Goal: Transaction & Acquisition: Purchase product/service

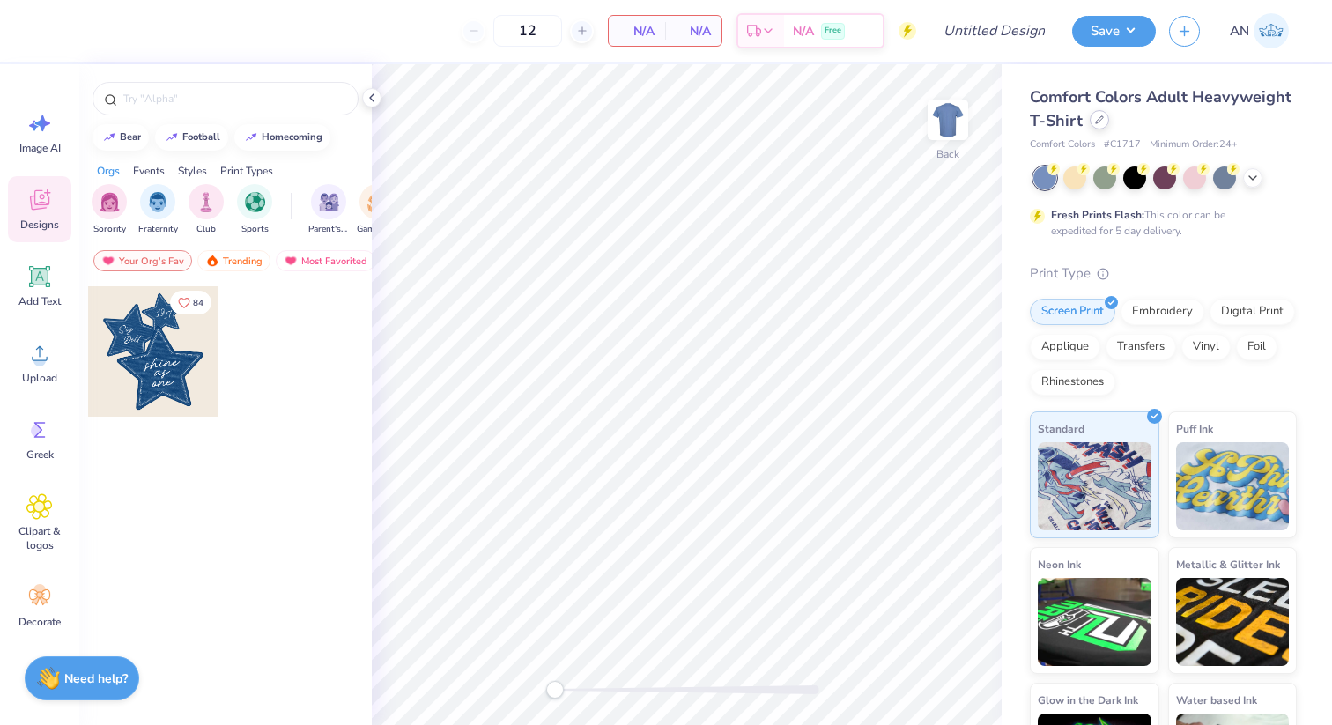
click at [1092, 115] on div at bounding box center [1098, 119] width 19 height 19
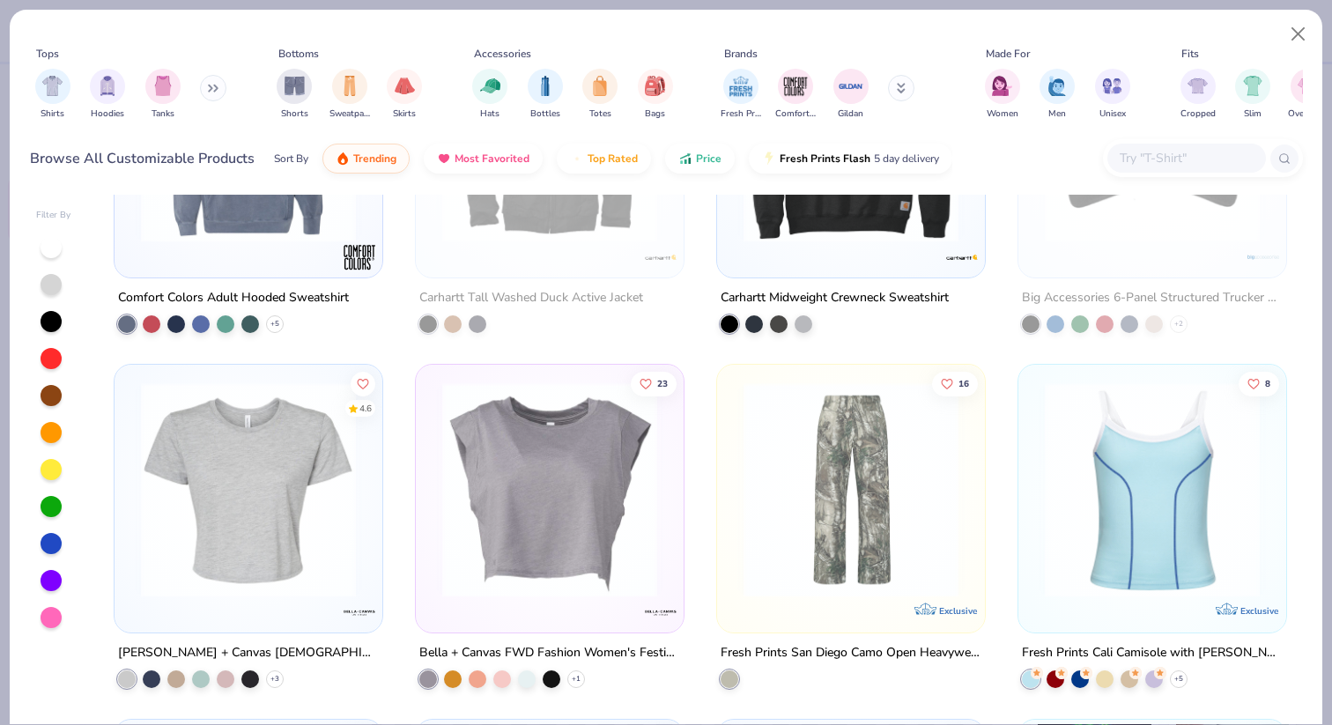
scroll to position [11598, 0]
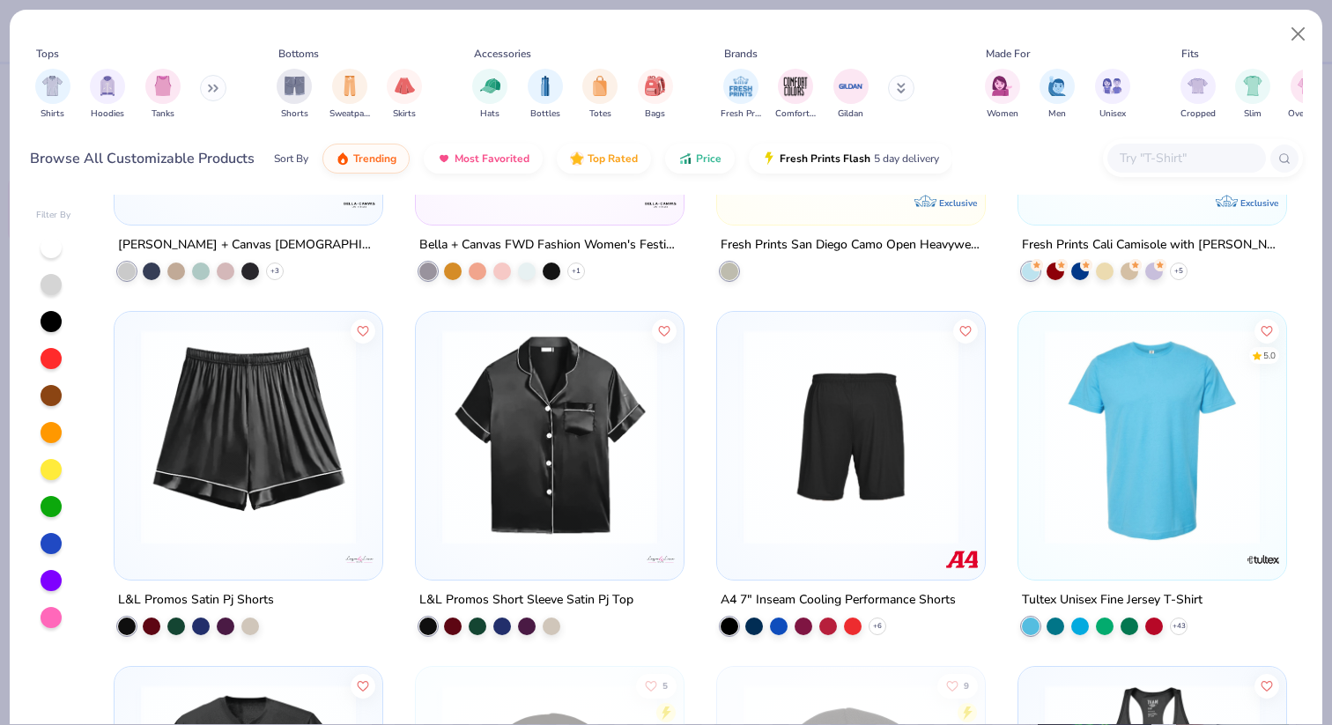
click at [218, 92] on icon at bounding box center [213, 88] width 11 height 9
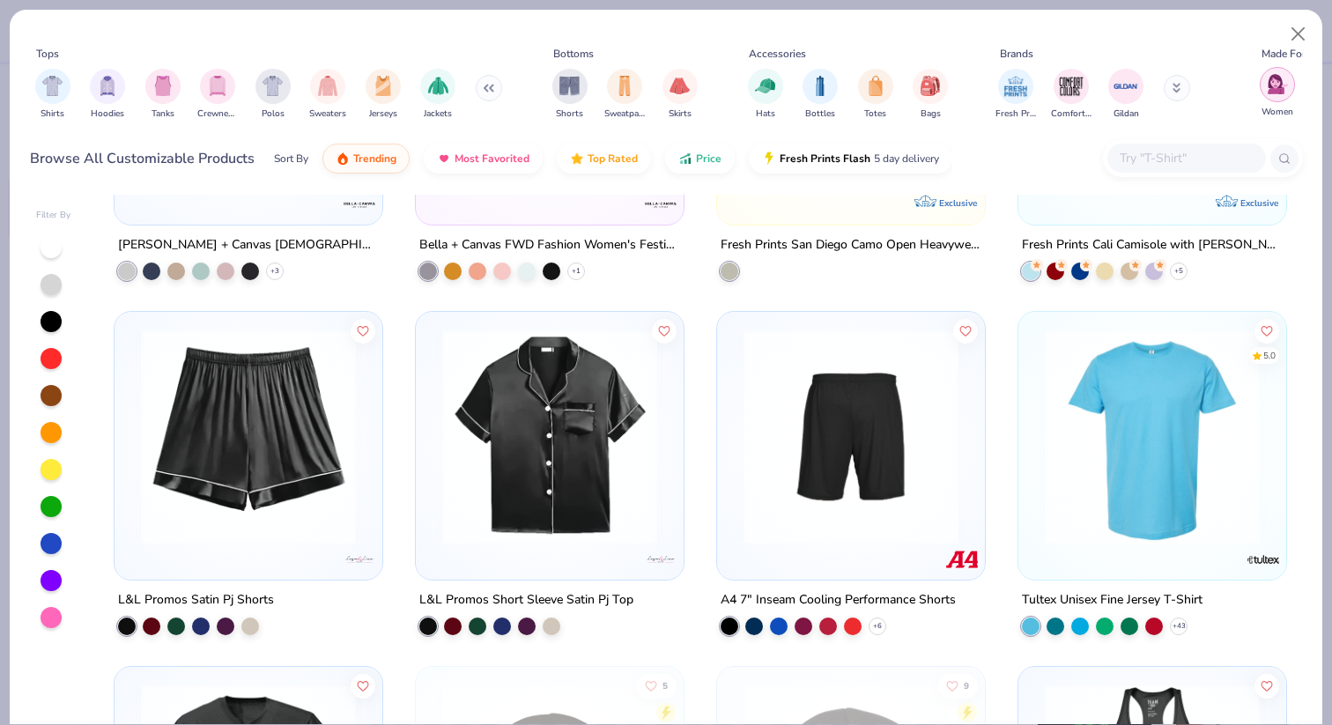
click at [1279, 82] on img "filter for Women" at bounding box center [1277, 84] width 20 height 20
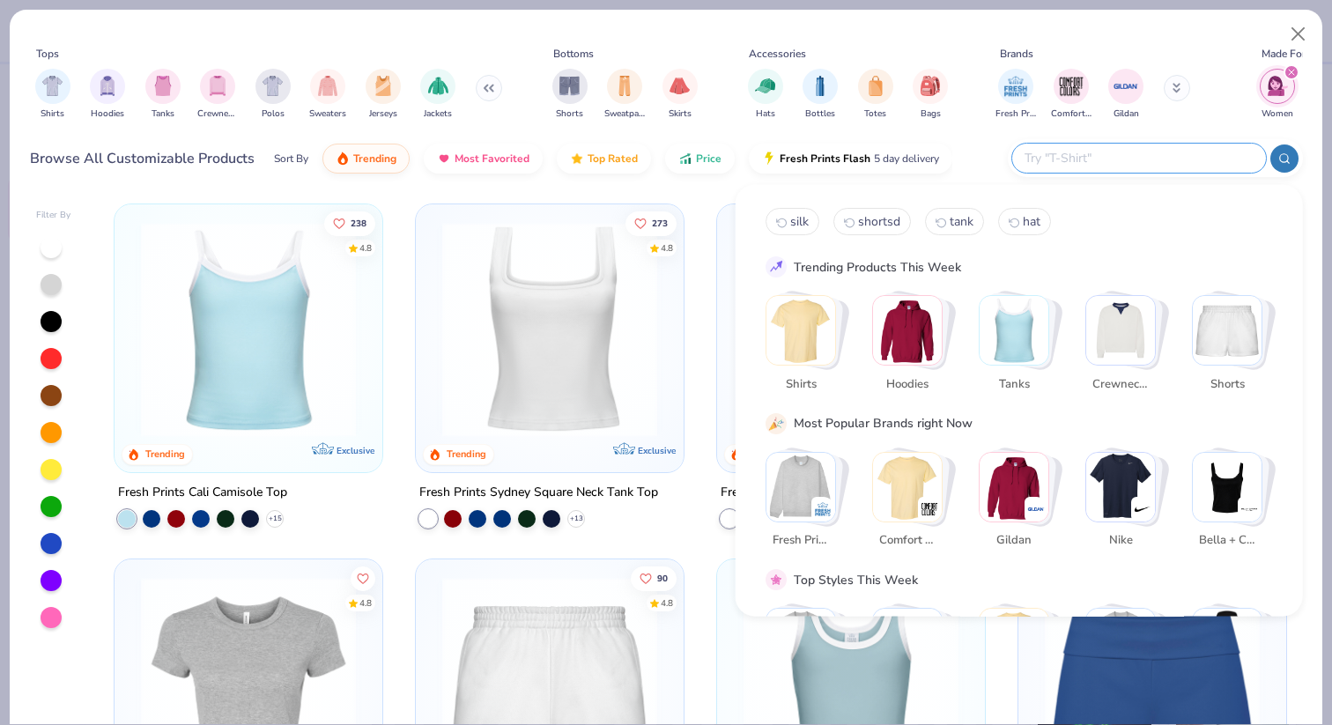
click at [1211, 161] on input "text" at bounding box center [1138, 158] width 231 height 20
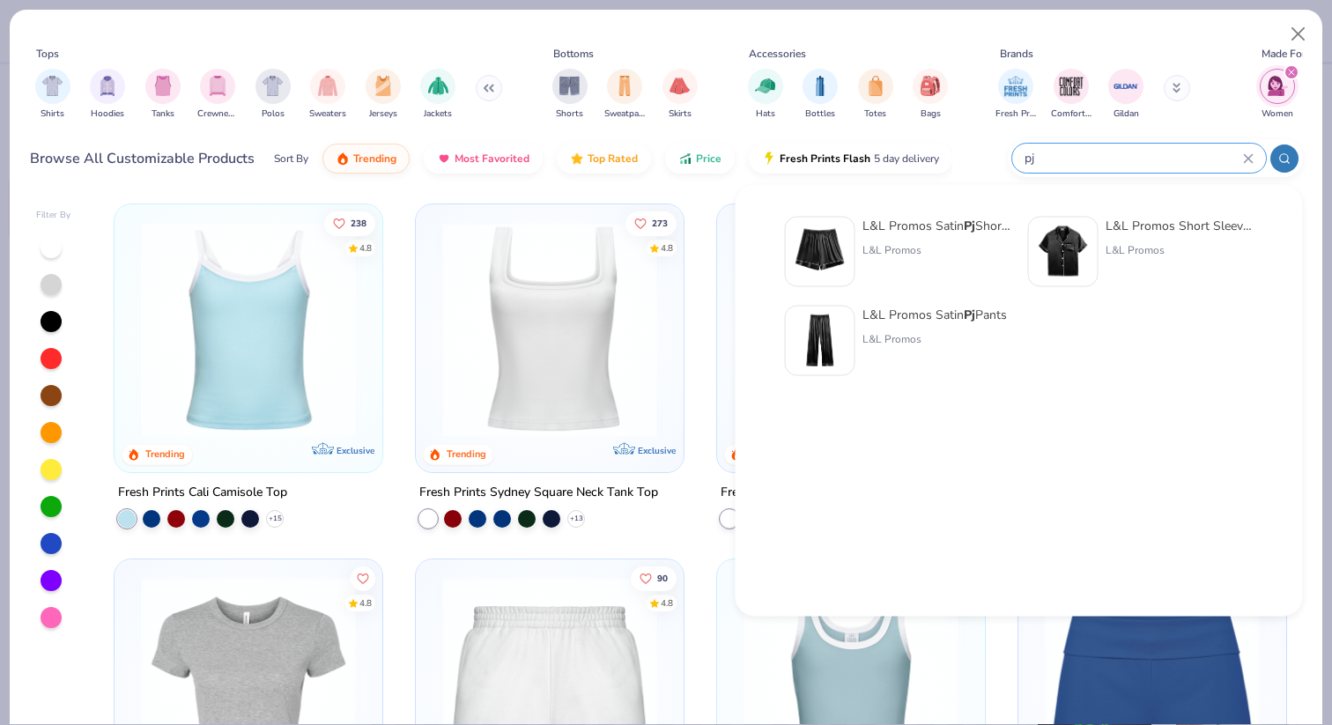
type input "pj"
click at [1170, 230] on div "L&L Promos Short Sleeve Satin Pj Top" at bounding box center [1179, 226] width 148 height 18
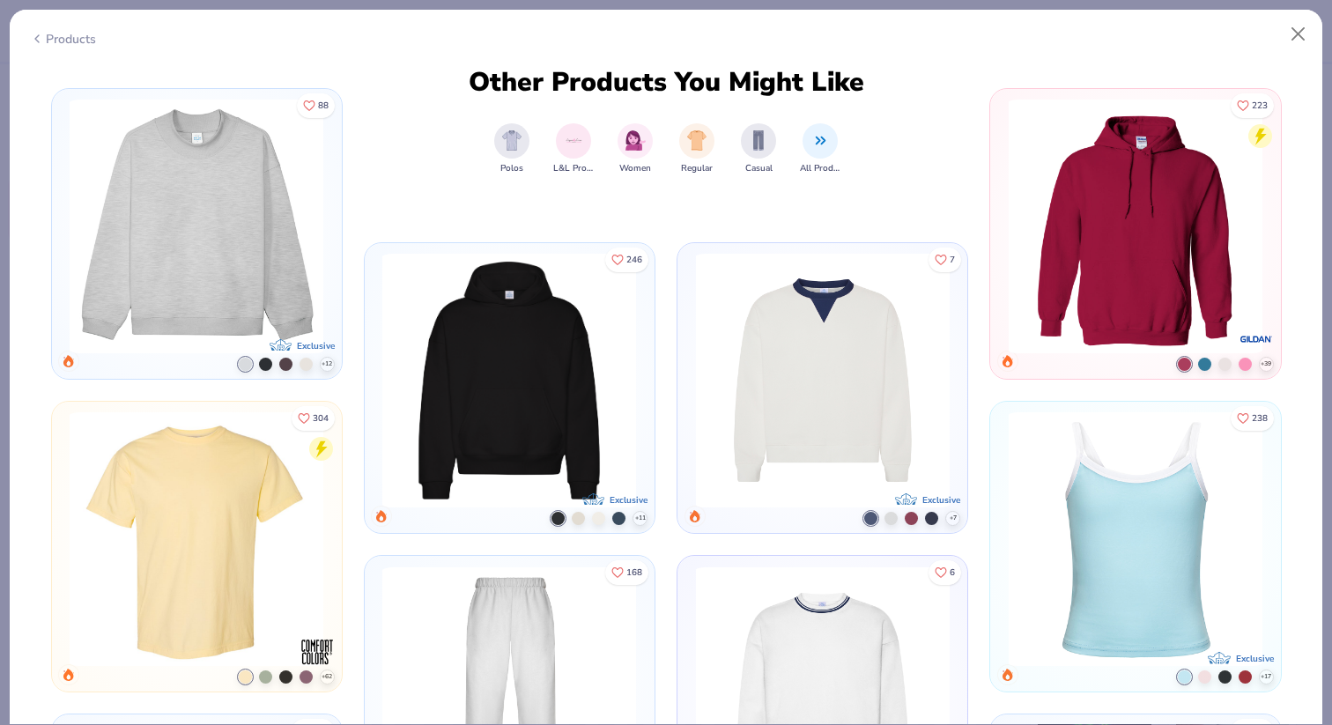
scroll to position [2279, 0]
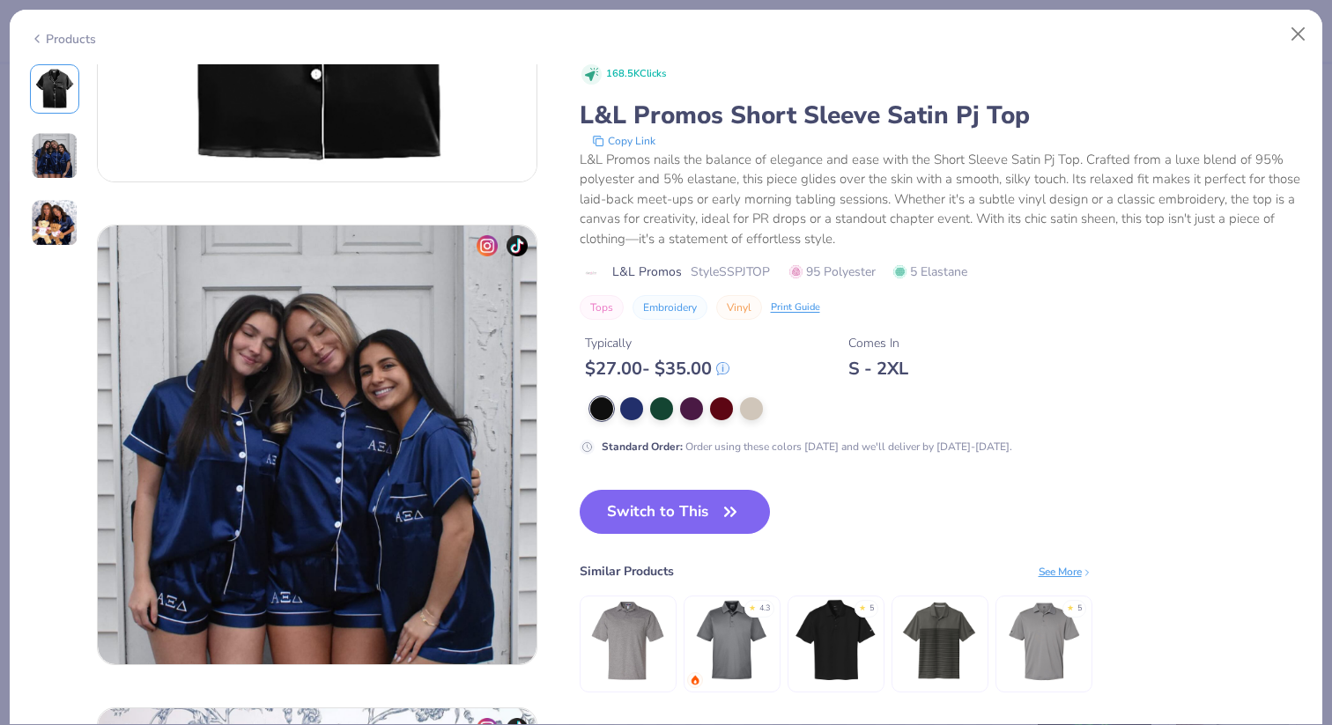
click at [63, 225] on img at bounding box center [55, 223] width 48 height 48
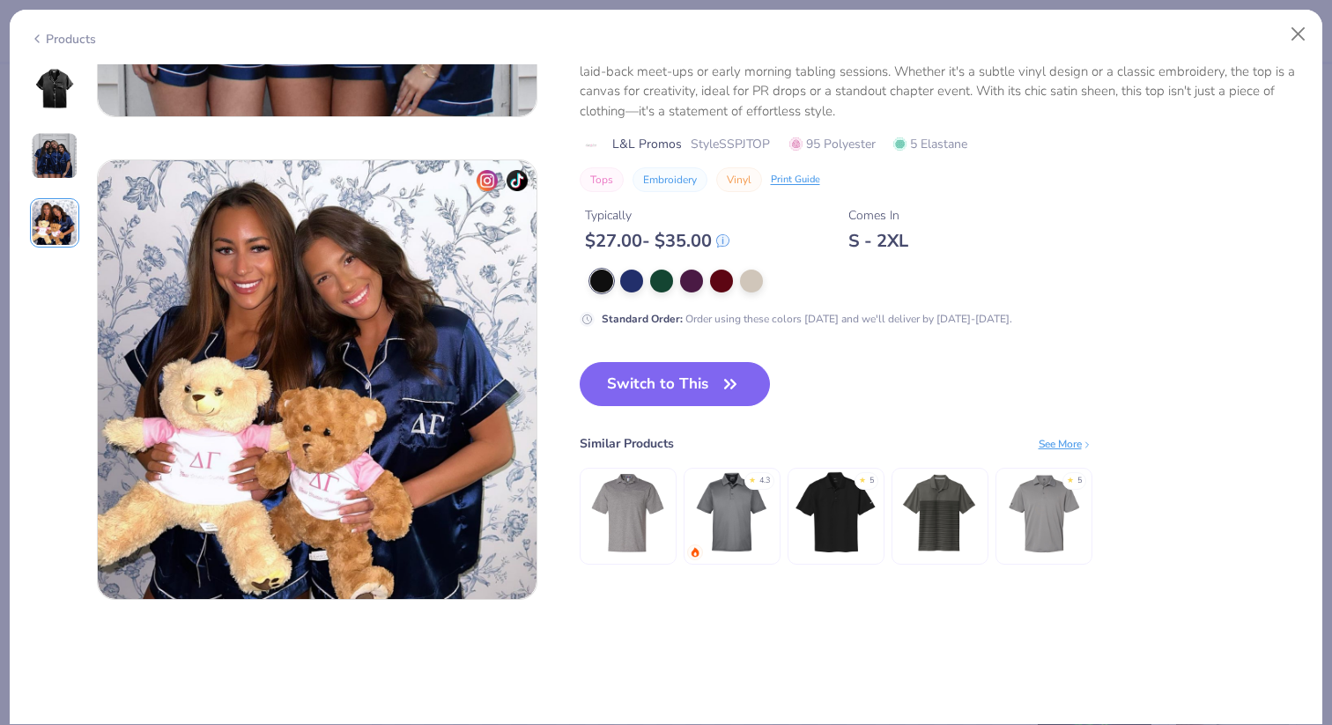
click at [60, 160] on img at bounding box center [55, 156] width 48 height 48
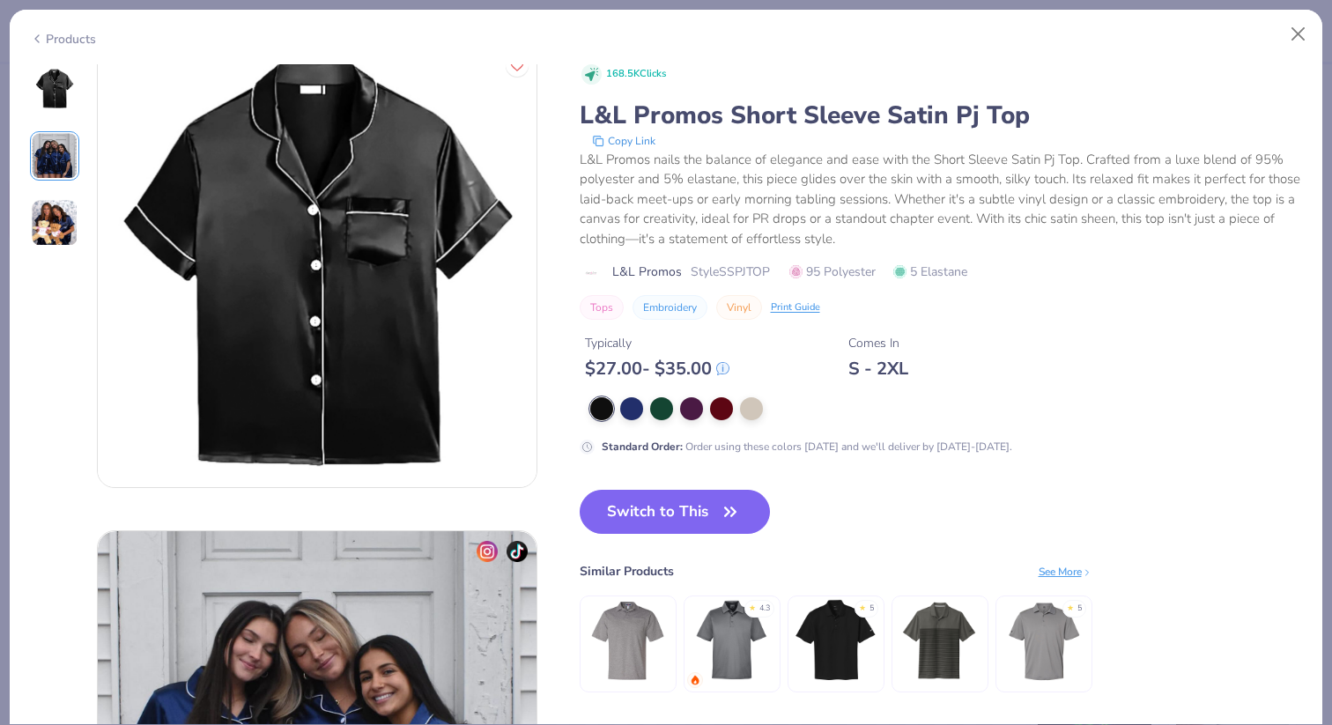
scroll to position [16, 0]
click at [890, 349] on div "Comes In" at bounding box center [878, 343] width 60 height 18
click at [663, 510] on button "Switch to This" at bounding box center [675, 512] width 191 height 44
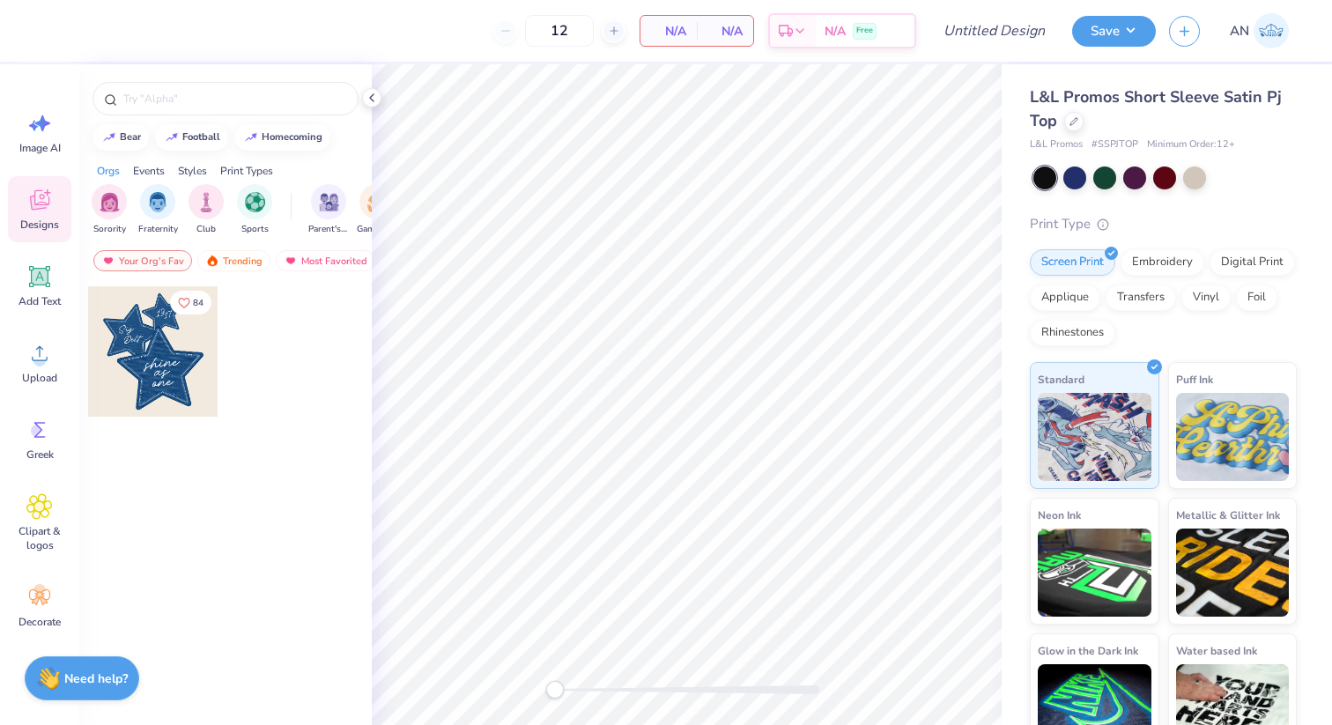
click at [1088, 222] on div "Print Type" at bounding box center [1163, 224] width 267 height 20
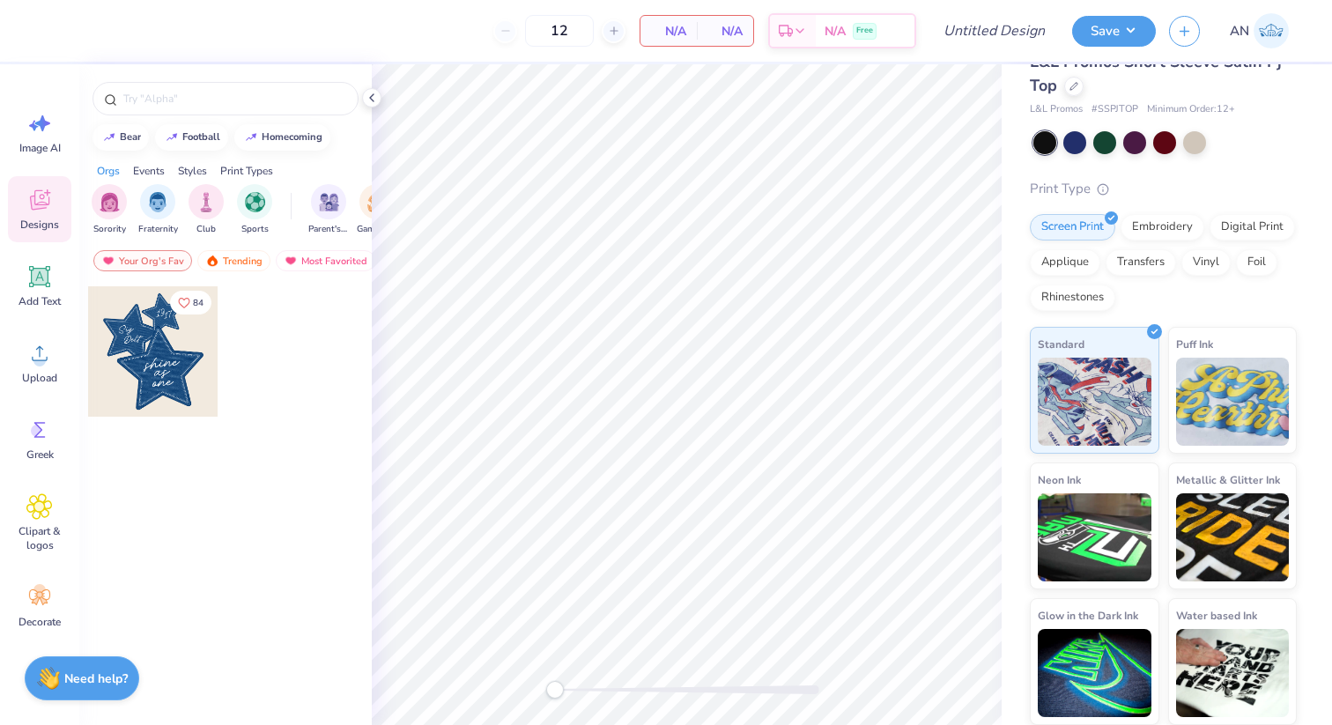
click at [1221, 107] on span "Minimum Order: 12 +" at bounding box center [1191, 109] width 88 height 15
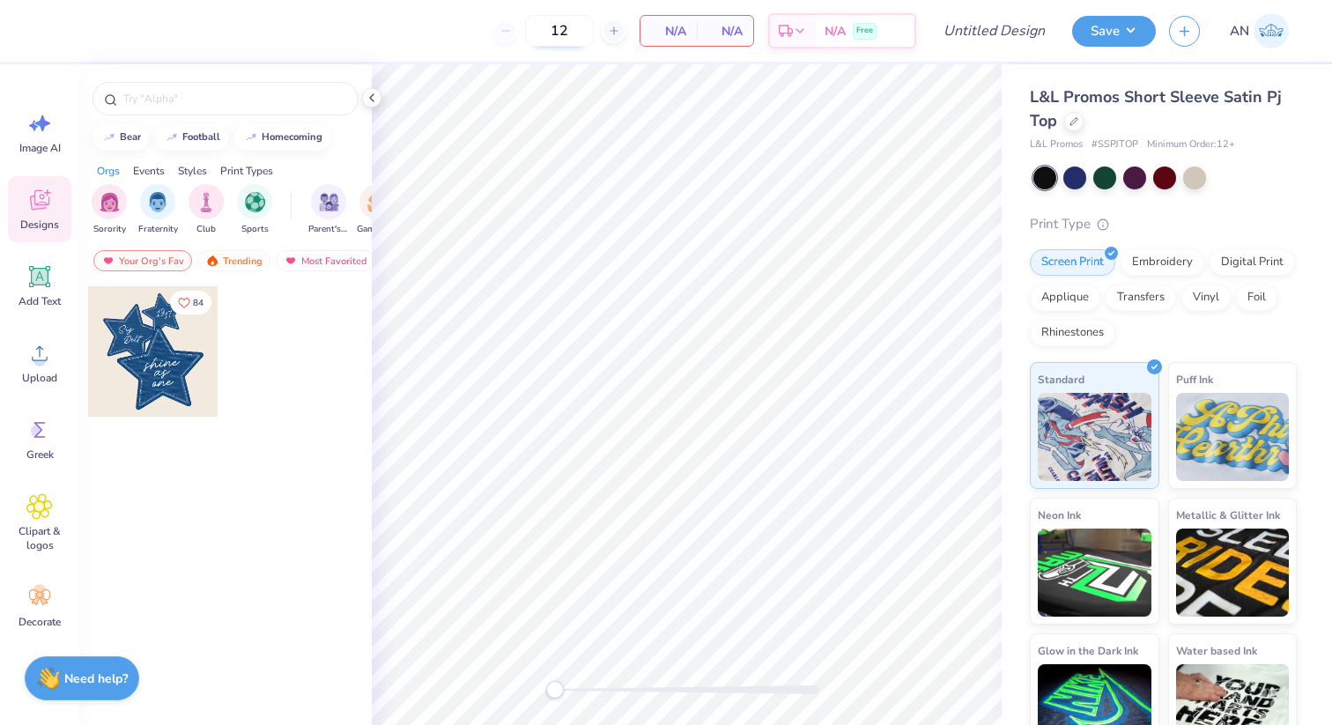
click at [585, 25] on input "12" at bounding box center [559, 31] width 69 height 32
type input "1"
type input "300"
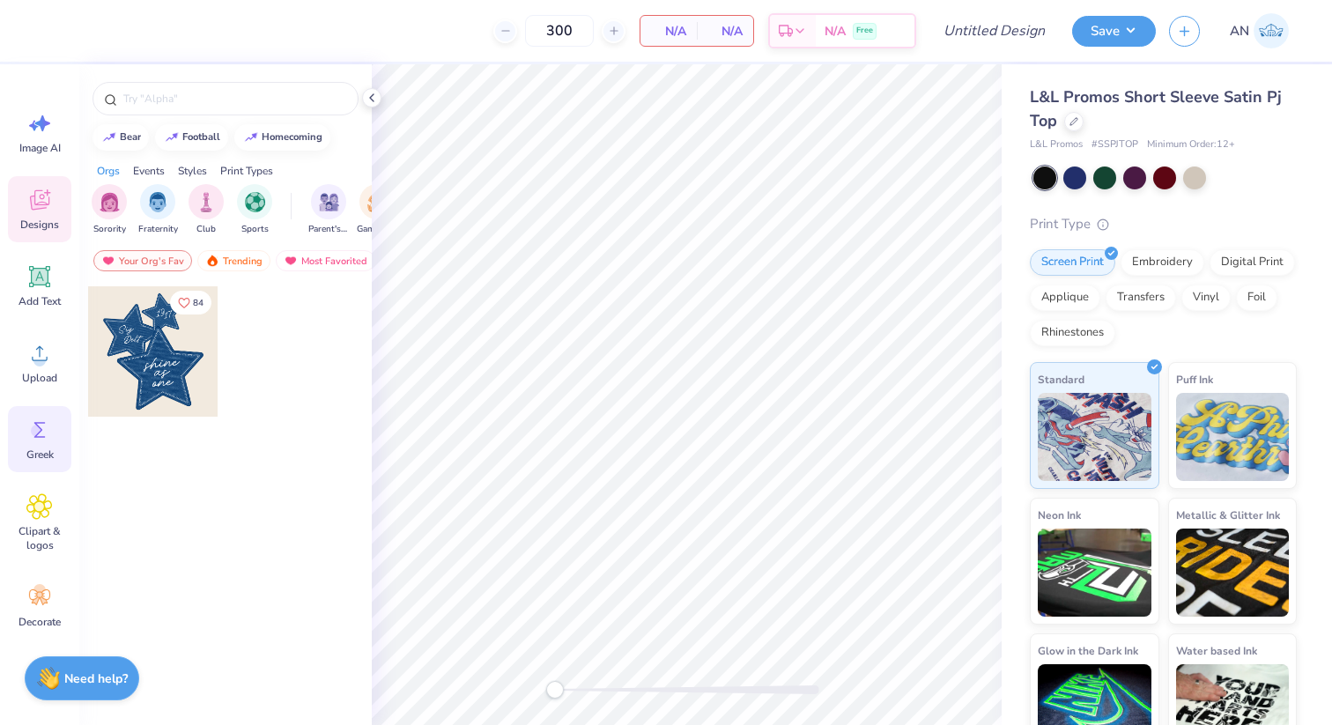
click at [41, 463] on div "Greek" at bounding box center [39, 439] width 63 height 66
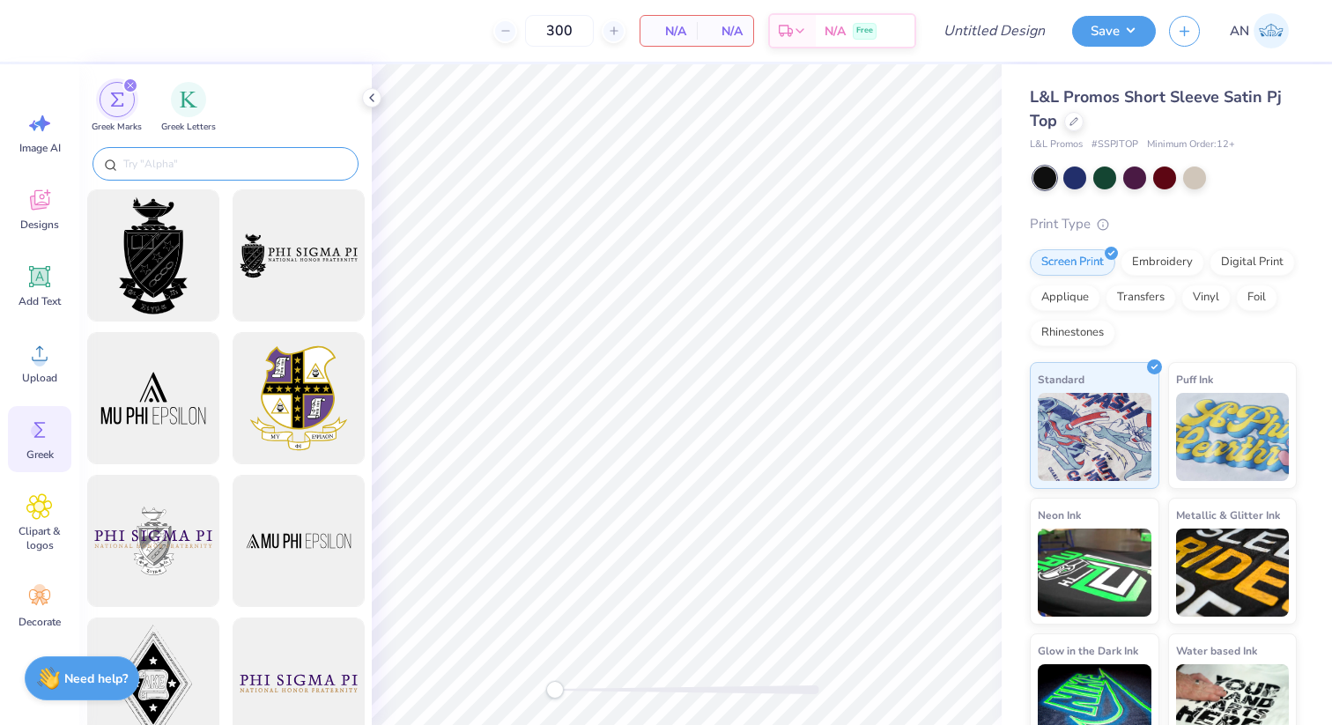
click at [114, 173] on div at bounding box center [225, 163] width 266 height 33
click at [138, 162] on input "text" at bounding box center [234, 164] width 225 height 18
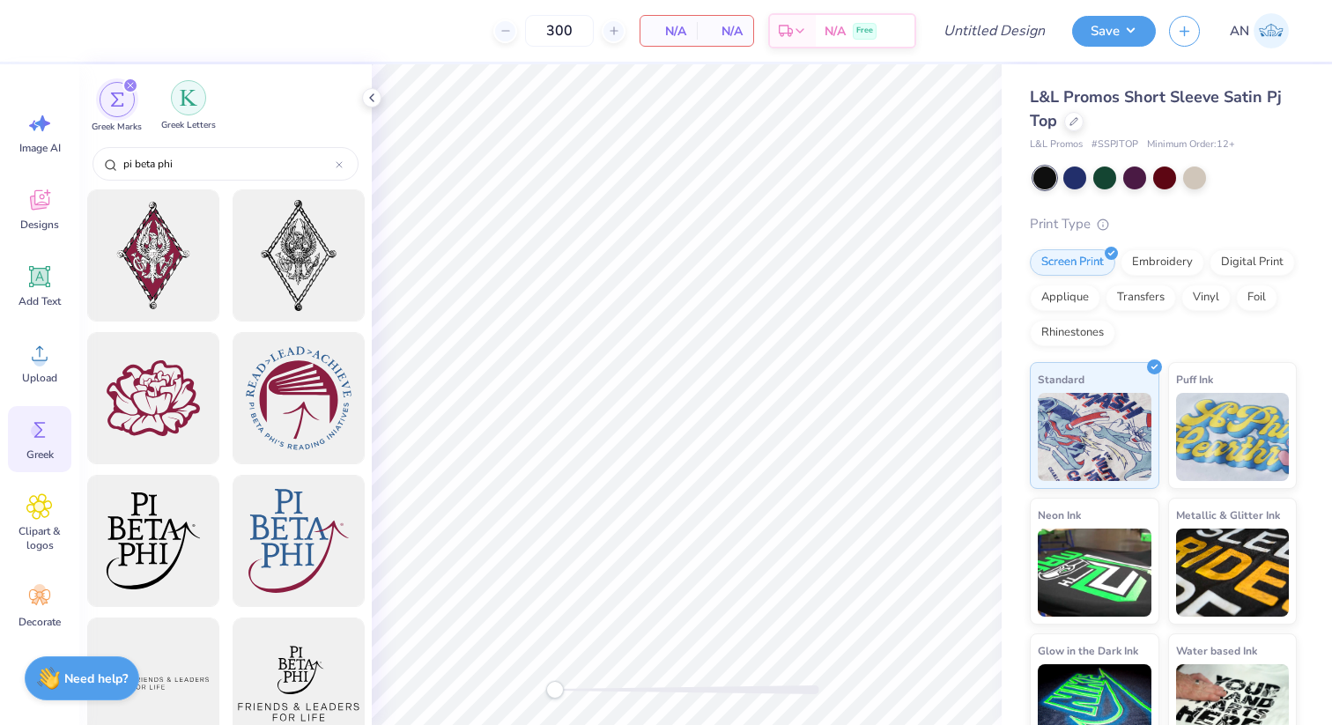
type input "pi beta phi"
click at [178, 100] on div "filter for Greek Letters" at bounding box center [188, 97] width 35 height 35
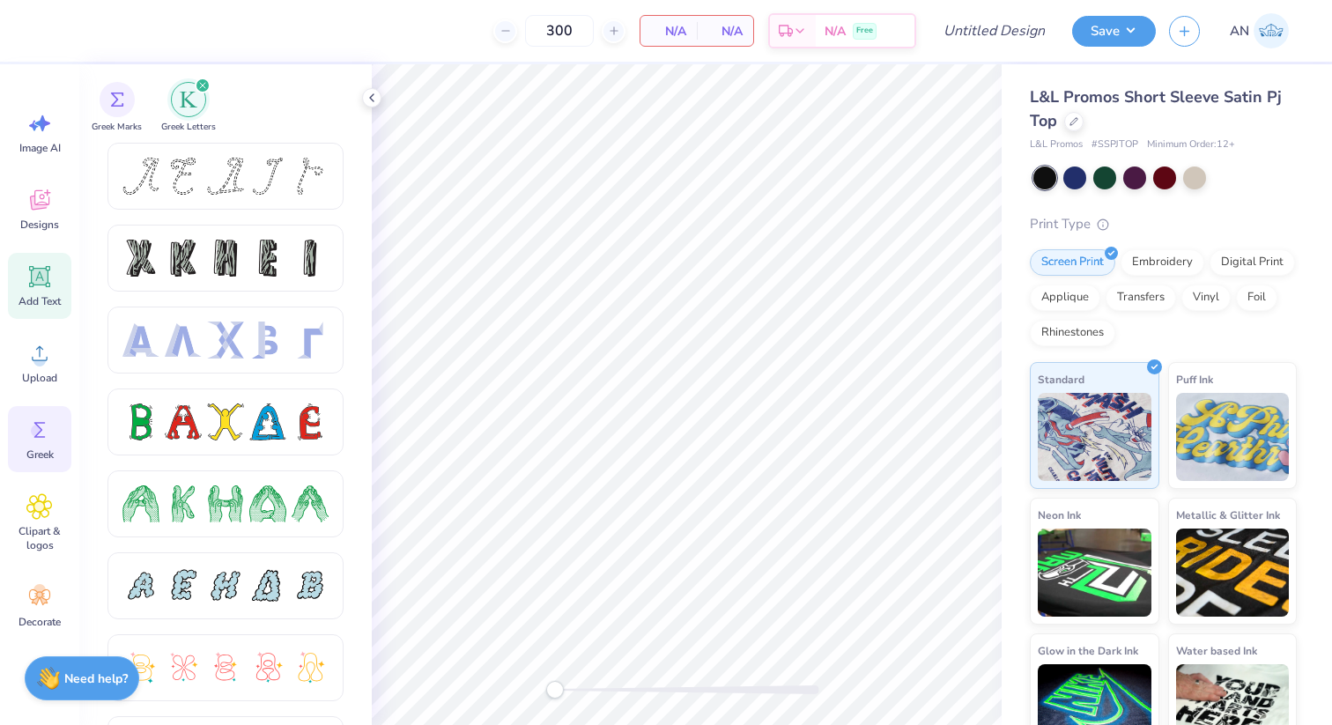
click at [53, 301] on span "Add Text" at bounding box center [39, 301] width 42 height 14
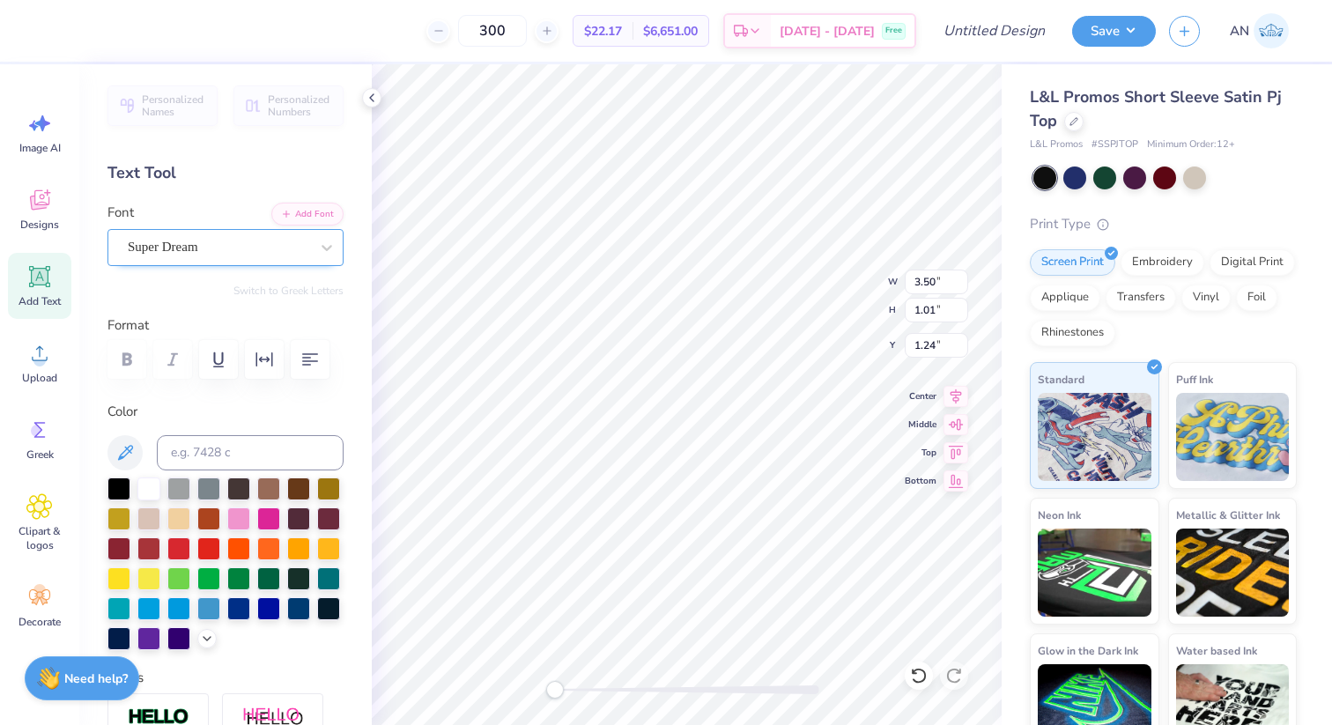
click at [298, 244] on div "Super Dream" at bounding box center [218, 246] width 185 height 27
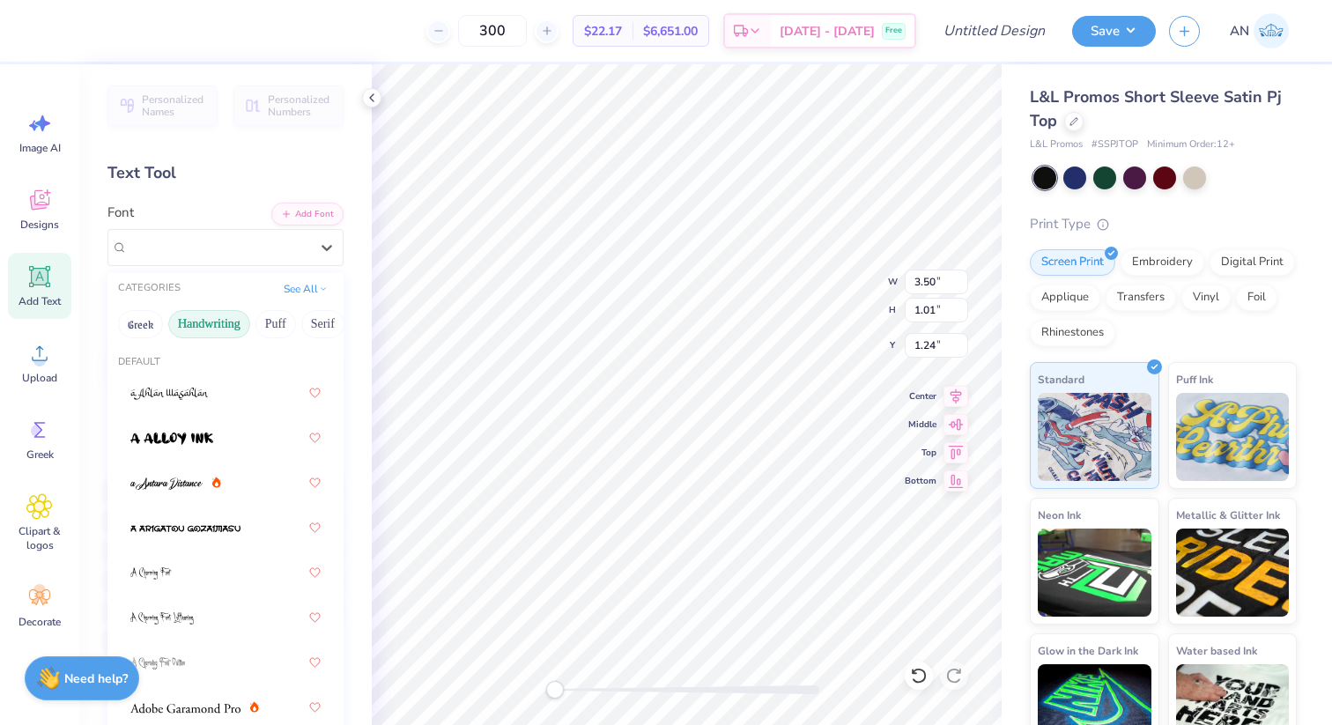
click at [213, 329] on button "Handwriting" at bounding box center [209, 324] width 82 height 28
click at [137, 326] on button "Greek" at bounding box center [140, 324] width 45 height 28
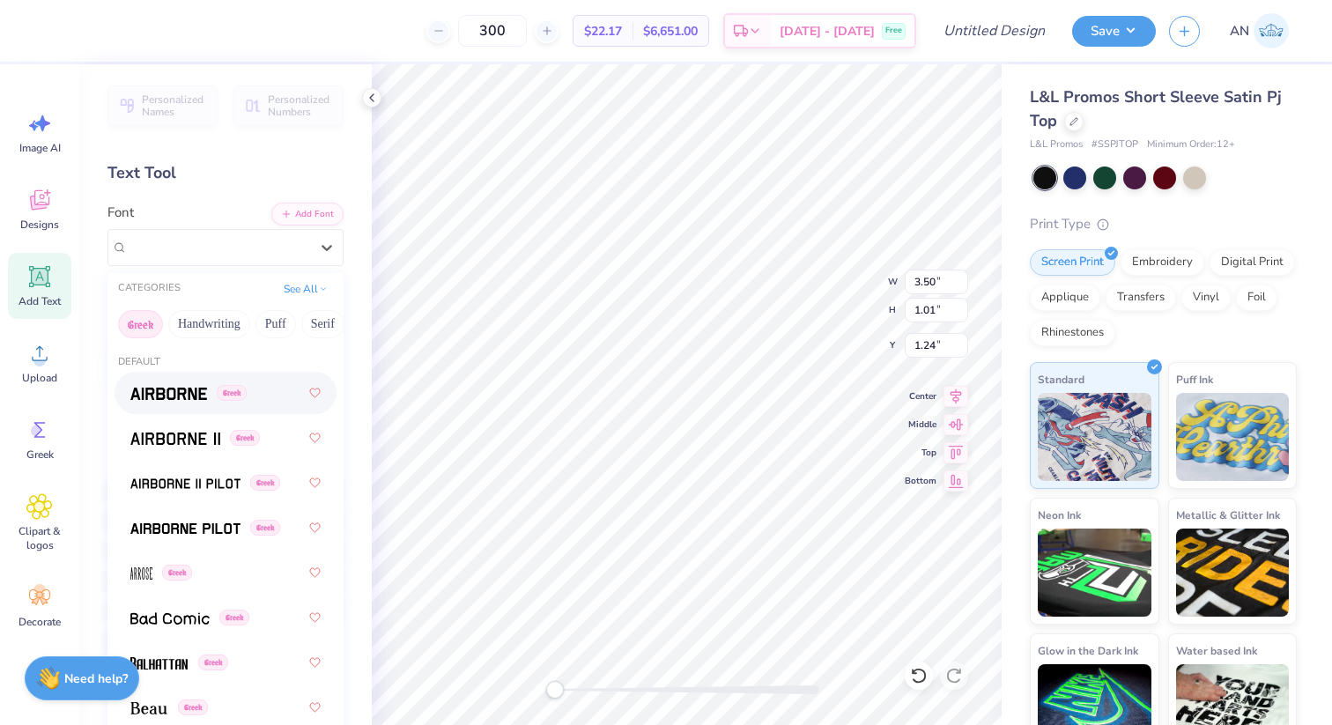
click at [157, 394] on img at bounding box center [168, 394] width 77 height 12
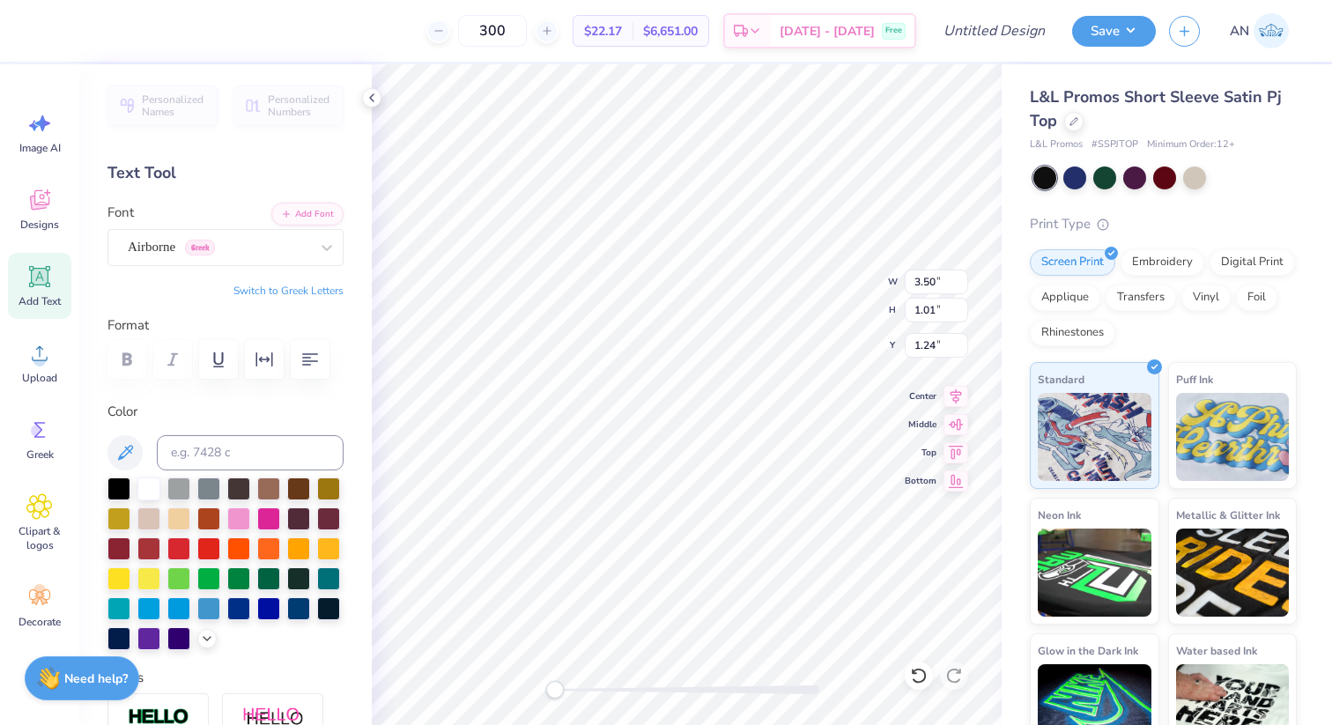
click at [281, 287] on button "Switch to Greek Letters" at bounding box center [288, 291] width 110 height 14
type textarea "Πβ"
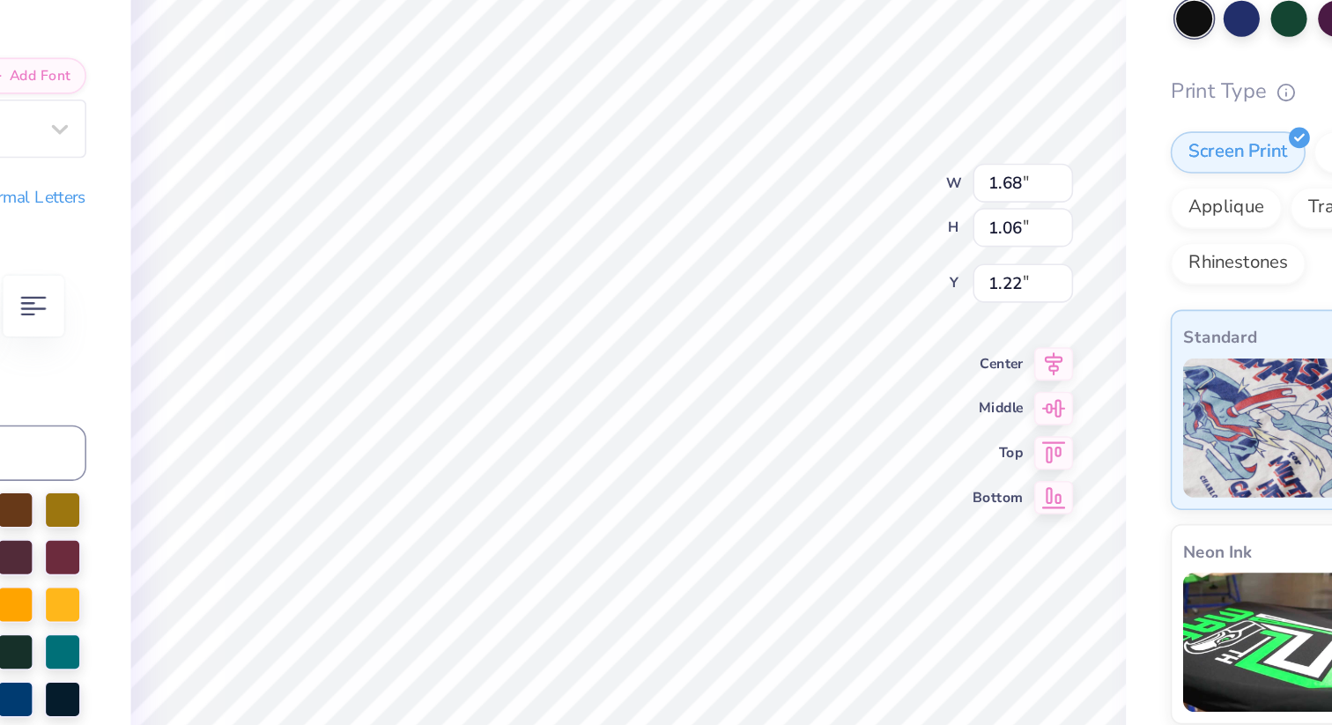
scroll to position [0, 1]
paste textarea "ΒΦ"
paste textarea "Φ"
type textarea "ΠΒΦ"
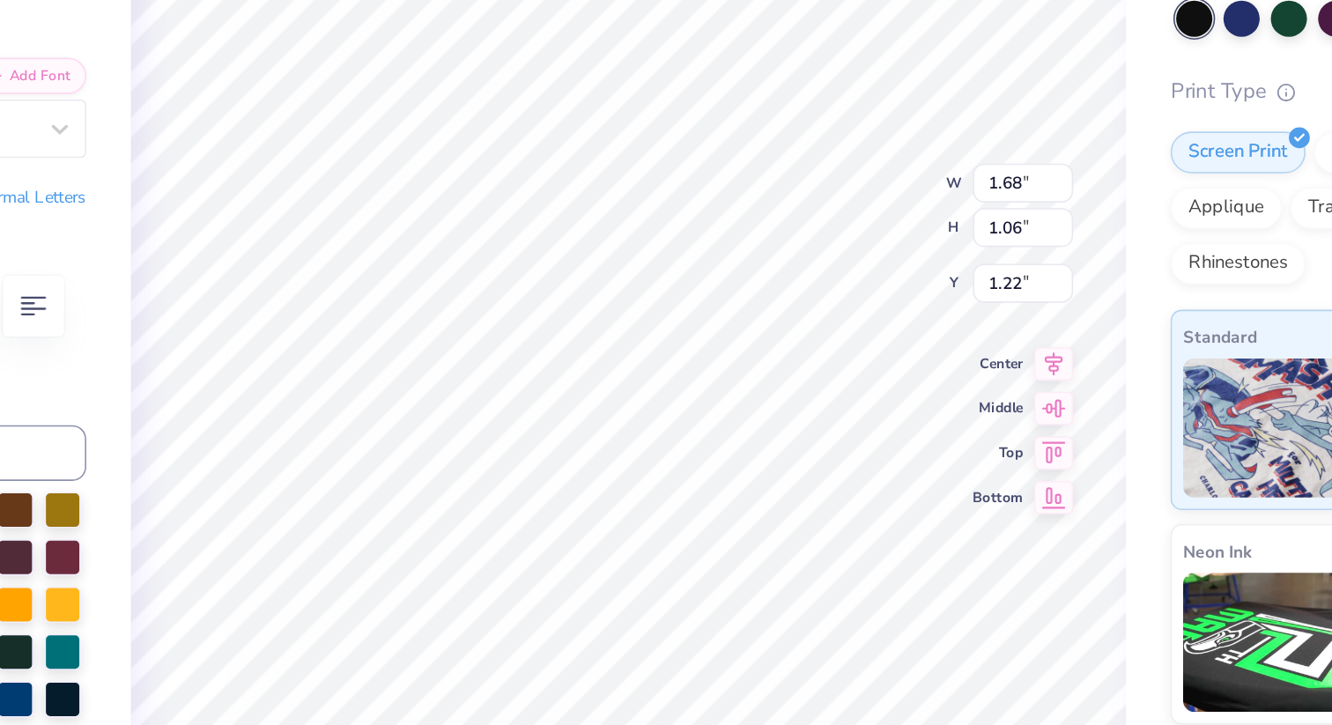
scroll to position [0, 0]
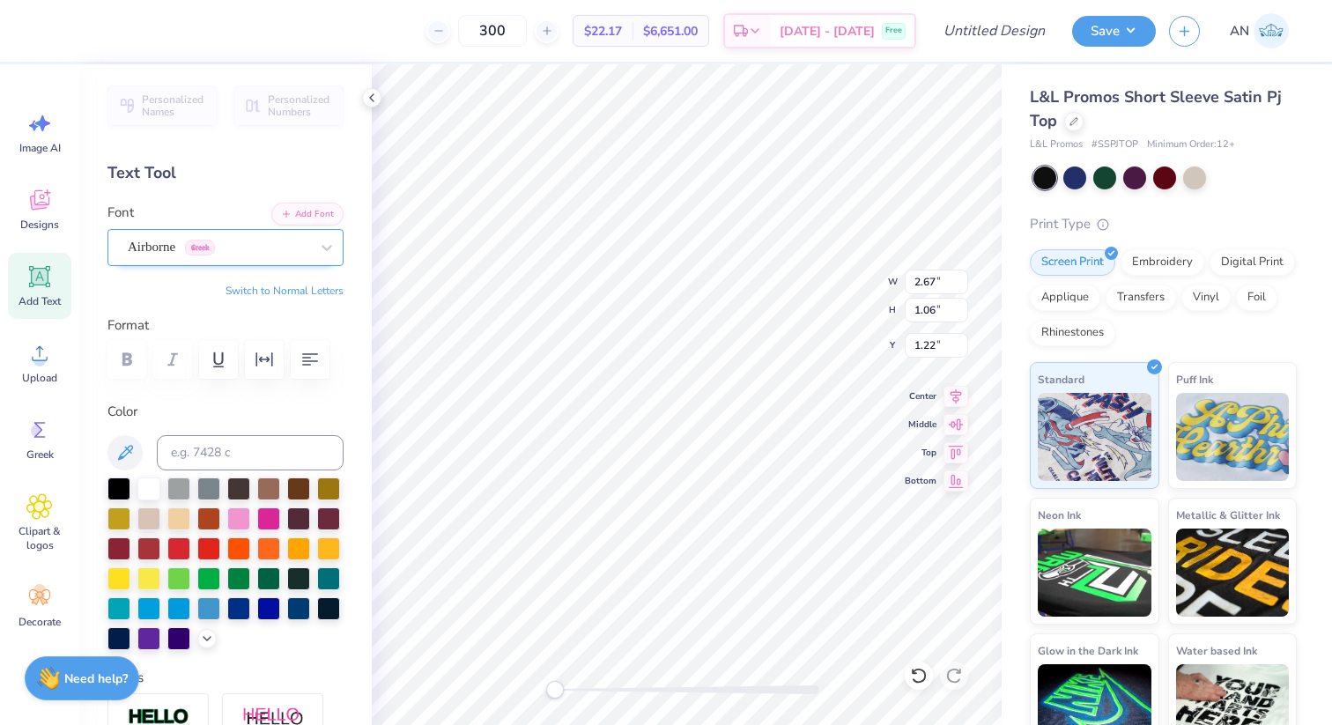
click at [297, 255] on div "Airborne Greek" at bounding box center [218, 246] width 185 height 27
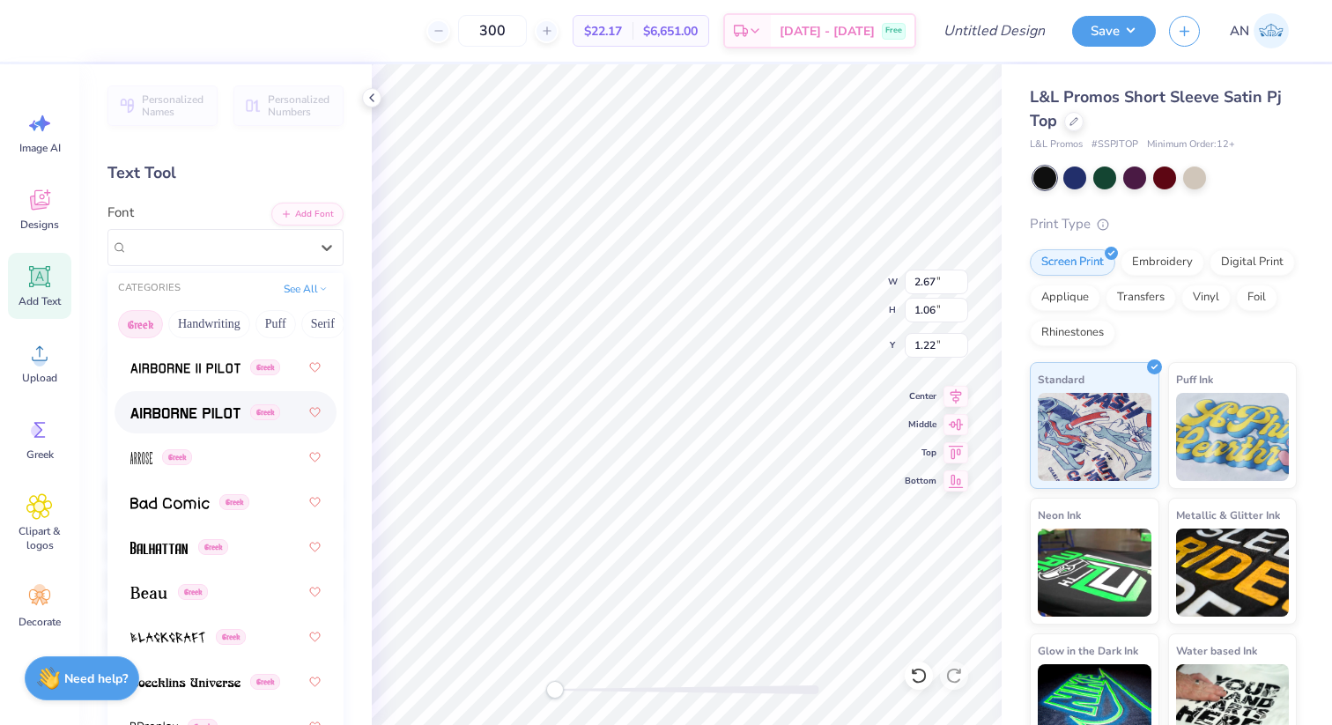
scroll to position [138, 0]
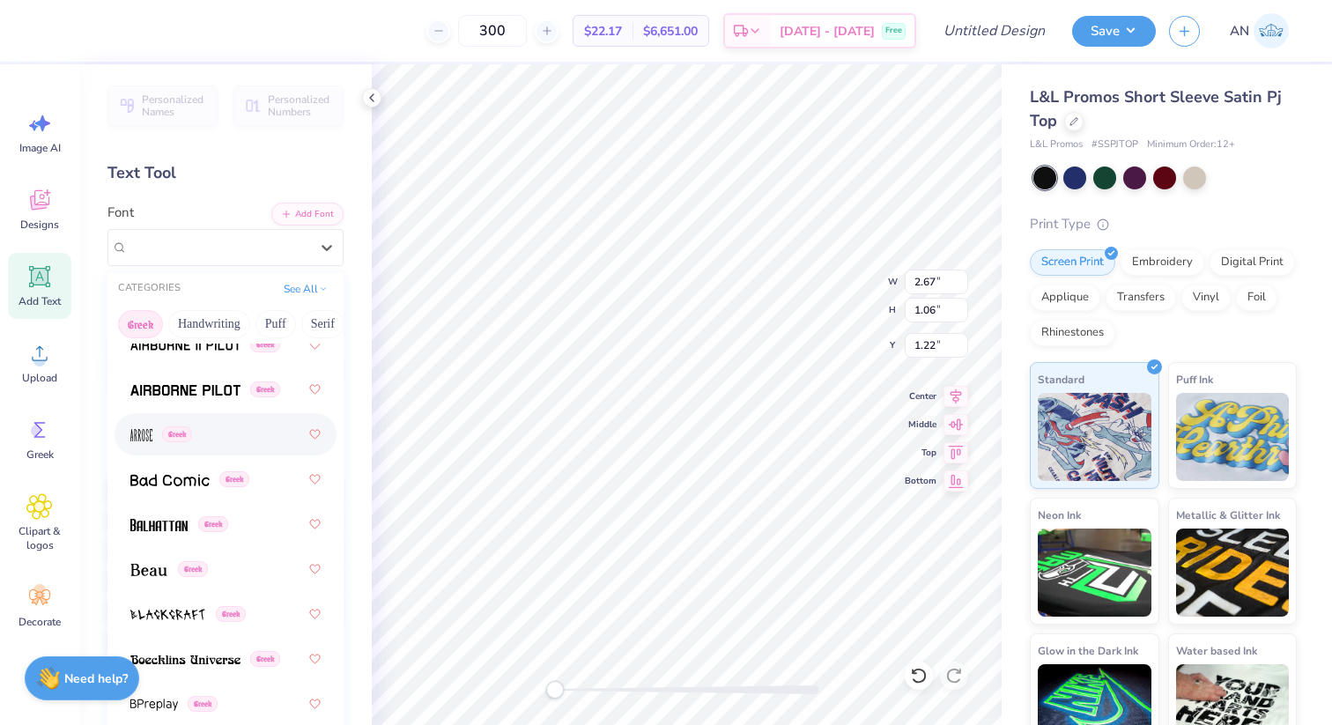
click at [139, 444] on div "Greek" at bounding box center [225, 434] width 190 height 32
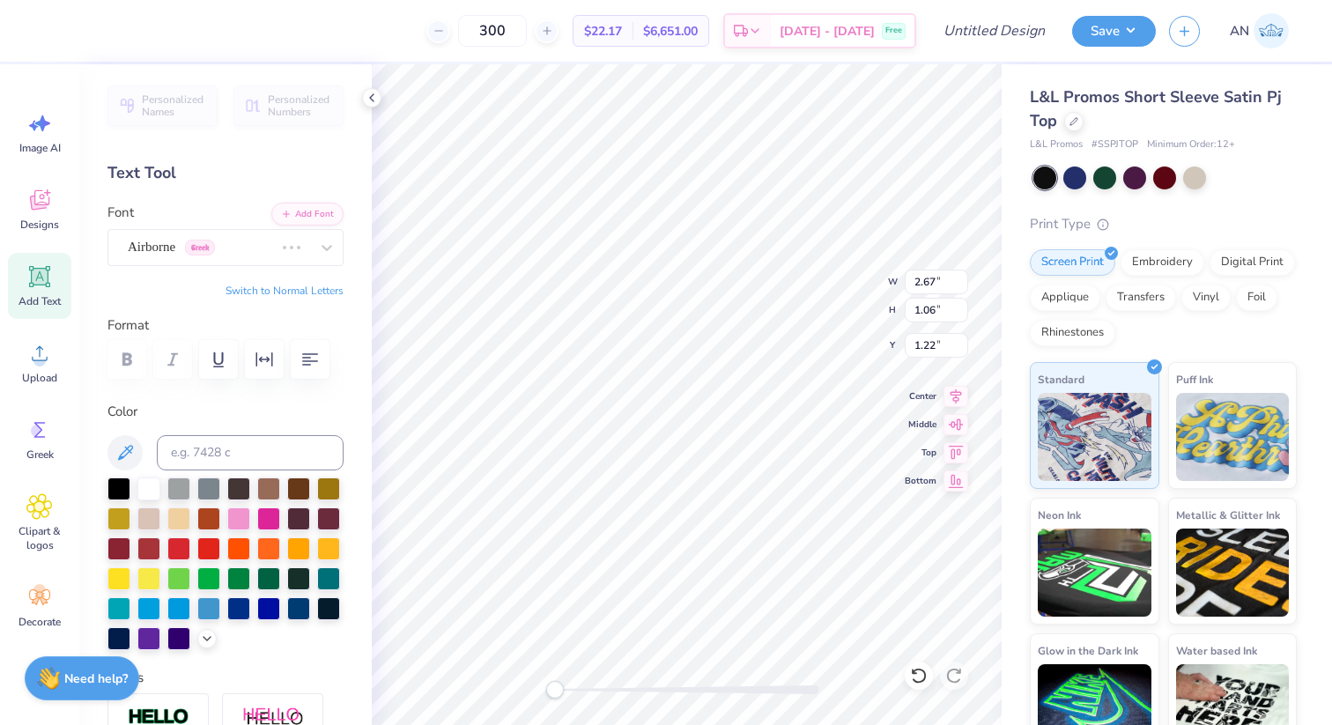
scroll to position [119, 0]
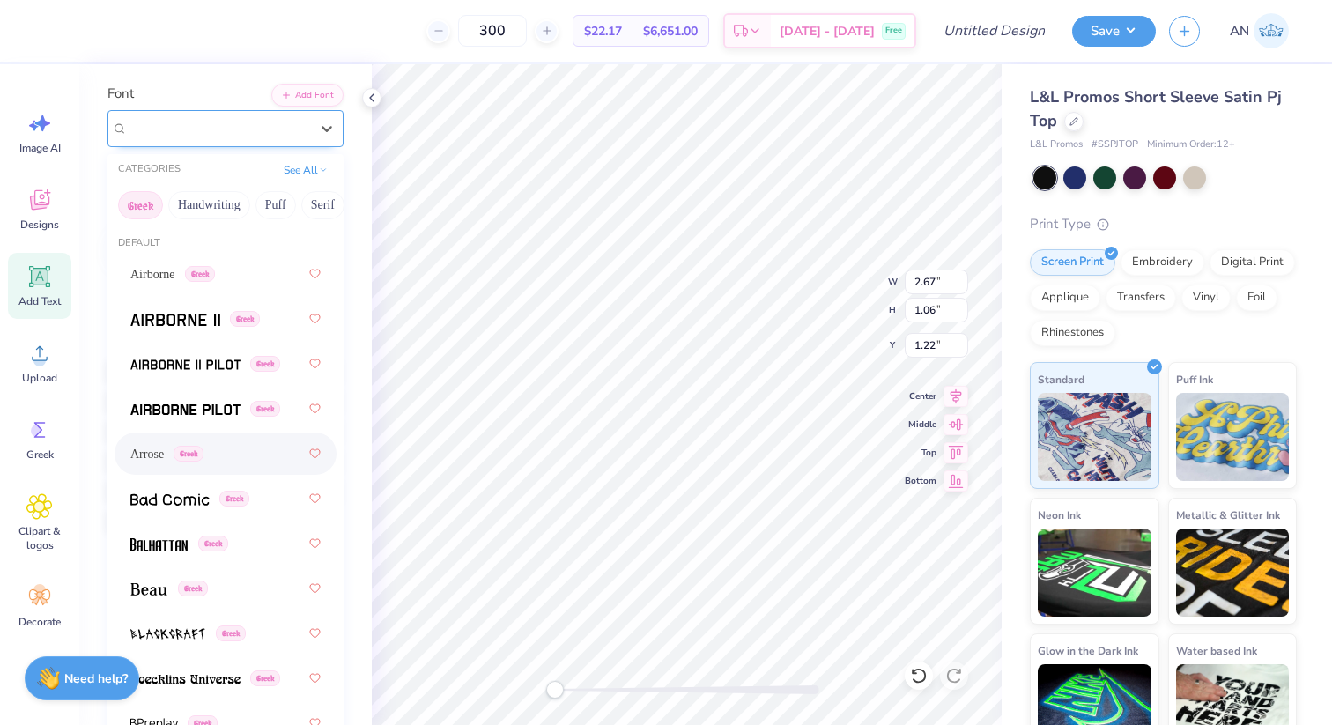
click at [173, 124] on div "Arrose Greek" at bounding box center [218, 127] width 185 height 27
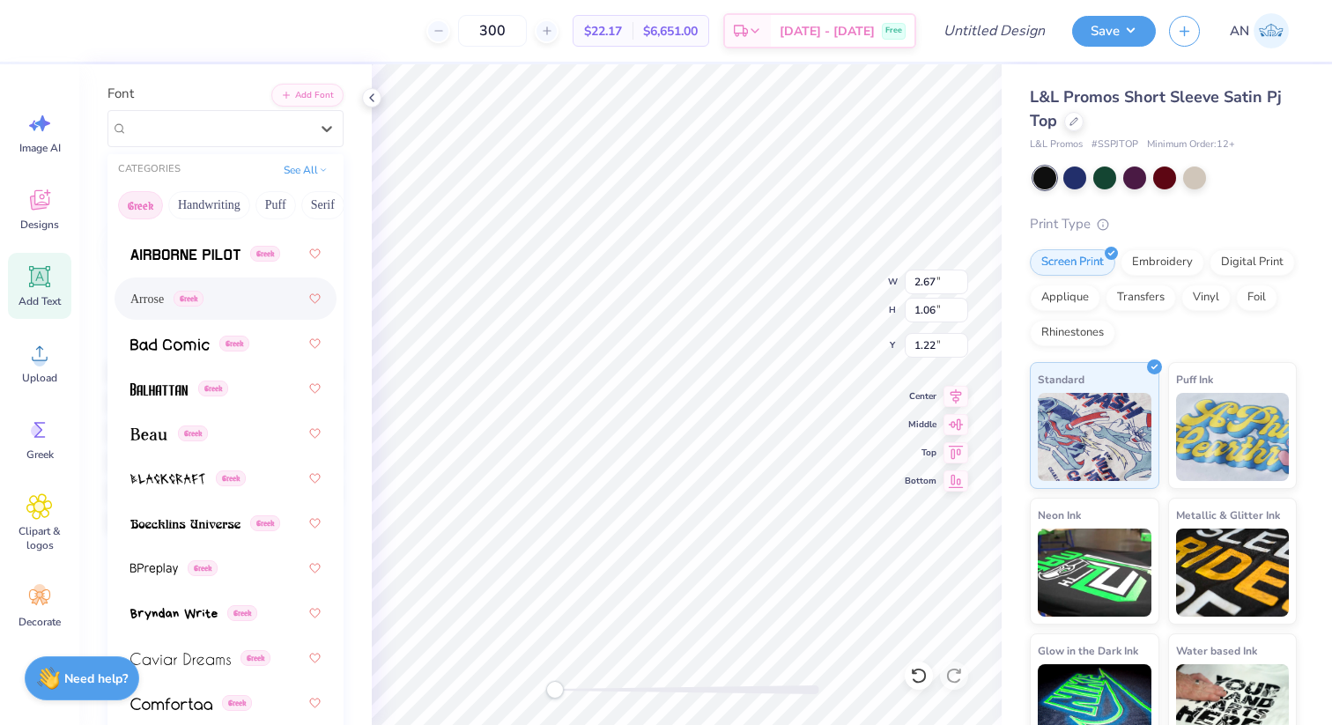
scroll to position [178, 0]
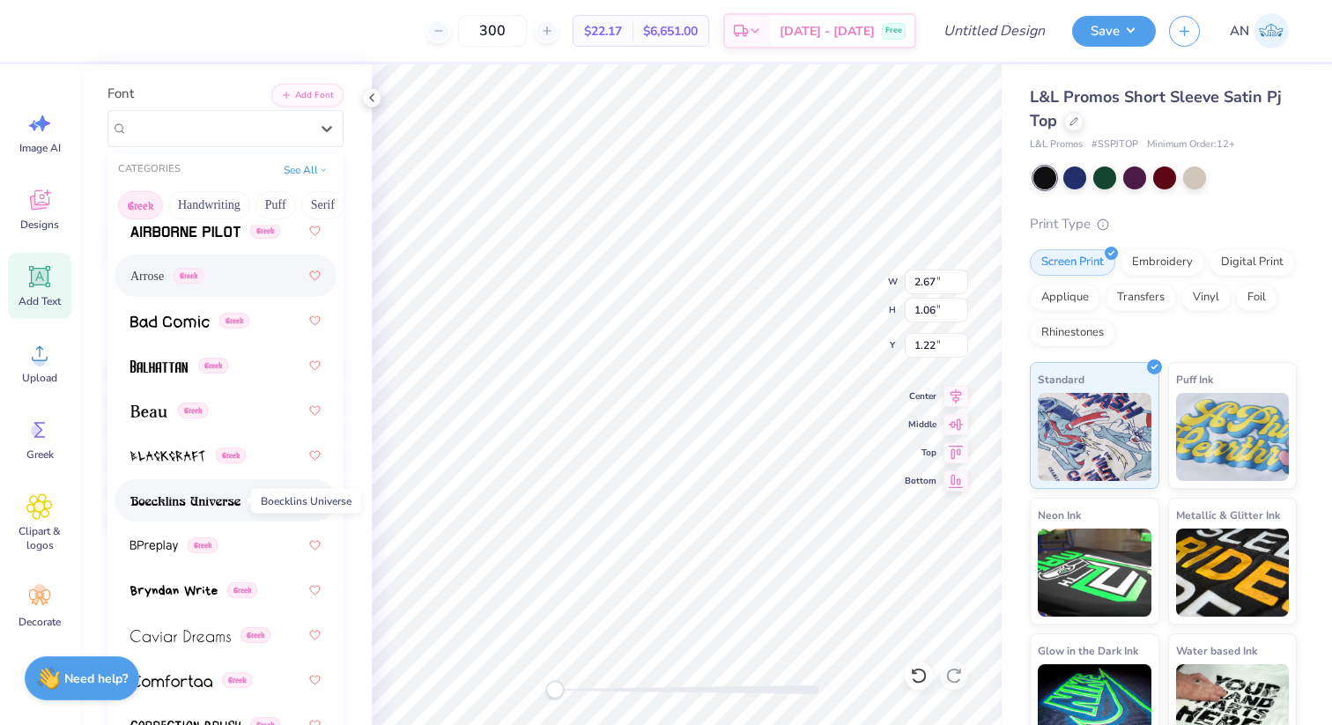
click at [181, 499] on img at bounding box center [185, 501] width 110 height 12
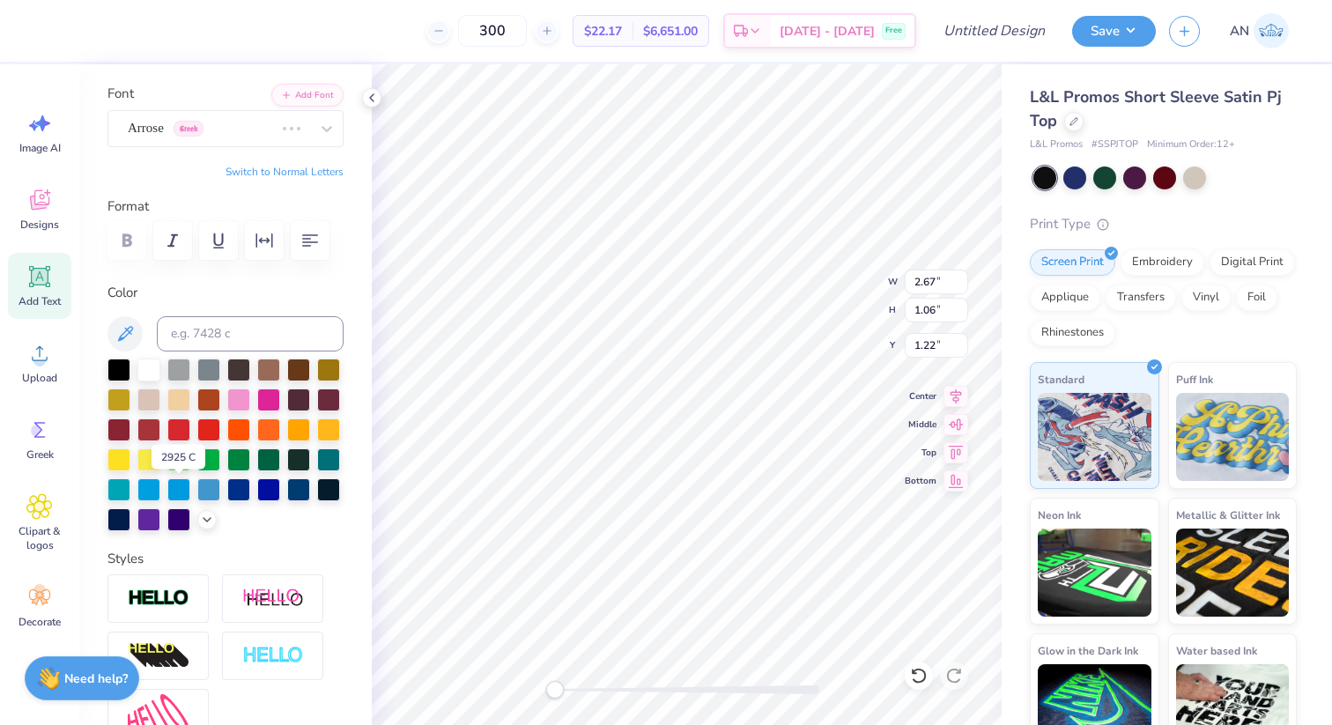
scroll to position [0, 0]
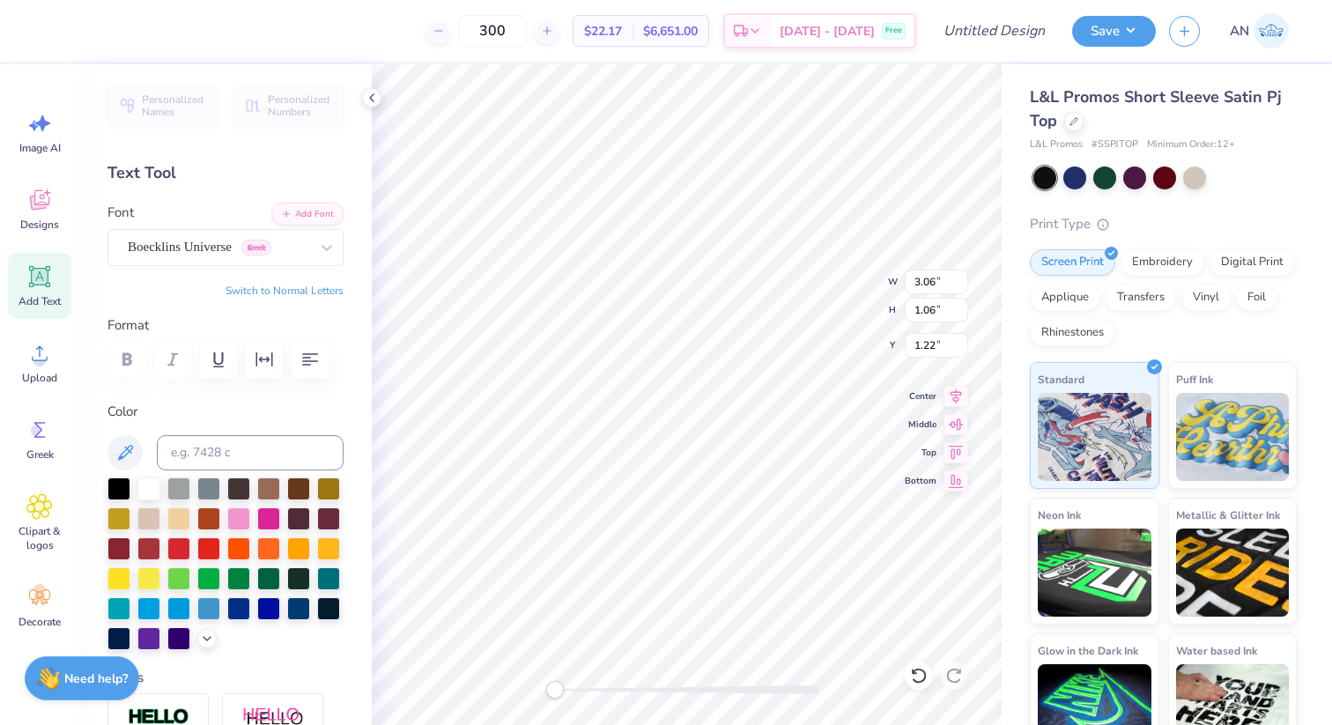
click at [156, 216] on div "Font Boecklins Universe Greek" at bounding box center [225, 234] width 236 height 63
click at [168, 233] on div "Boecklins Universe Greek" at bounding box center [225, 247] width 236 height 37
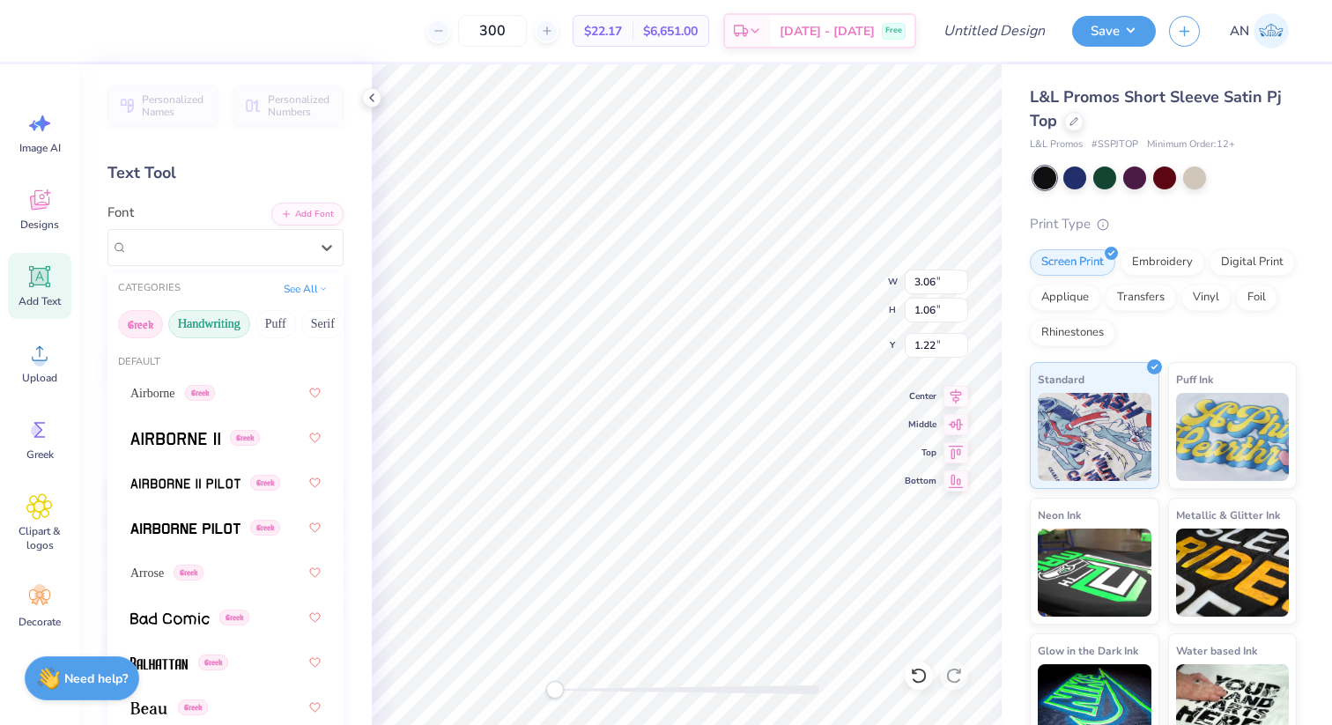
click at [200, 319] on button "Handwriting" at bounding box center [209, 324] width 82 height 28
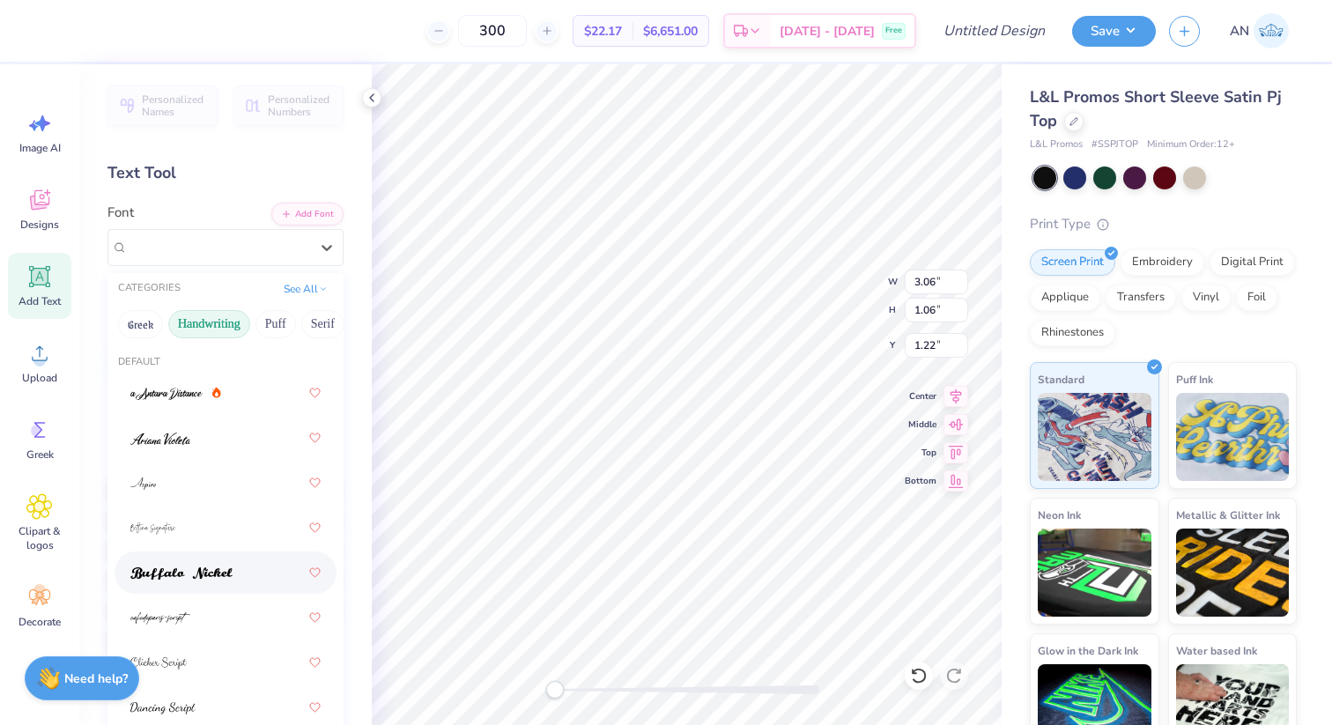
click at [195, 571] on img at bounding box center [181, 573] width 102 height 12
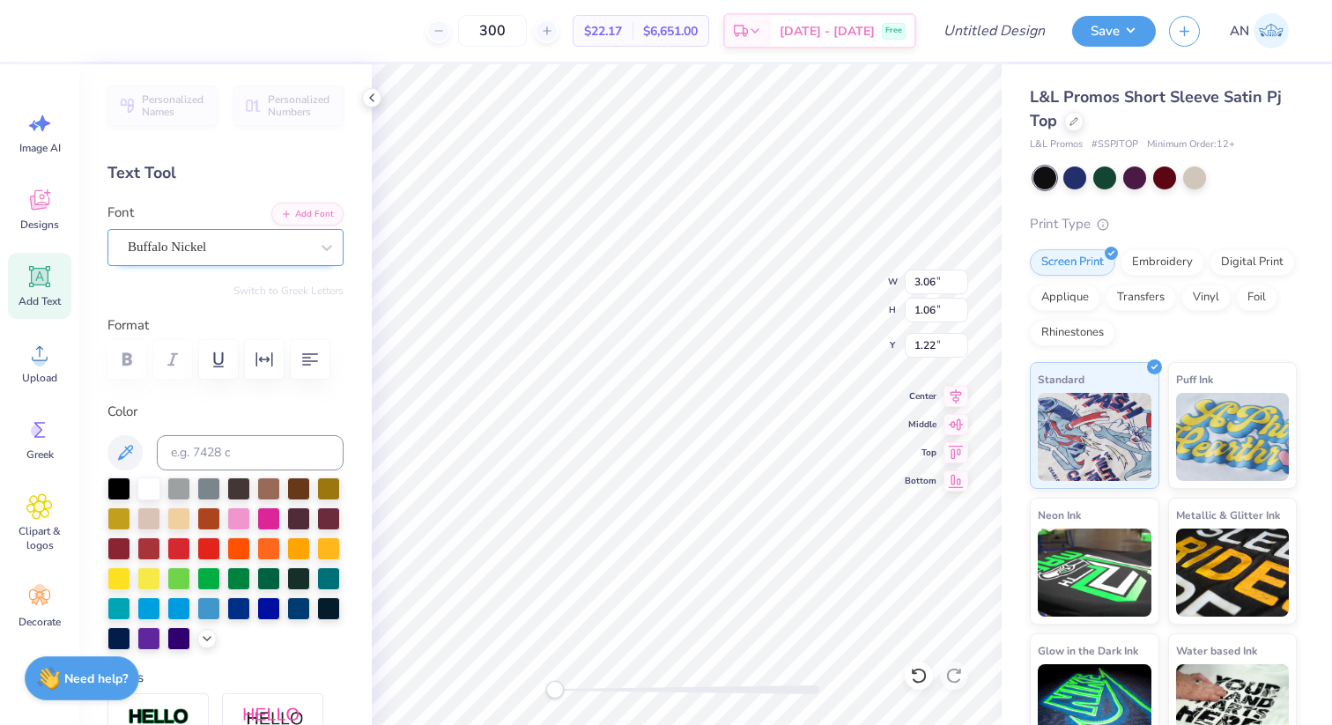
click at [204, 255] on div "Buffalo Nickel" at bounding box center [218, 246] width 185 height 27
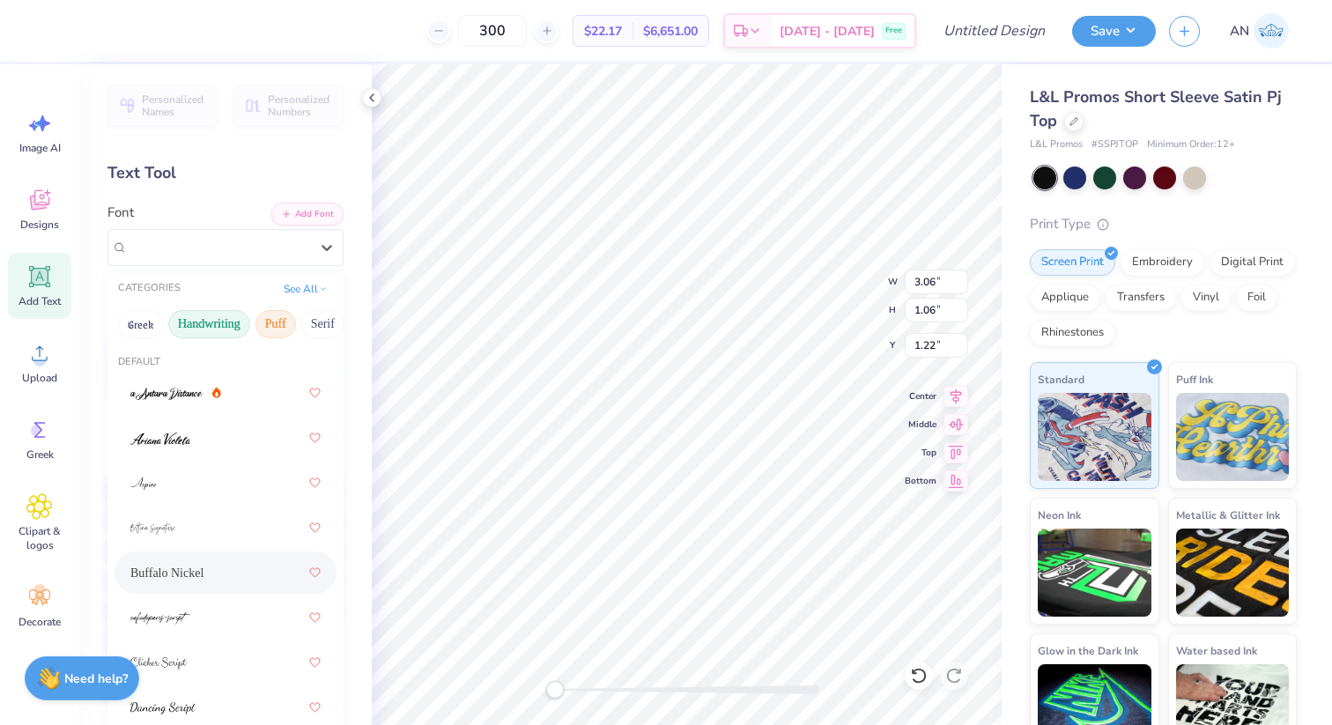
click at [257, 329] on button "Puff" at bounding box center [275, 324] width 41 height 28
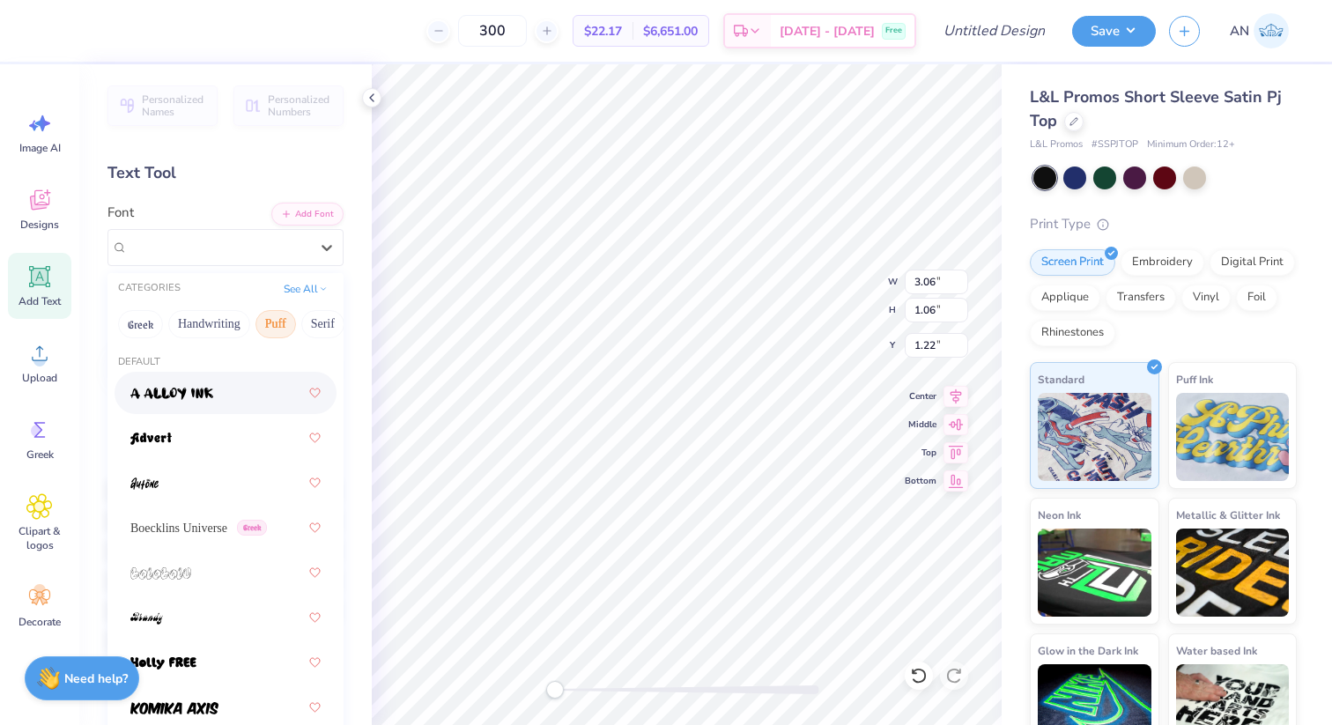
click at [242, 402] on div at bounding box center [225, 393] width 190 height 32
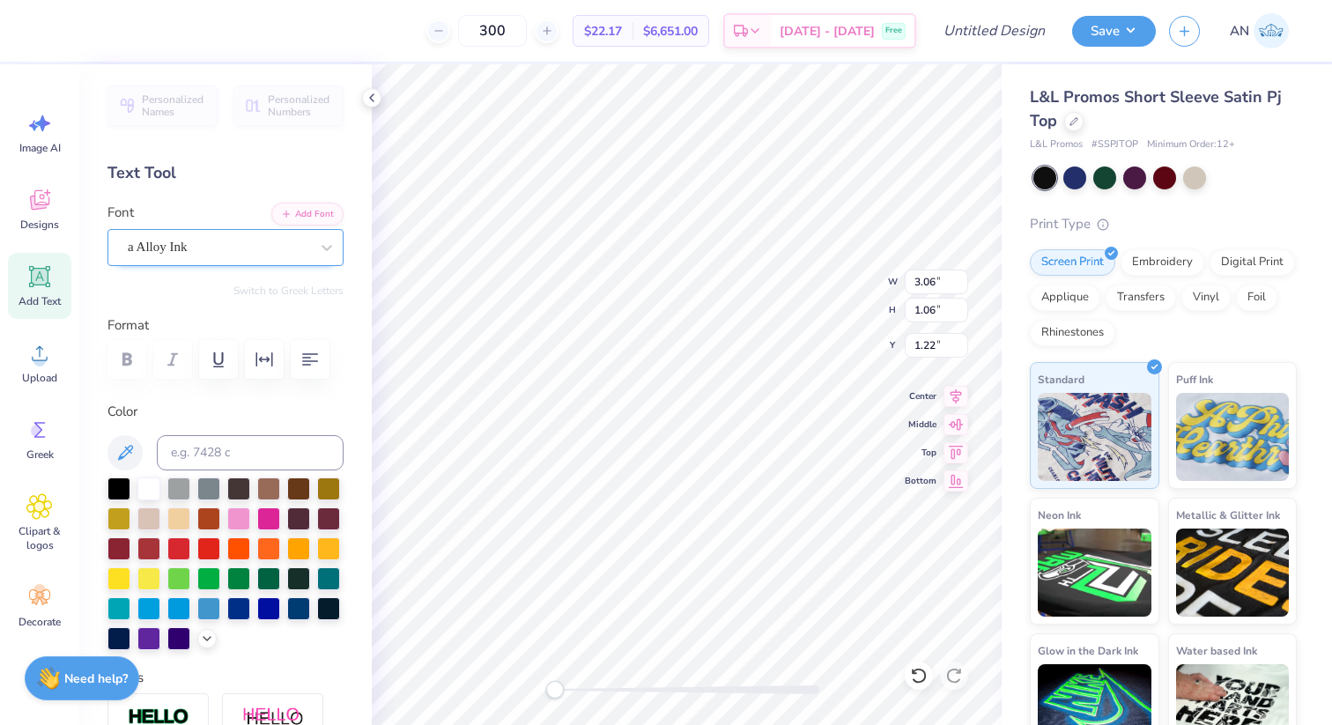
click at [143, 243] on div "a Alloy Ink" at bounding box center [218, 246] width 185 height 27
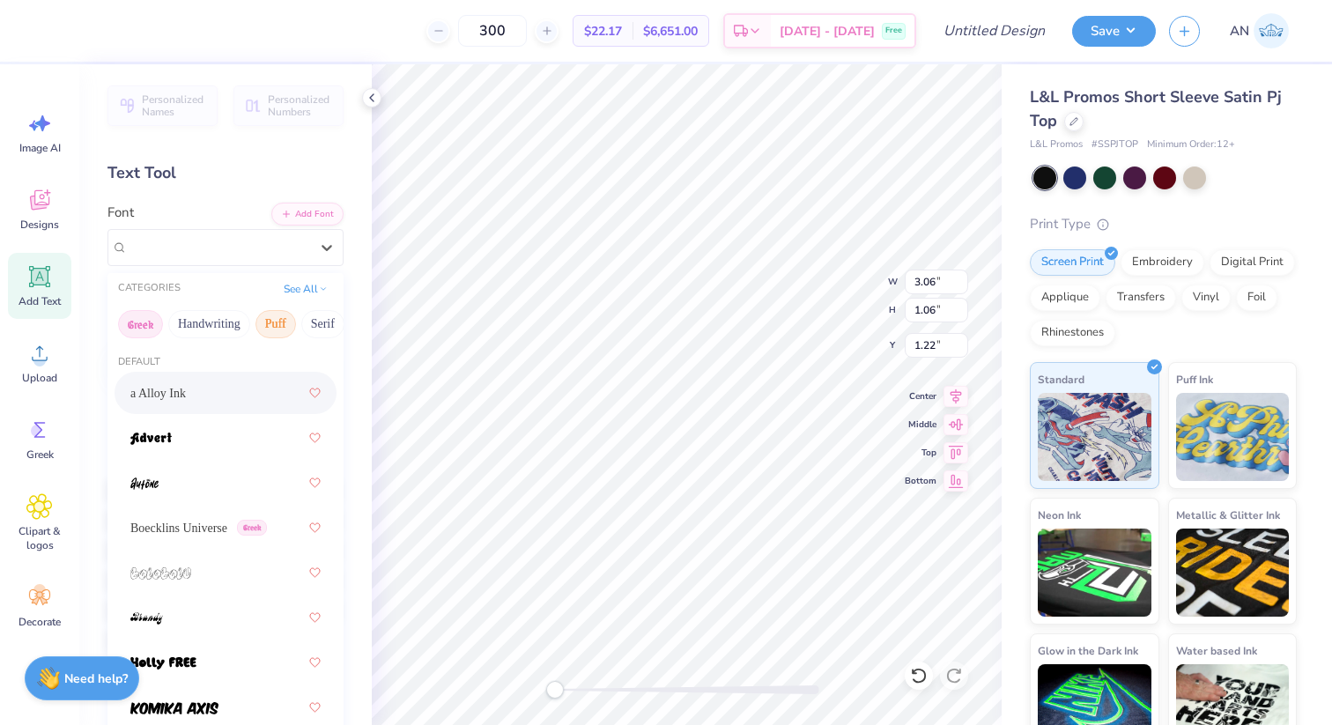
click at [142, 319] on button "Greek" at bounding box center [140, 324] width 45 height 28
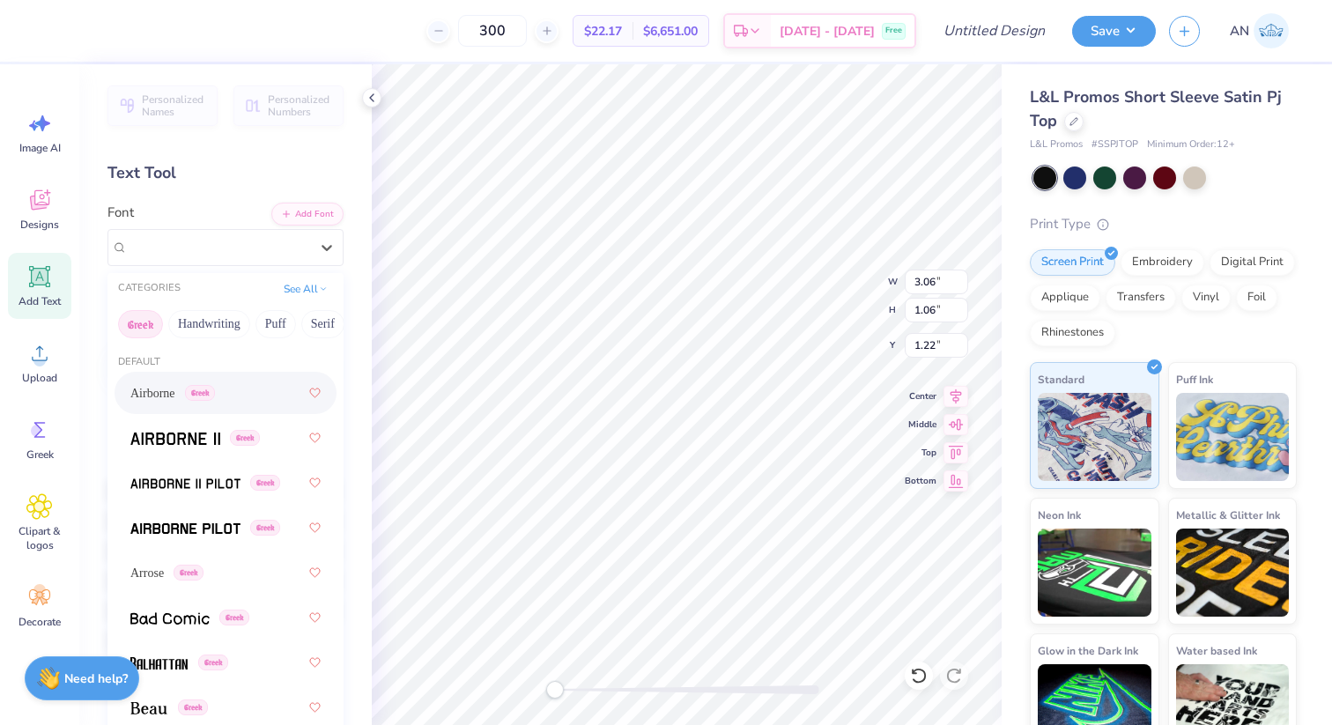
click at [166, 396] on span "Airborne" at bounding box center [152, 393] width 45 height 18
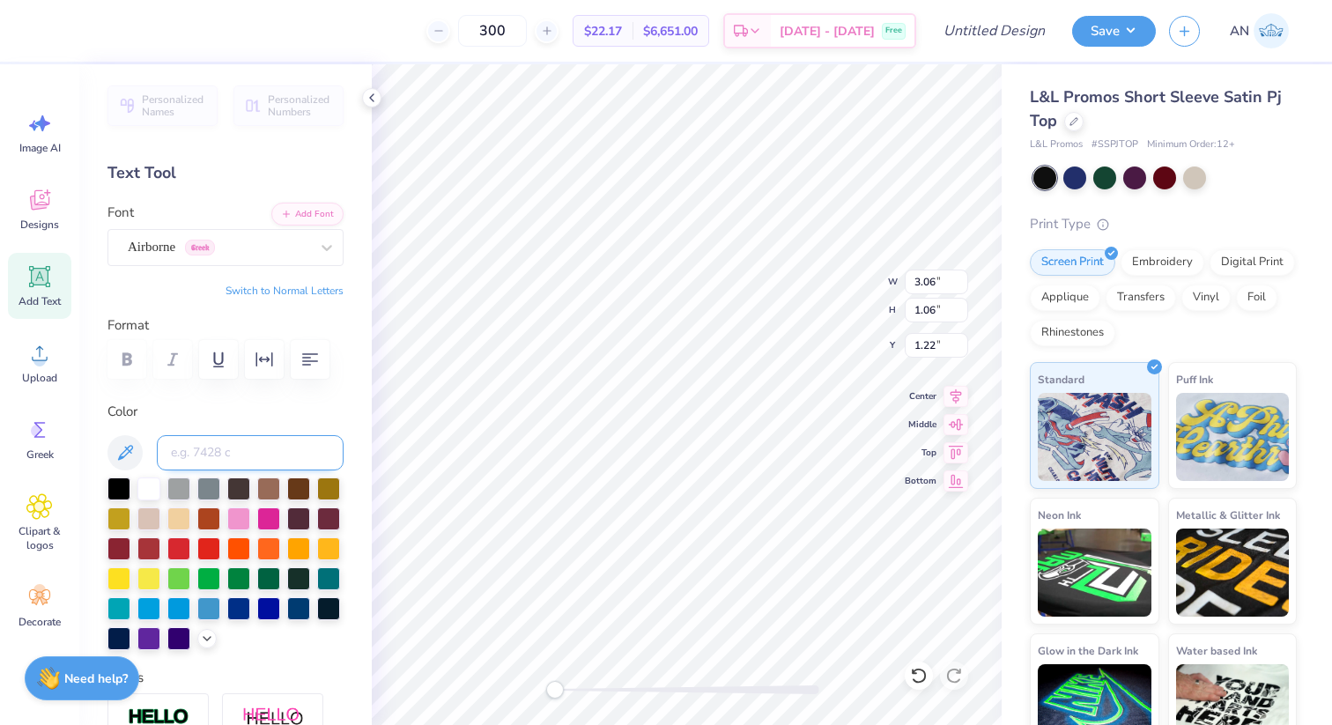
click at [168, 449] on input at bounding box center [250, 452] width 187 height 35
click at [147, 238] on div "Airborne Greek" at bounding box center [218, 246] width 185 height 27
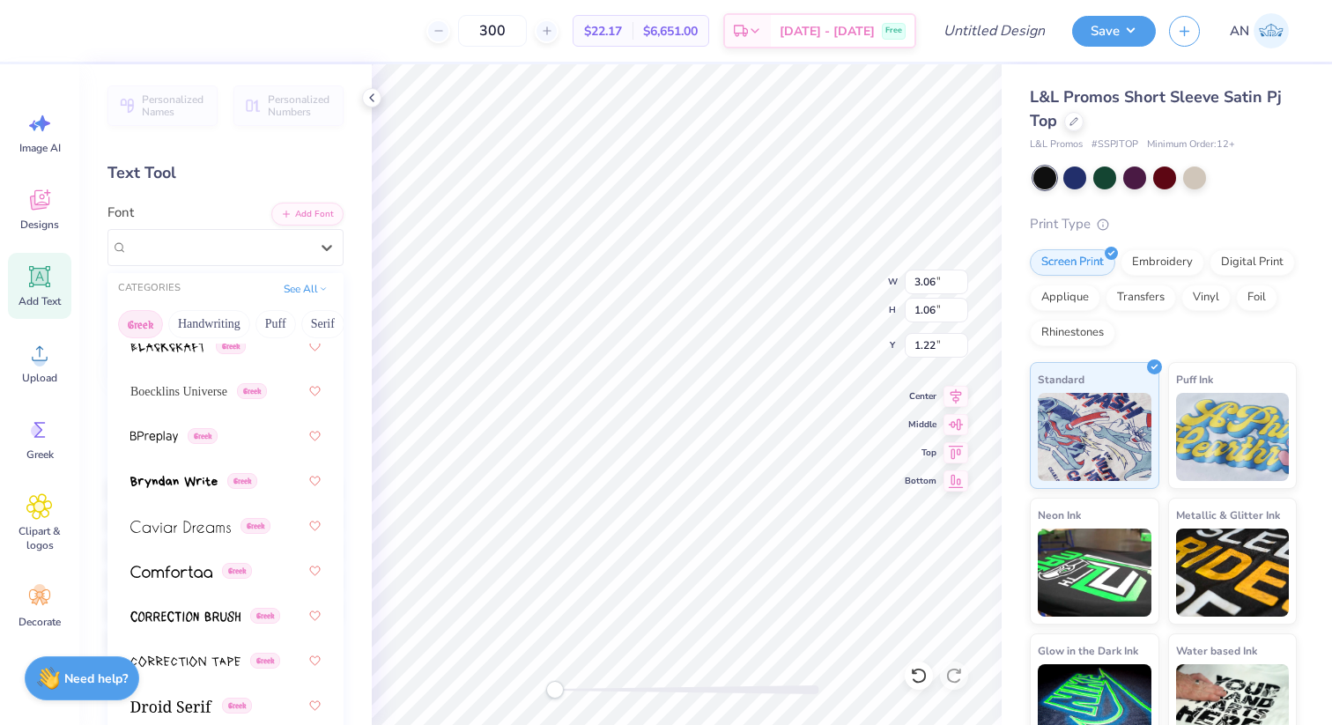
scroll to position [1147, 0]
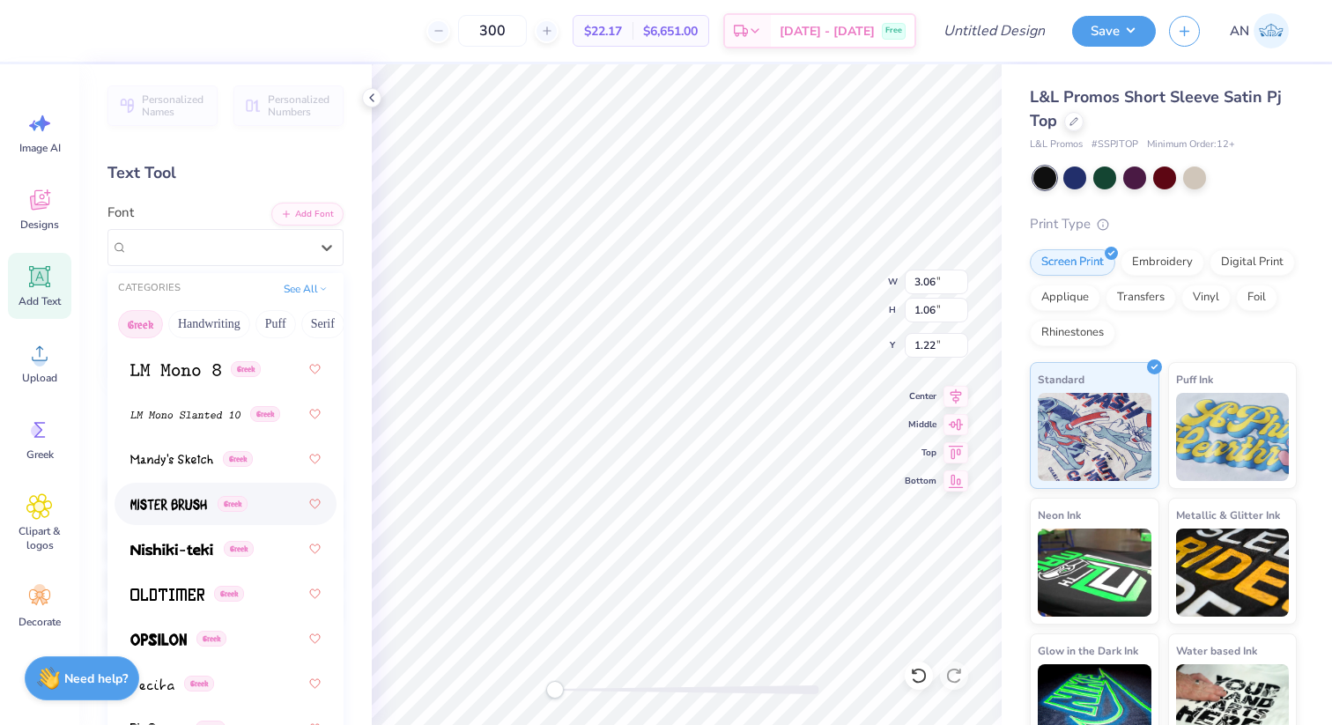
click at [170, 503] on img at bounding box center [168, 504] width 77 height 12
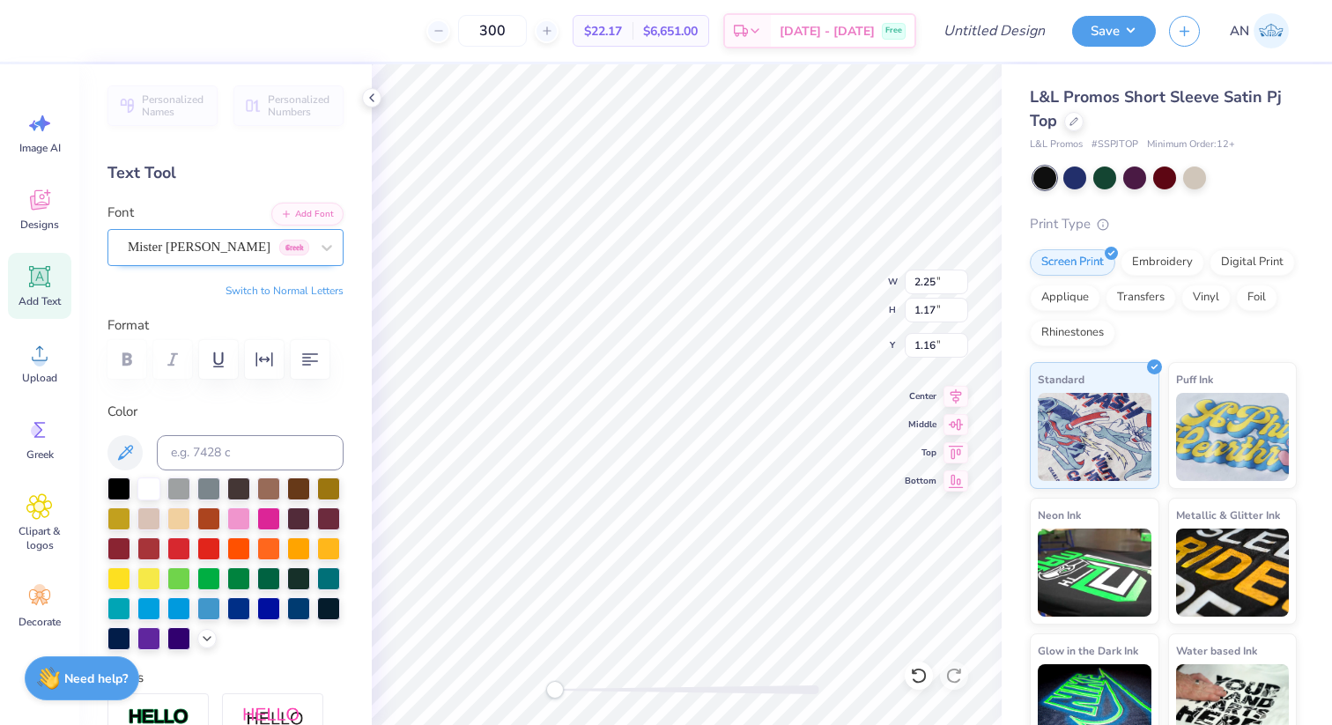
click at [255, 255] on div "Mister Brush Greek" at bounding box center [218, 246] width 185 height 27
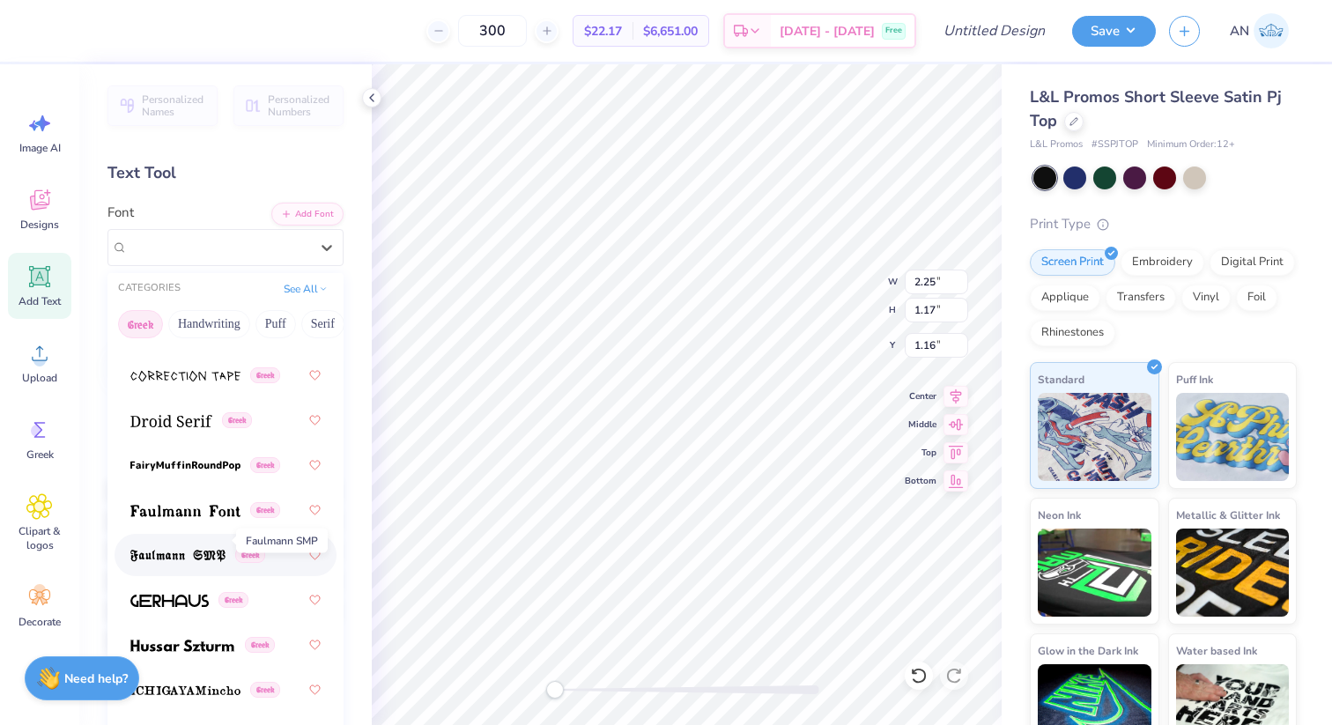
scroll to position [684, 0]
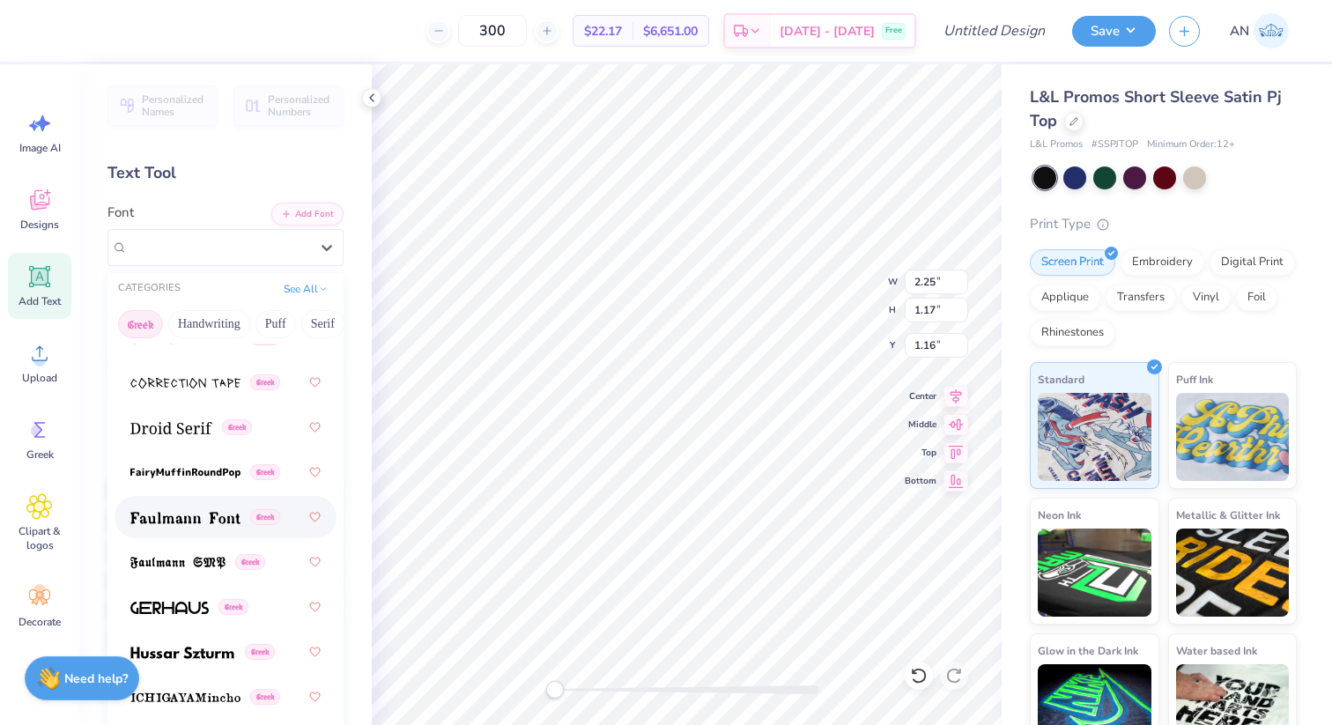
click at [164, 509] on span at bounding box center [185, 517] width 110 height 18
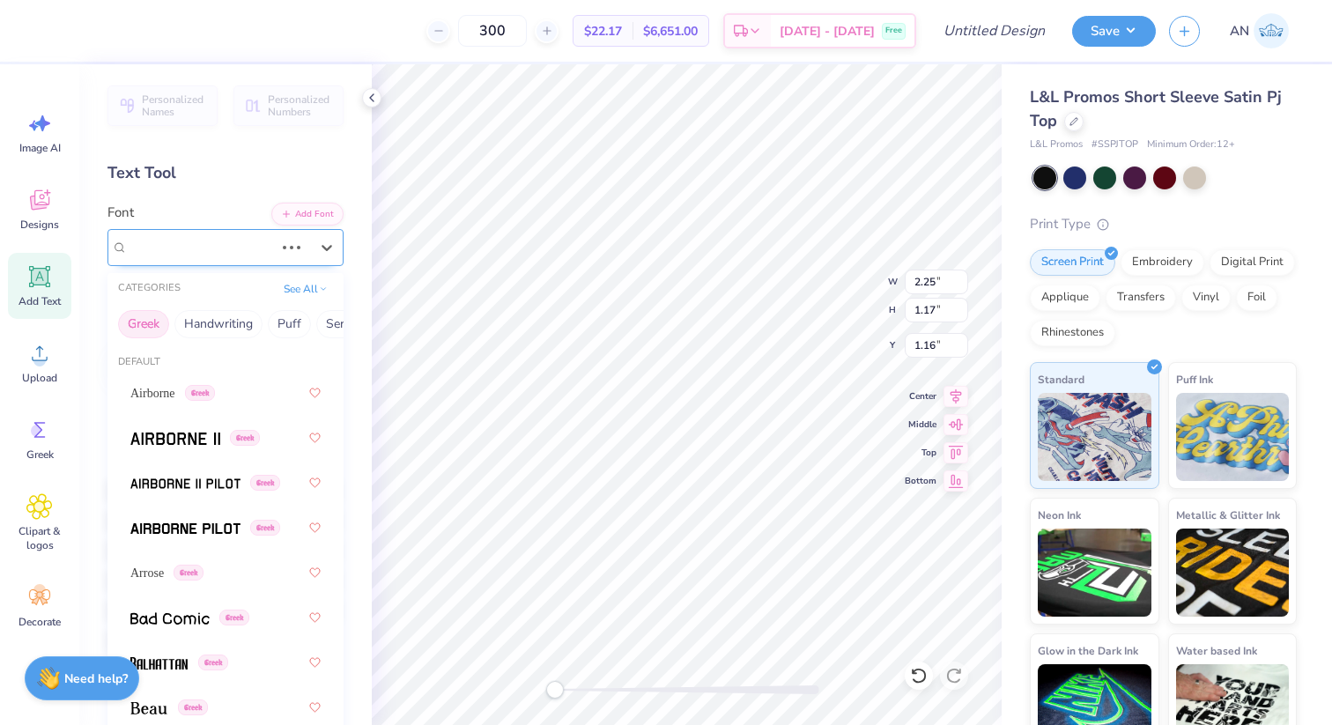
click at [211, 255] on div "Mister Brush Greek" at bounding box center [201, 246] width 150 height 27
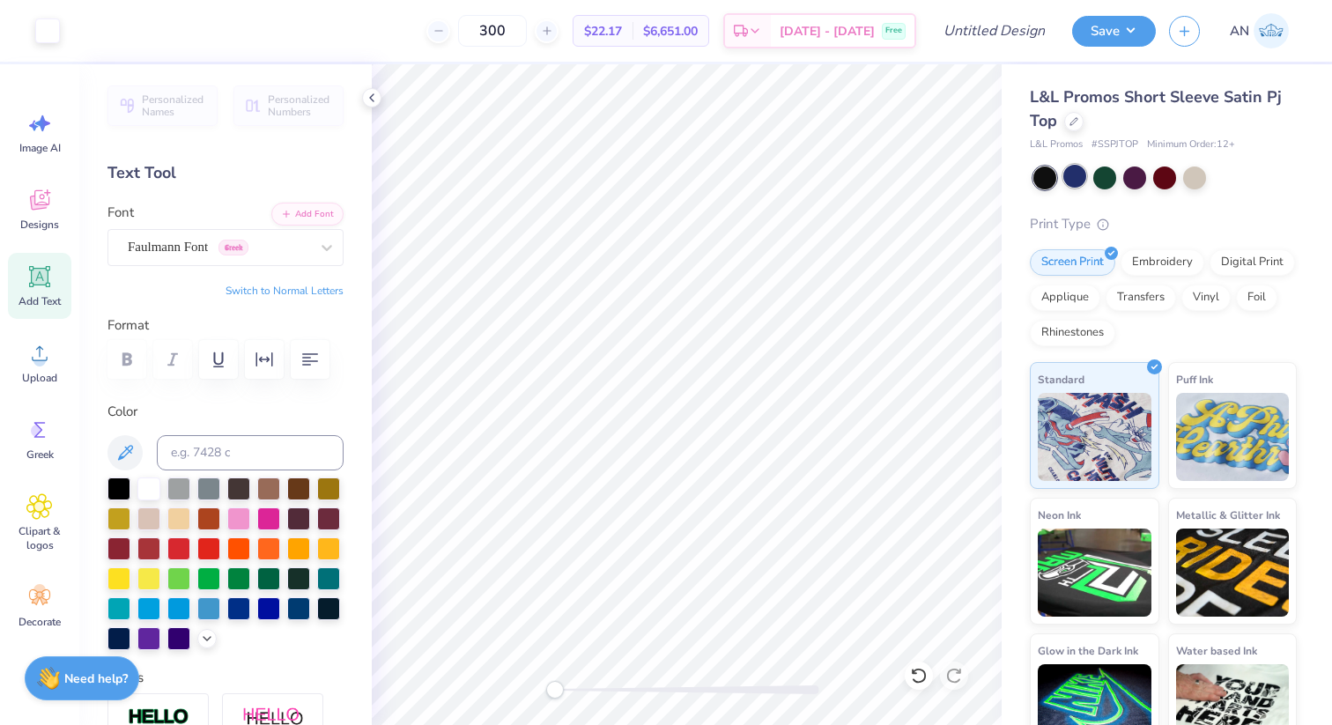
click at [1068, 184] on div at bounding box center [1074, 176] width 23 height 23
click at [1048, 178] on div at bounding box center [1044, 177] width 23 height 23
click at [1085, 180] on div at bounding box center [1074, 176] width 23 height 23
click at [1082, 174] on div at bounding box center [1074, 176] width 23 height 23
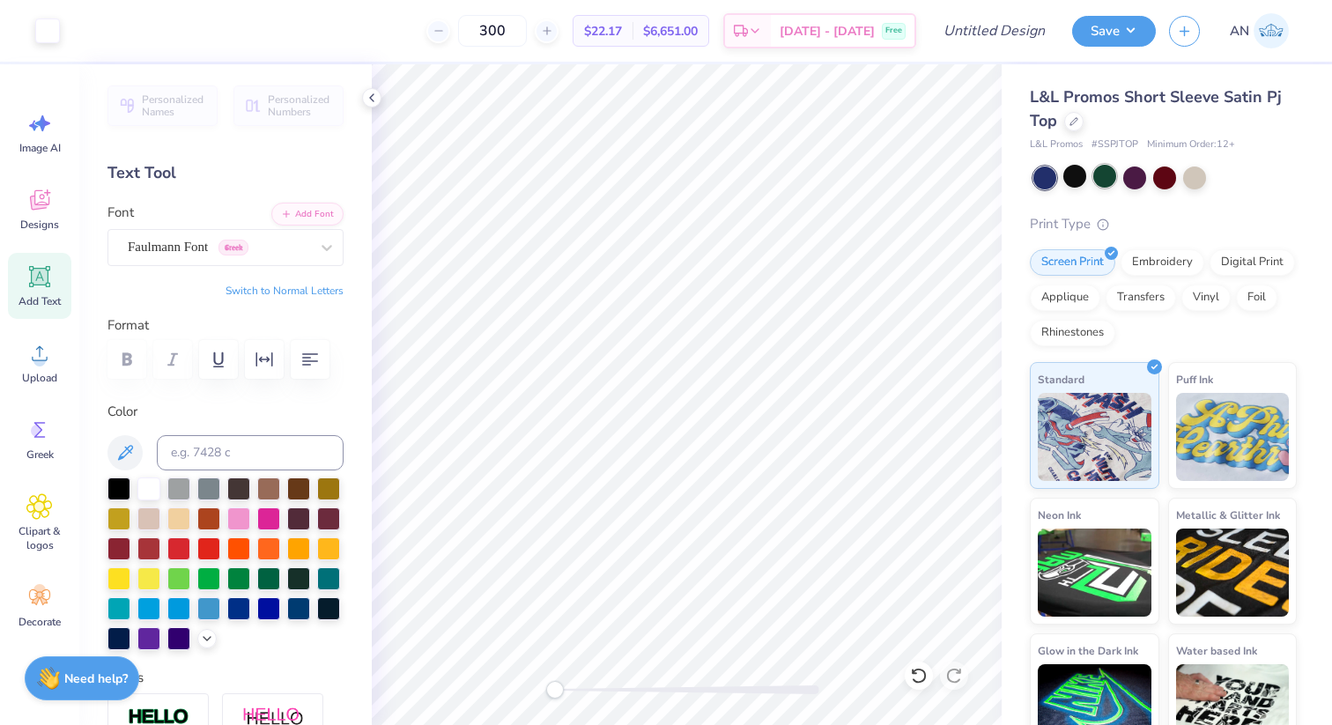
click at [1104, 175] on div at bounding box center [1104, 176] width 23 height 23
click at [1136, 172] on div at bounding box center [1134, 176] width 23 height 23
click at [1168, 168] on div at bounding box center [1164, 176] width 23 height 23
click at [1193, 168] on div at bounding box center [1194, 176] width 23 height 23
click at [1040, 181] on div at bounding box center [1044, 177] width 23 height 23
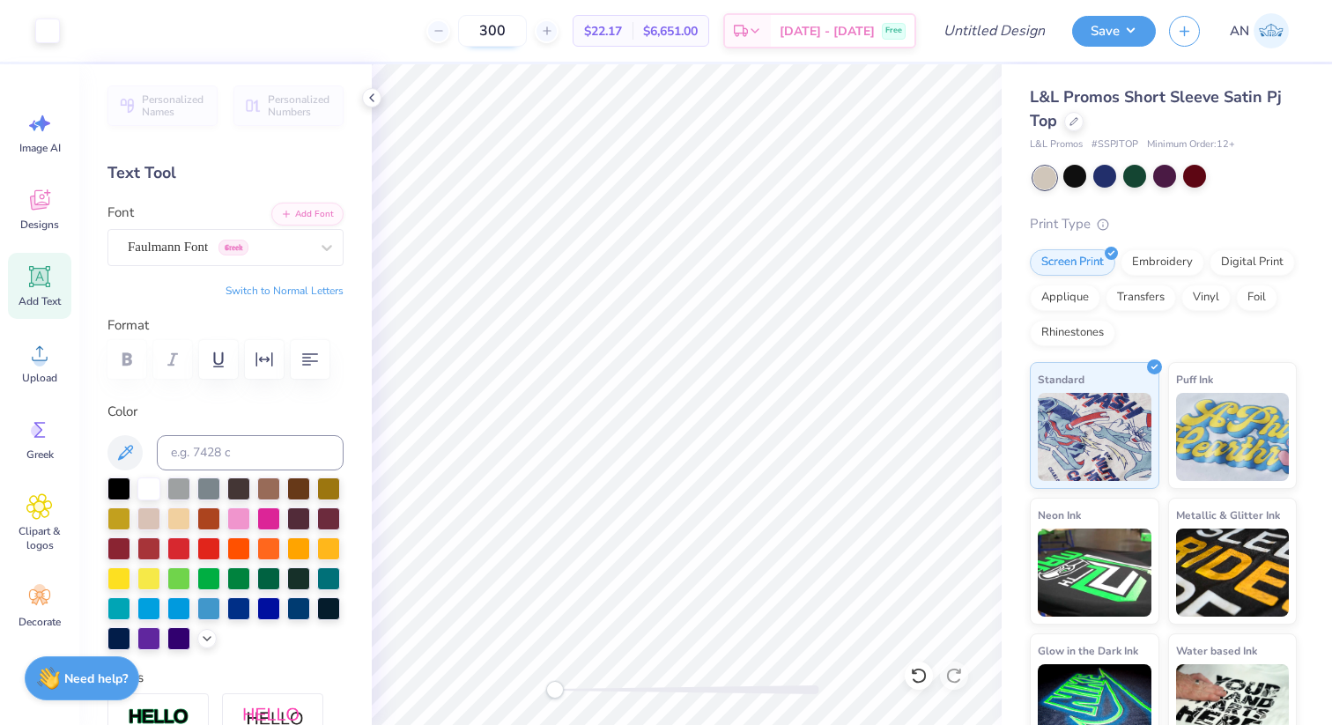
click at [520, 23] on input "300" at bounding box center [492, 31] width 69 height 32
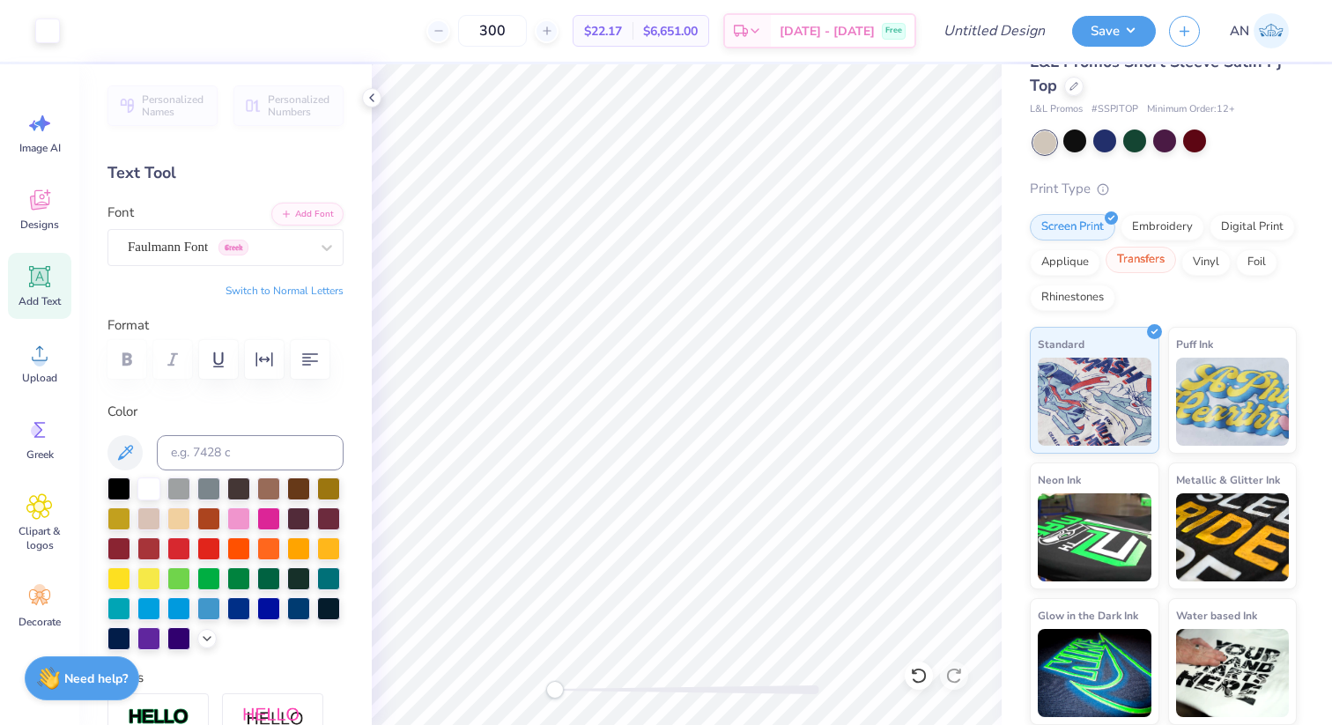
click at [1151, 265] on div "Transfers" at bounding box center [1140, 260] width 70 height 26
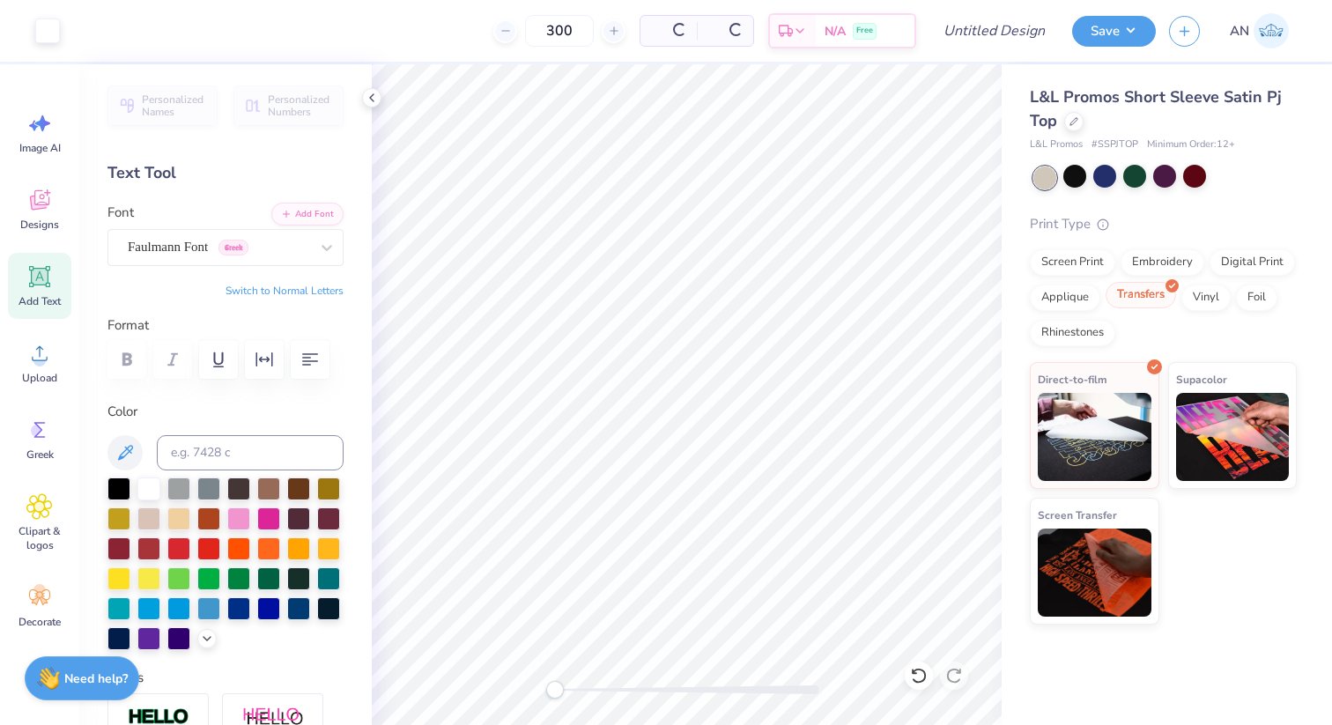
scroll to position [0, 0]
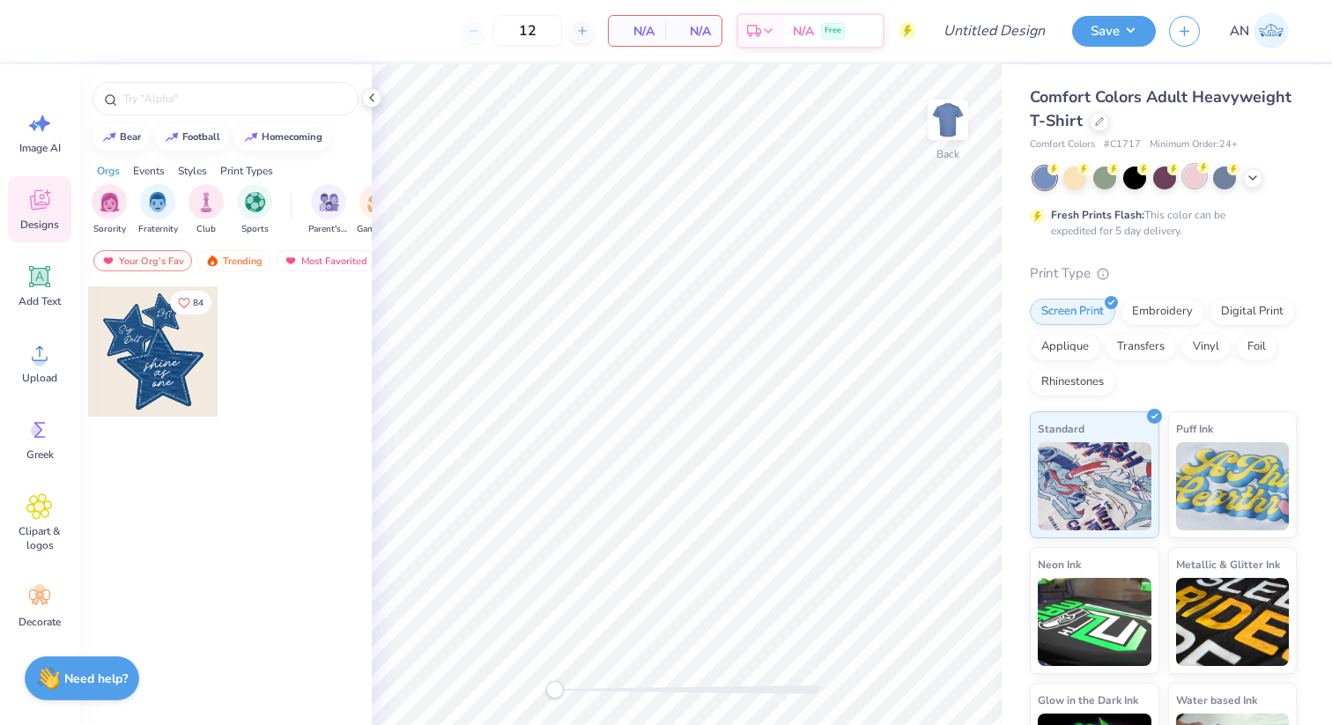
click at [1195, 179] on div at bounding box center [1194, 176] width 23 height 23
click at [1098, 123] on icon at bounding box center [1099, 119] width 9 height 9
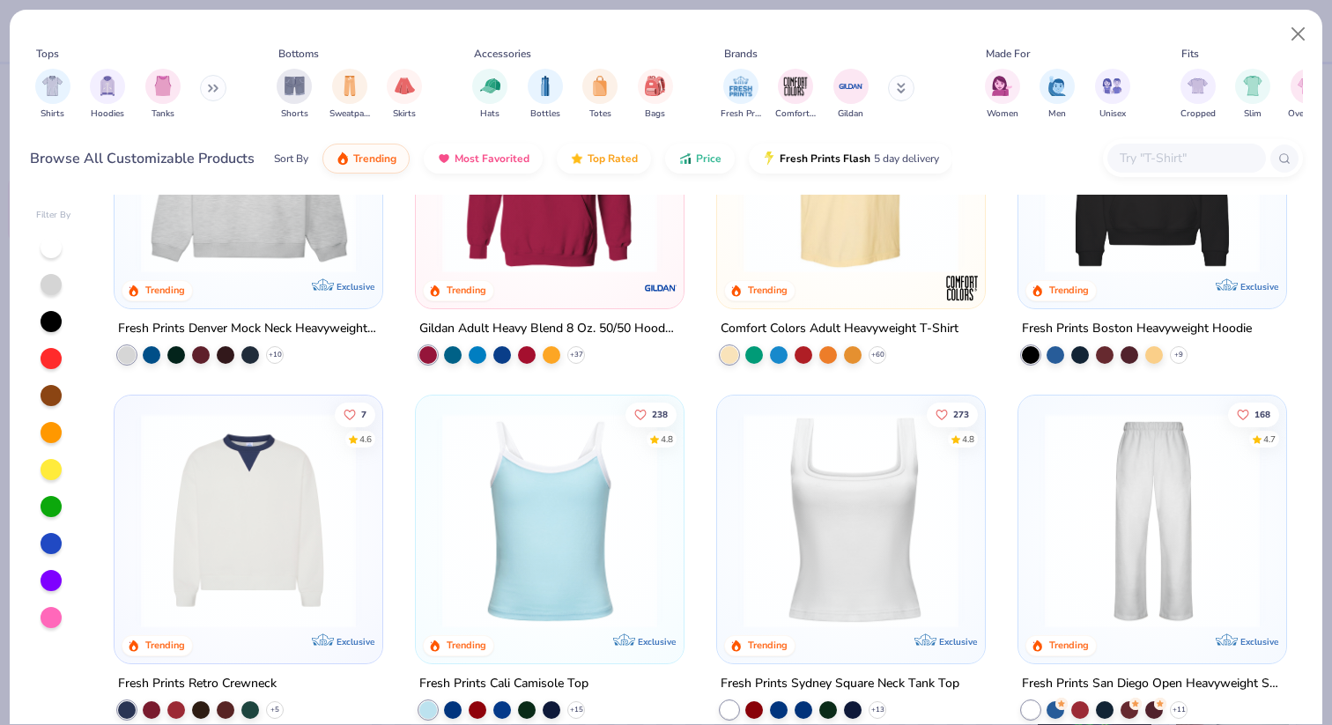
scroll to position [181, 0]
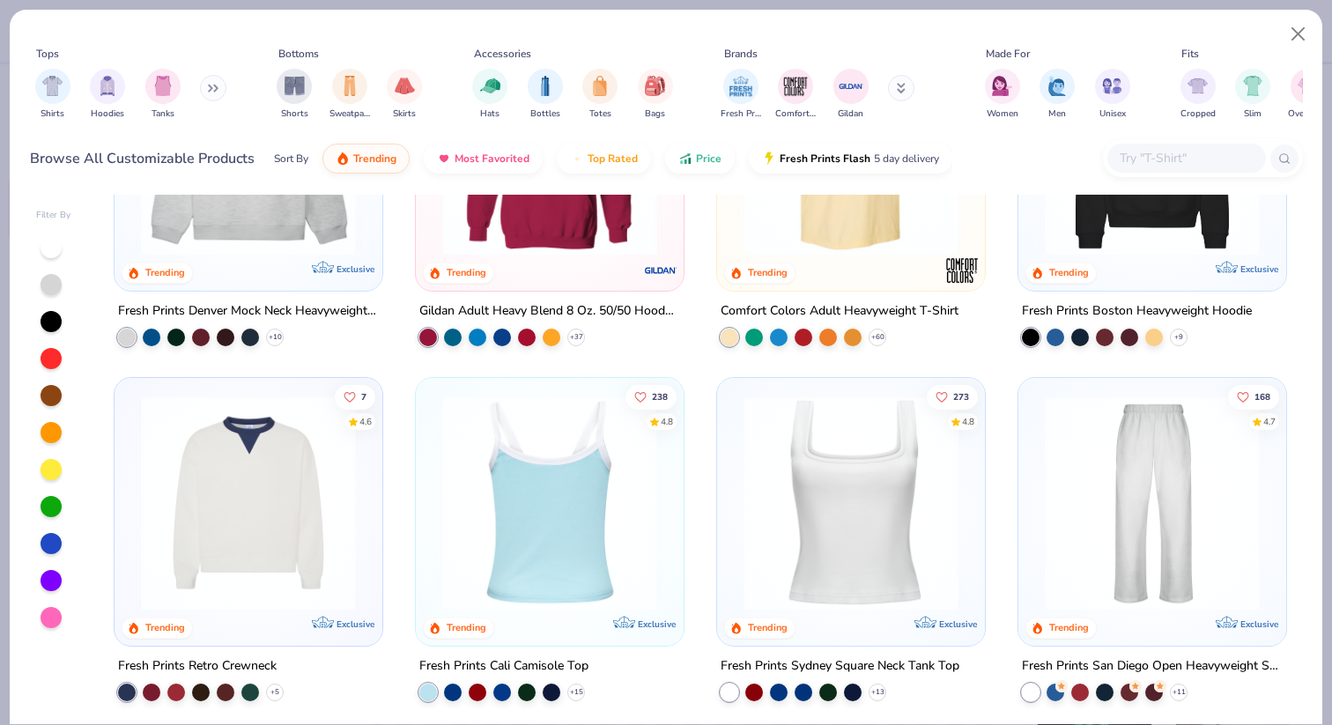
click at [547, 507] on img at bounding box center [549, 502] width 233 height 215
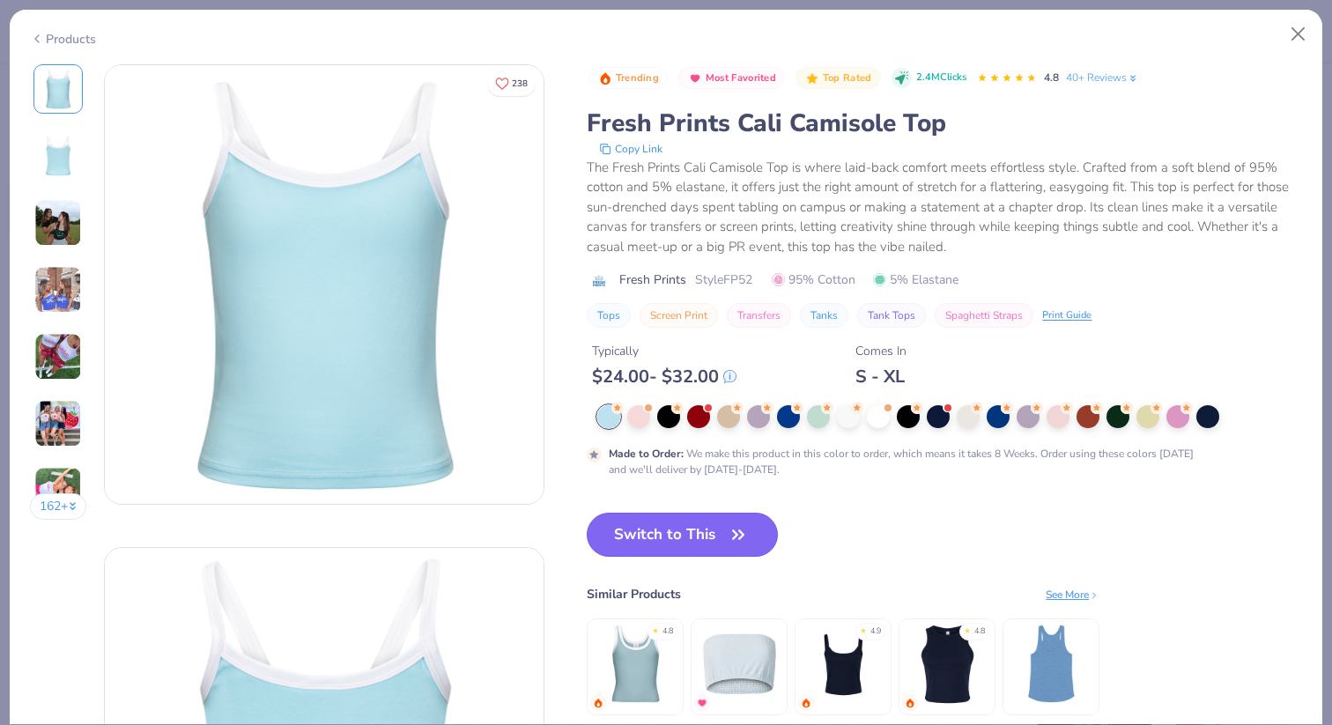
click at [657, 523] on button "Switch to This" at bounding box center [682, 535] width 191 height 44
type input "50"
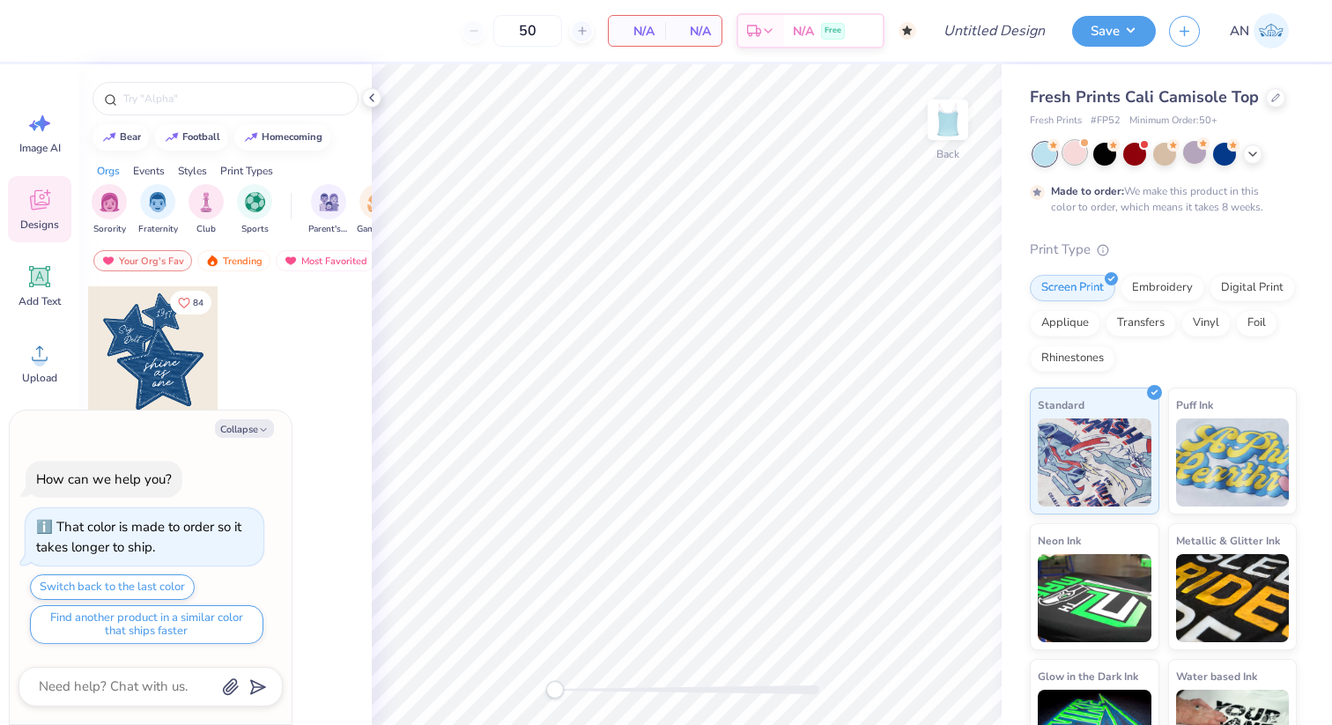
click at [1070, 164] on div at bounding box center [1074, 152] width 23 height 23
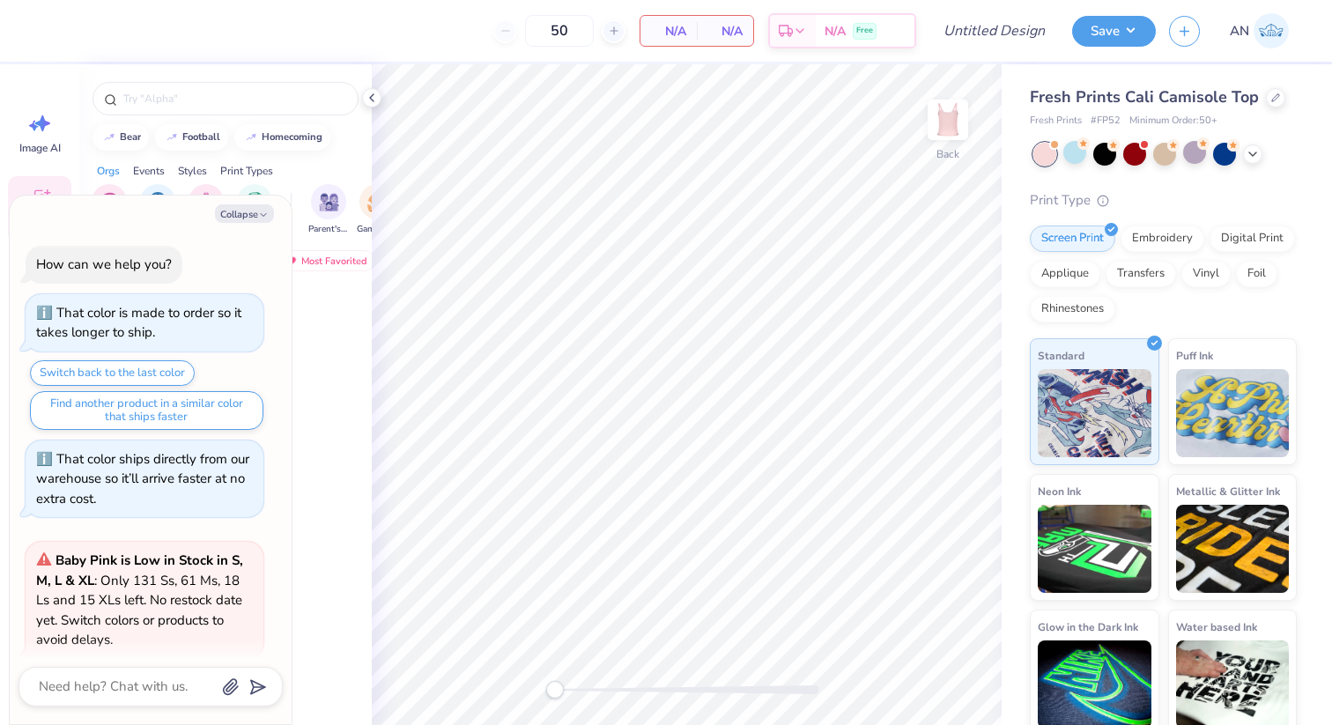
scroll to position [142, 0]
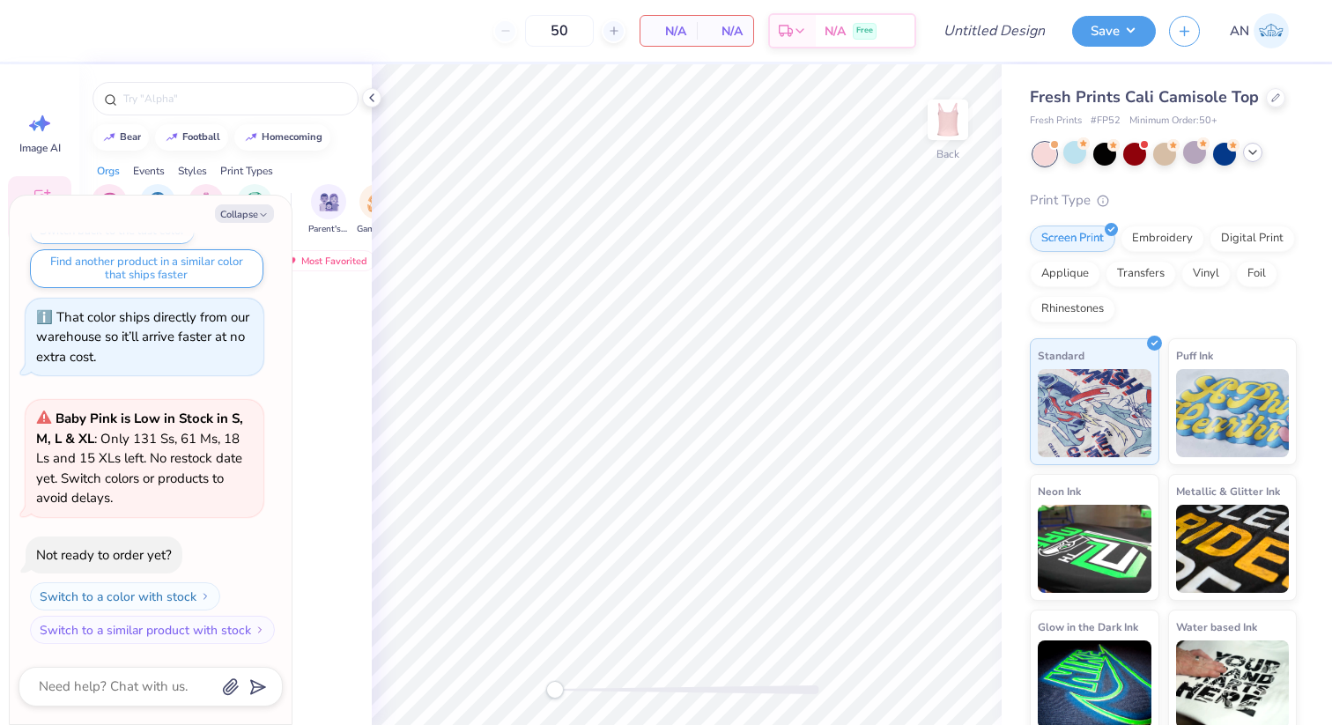
click at [1257, 151] on icon at bounding box center [1252, 152] width 14 height 14
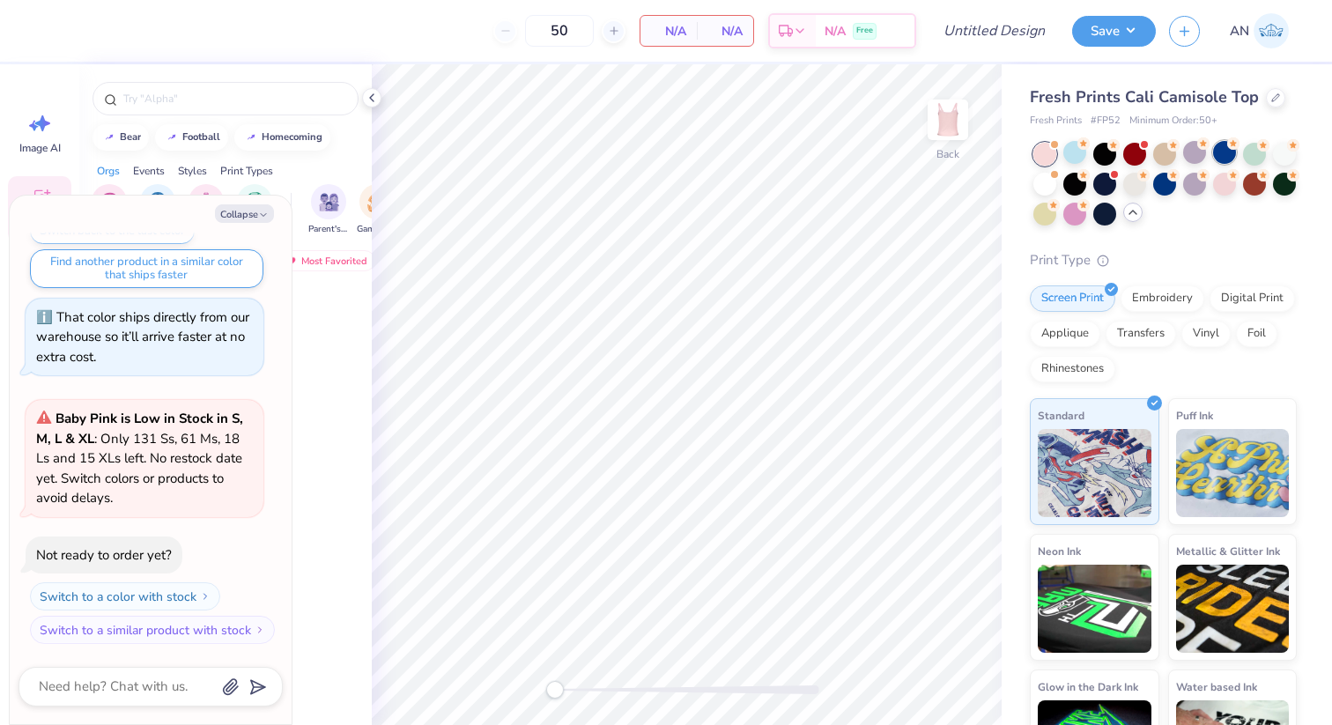
click at [1220, 155] on div at bounding box center [1224, 152] width 23 height 23
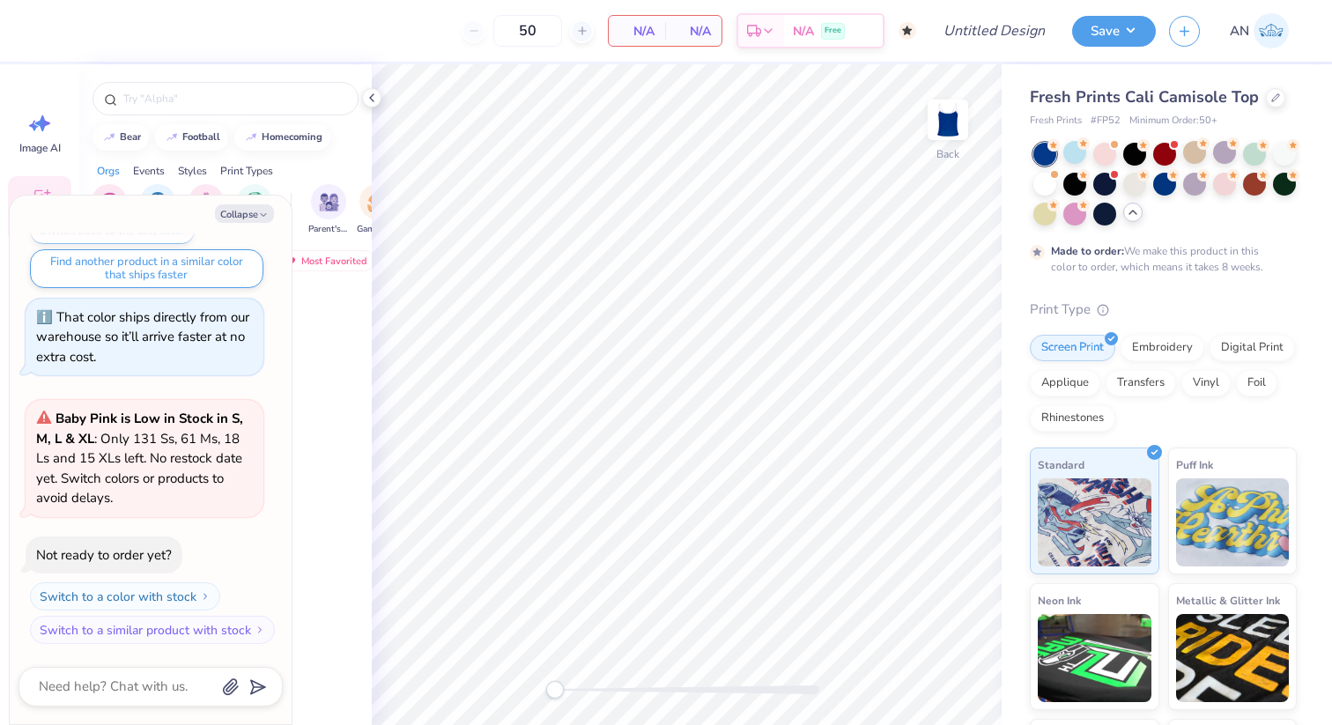
scroll to position [288, 0]
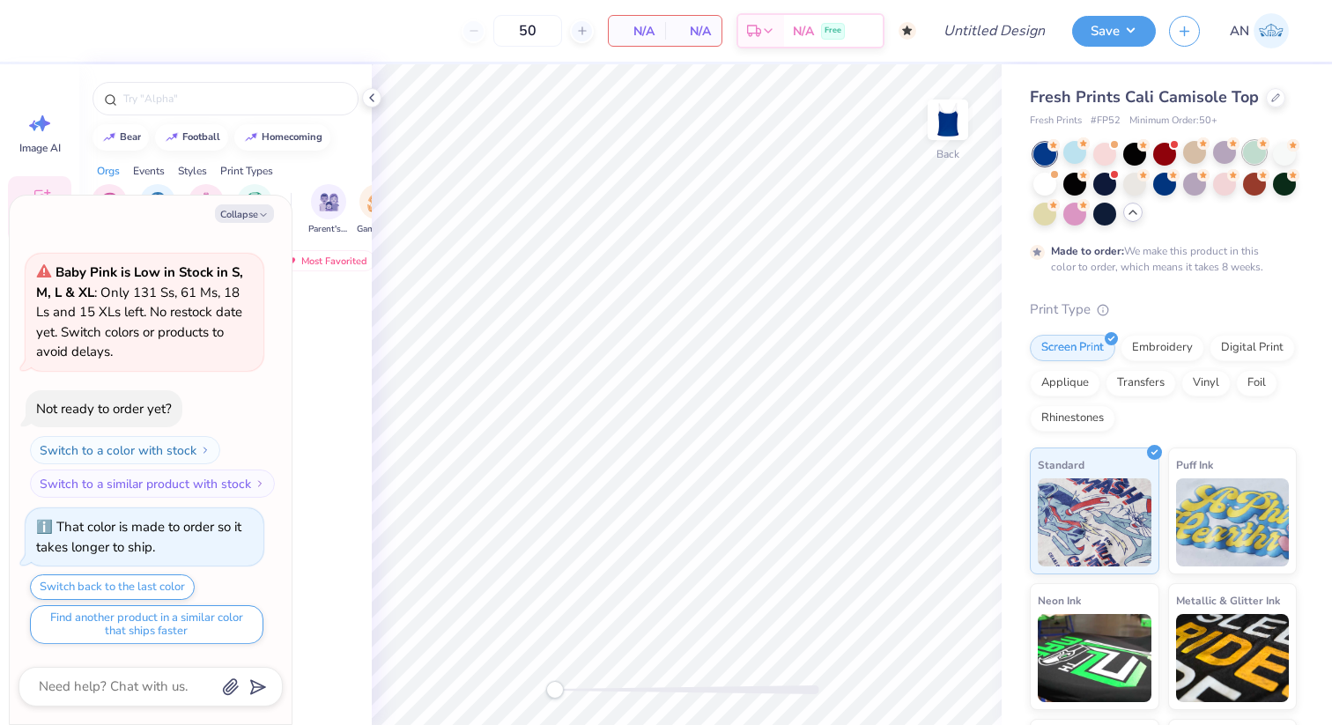
click at [1259, 151] on div at bounding box center [1254, 152] width 23 height 23
click at [1286, 153] on div at bounding box center [1284, 152] width 23 height 23
click at [1044, 184] on div at bounding box center [1044, 182] width 23 height 23
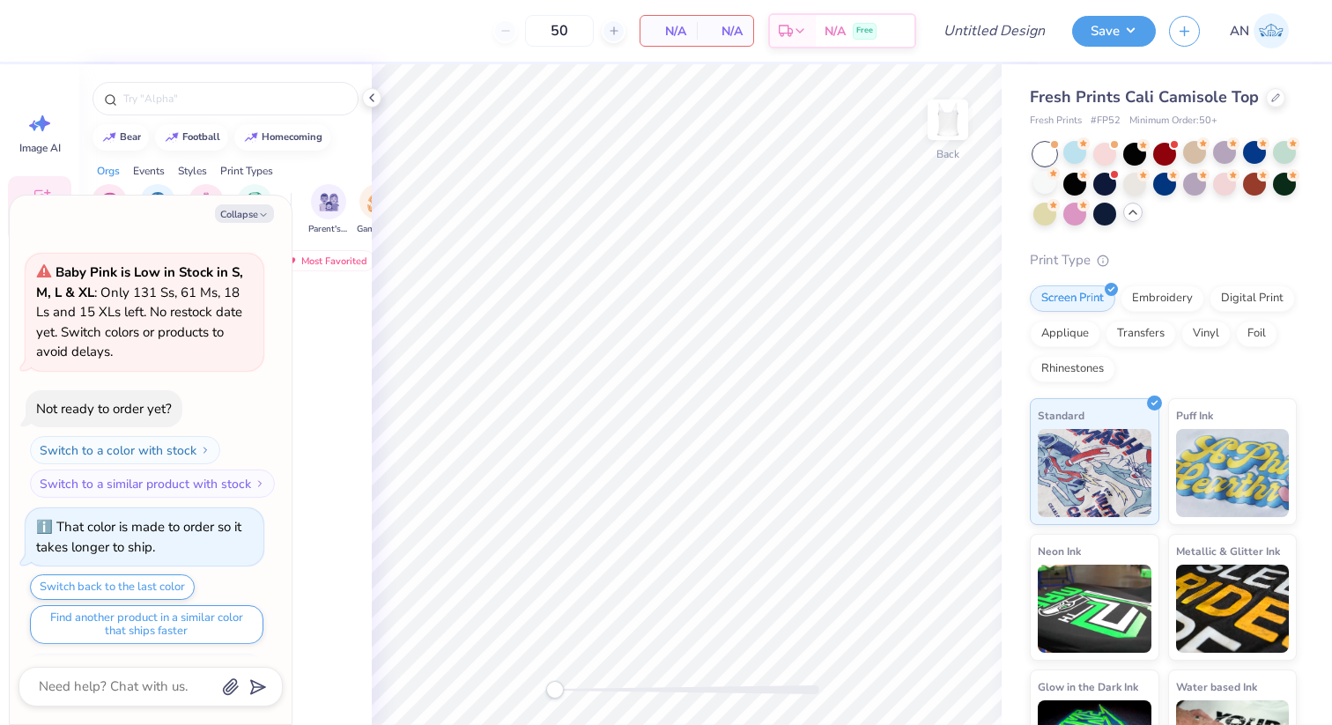
scroll to position [644, 0]
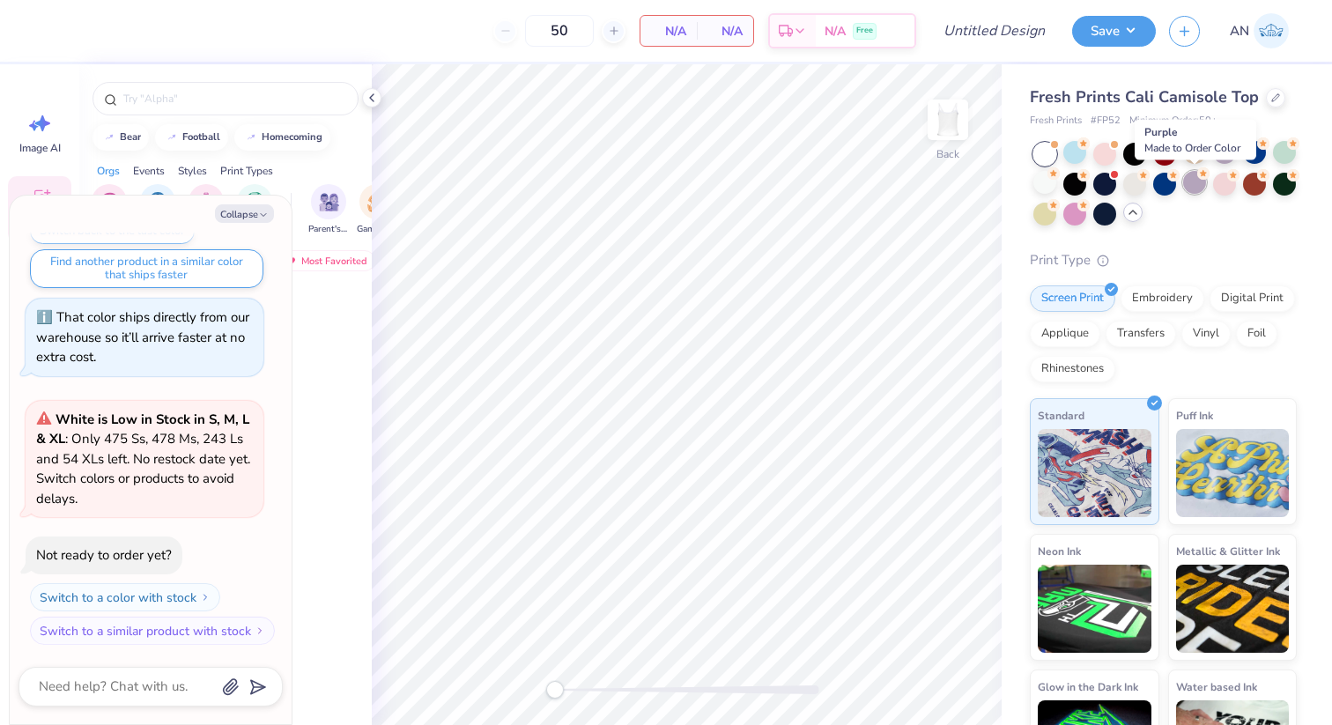
click at [1193, 186] on div at bounding box center [1194, 182] width 23 height 23
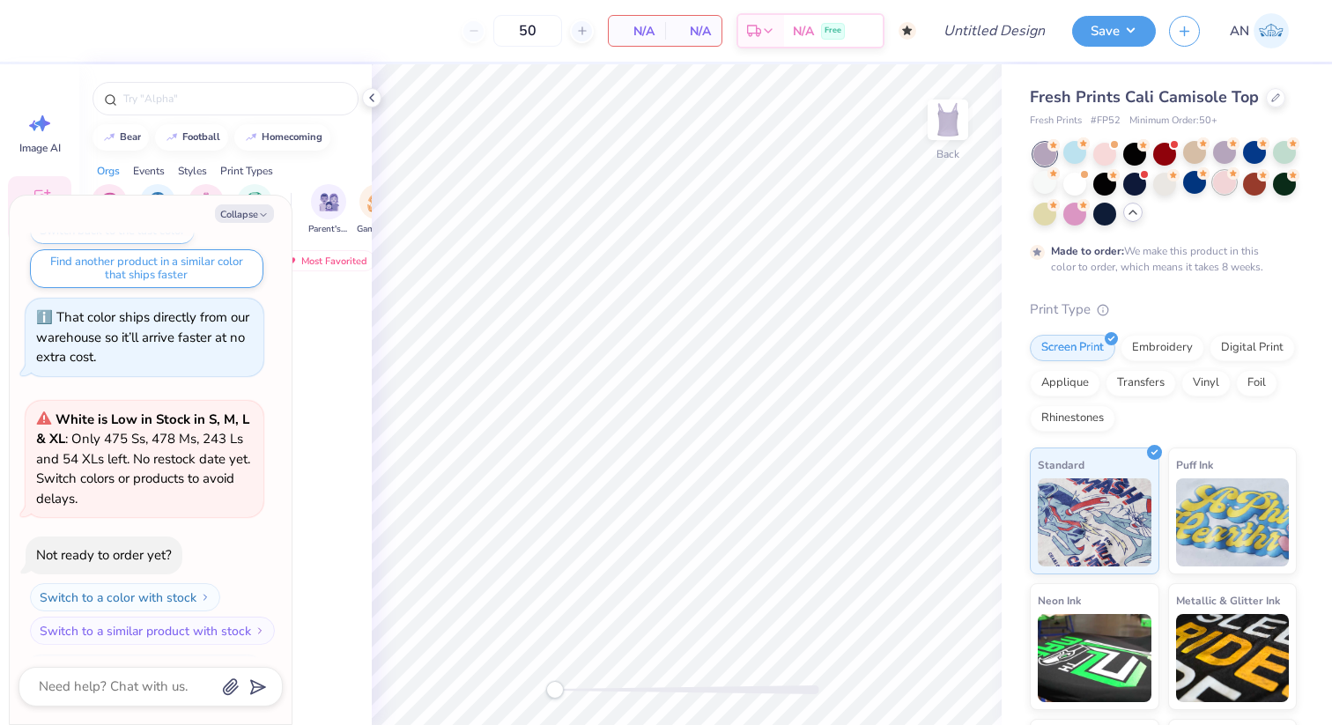
scroll to position [790, 0]
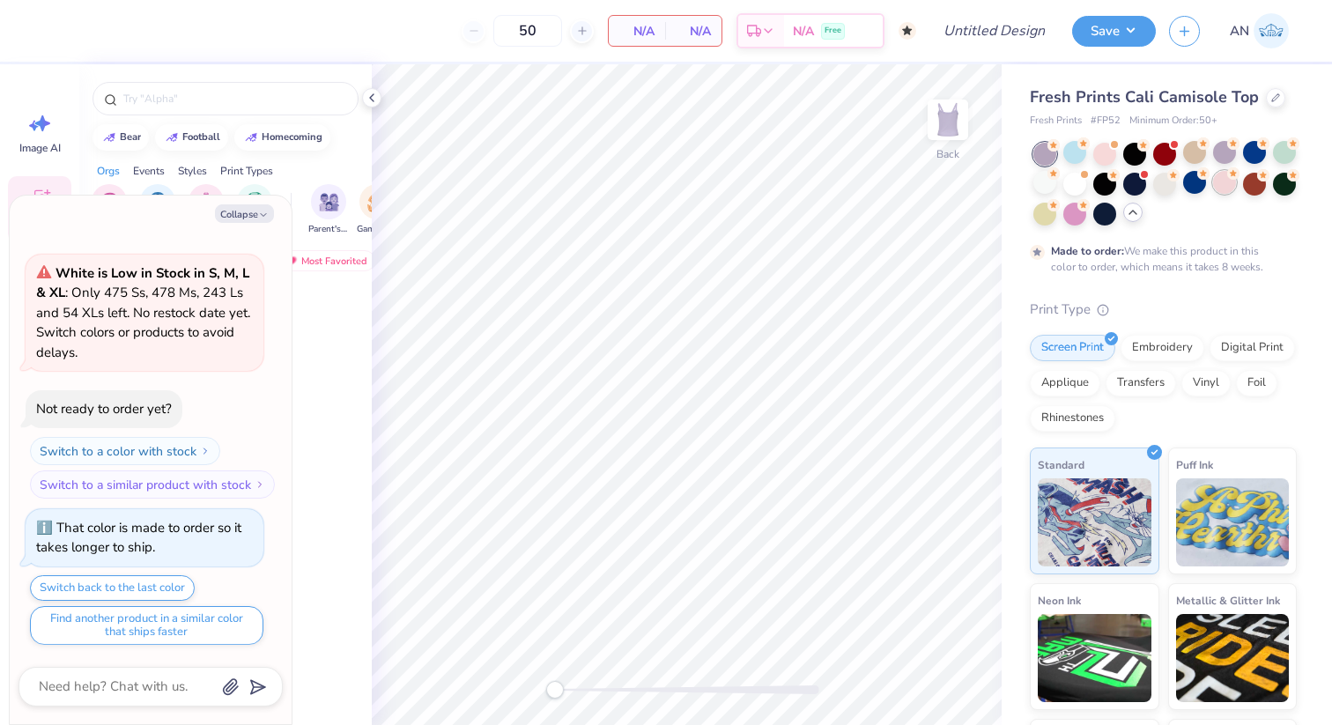
click at [1222, 188] on div at bounding box center [1224, 182] width 23 height 23
click at [1051, 219] on div at bounding box center [1044, 212] width 23 height 23
click at [1040, 161] on div at bounding box center [1044, 154] width 23 height 23
click at [1188, 159] on div at bounding box center [1194, 152] width 23 height 23
click at [1148, 160] on div at bounding box center [1164, 184] width 263 height 83
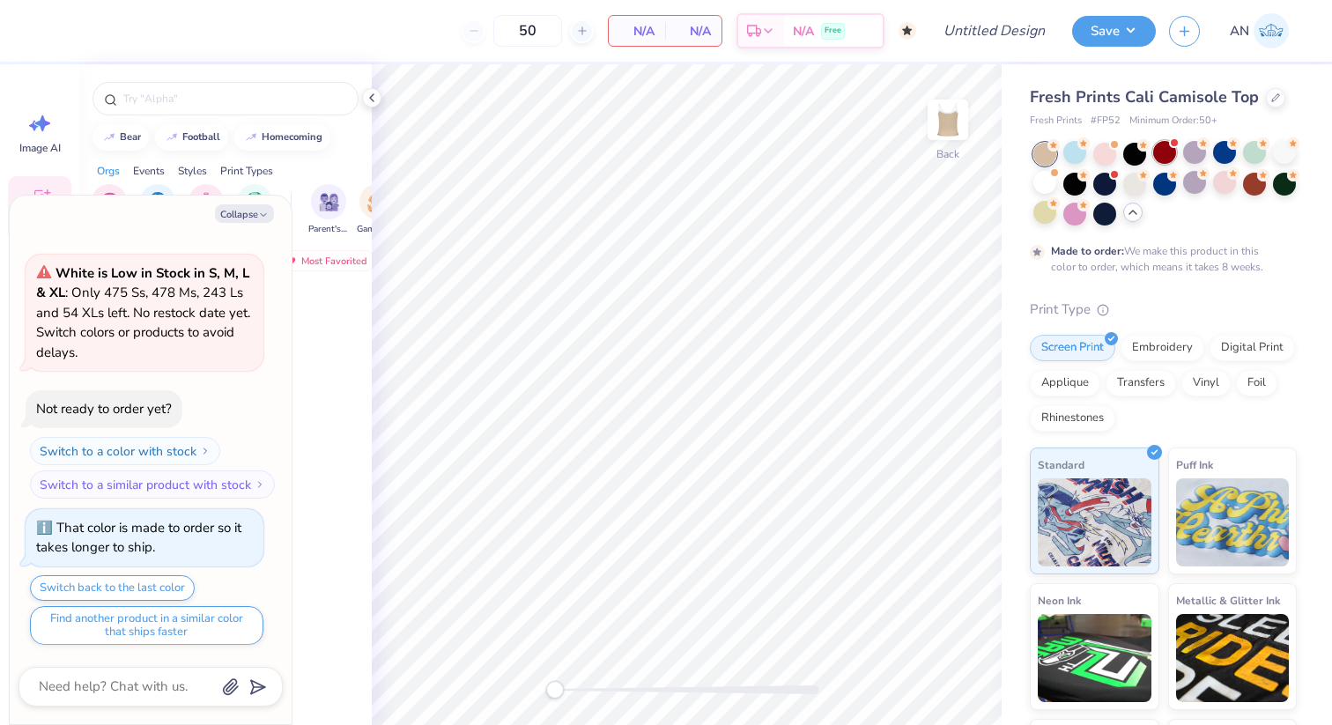
click at [1165, 155] on div at bounding box center [1164, 152] width 23 height 23
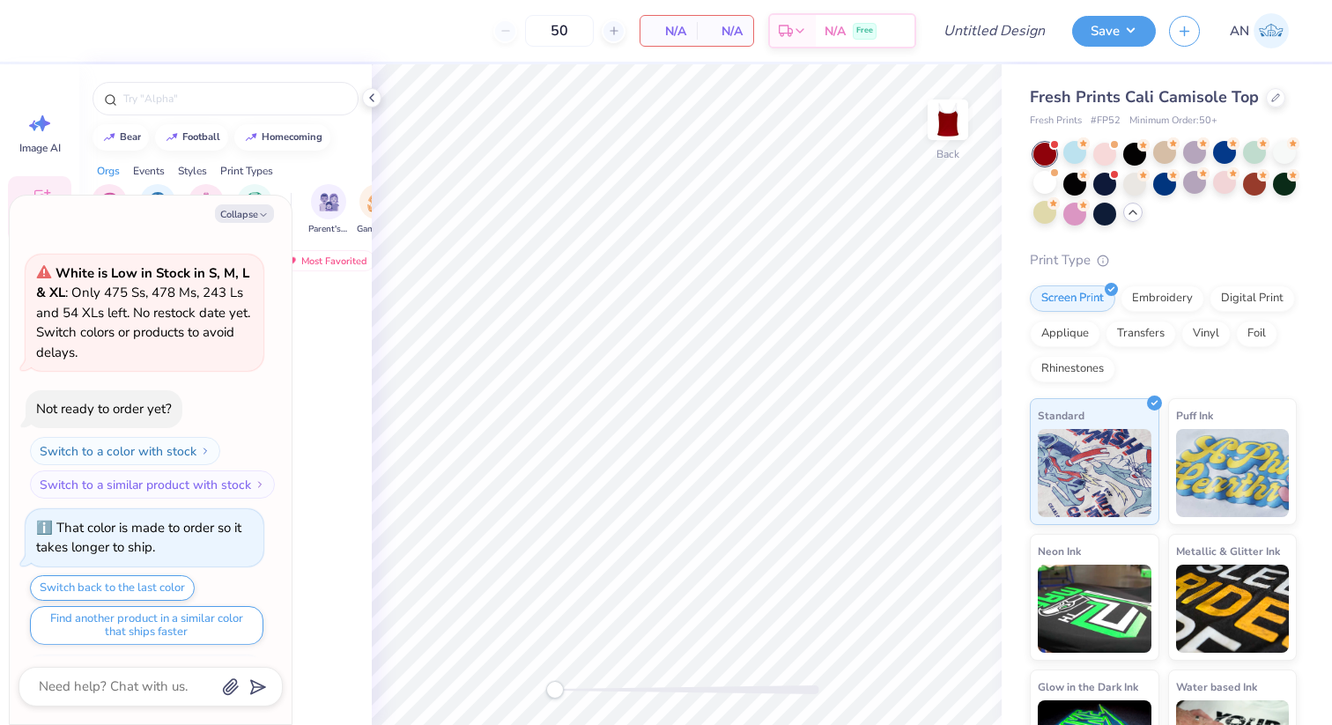
scroll to position [1147, 0]
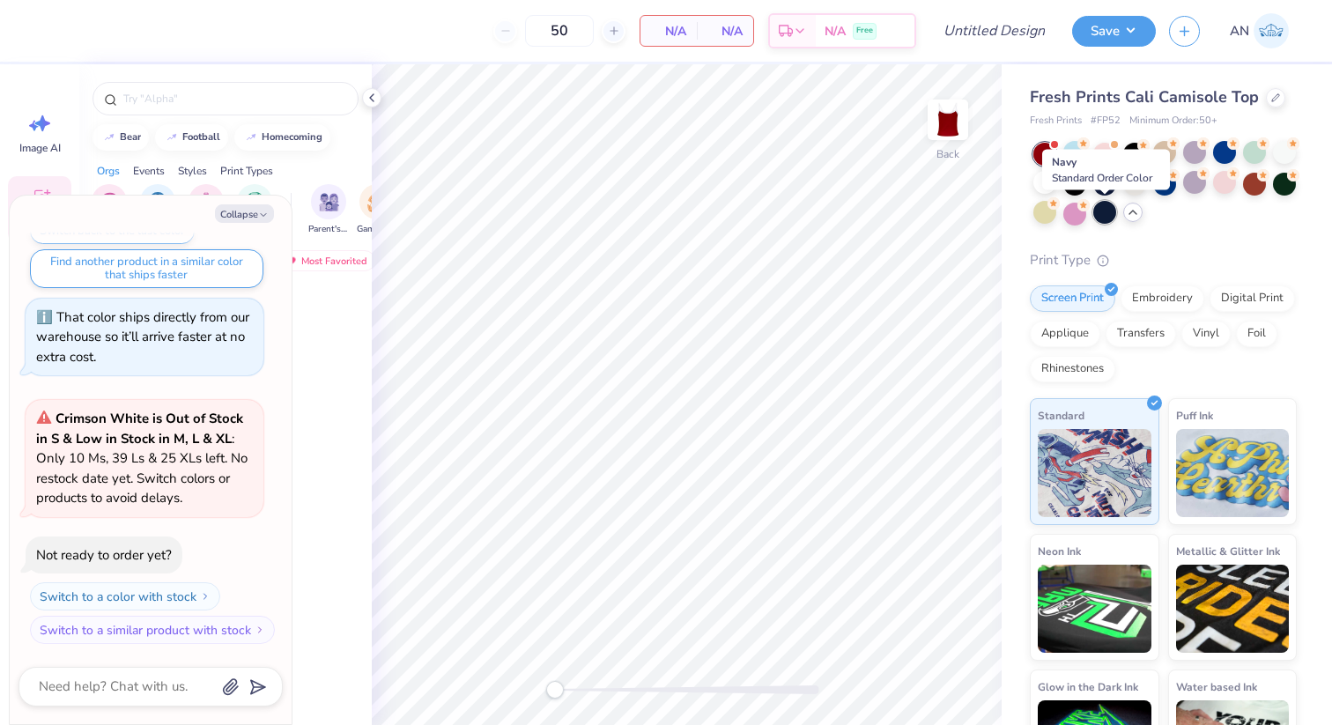
click at [1097, 210] on div at bounding box center [1104, 212] width 23 height 23
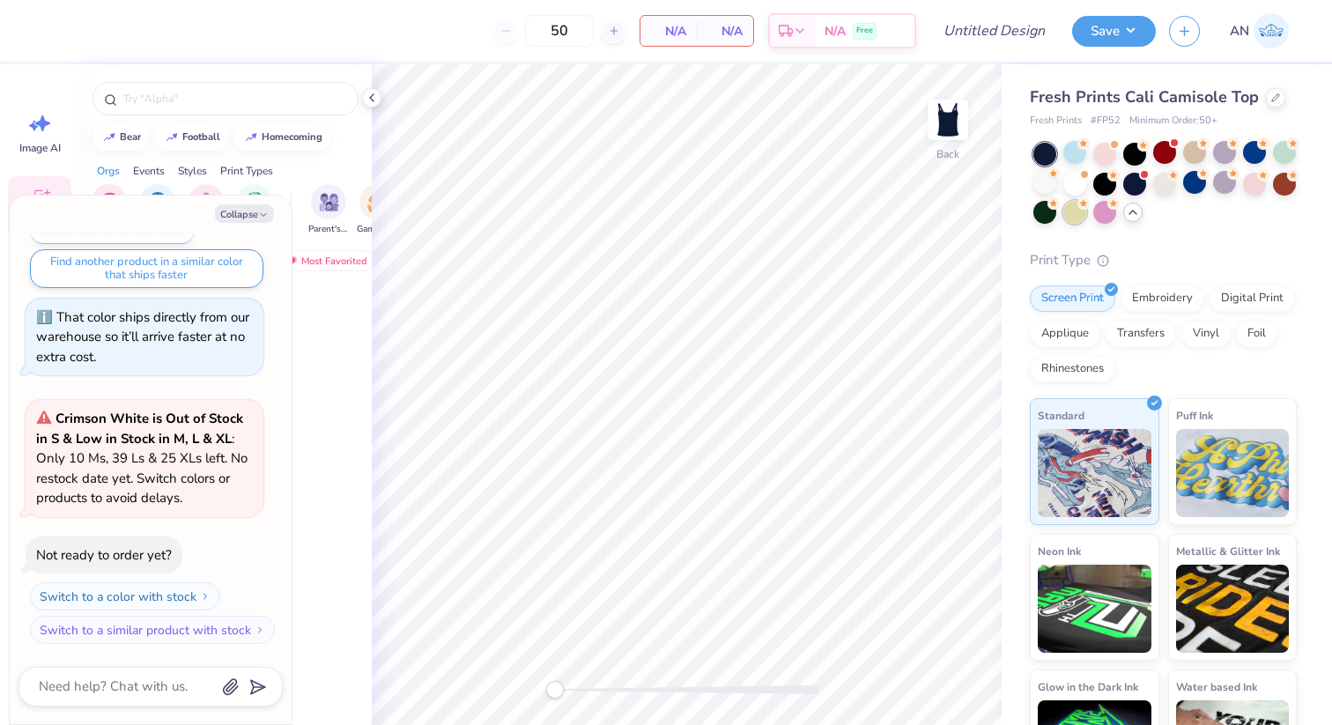
click at [1079, 210] on div at bounding box center [1074, 212] width 23 height 23
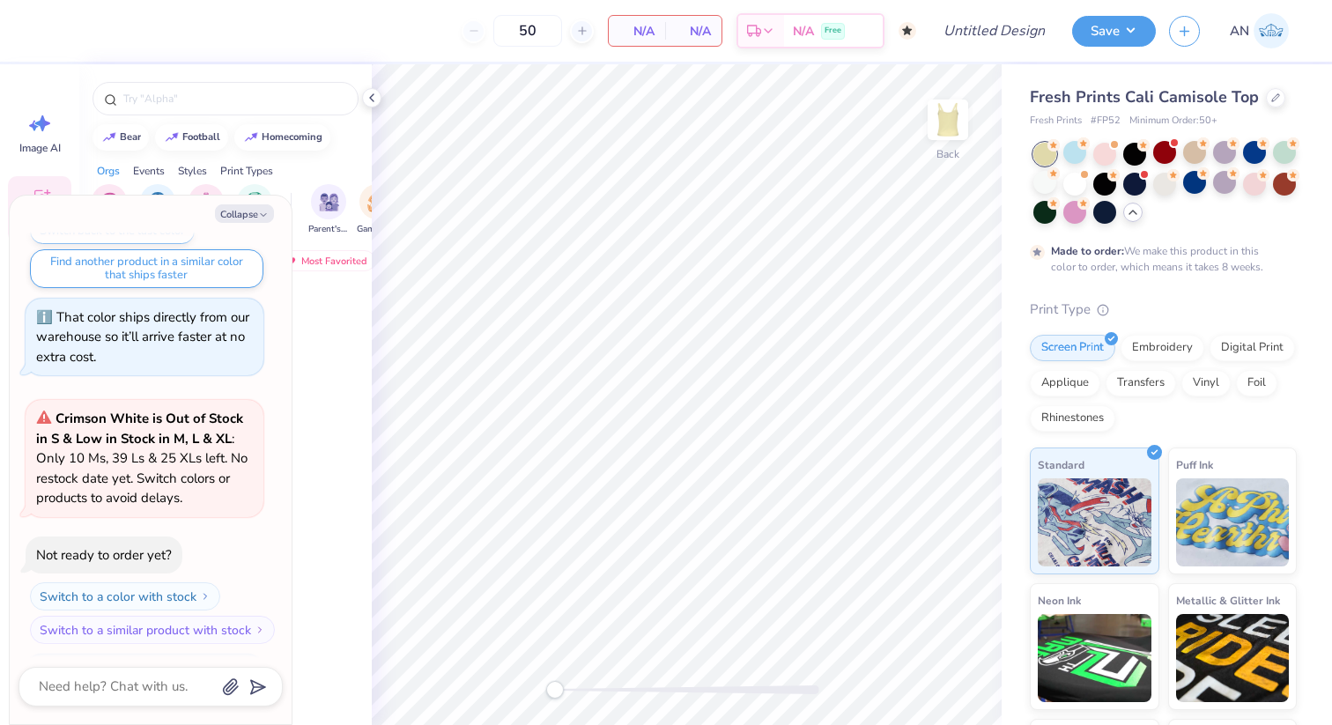
scroll to position [1293, 0]
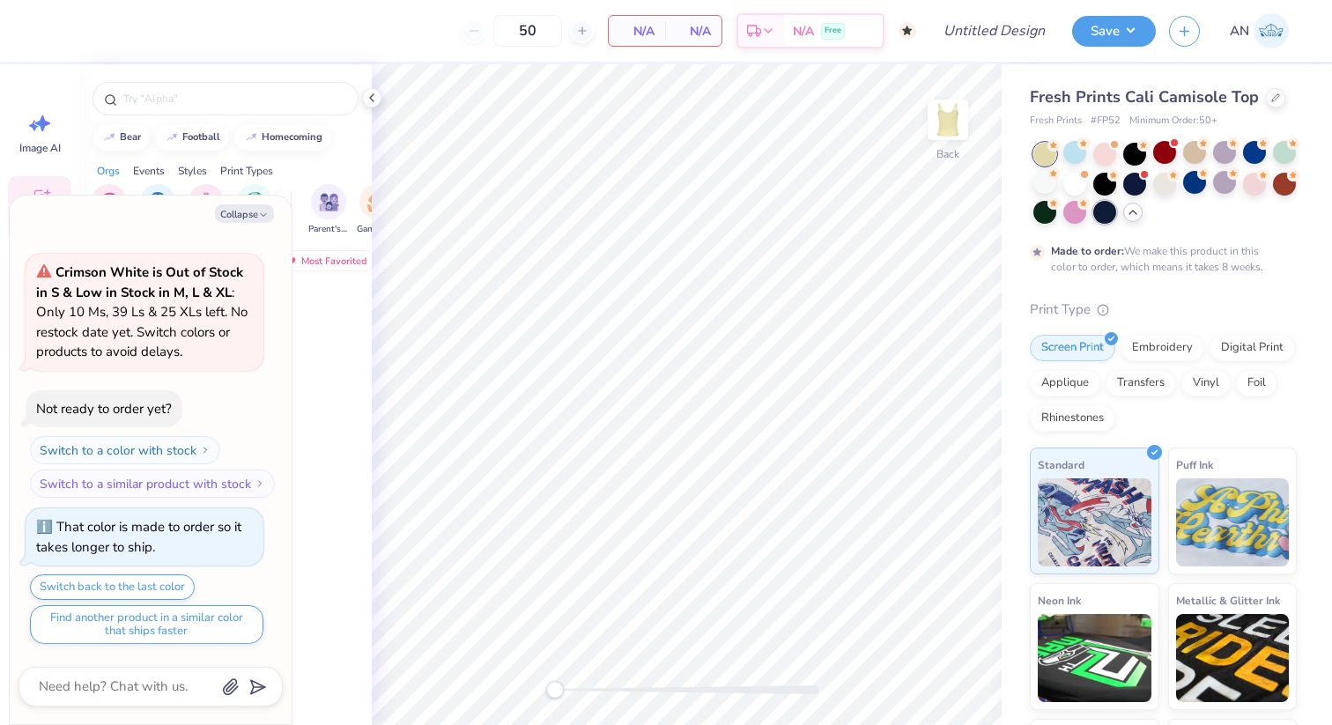
click at [1107, 217] on div at bounding box center [1104, 212] width 23 height 23
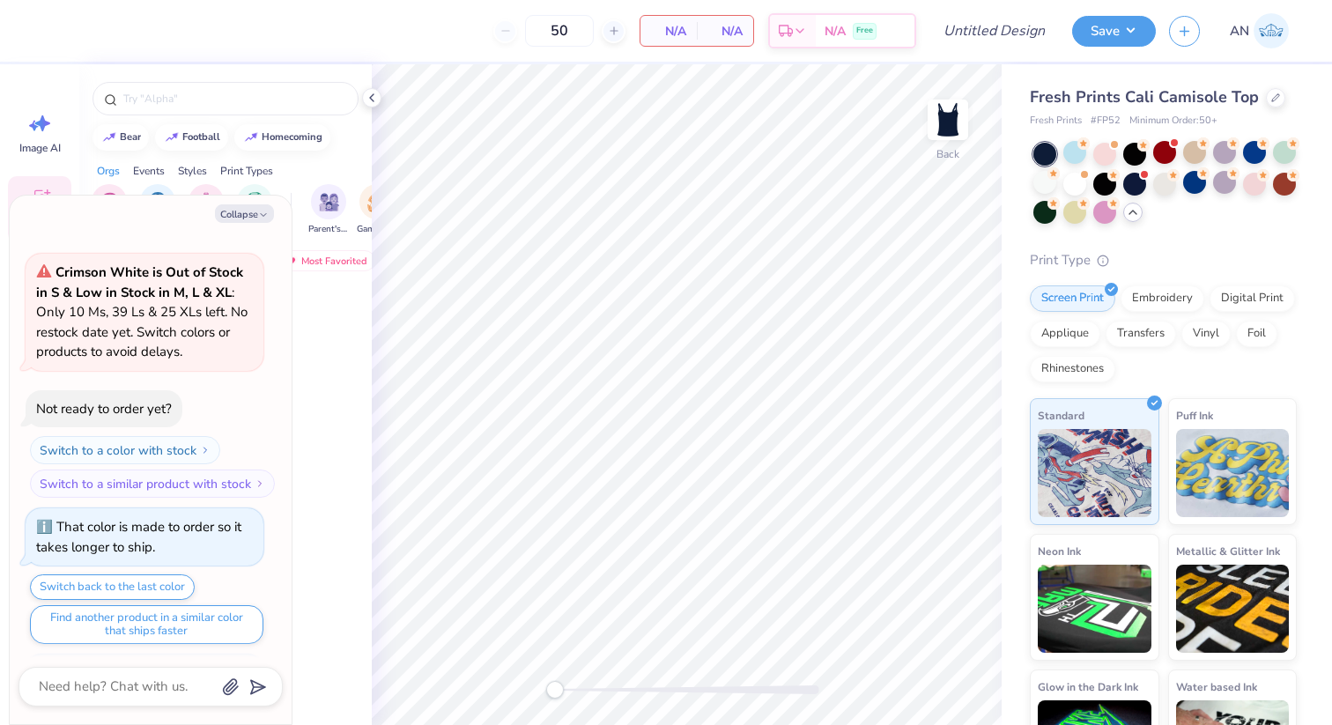
scroll to position [1380, 0]
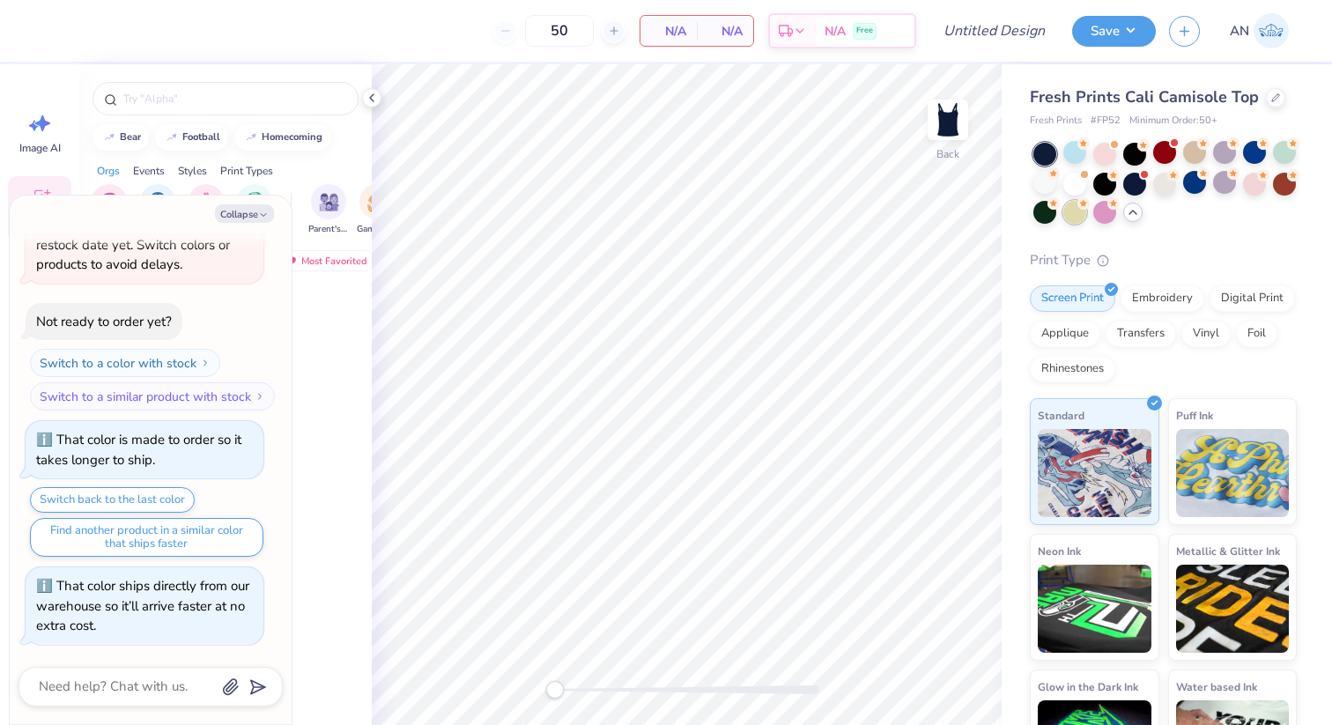
click at [1086, 217] on div at bounding box center [1164, 184] width 263 height 83
click at [1077, 218] on div at bounding box center [1074, 212] width 23 height 23
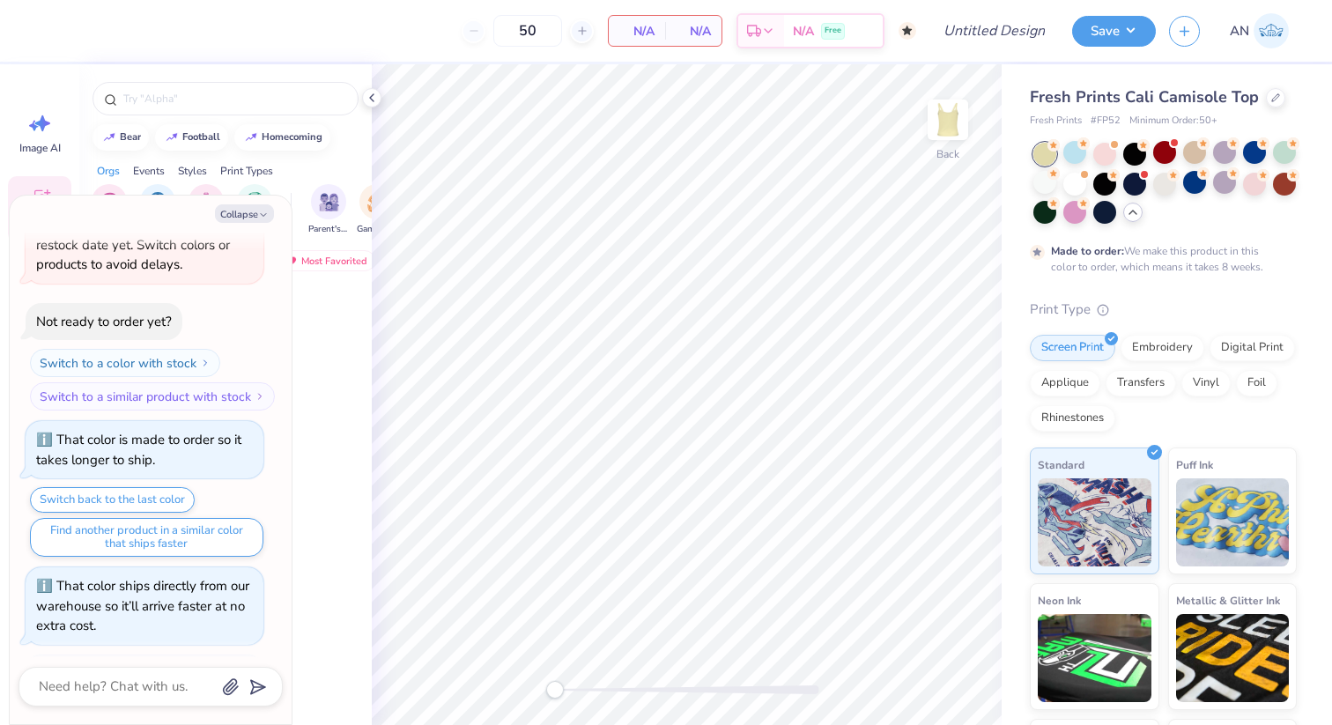
scroll to position [1526, 0]
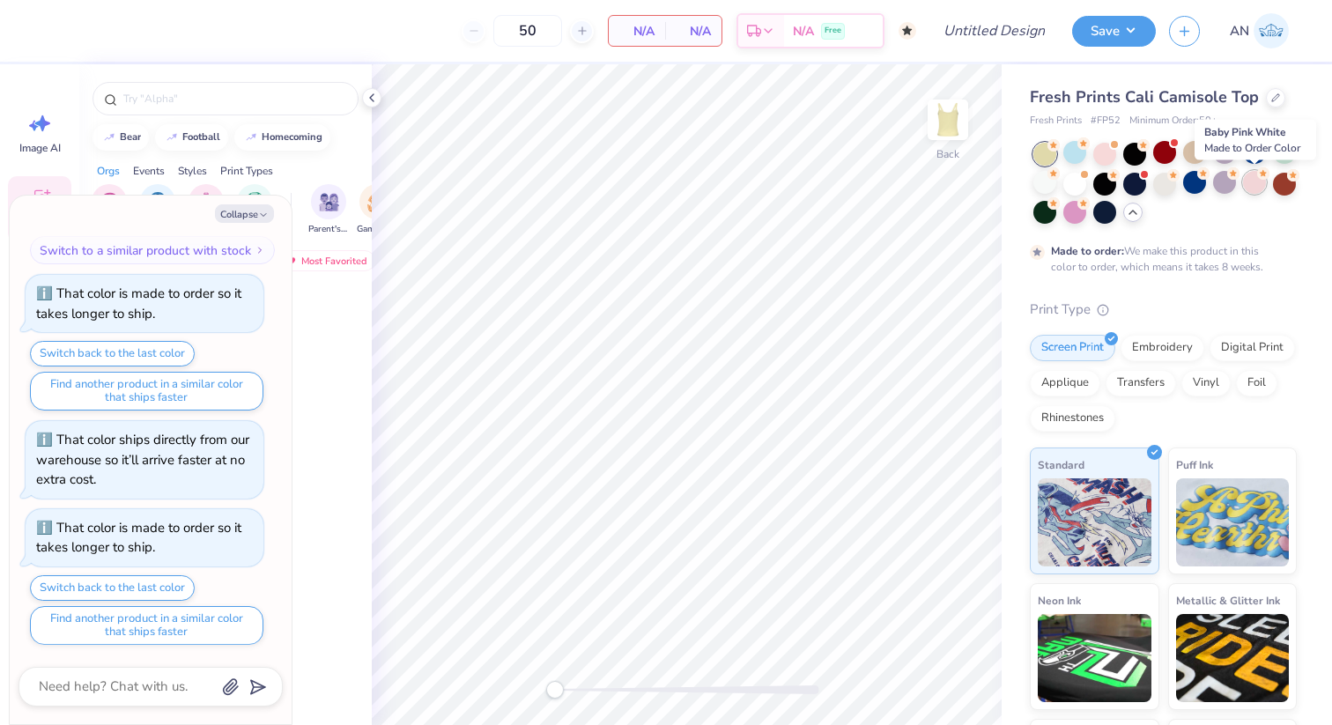
click at [1252, 181] on div at bounding box center [1254, 182] width 23 height 23
click at [262, 217] on icon "button" at bounding box center [263, 215] width 11 height 11
type textarea "x"
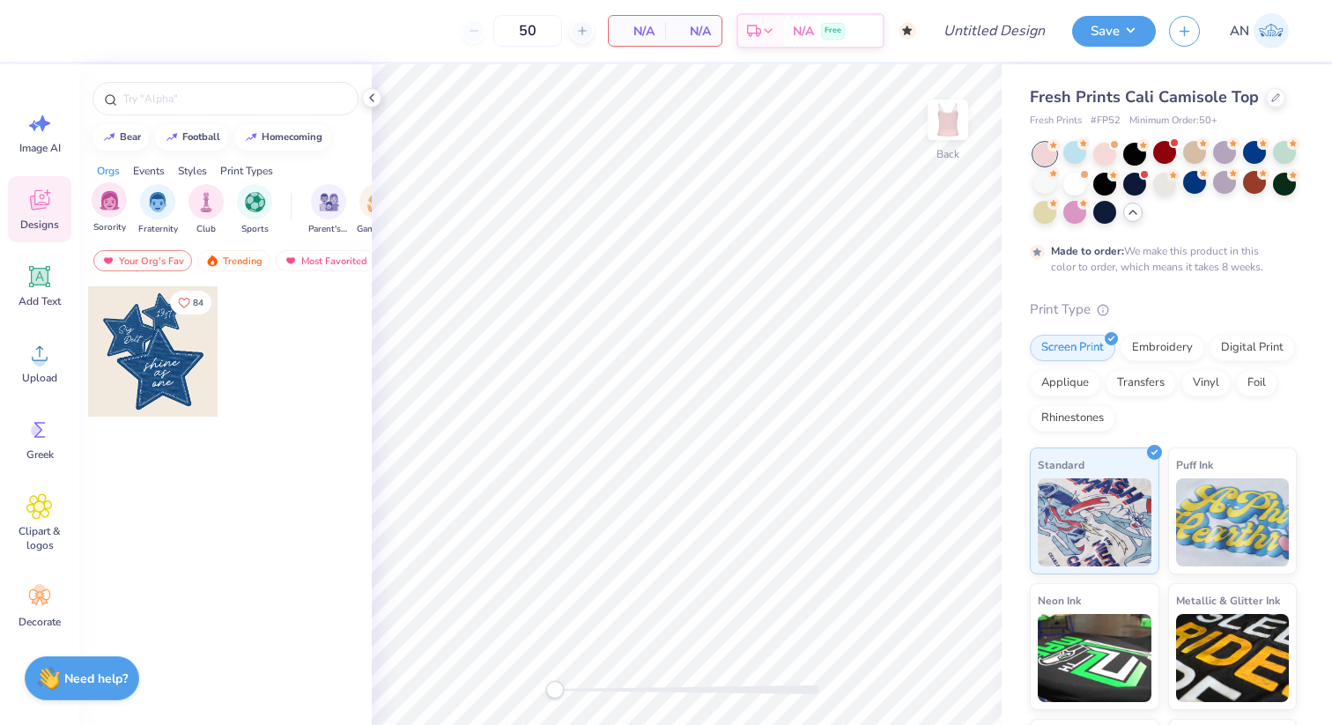
click at [122, 220] on div "Sorority" at bounding box center [109, 208] width 35 height 52
click at [210, 260] on img at bounding box center [212, 261] width 14 height 12
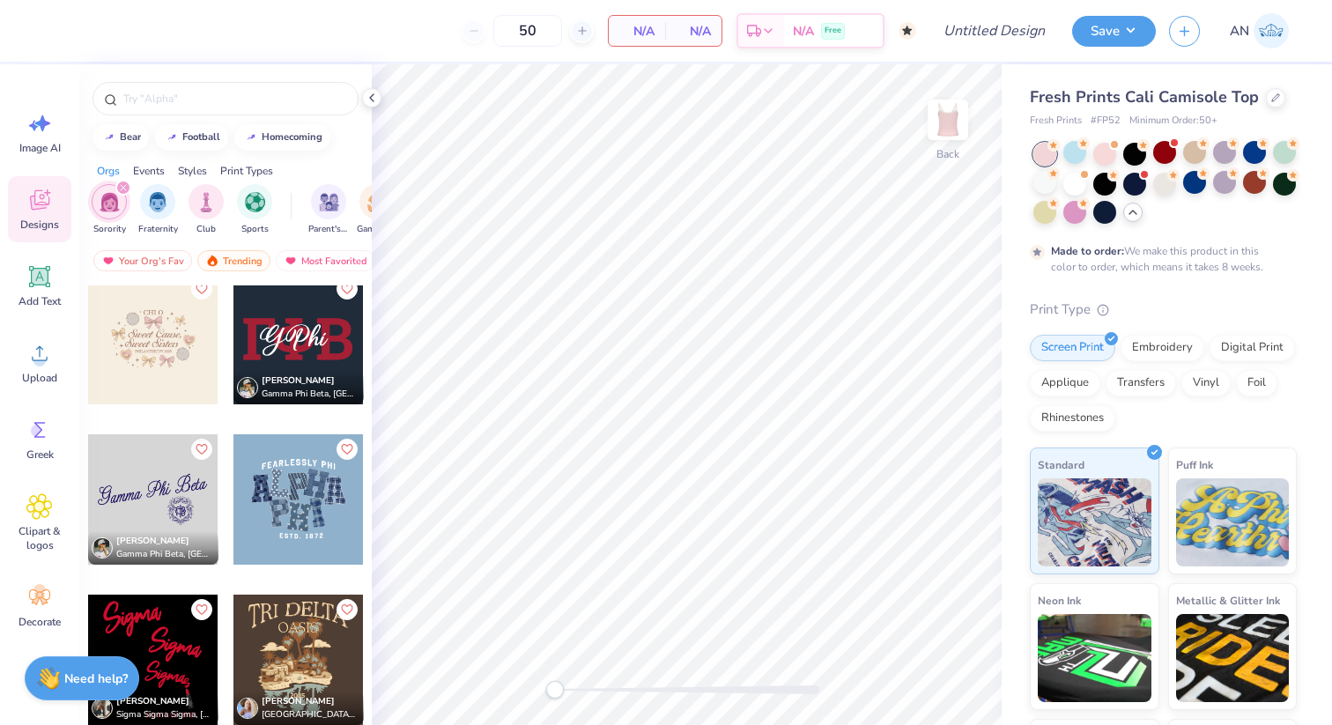
scroll to position [5151, 0]
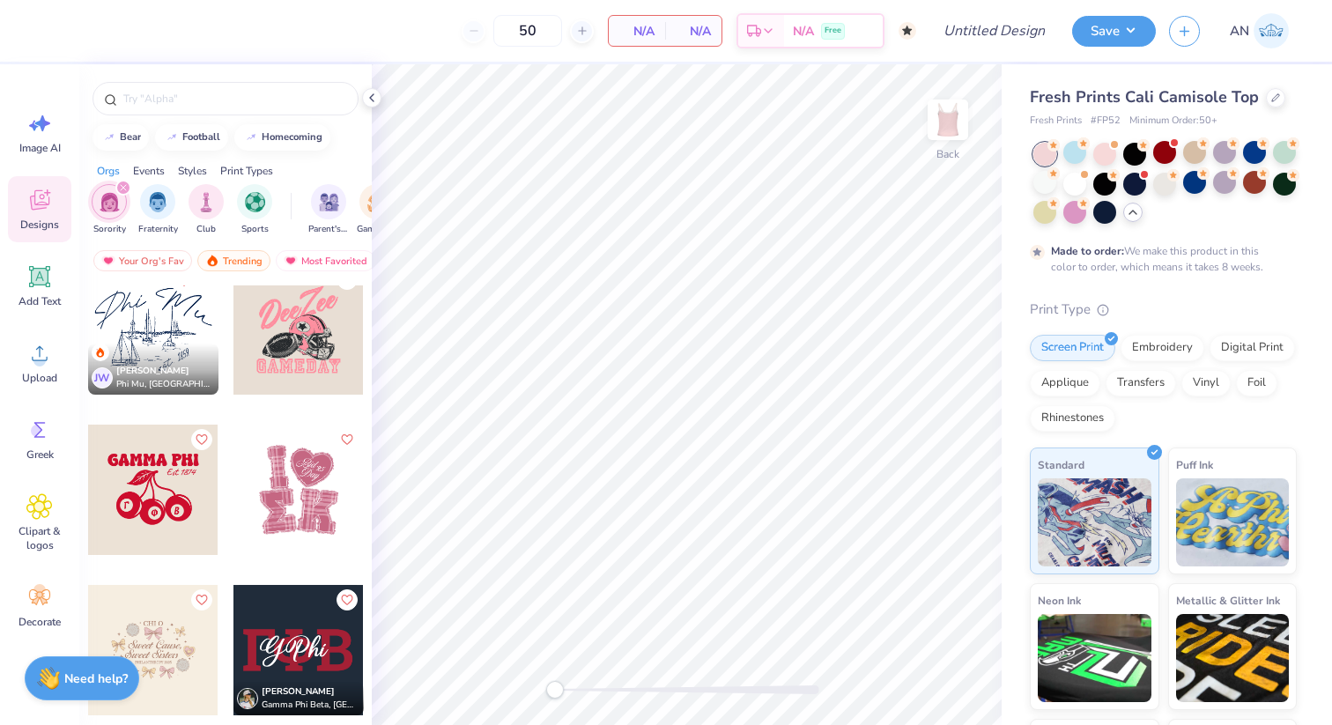
click at [284, 507] on div at bounding box center [298, 490] width 130 height 130
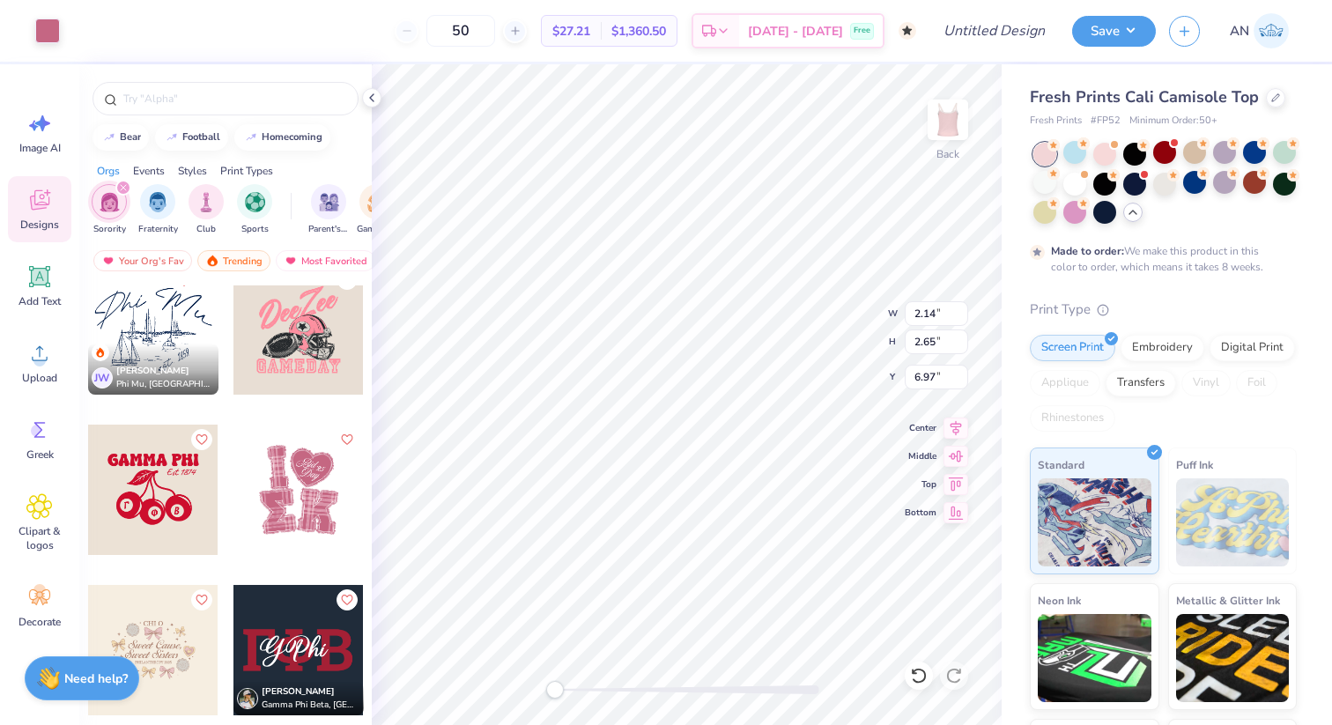
type input "2.14"
type input "2.65"
type input "6.97"
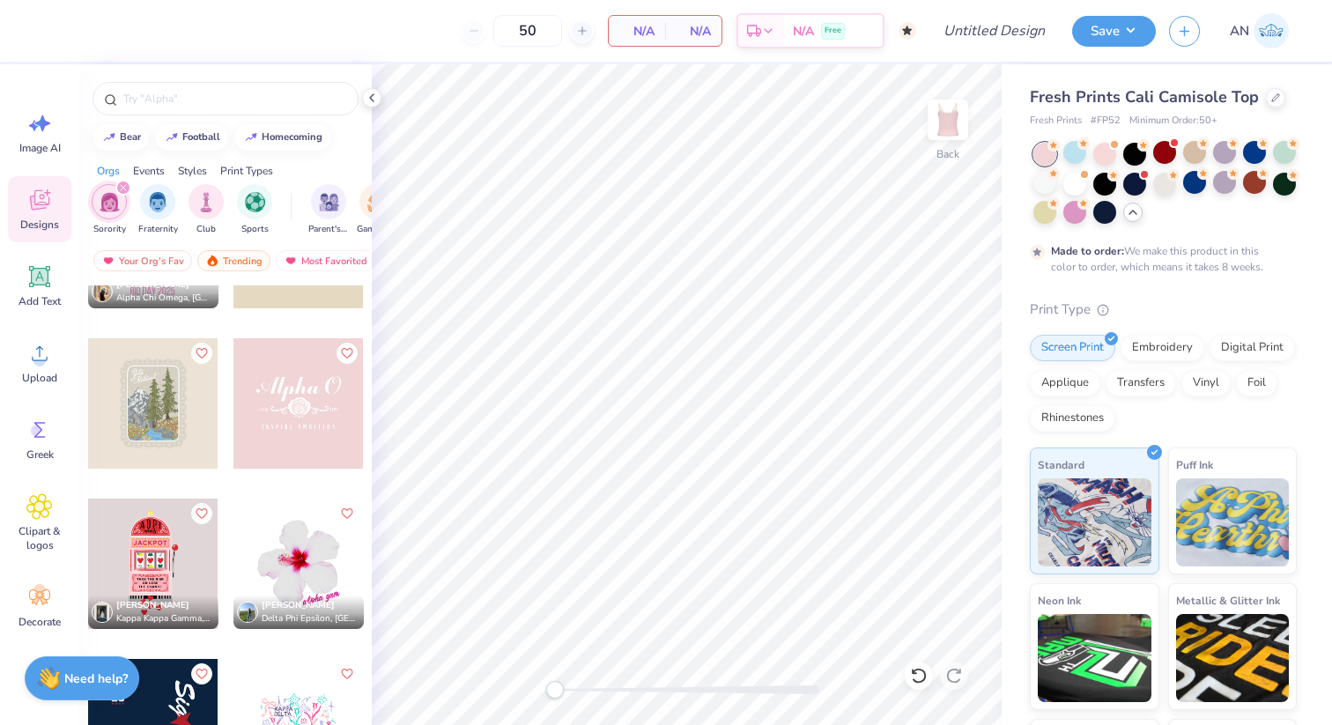
scroll to position [11645, 0]
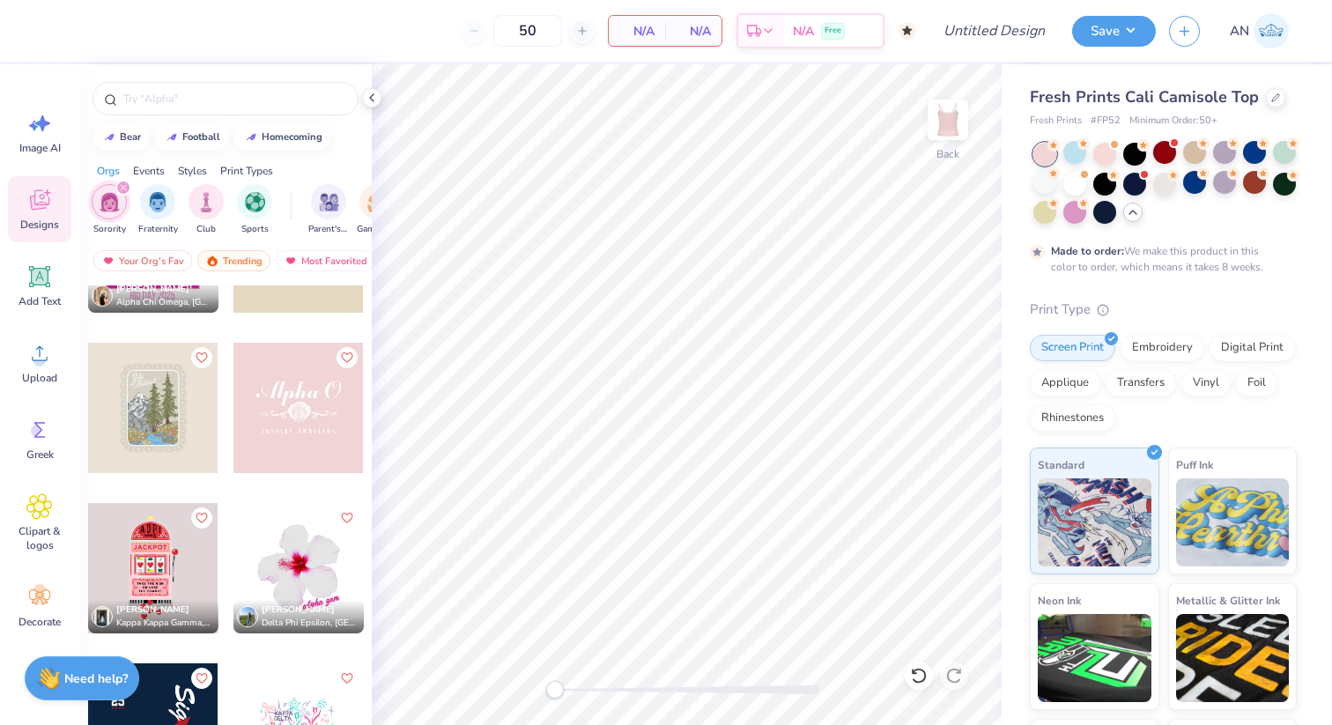
click at [306, 407] on div at bounding box center [298, 408] width 130 height 130
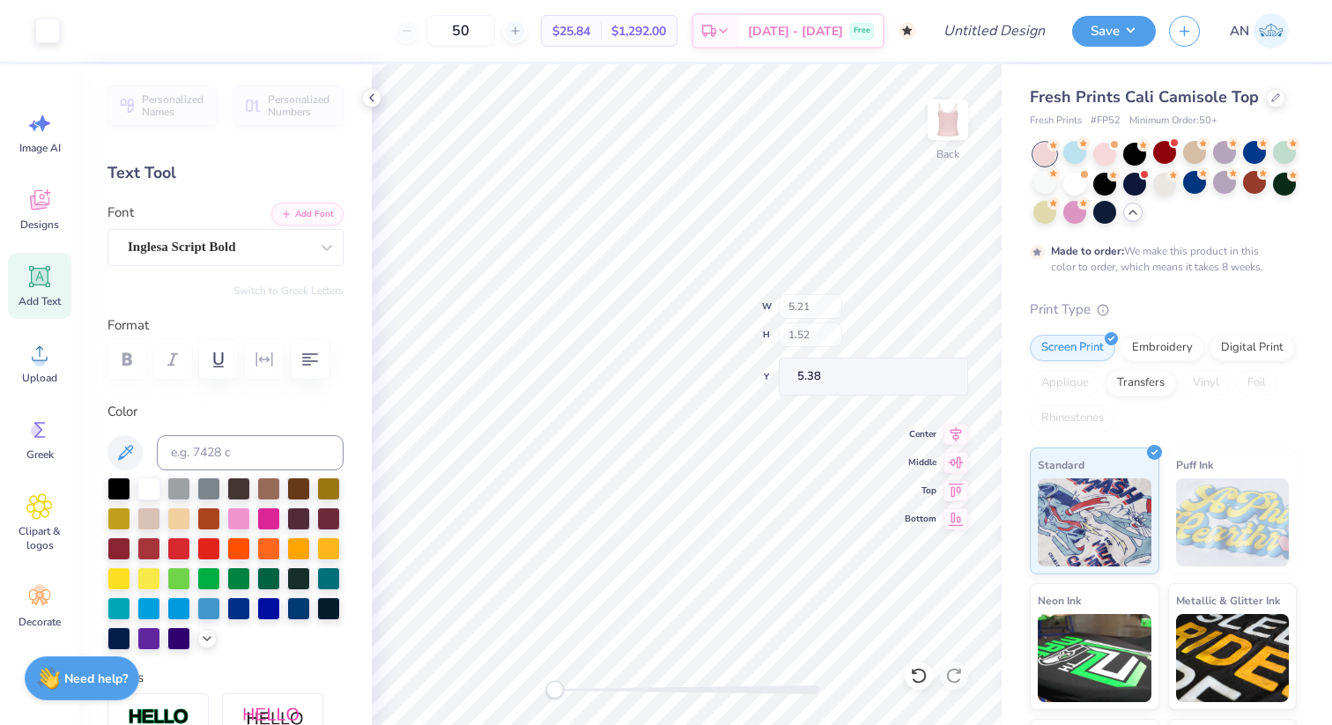
type input "3.23"
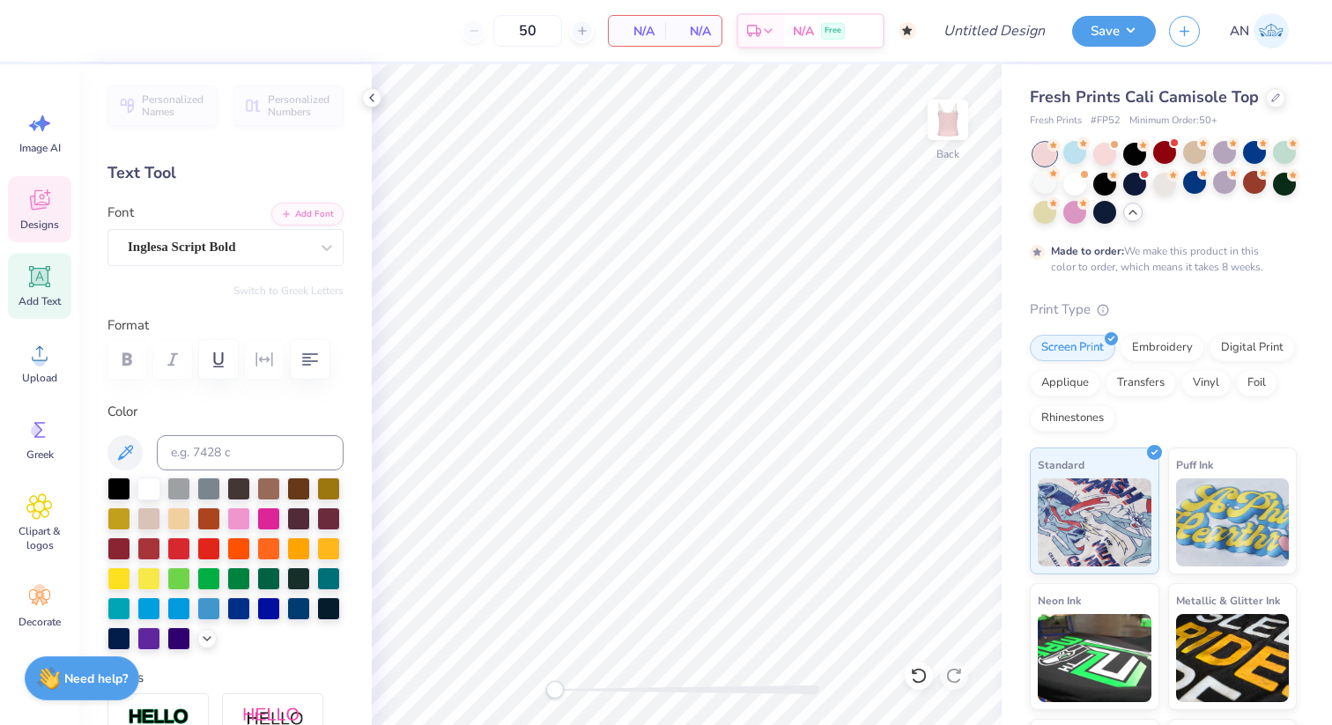
click at [33, 215] on div "Designs" at bounding box center [39, 209] width 63 height 66
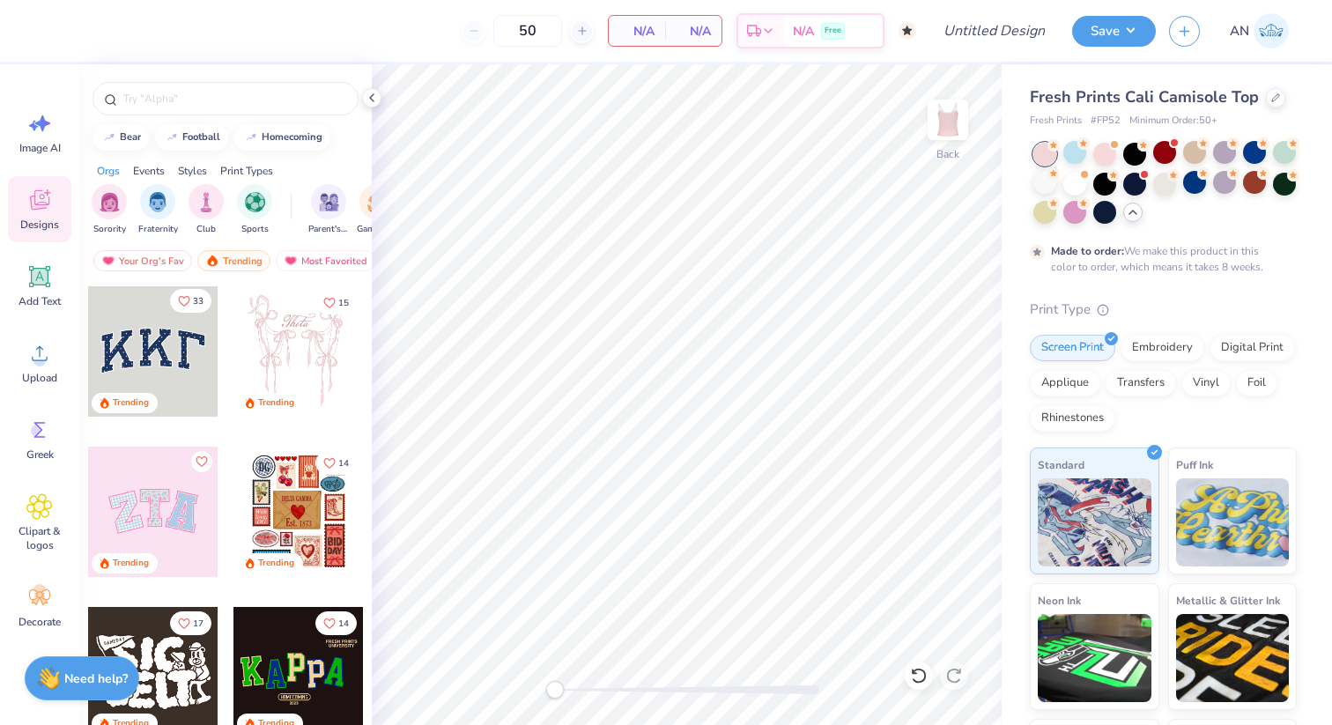
click at [179, 307] on button "33" at bounding box center [190, 301] width 41 height 24
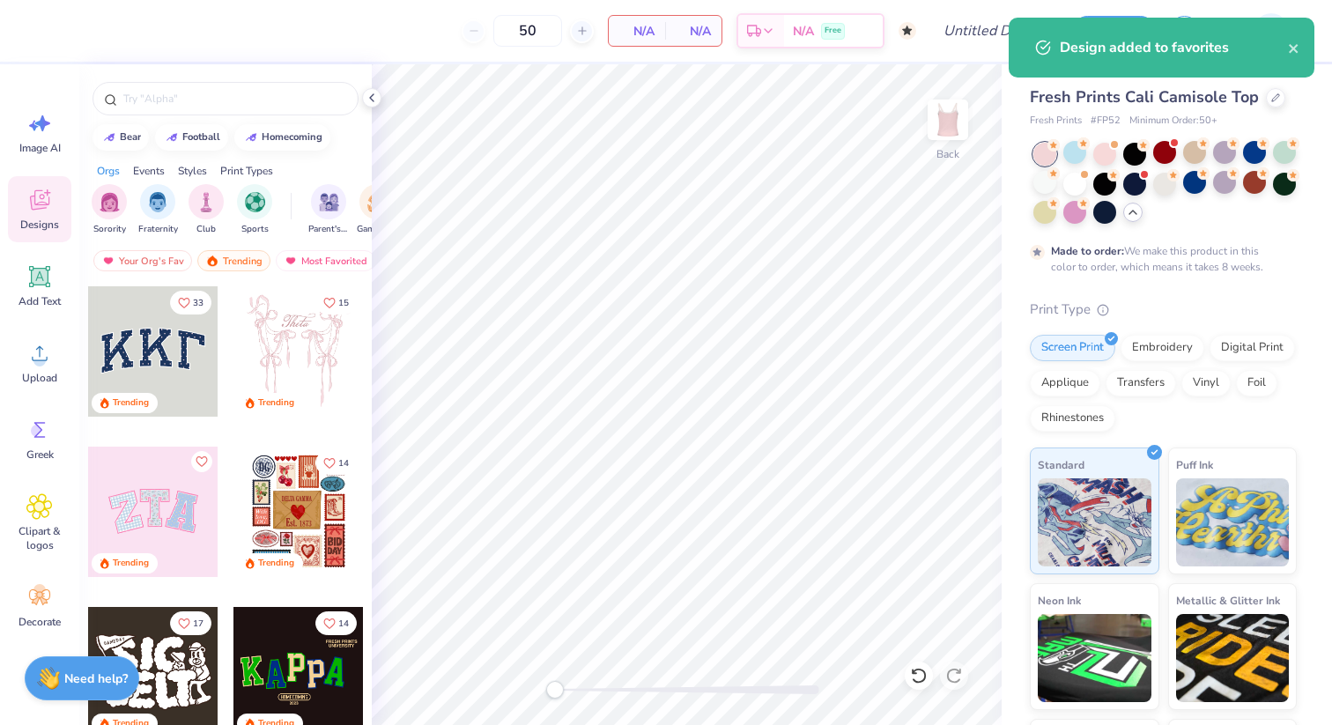
click at [170, 350] on div at bounding box center [153, 351] width 130 height 130
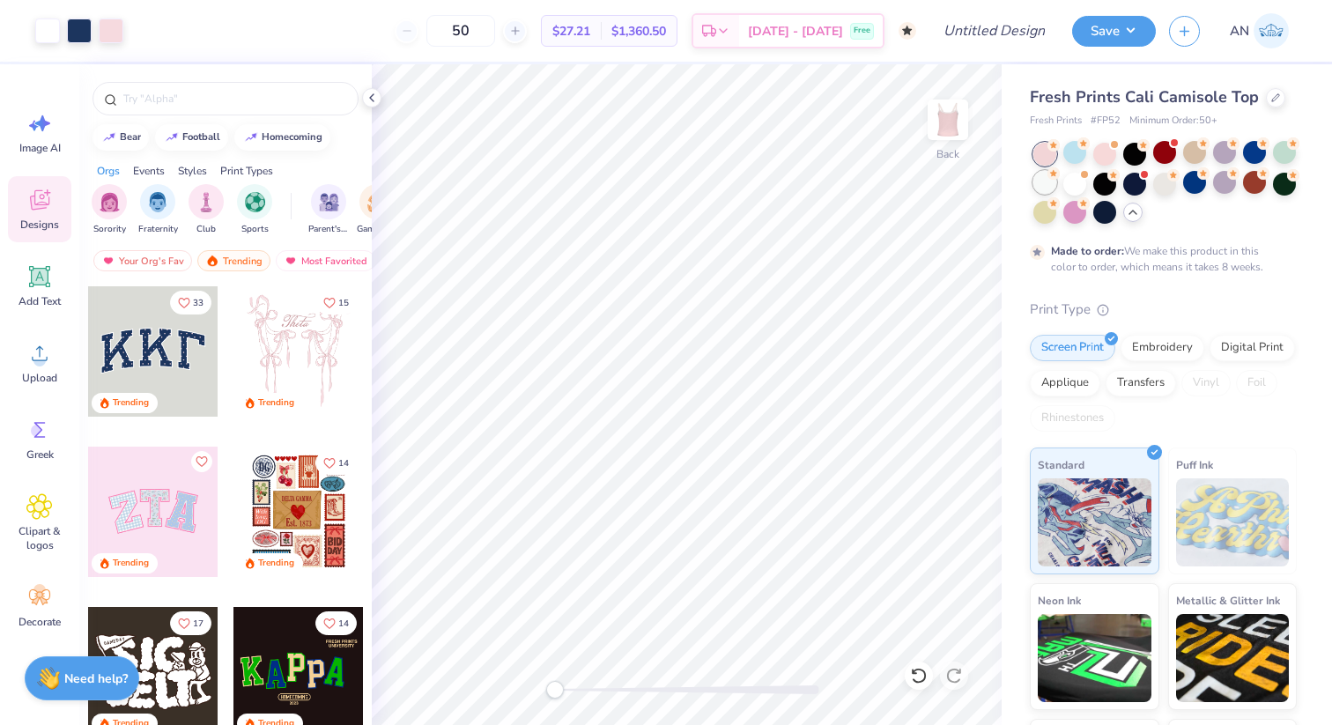
click at [1043, 189] on div at bounding box center [1044, 182] width 23 height 23
click at [1045, 187] on div at bounding box center [1044, 182] width 23 height 23
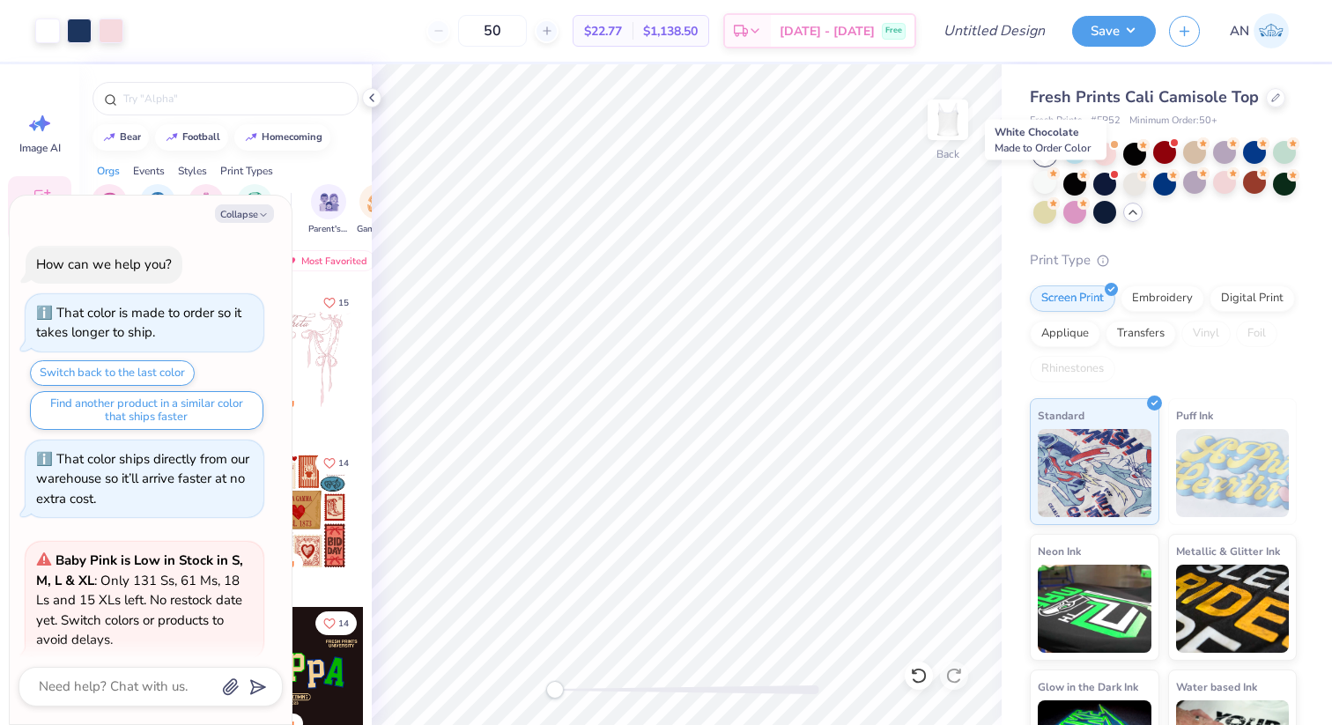
scroll to position [1902, 0]
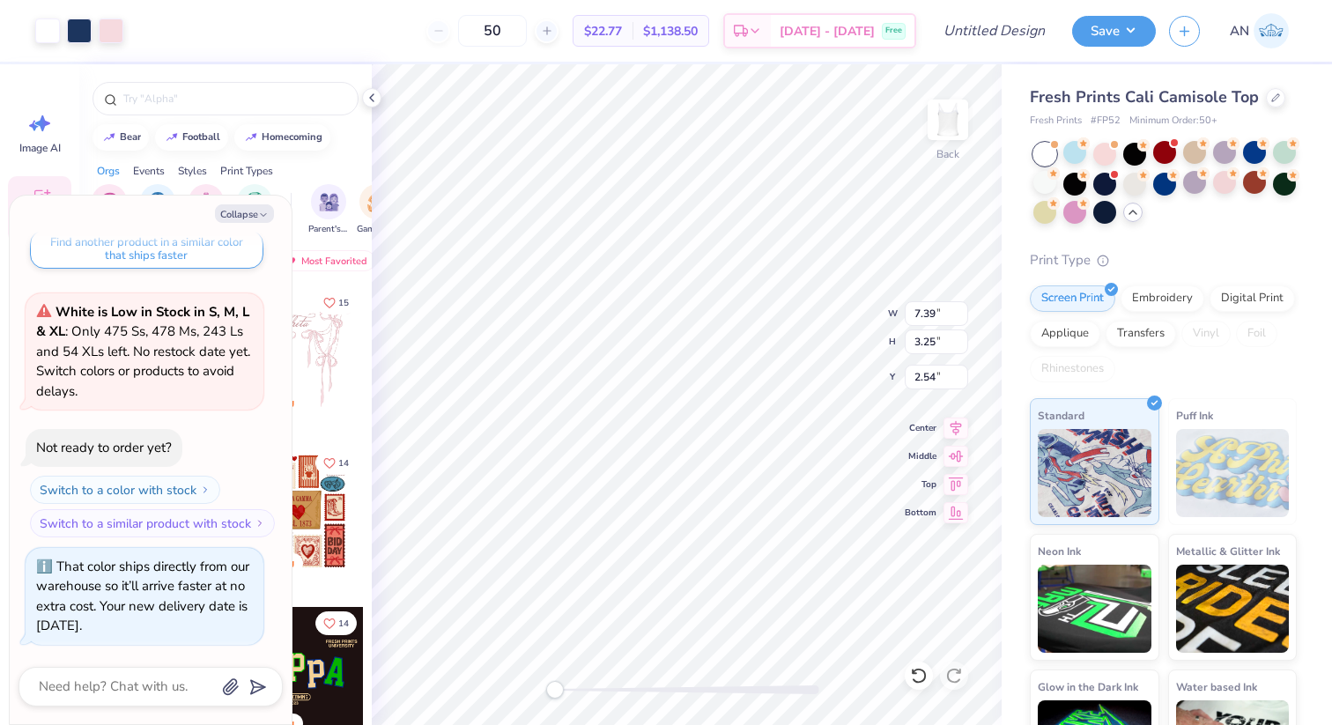
type textarea "x"
type input "2.55"
type textarea "x"
type input "2.51"
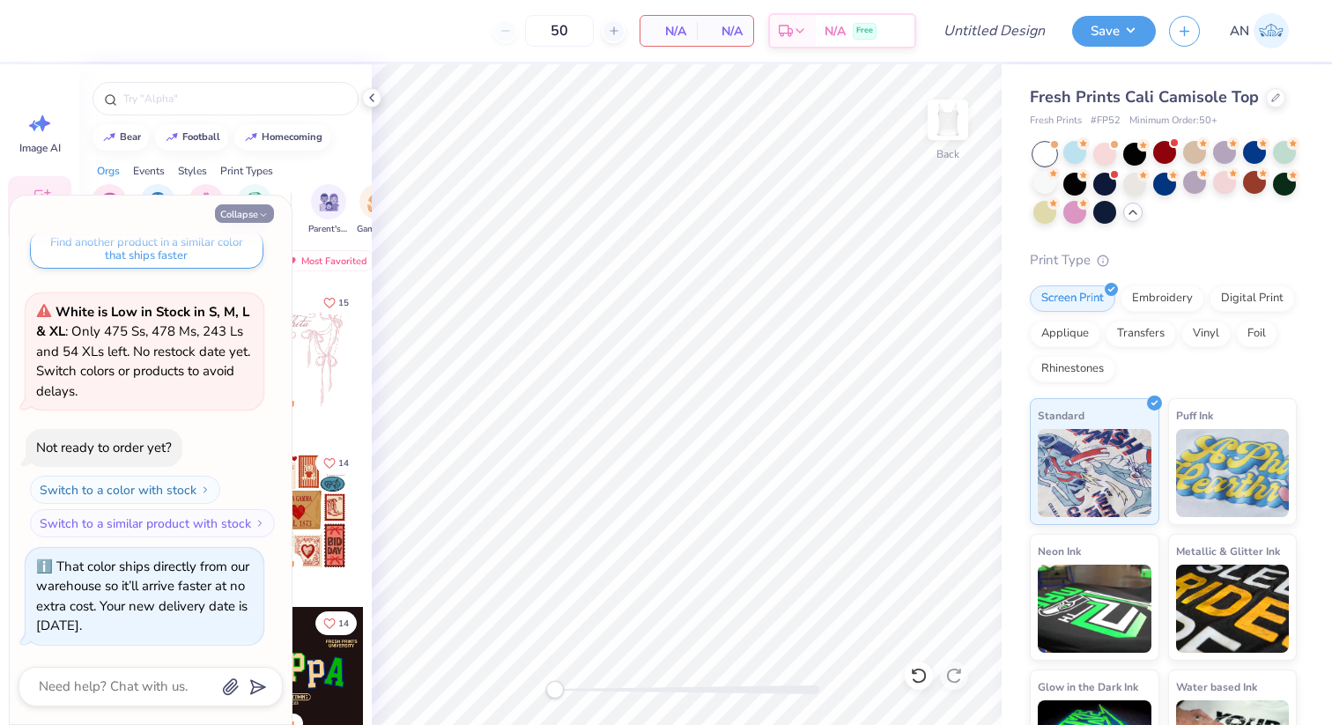
click at [247, 210] on button "Collapse" at bounding box center [244, 213] width 59 height 18
type textarea "x"
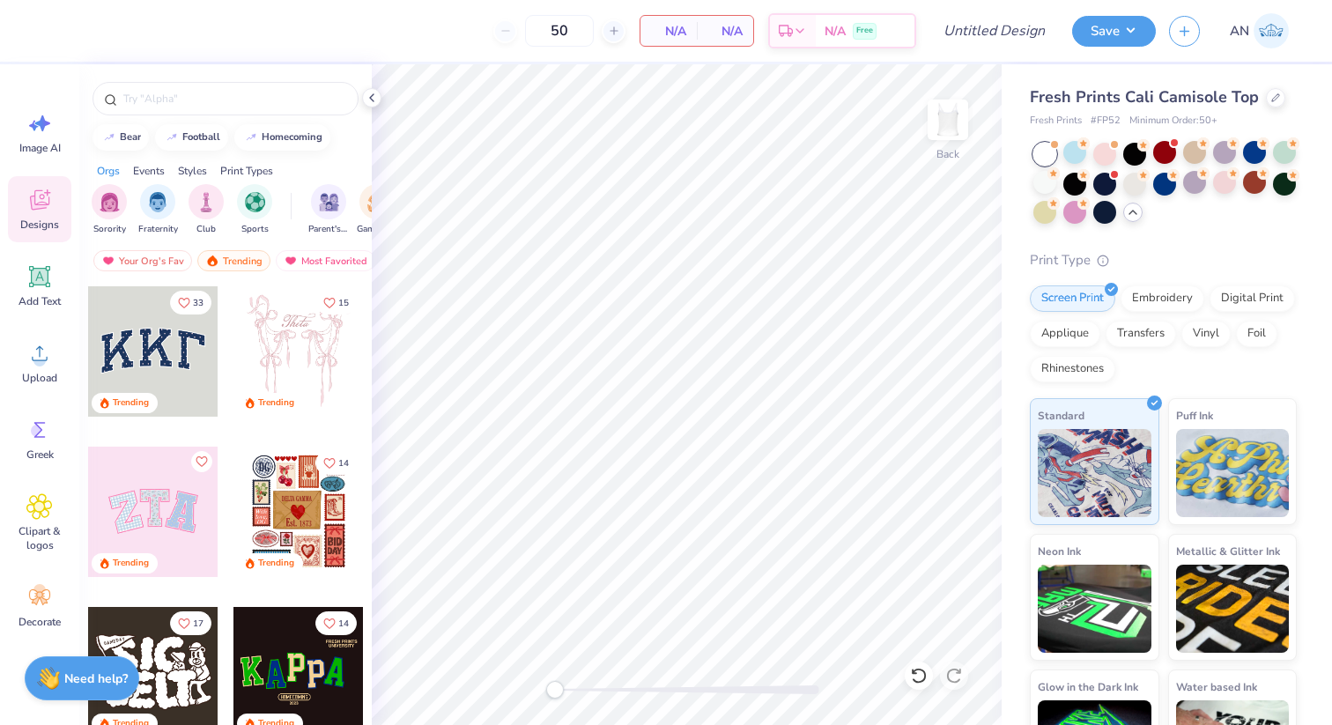
click at [174, 355] on div at bounding box center [153, 351] width 130 height 130
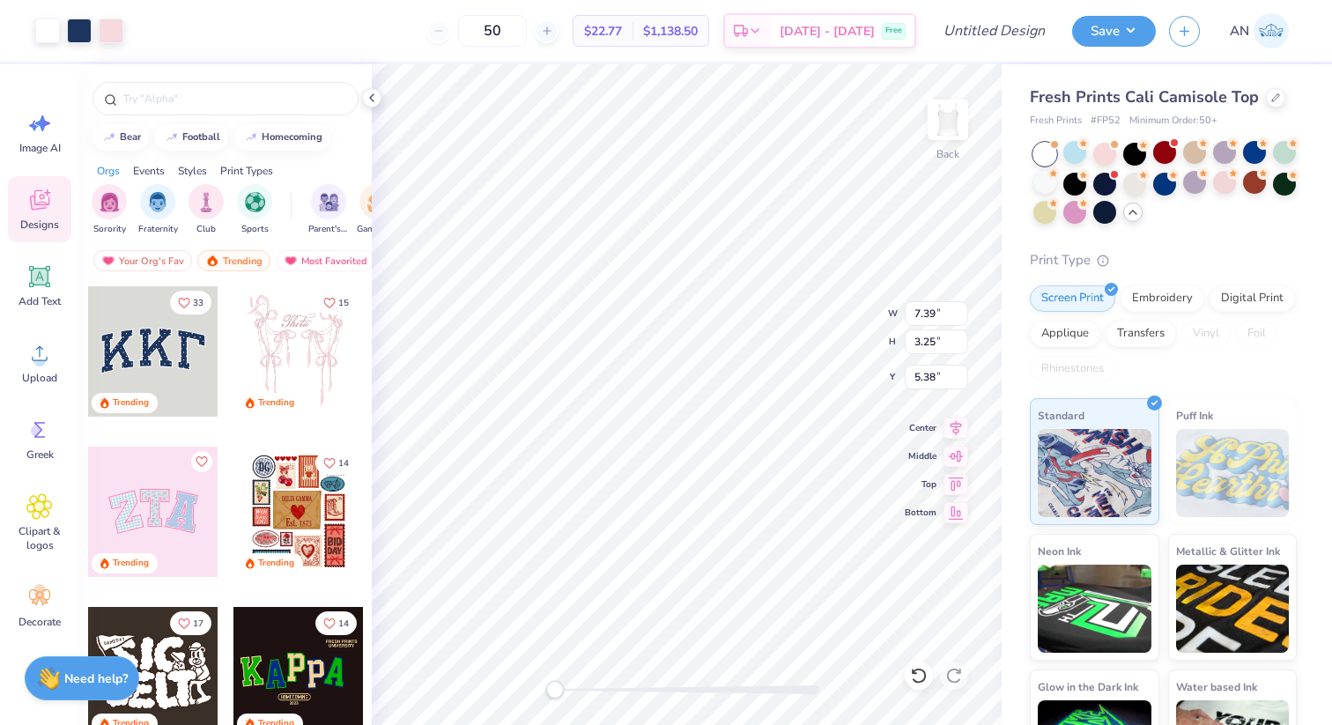
type input "7.27"
type input "3.10"
type input "5.44"
type input "7.39"
type input "3.25"
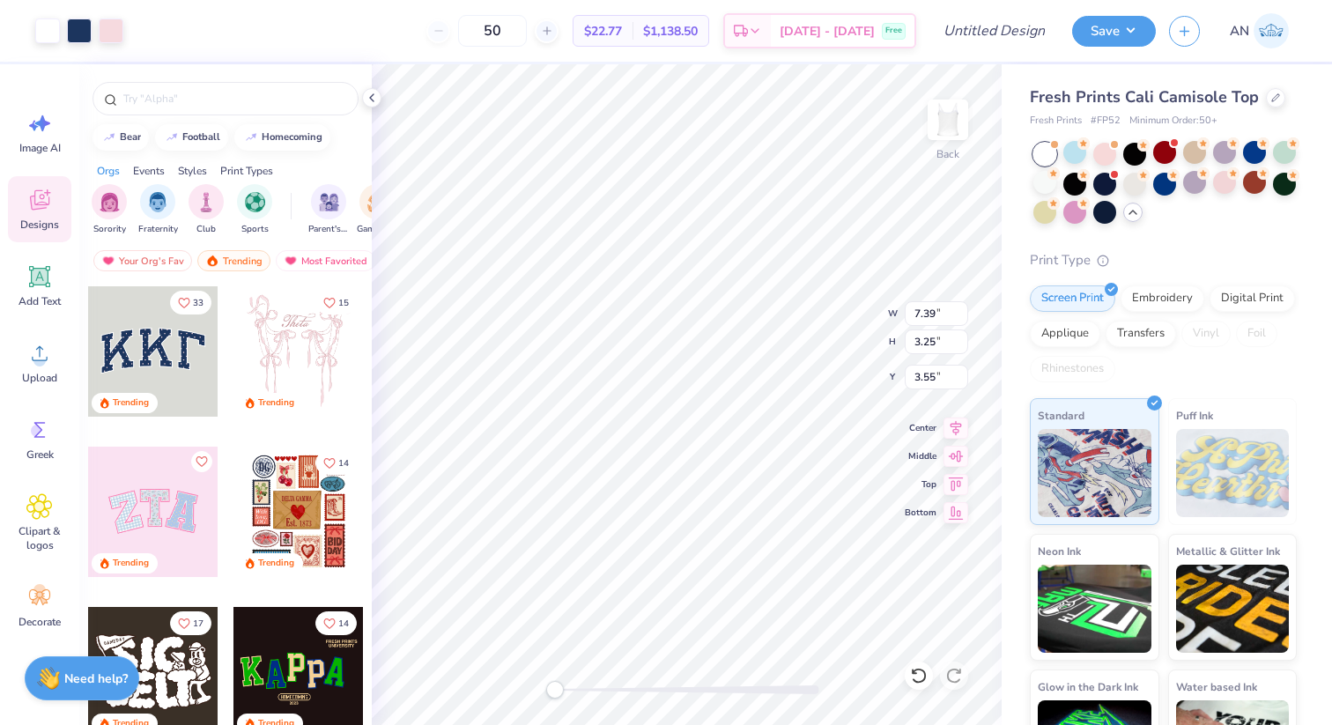
type input "3.56"
click at [48, 284] on icon at bounding box center [39, 276] width 26 height 26
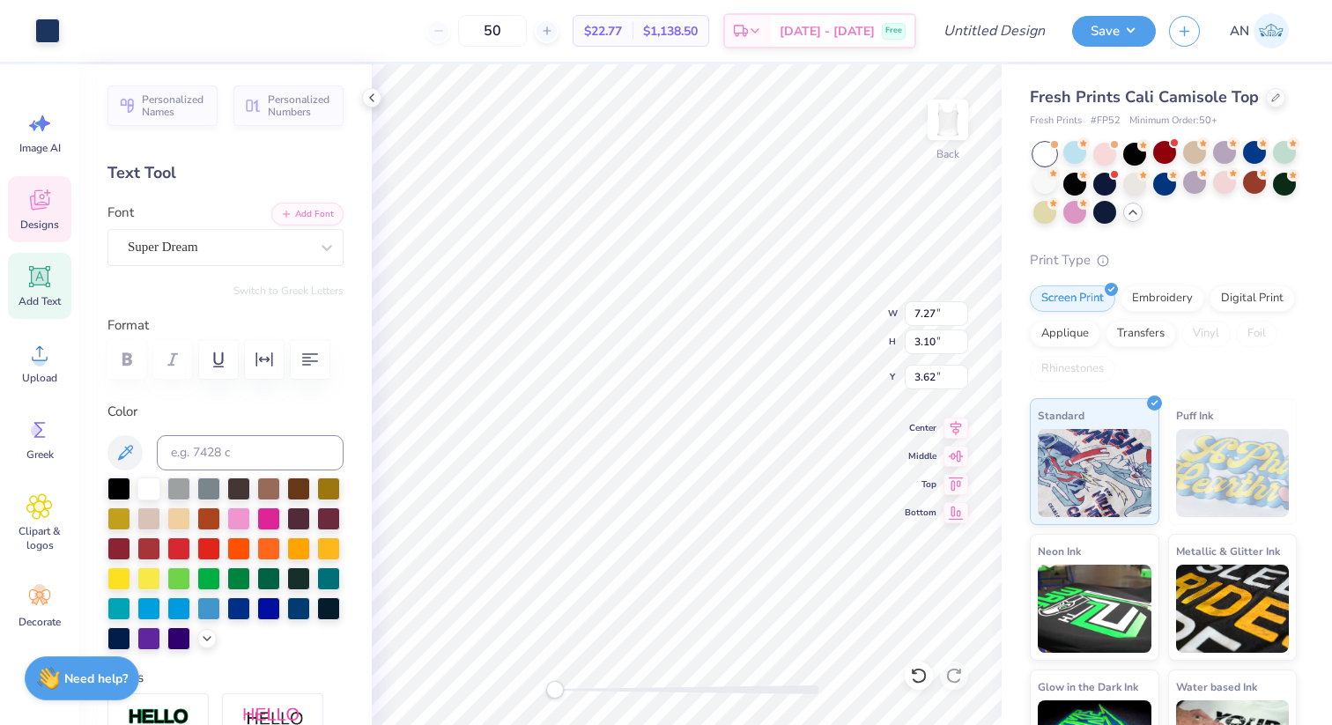
type input "7.27"
type input "3.10"
type input "3.62"
type input "3.96"
type input "1.15"
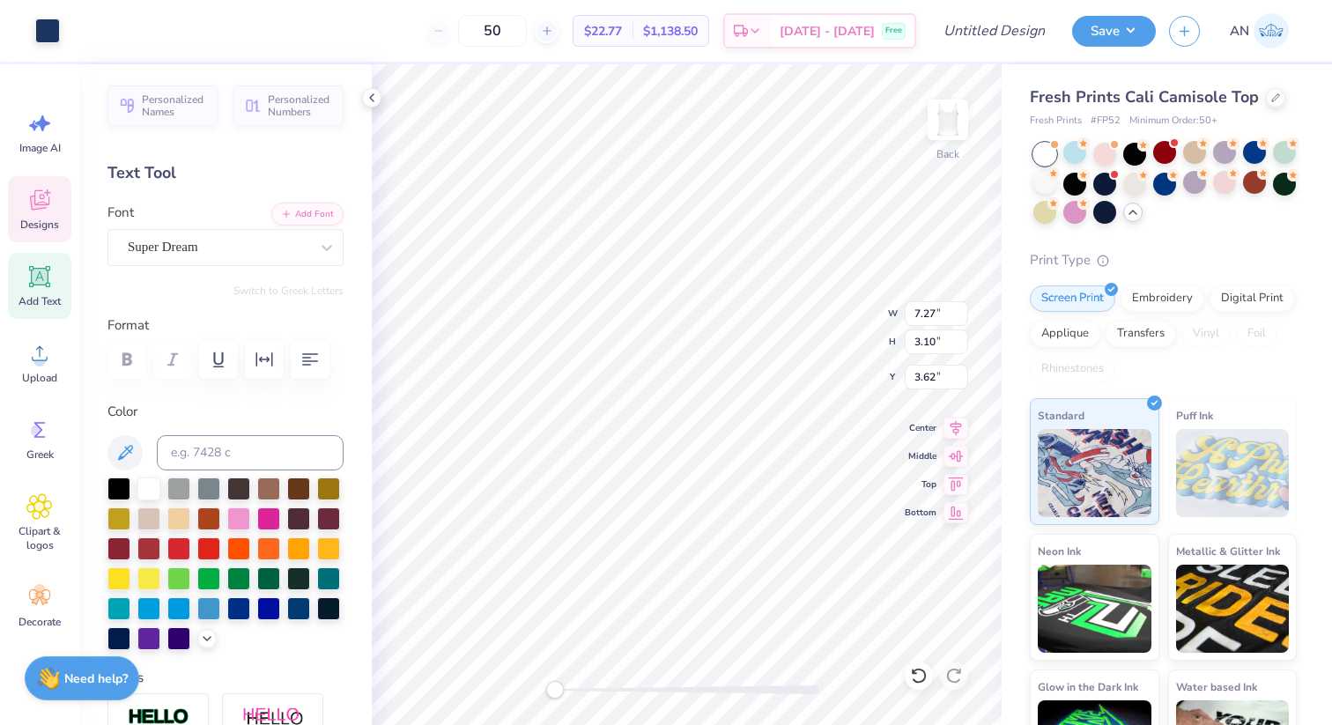
type input "6.43"
click at [737, 490] on li "Delete" at bounding box center [750, 497] width 138 height 34
type input "3.51"
click at [366, 404] on div "Art colors 50 $22.14 Per Item $1,107.00 Total Est. Delivery [DATE] - [DATE] Fre…" at bounding box center [666, 362] width 1332 height 725
click at [41, 204] on icon at bounding box center [39, 200] width 26 height 26
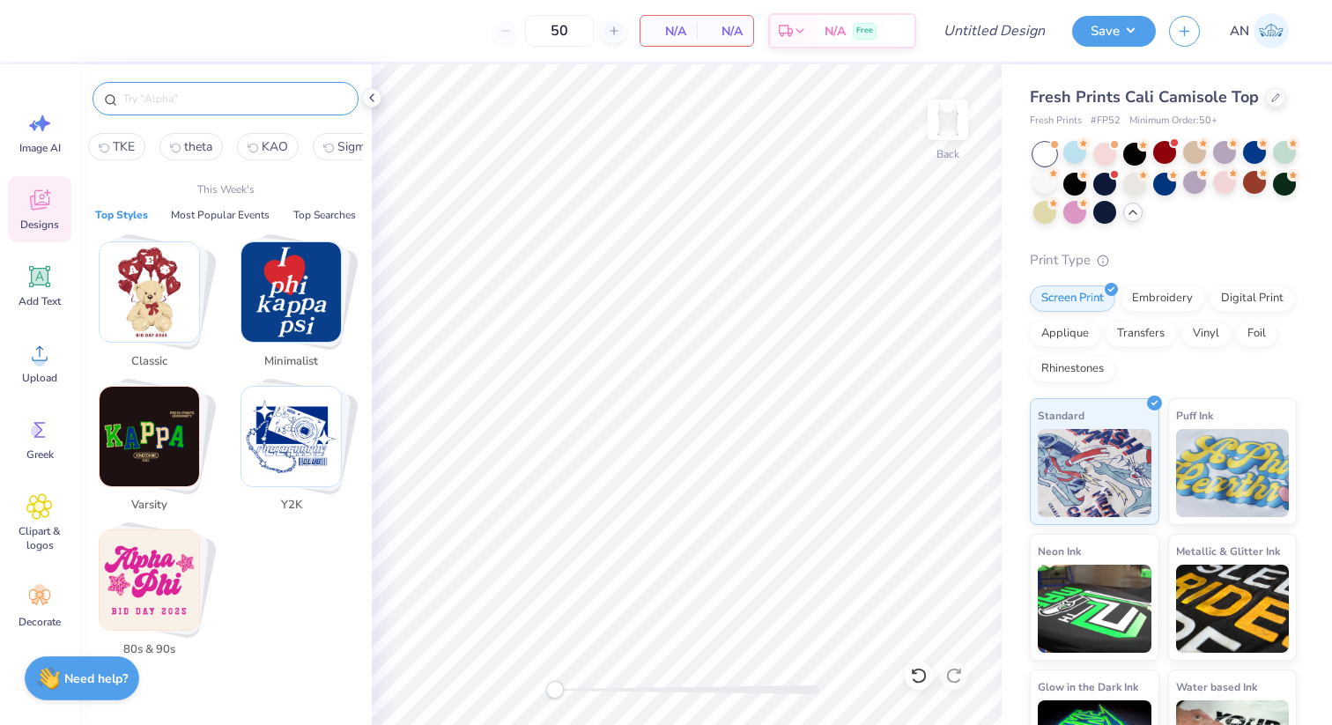
click at [157, 100] on input "text" at bounding box center [234, 99] width 225 height 18
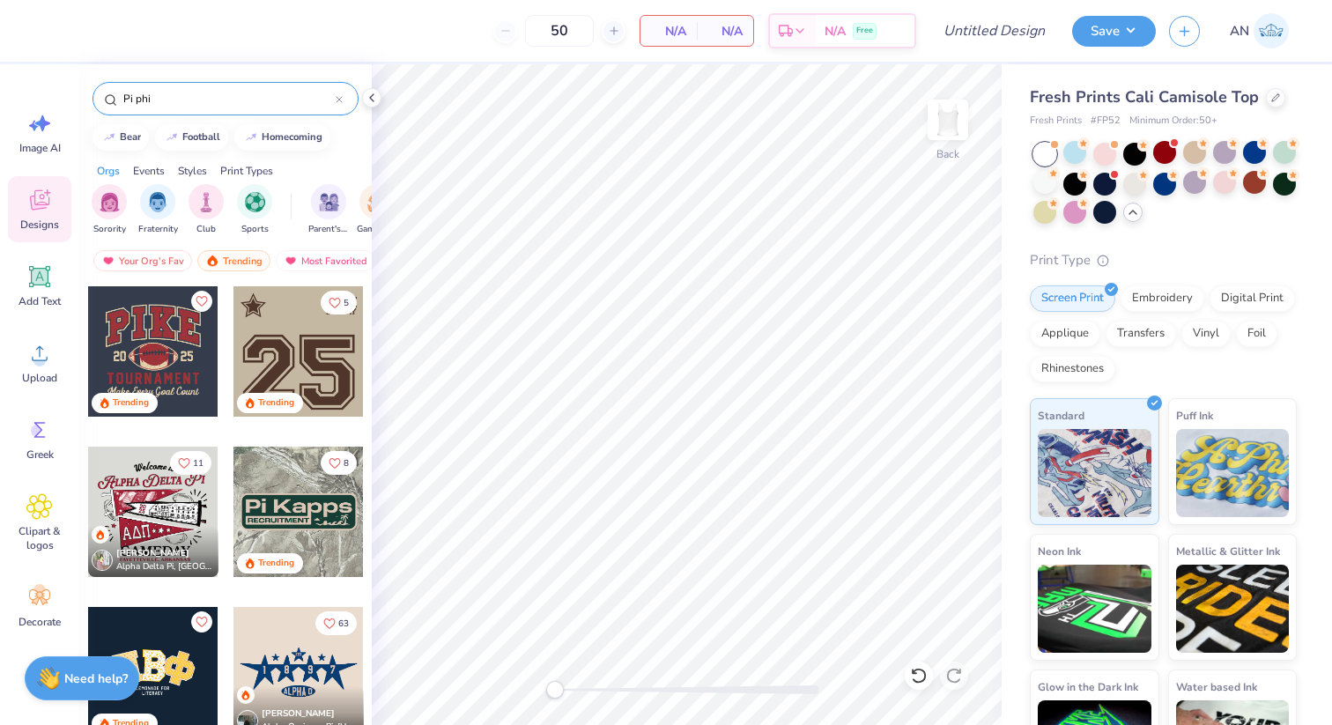
type input "Pi phi"
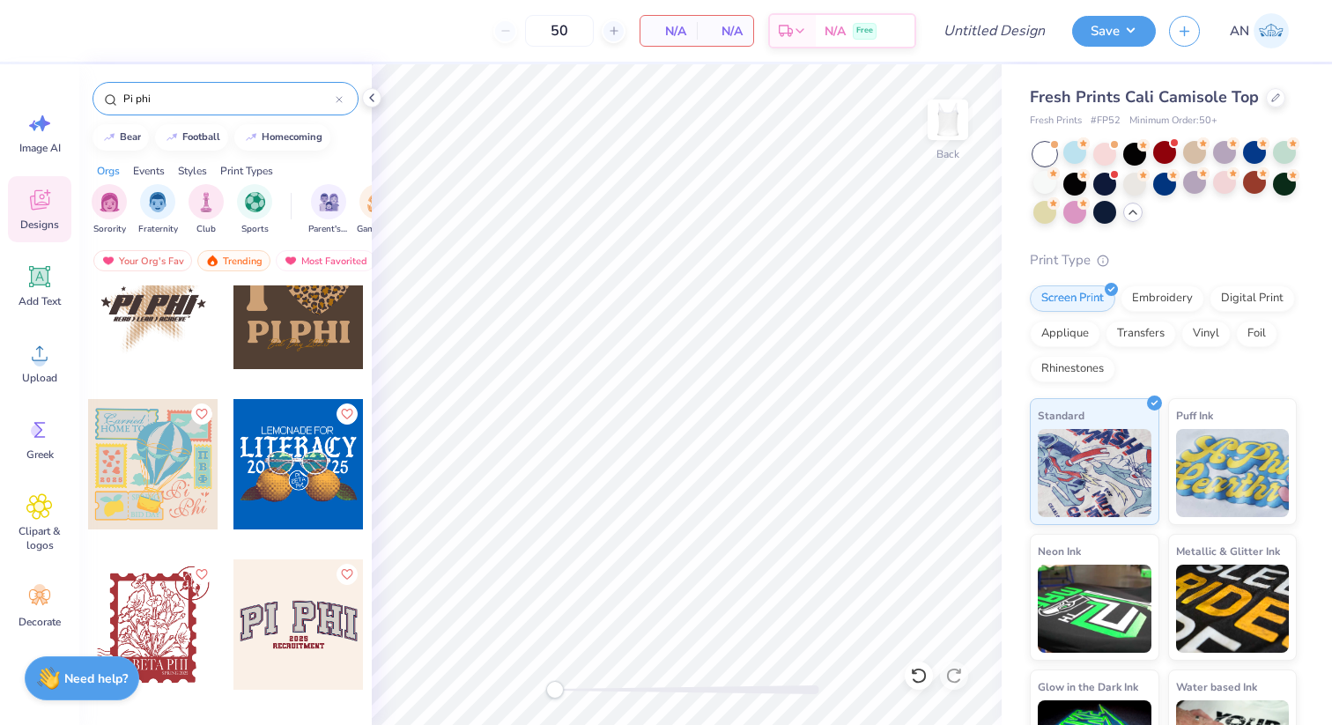
scroll to position [2927, 0]
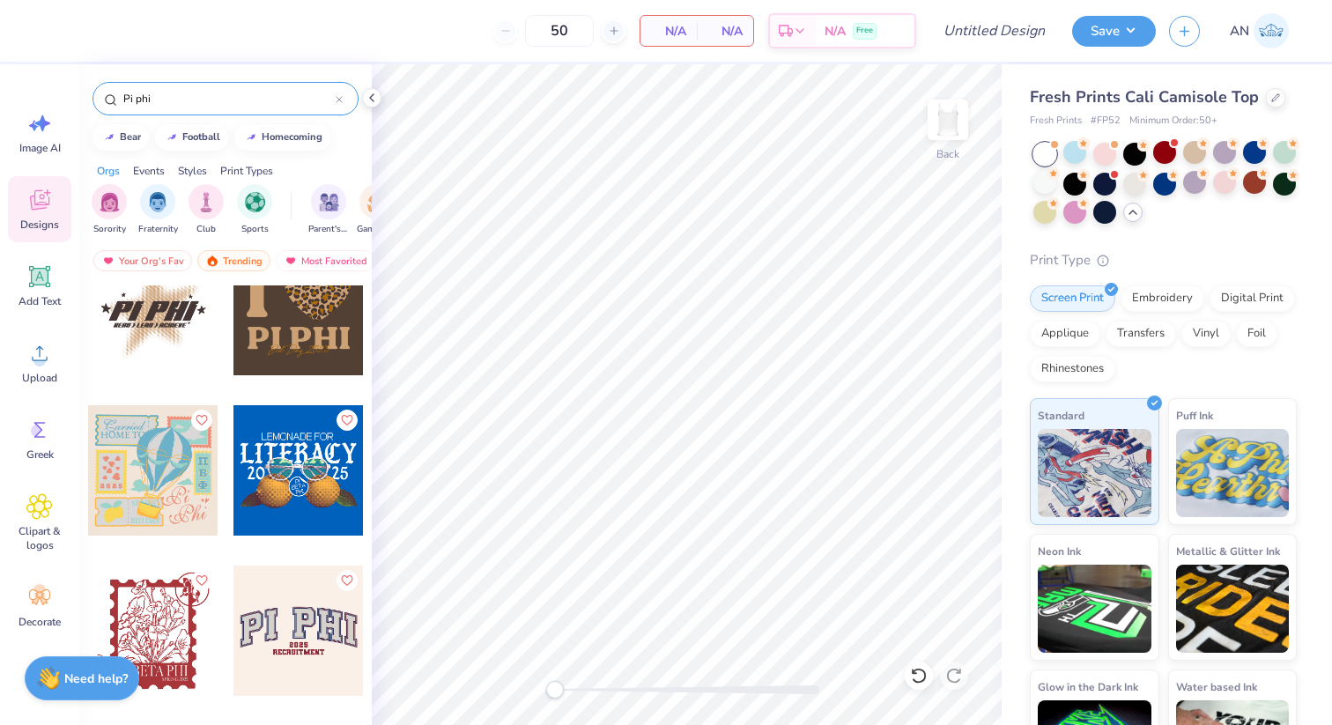
click at [317, 498] on div at bounding box center [298, 470] width 130 height 130
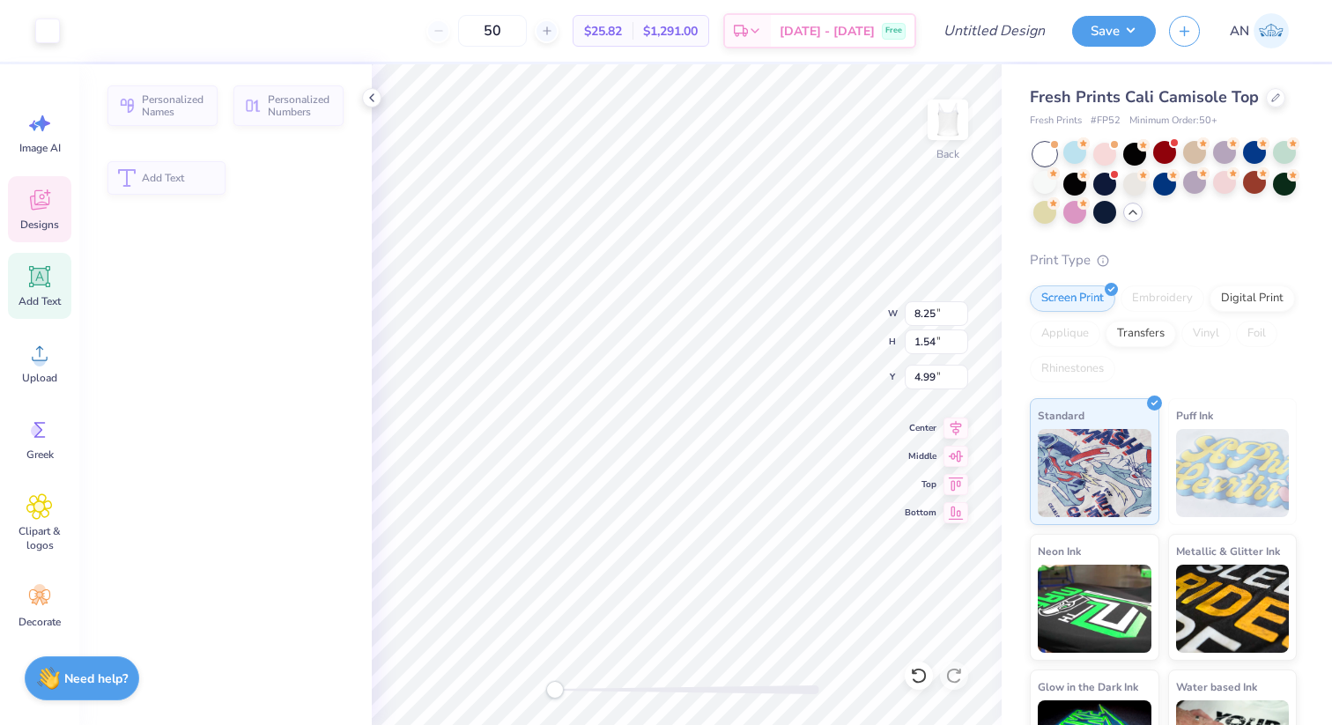
type input "8.25"
type input "1.54"
type input "4.99"
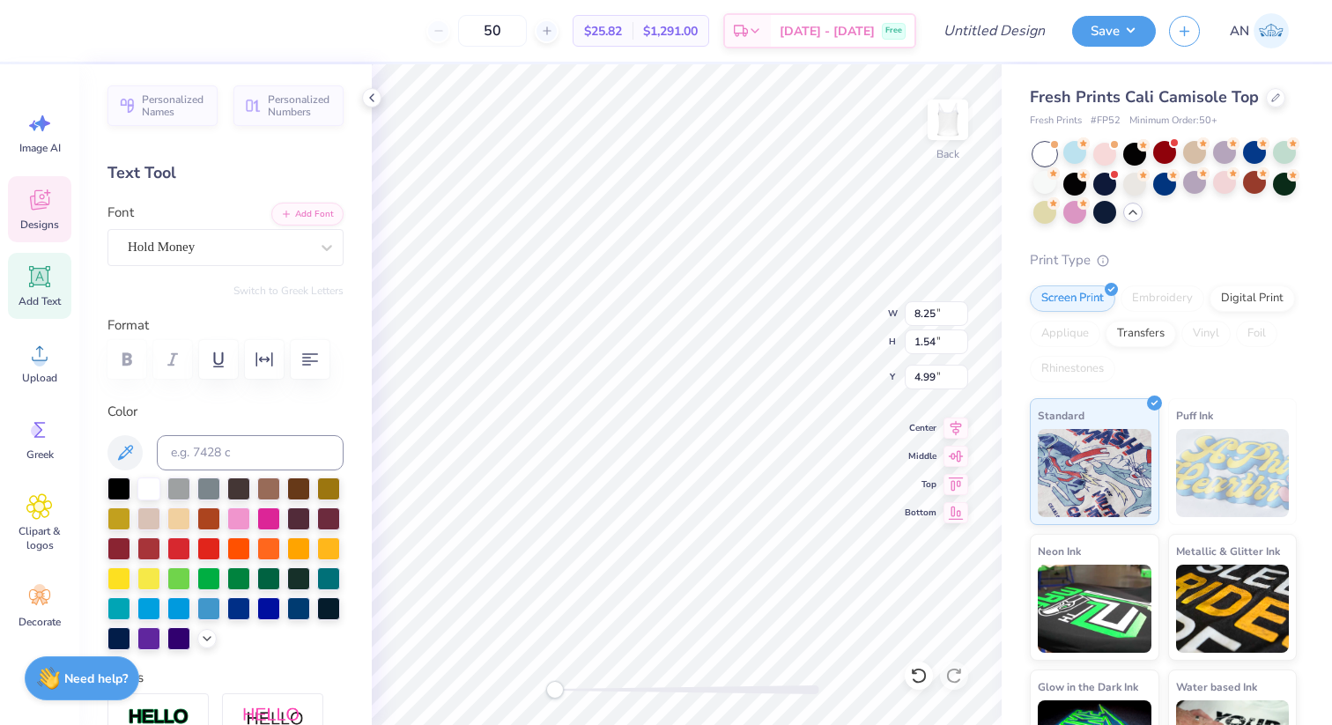
drag, startPoint x: 249, startPoint y: 206, endPoint x: 368, endPoint y: 96, distance: 162.0
click at [250, 206] on div "Font Hold Money" at bounding box center [225, 234] width 236 height 63
click at [373, 105] on div at bounding box center [371, 97] width 19 height 19
click at [368, 96] on div "Personalized Names Personalized Numbers Text Tool Add Font Font Hold Money Swit…" at bounding box center [225, 394] width 292 height 661
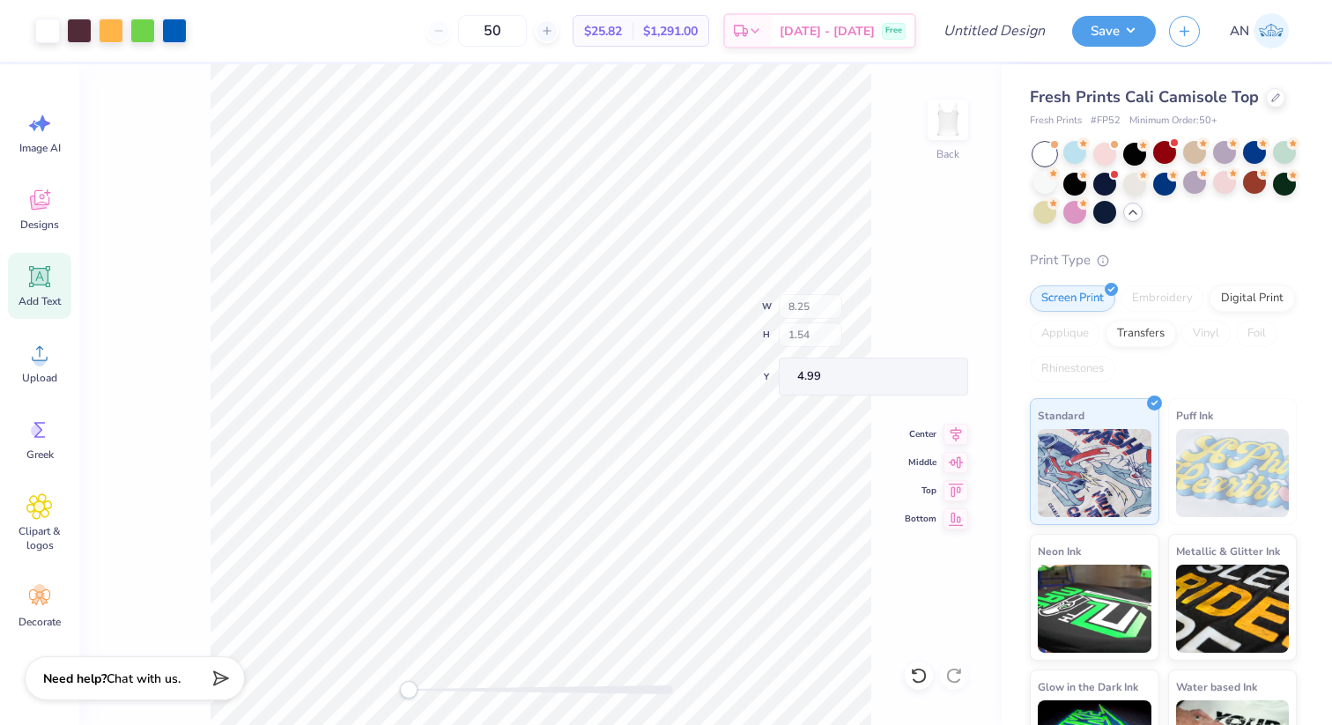
type input "8.28"
type input "5.32"
type input "4.34"
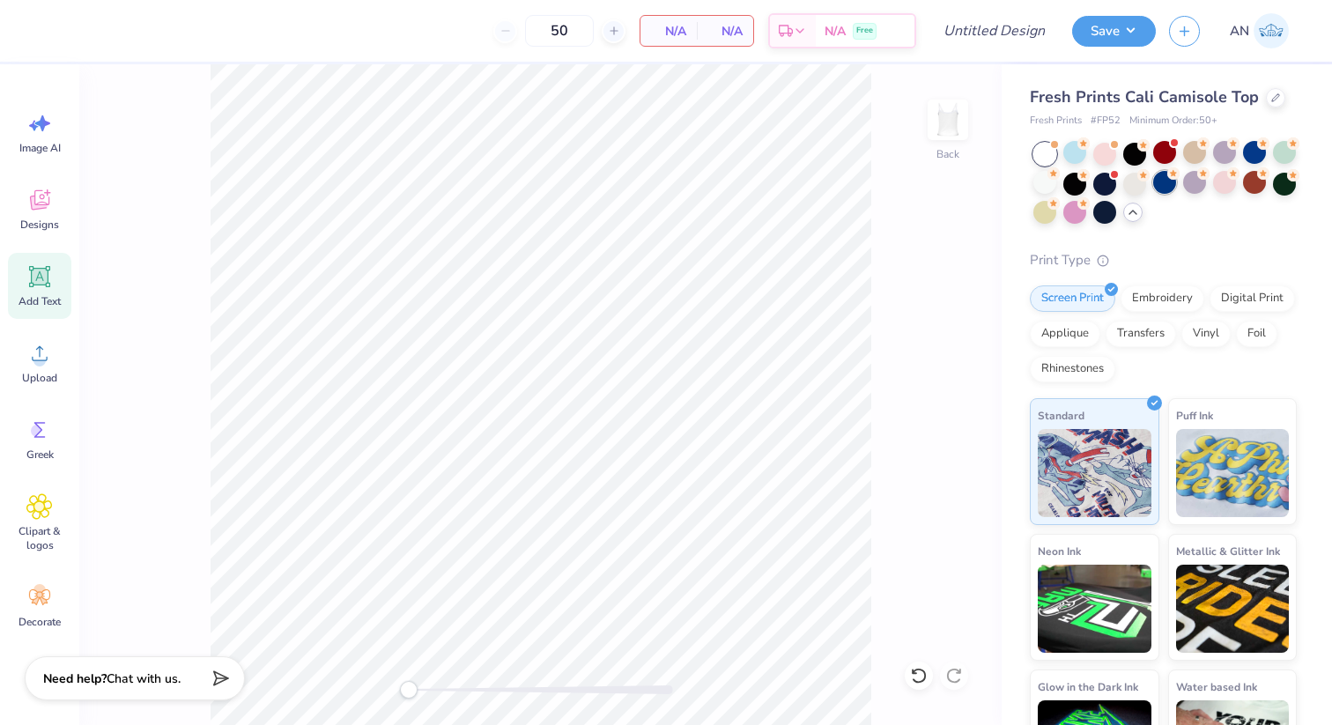
click at [1170, 179] on icon at bounding box center [1173, 173] width 12 height 12
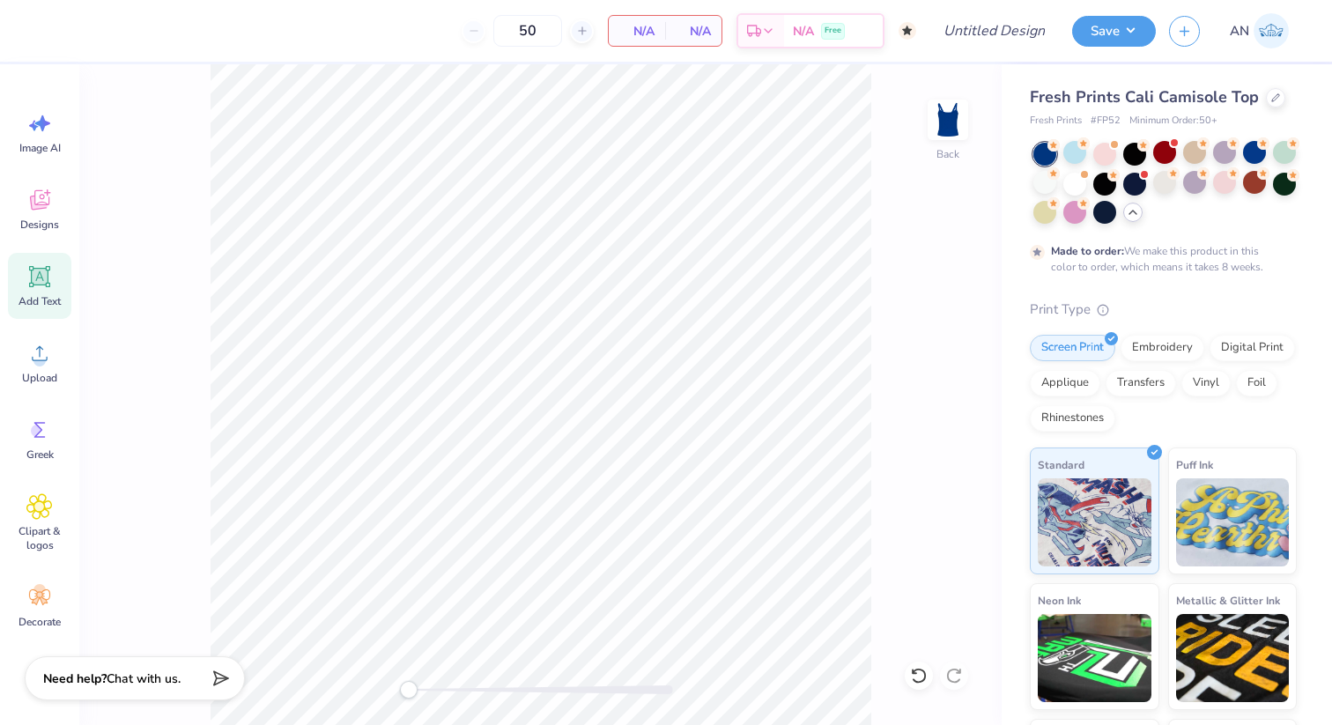
click at [1048, 147] on circle at bounding box center [1053, 145] width 12 height 12
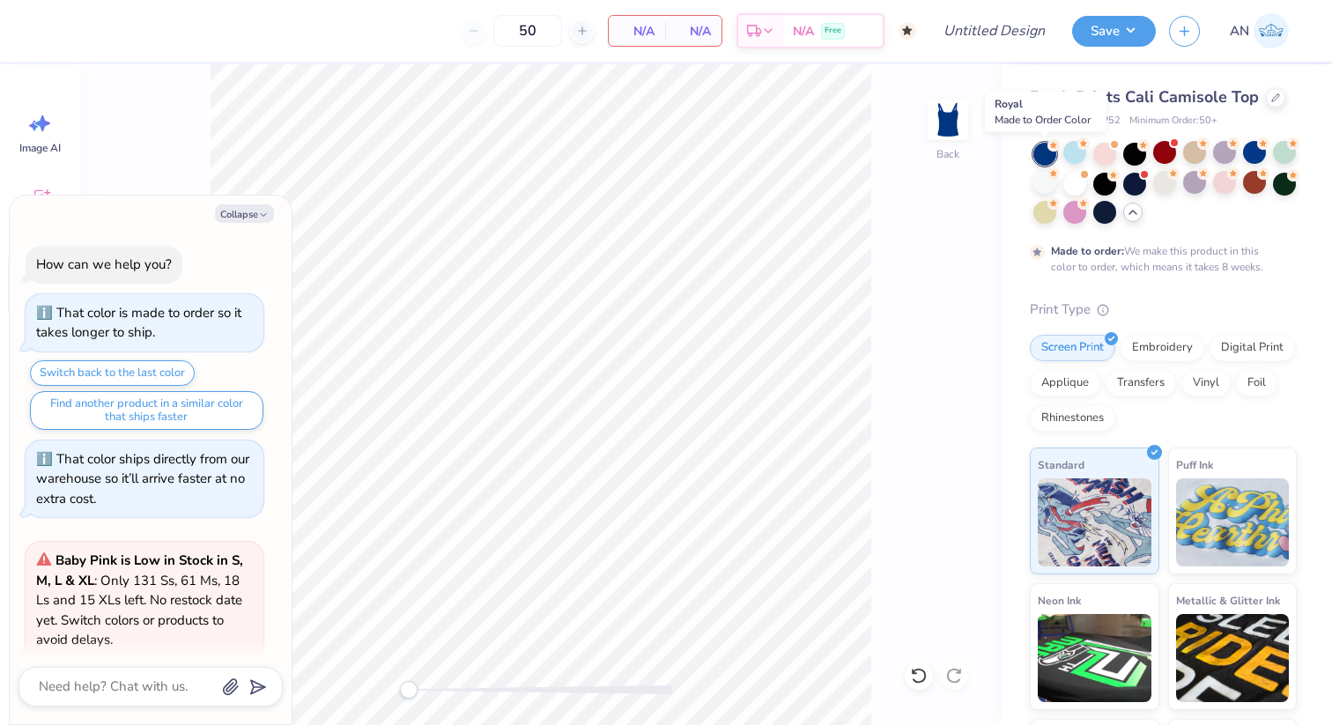
scroll to position [2049, 0]
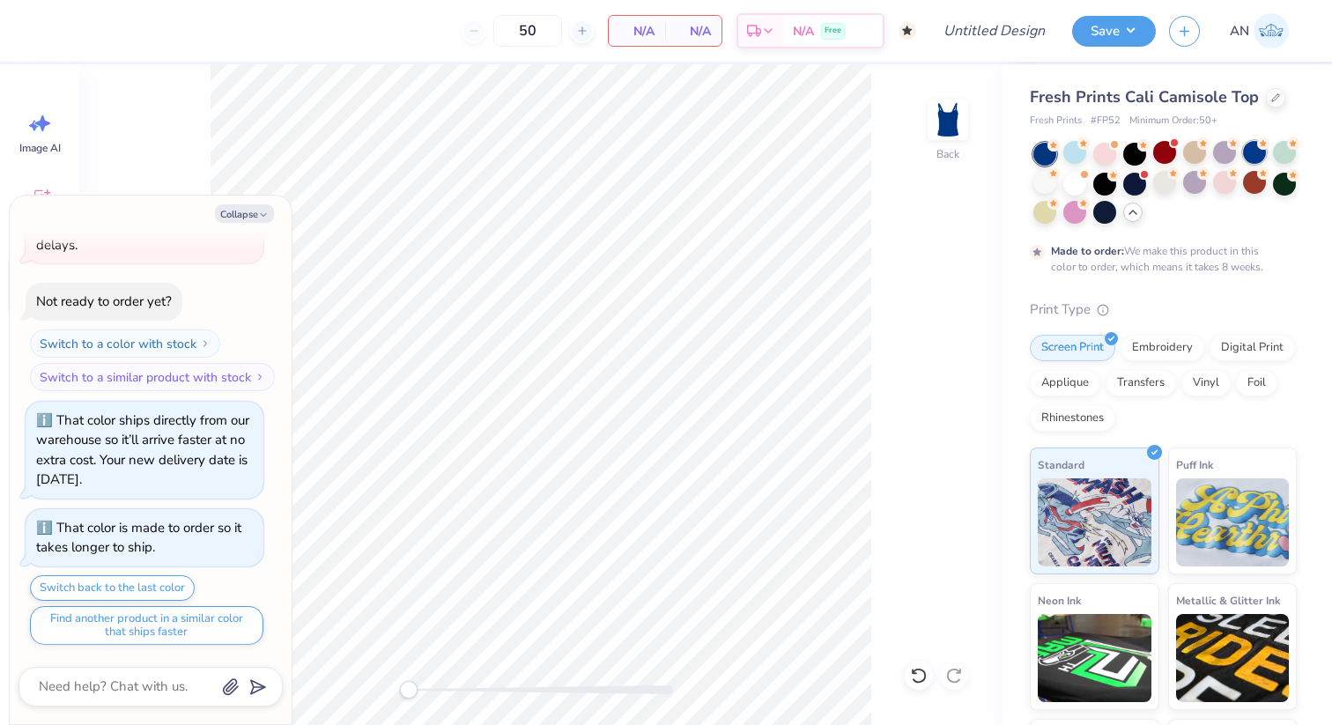
click at [1254, 155] on div at bounding box center [1254, 152] width 23 height 23
click at [1159, 190] on div at bounding box center [1164, 182] width 23 height 23
click at [1254, 152] on div at bounding box center [1254, 152] width 23 height 23
click at [1097, 186] on div at bounding box center [1104, 182] width 23 height 23
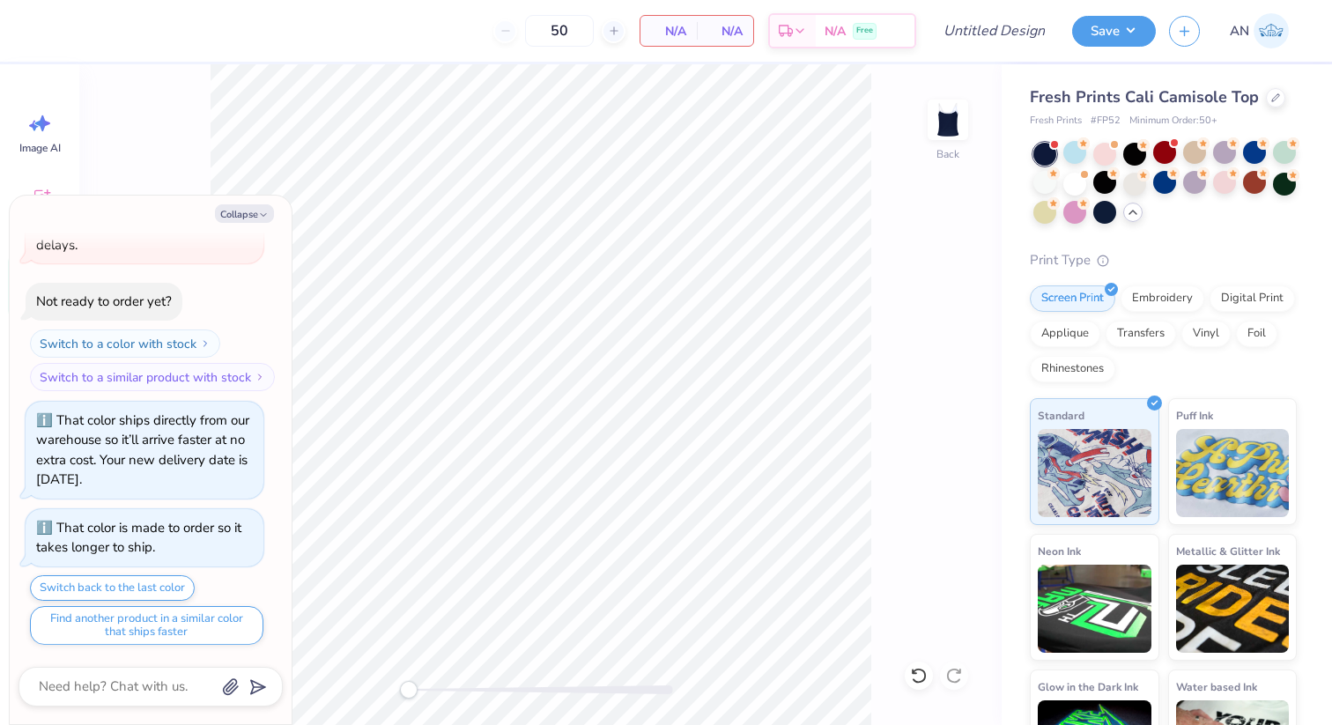
scroll to position [2405, 0]
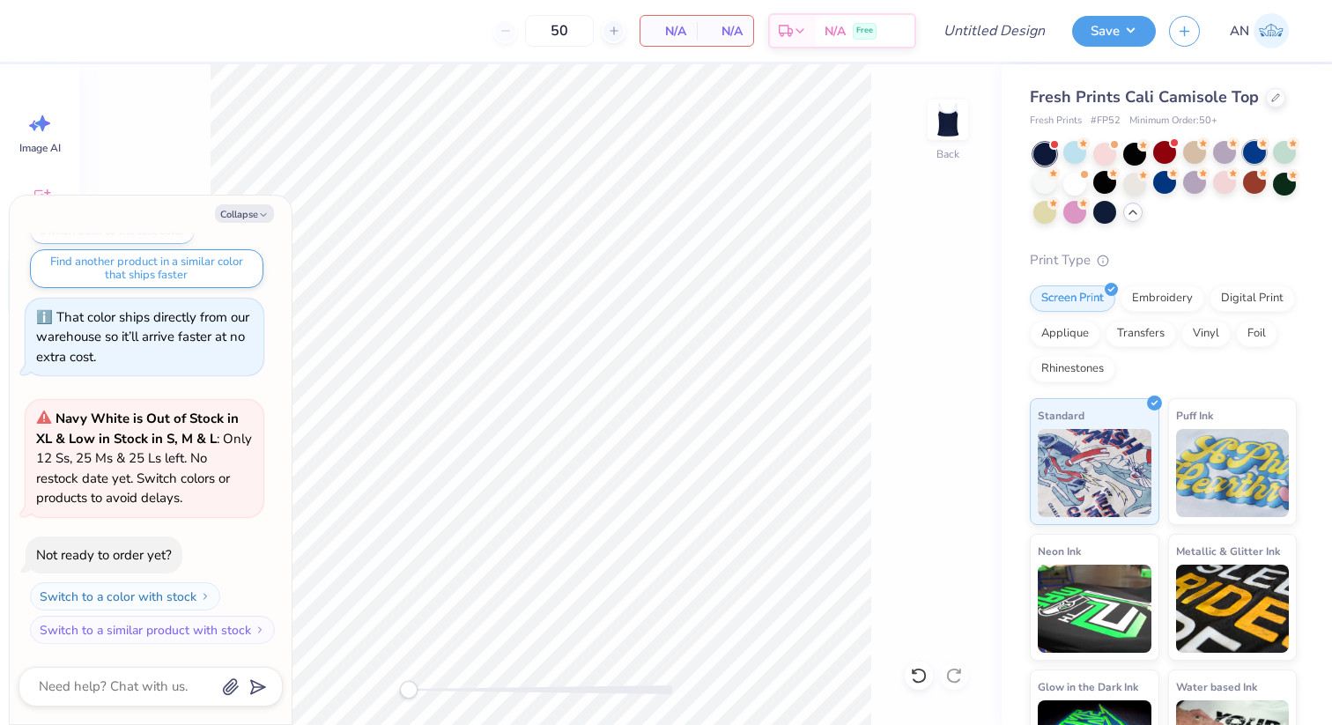
click at [1164, 184] on div at bounding box center [1164, 182] width 23 height 23
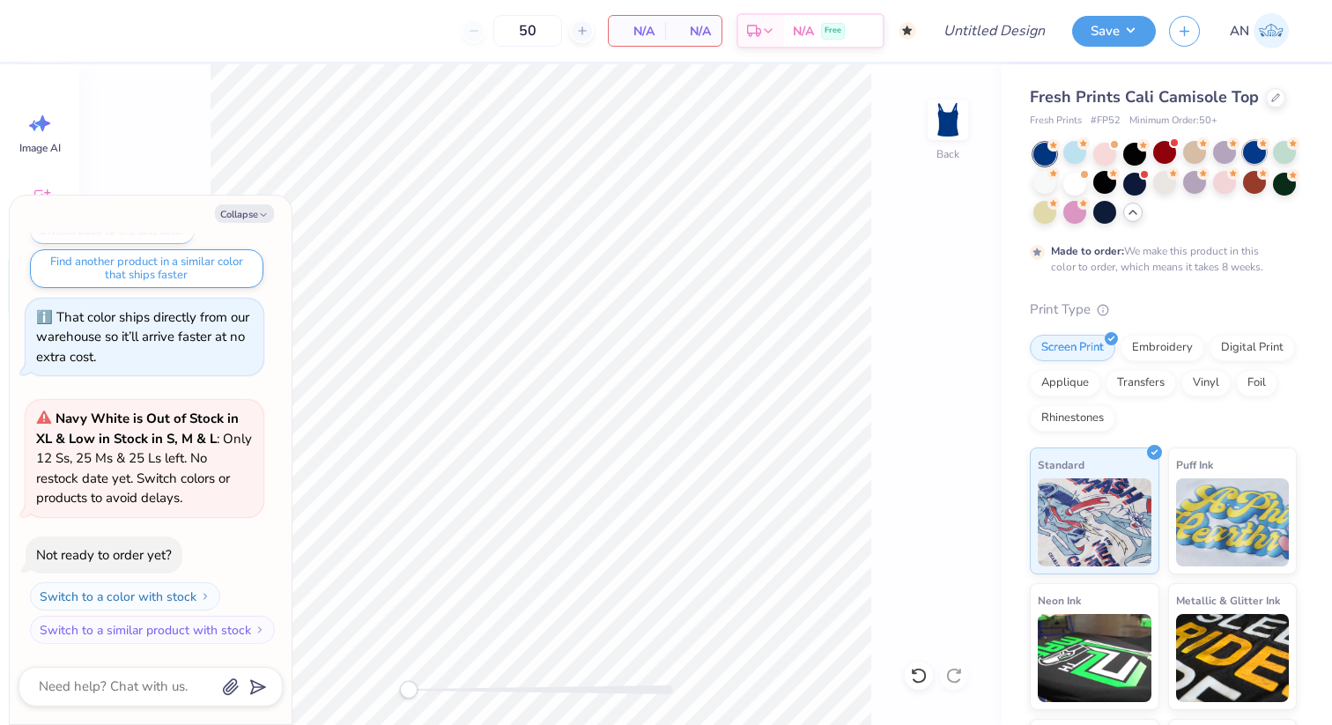
scroll to position [2551, 0]
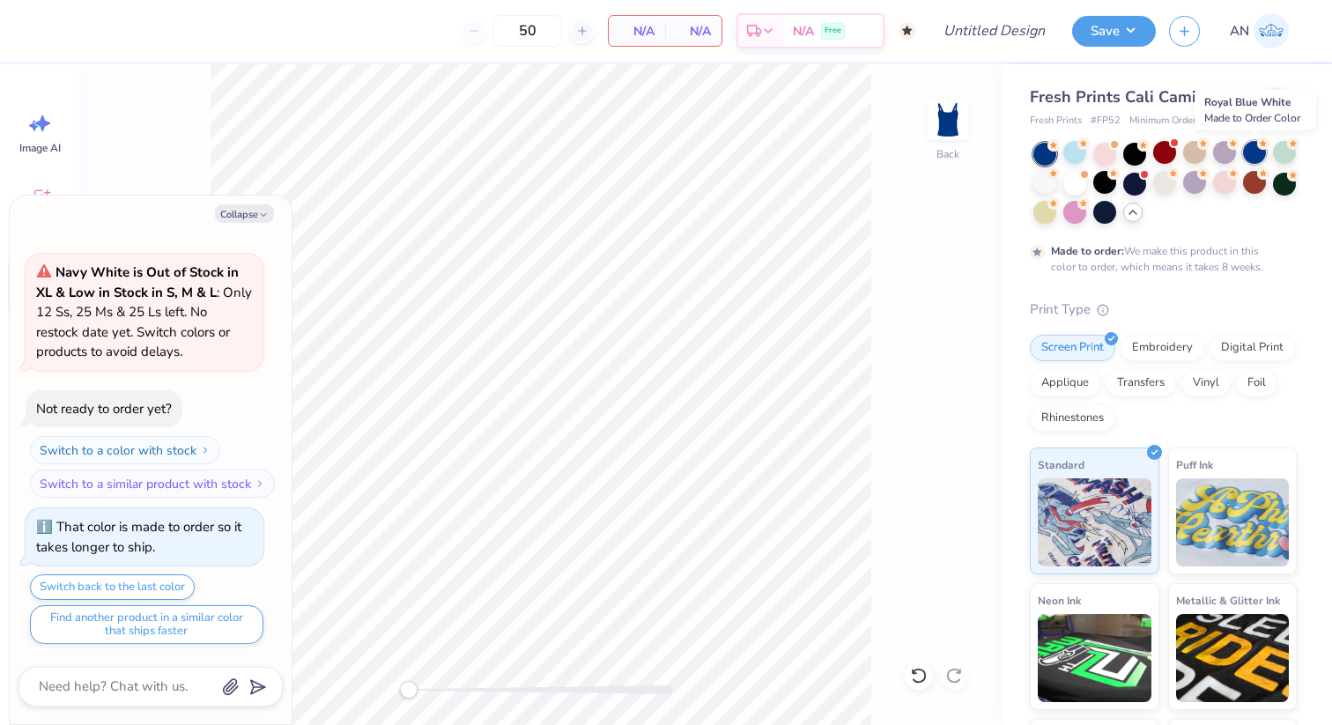
click at [1255, 149] on div at bounding box center [1254, 152] width 23 height 23
click at [239, 214] on button "Collapse" at bounding box center [244, 213] width 59 height 18
type textarea "x"
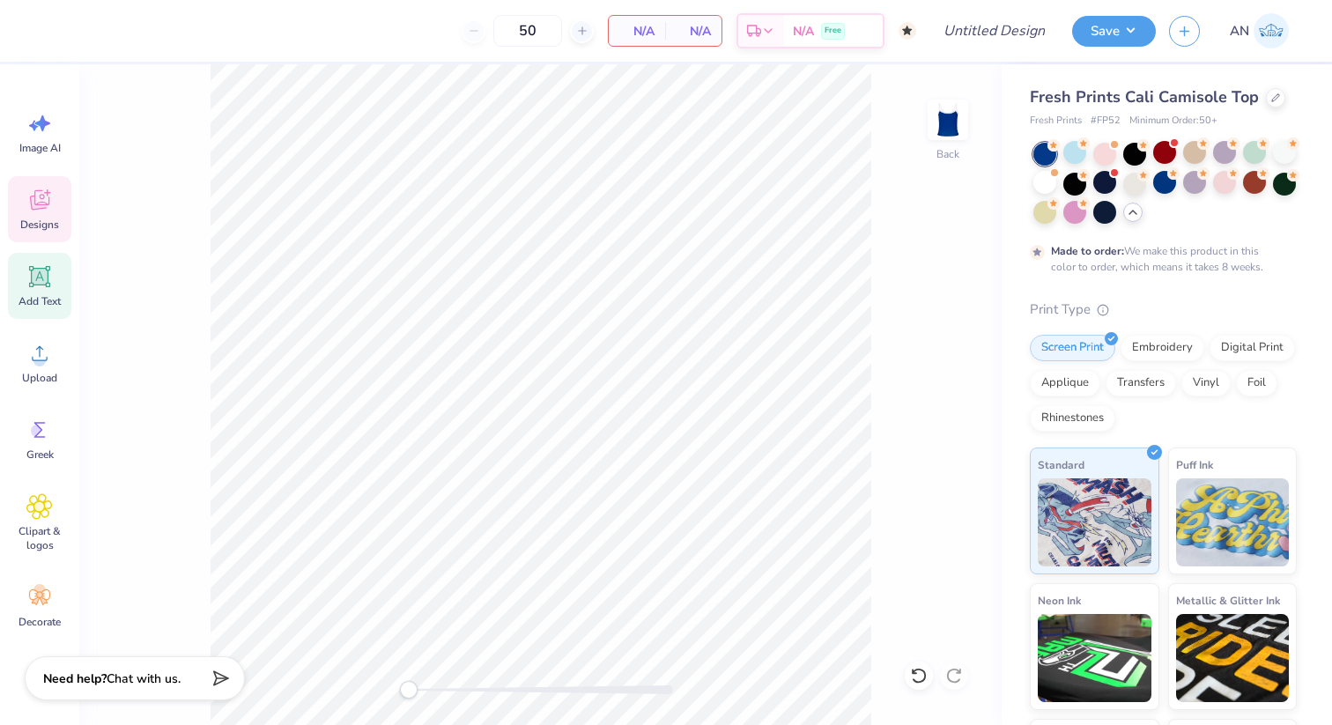
click at [43, 189] on icon at bounding box center [39, 200] width 26 height 26
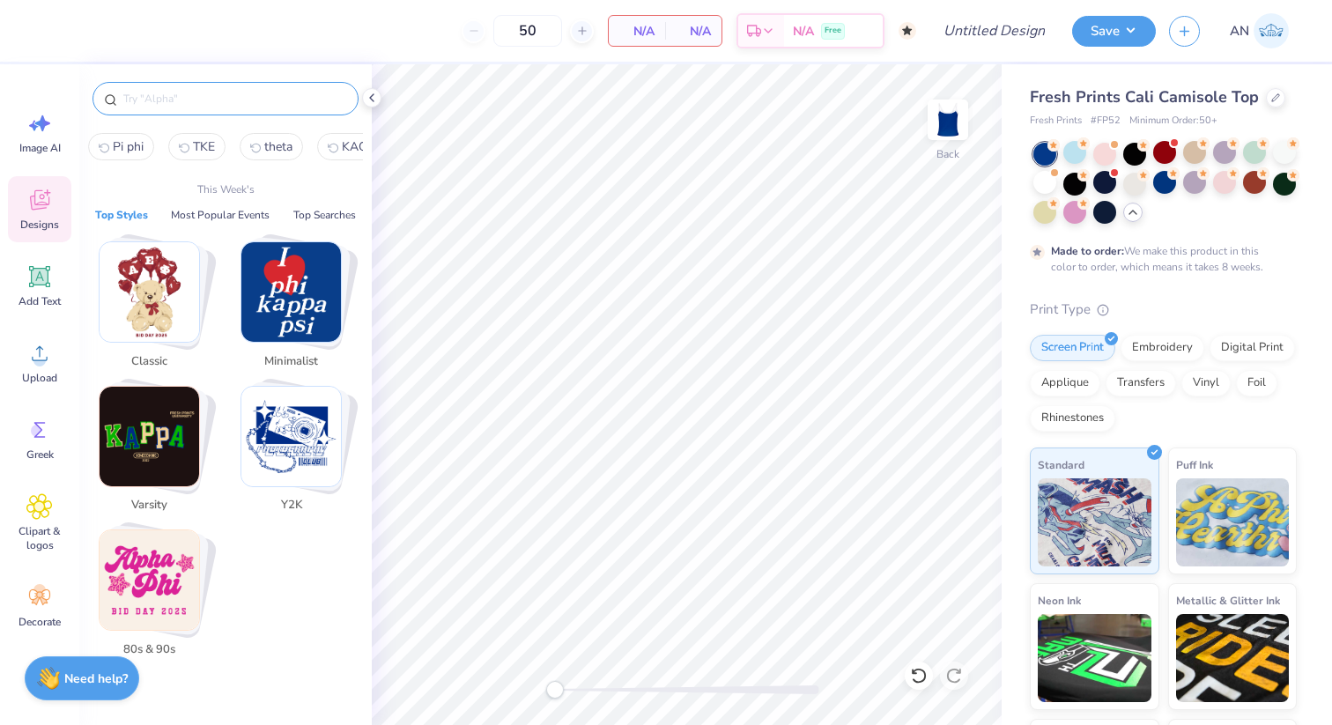
click at [213, 94] on input "text" at bounding box center [234, 99] width 225 height 18
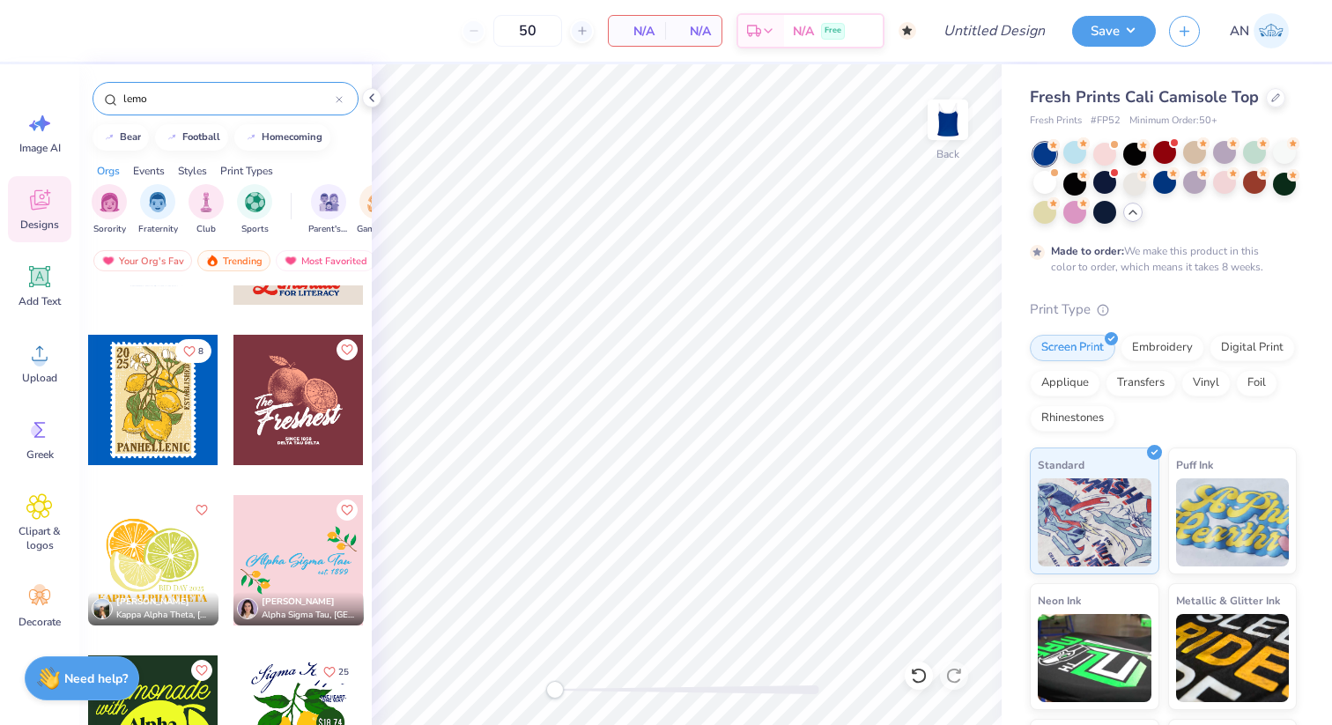
scroll to position [271, 0]
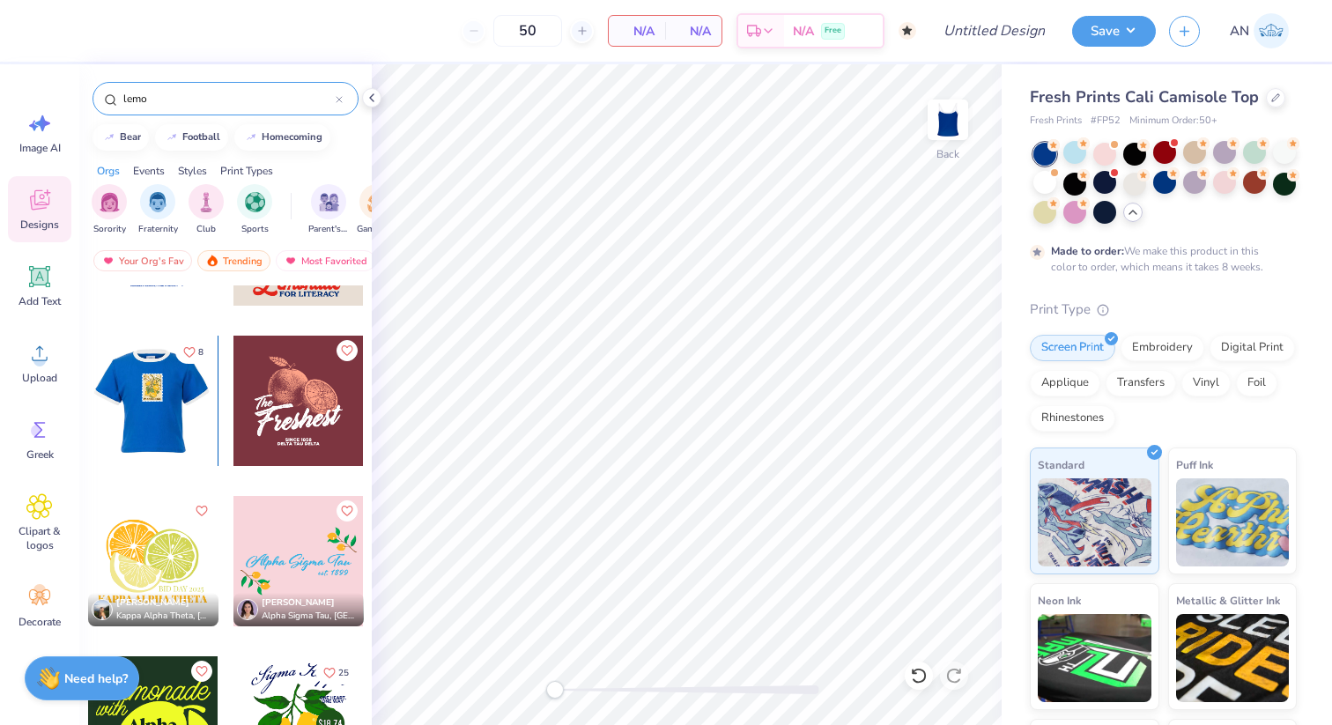
type input "lemo"
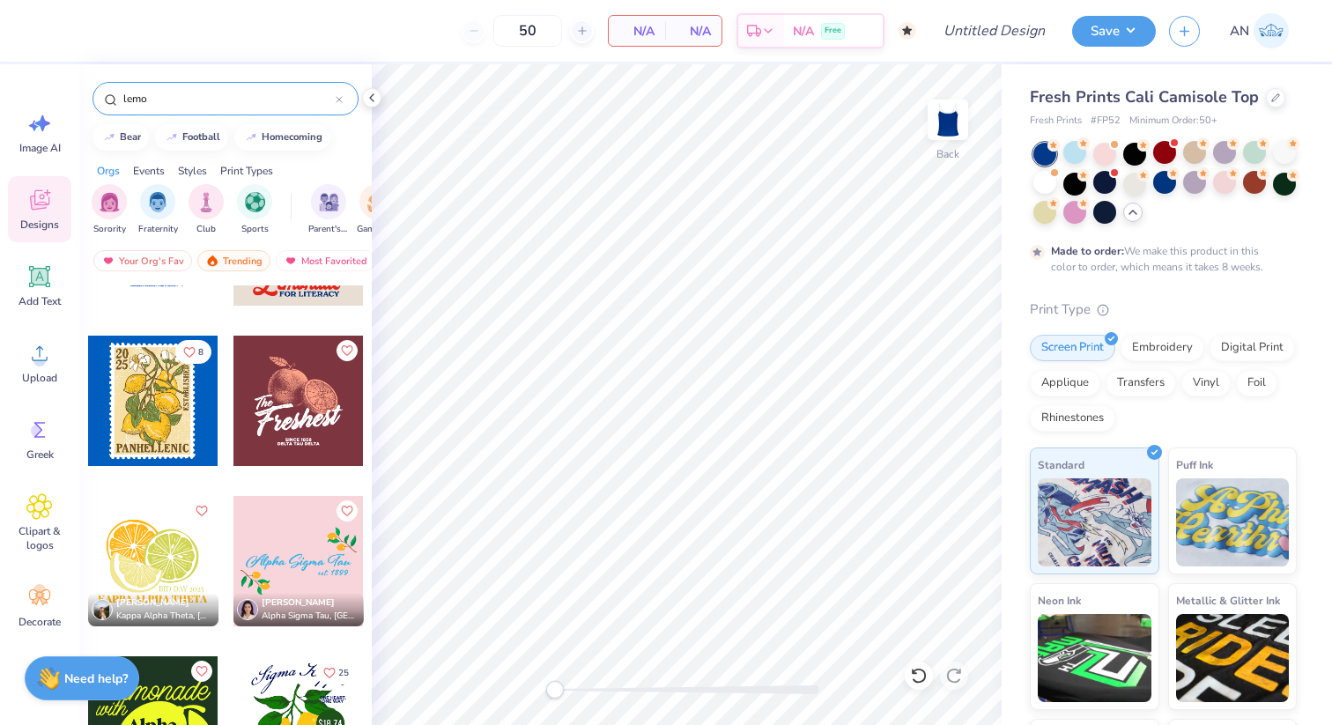
click at [87, 419] on div at bounding box center [22, 401] width 130 height 130
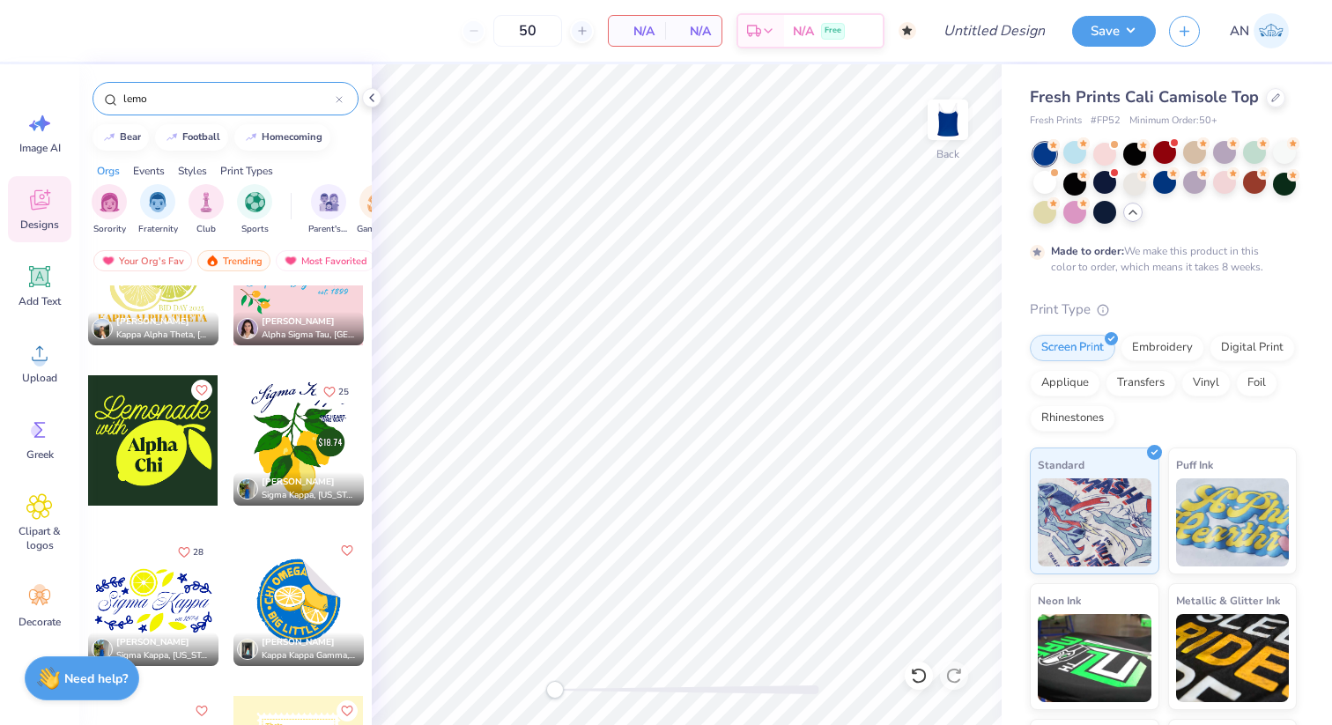
scroll to position [560, 0]
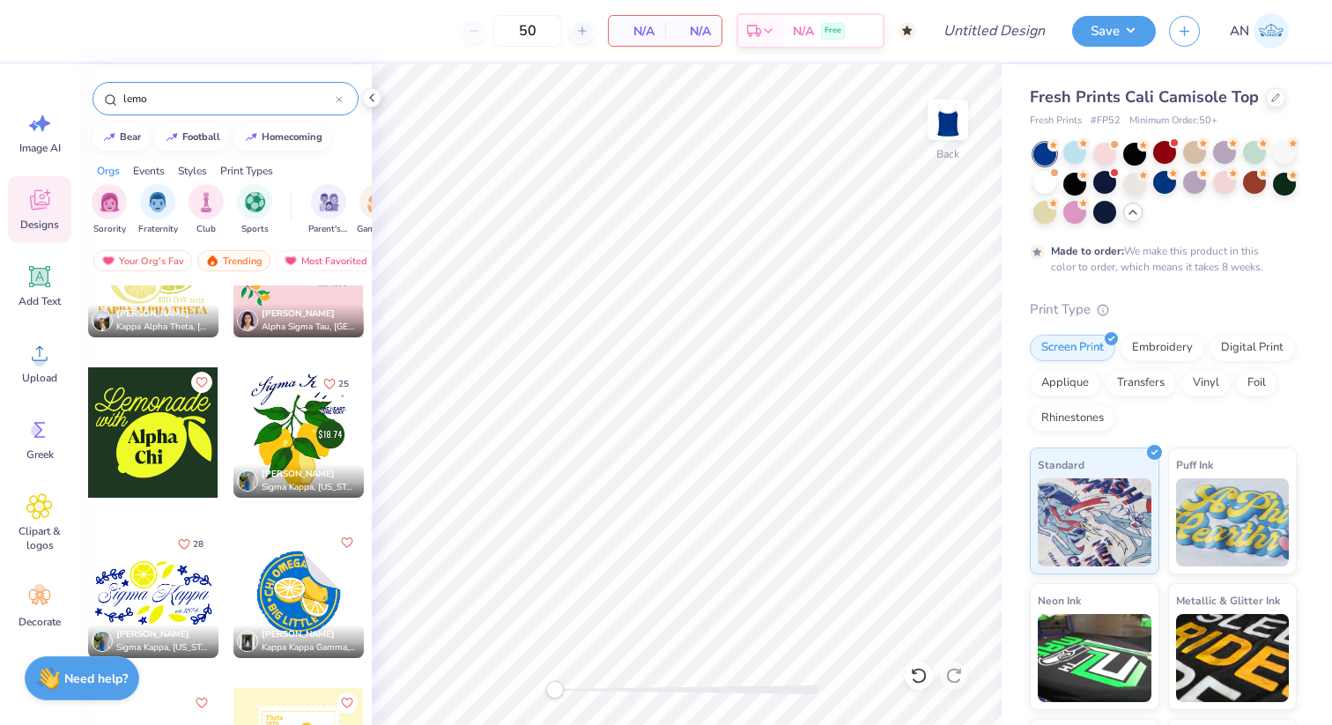
click at [299, 429] on div at bounding box center [298, 432] width 130 height 130
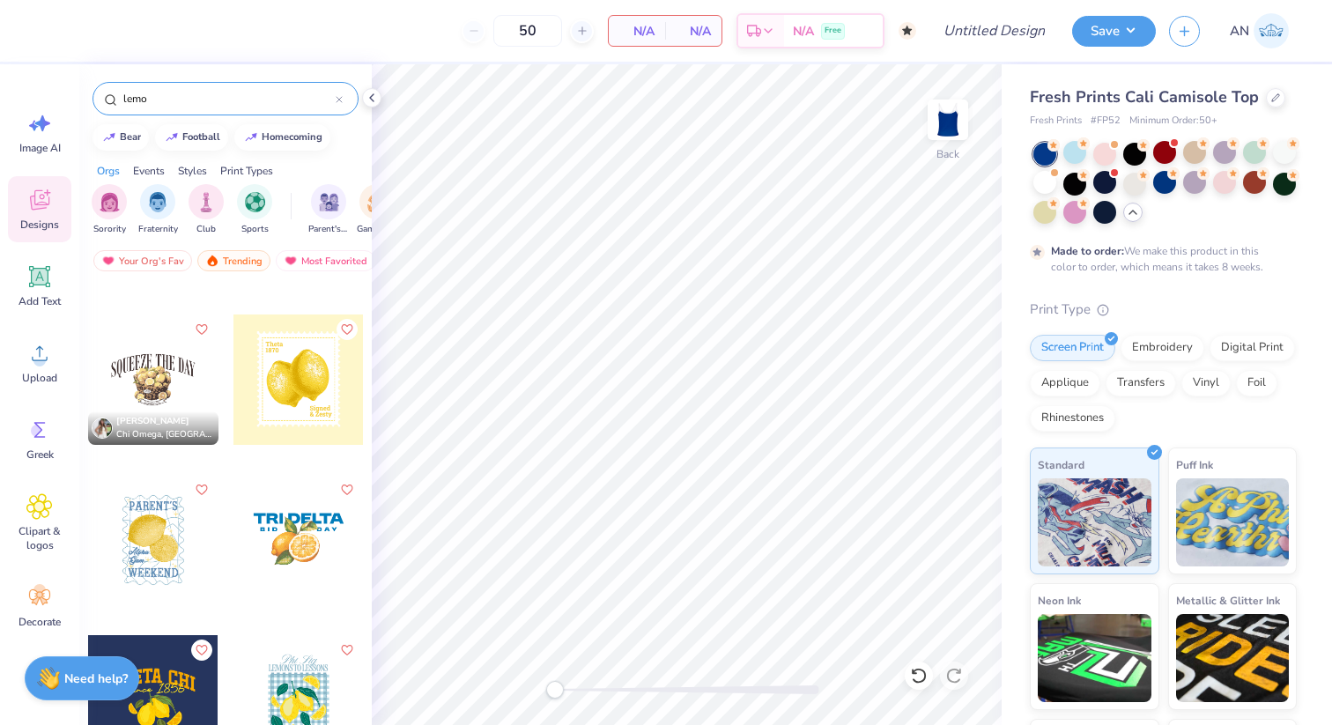
scroll to position [947, 0]
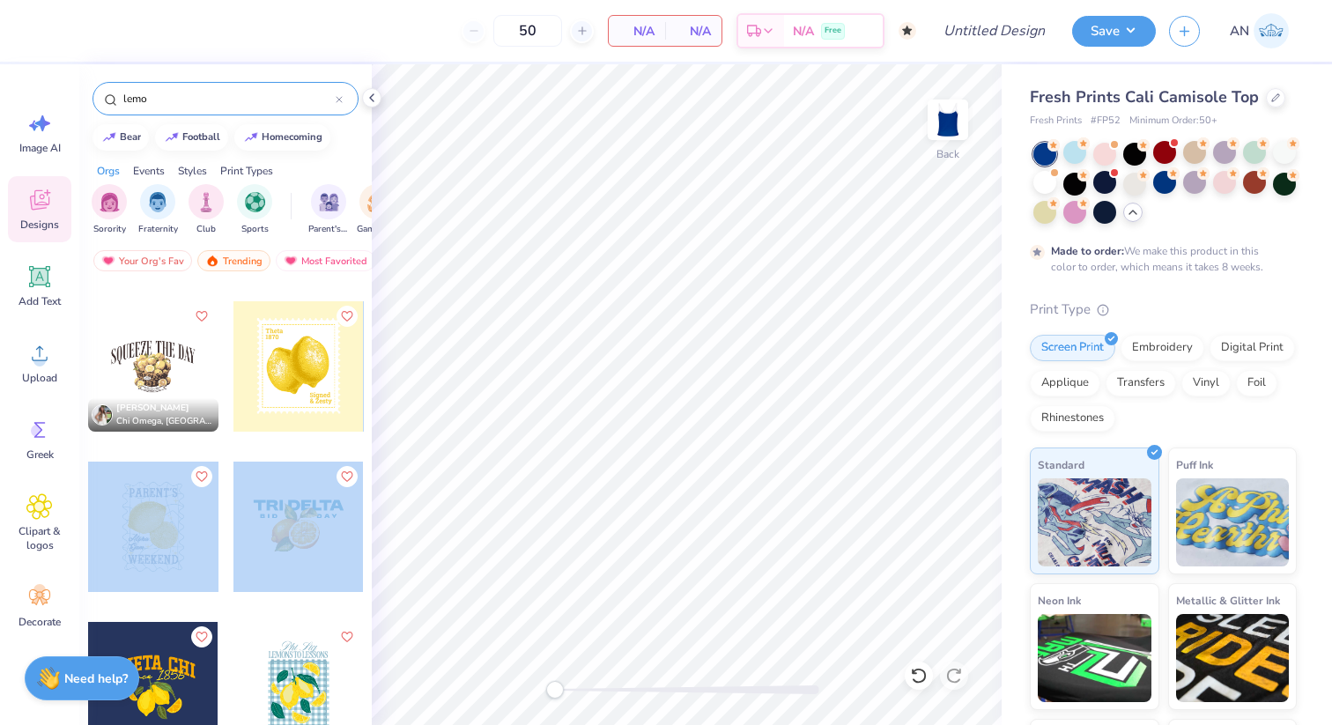
drag, startPoint x: 289, startPoint y: 380, endPoint x: 241, endPoint y: 468, distance: 99.3
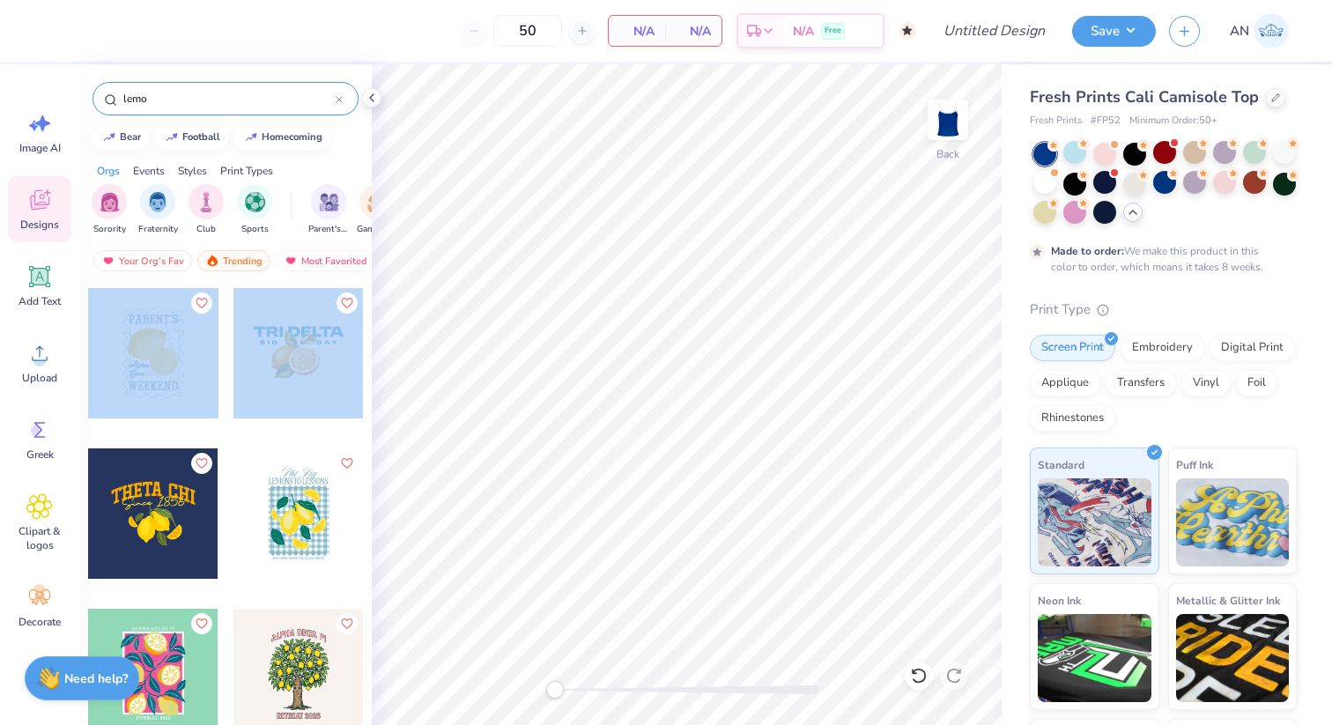
scroll to position [1162, 0]
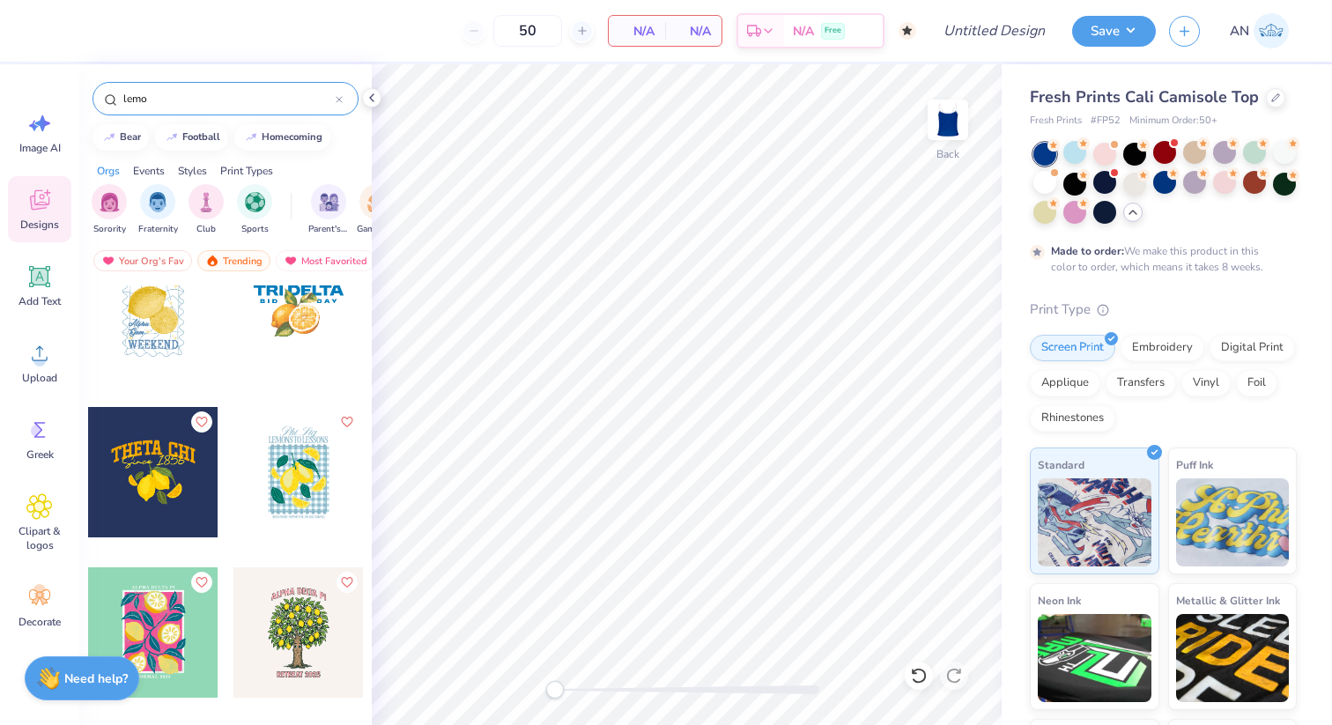
click at [301, 463] on div at bounding box center [298, 472] width 130 height 130
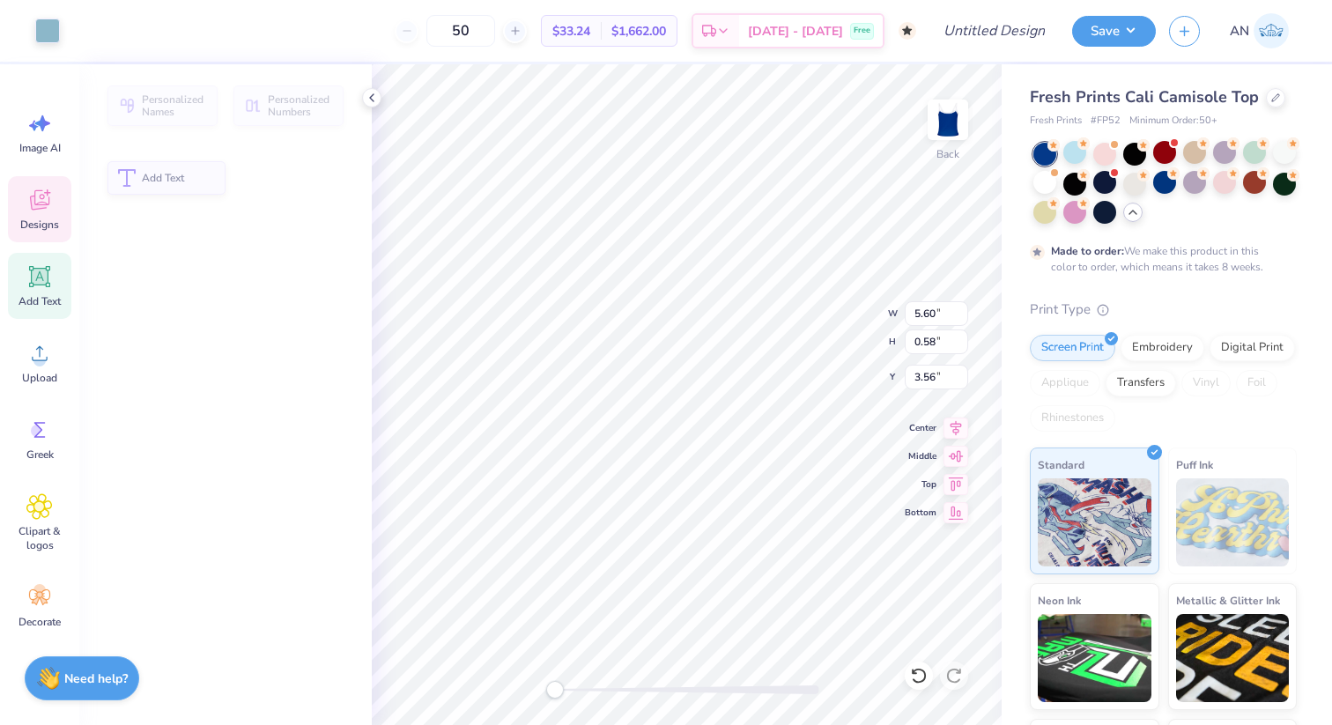
type input "5.60"
type input "0.58"
type input "3.56"
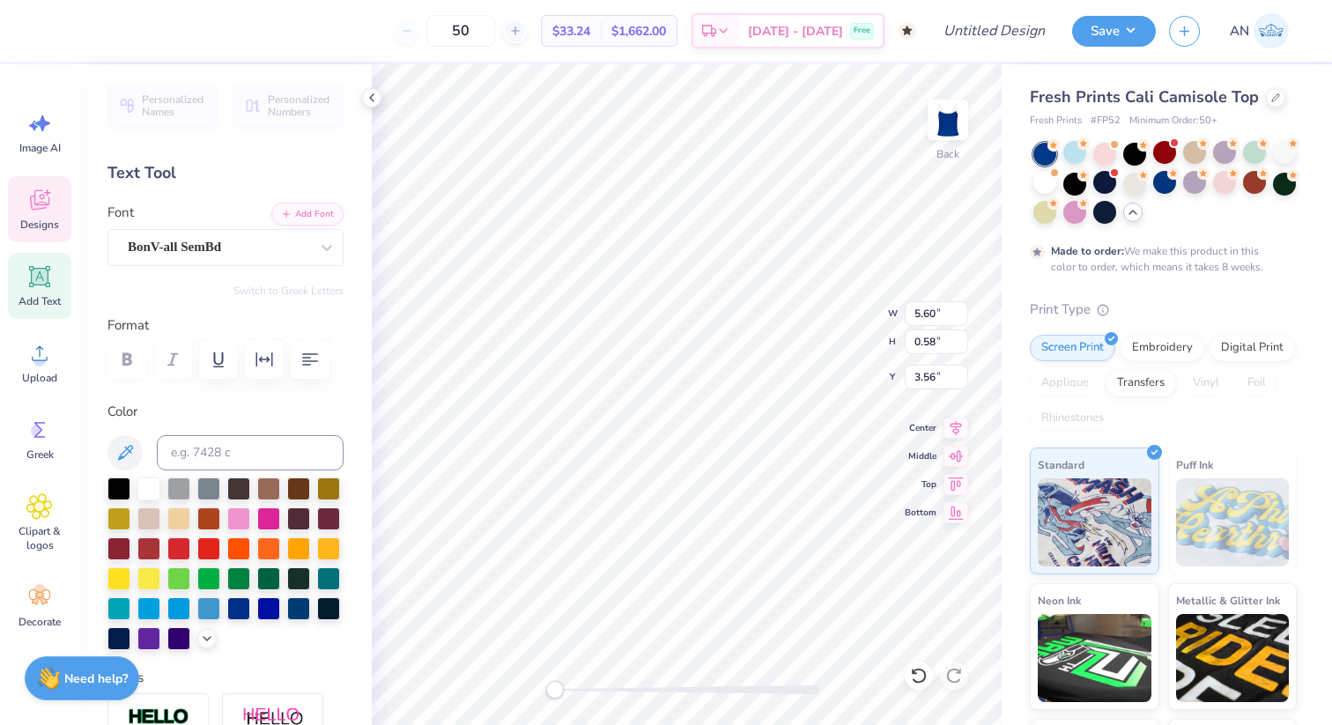
type input "3.42"
type input "0.85"
type input "2.76"
type textarea "Pi Phi"
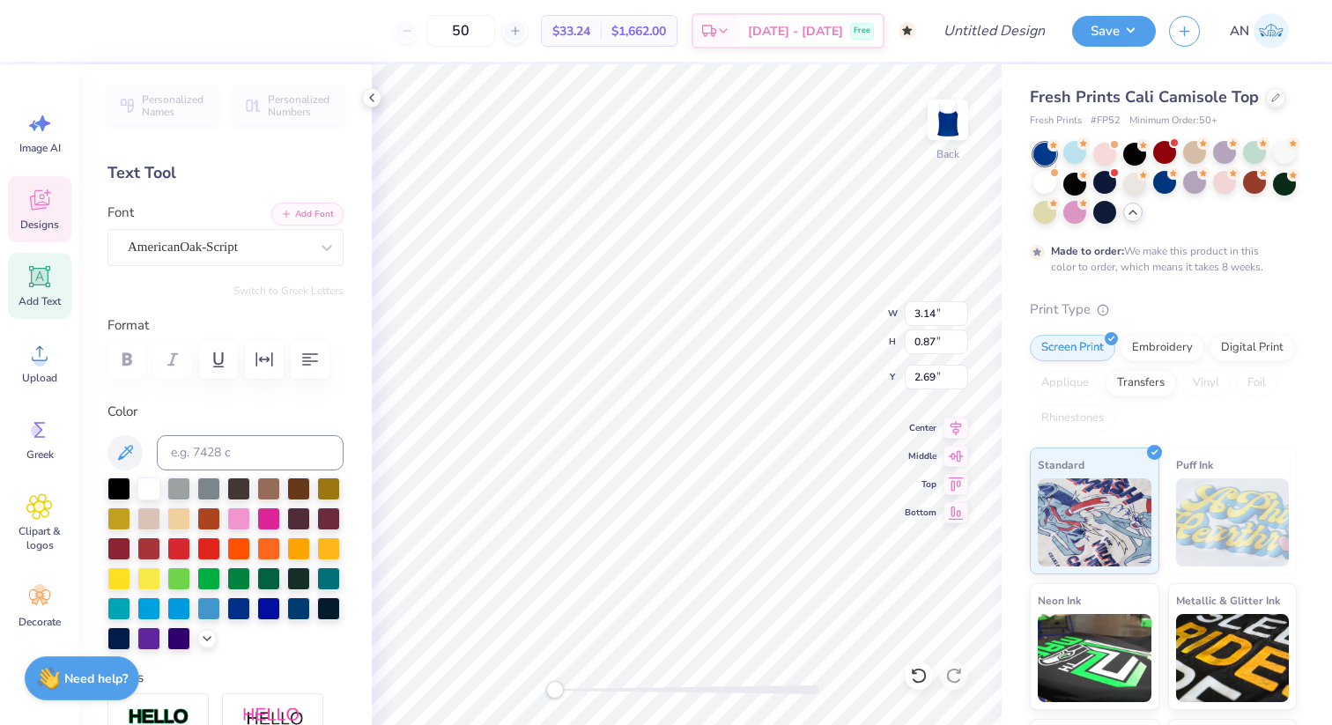
scroll to position [0, 2]
type textarea "Pi Beta Phi"
type input "5.60"
type input "0.58"
type input "3.56"
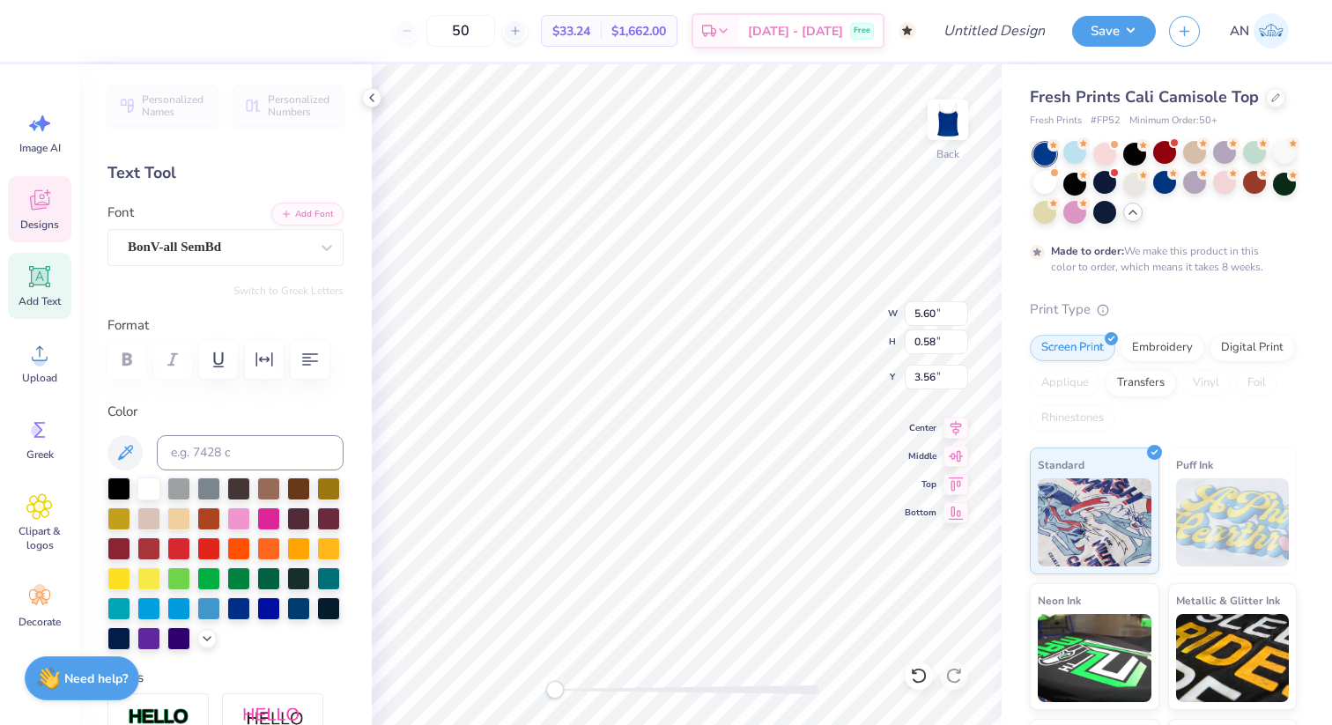
scroll to position [0, 0]
type textarea "z"
type textarea "Lemonade for Literacy"
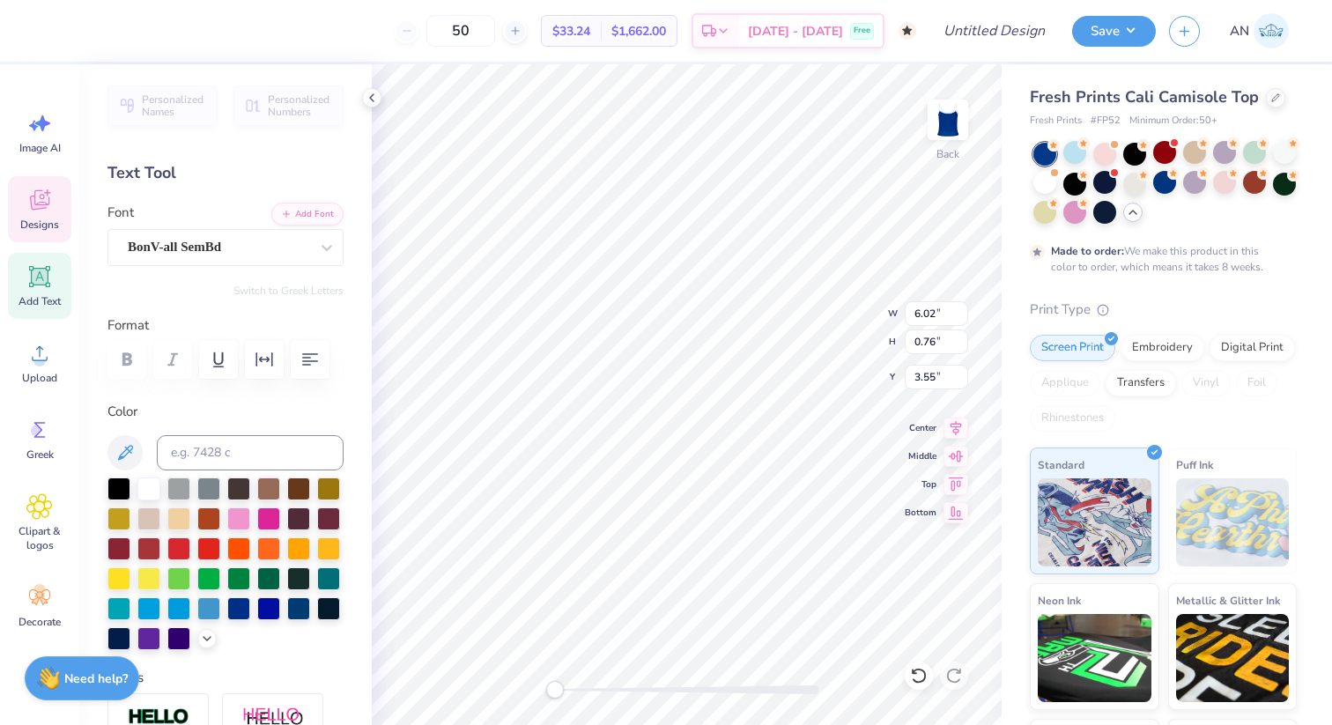
type input "5.75"
type input "6.21"
type input "4.46"
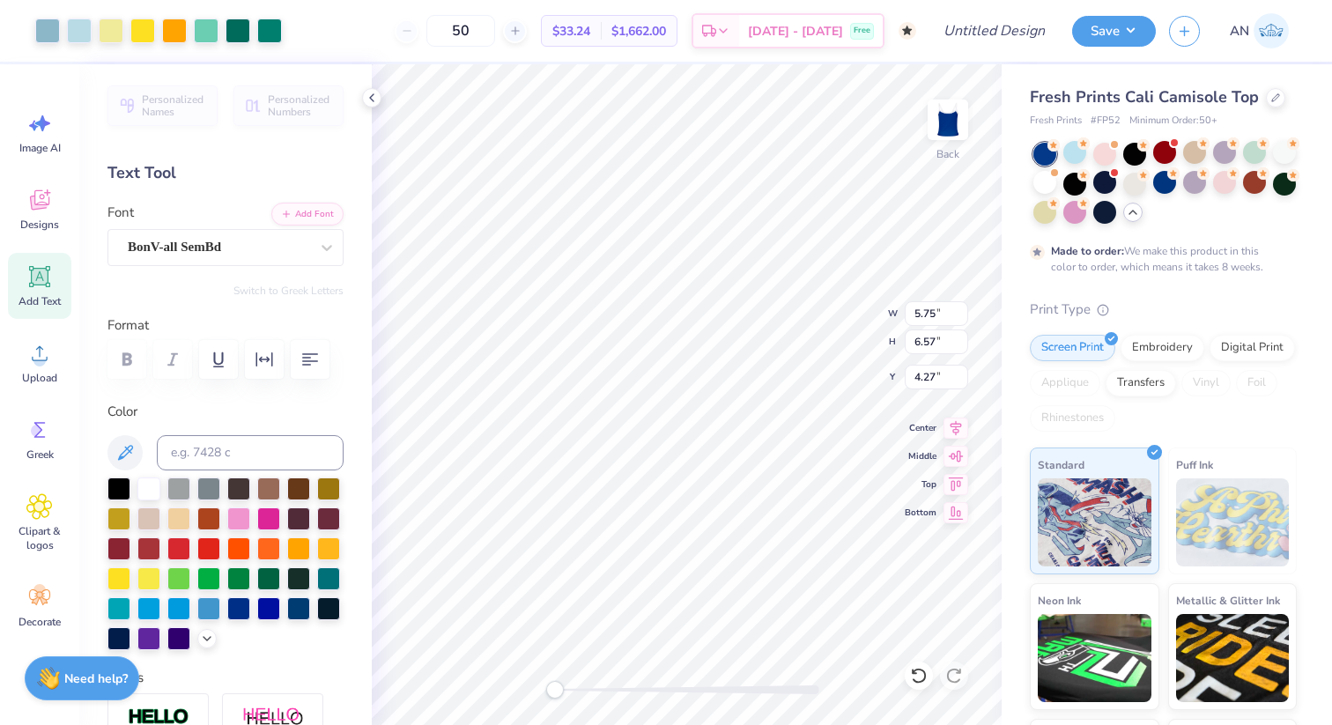
type input "3.93"
type input "6.02"
type input "0.76"
type input "11.12"
click at [1046, 224] on div at bounding box center [1044, 212] width 23 height 23
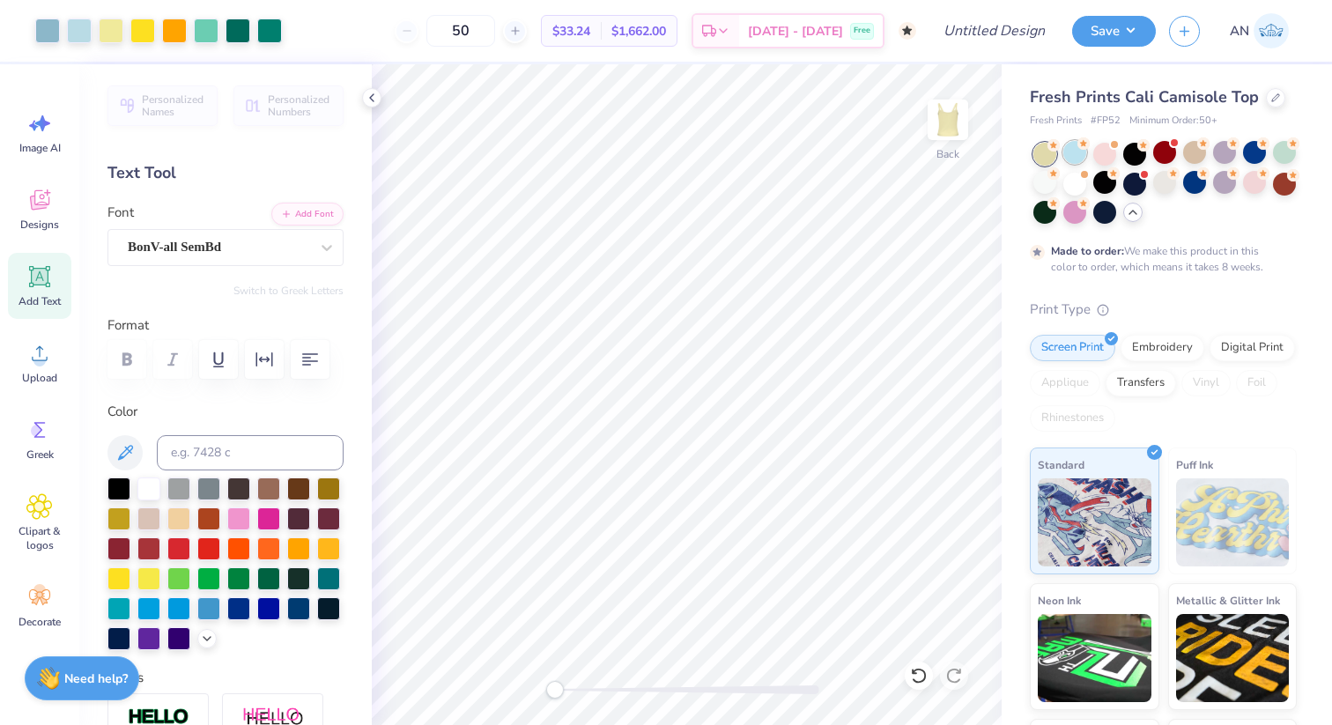
click at [1074, 148] on div at bounding box center [1074, 152] width 23 height 23
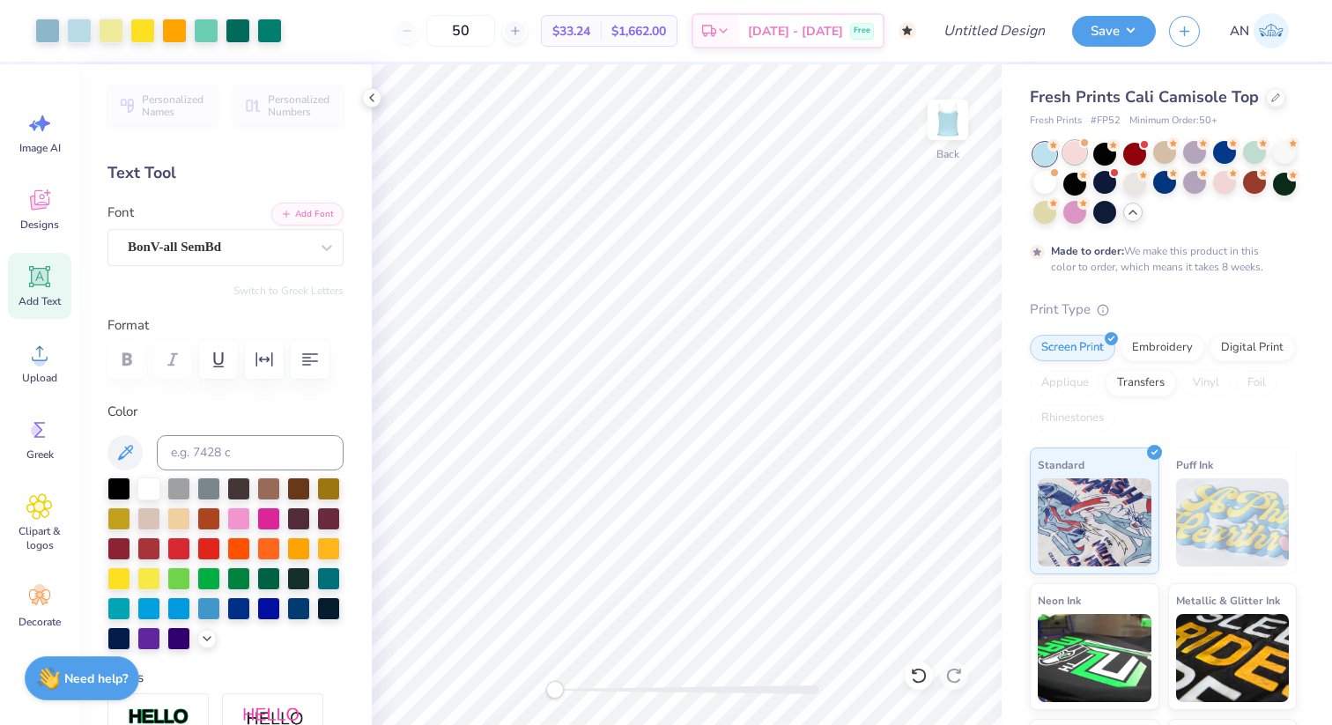
click at [1067, 159] on div at bounding box center [1074, 152] width 23 height 23
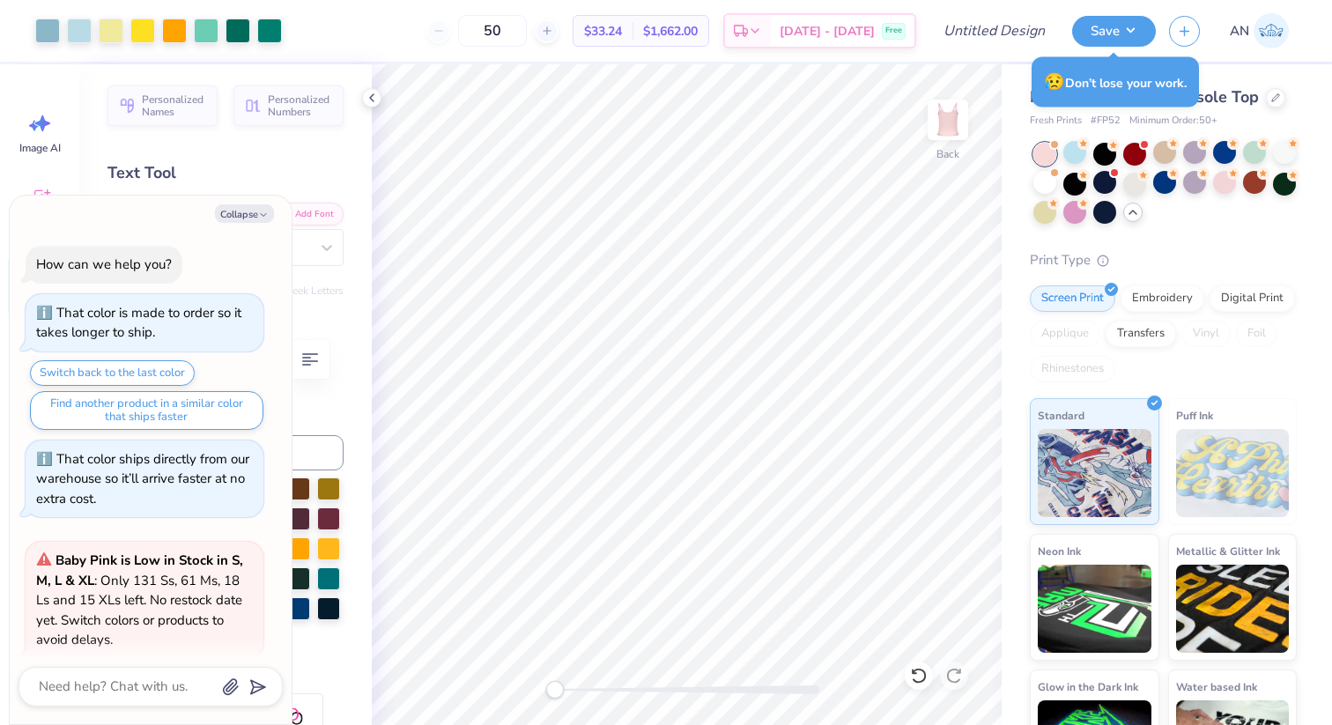
scroll to position [2928, 0]
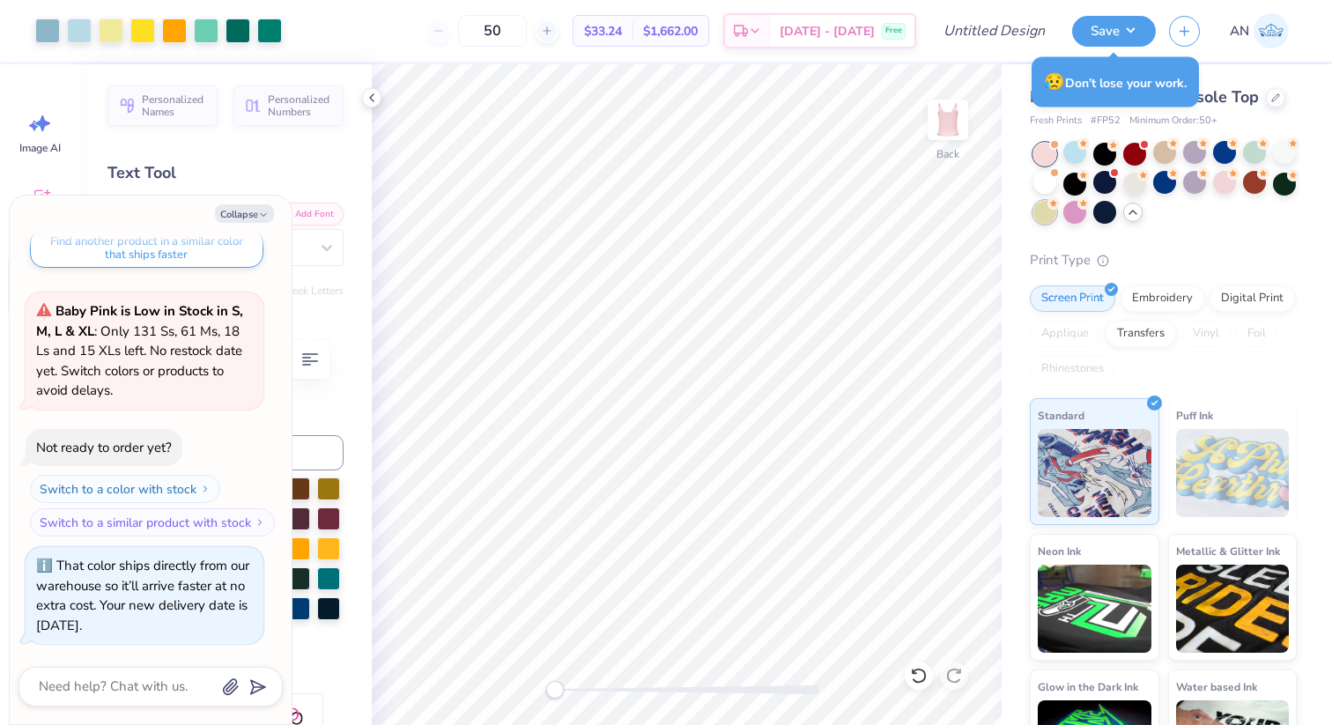
click at [1046, 208] on div at bounding box center [1044, 212] width 23 height 23
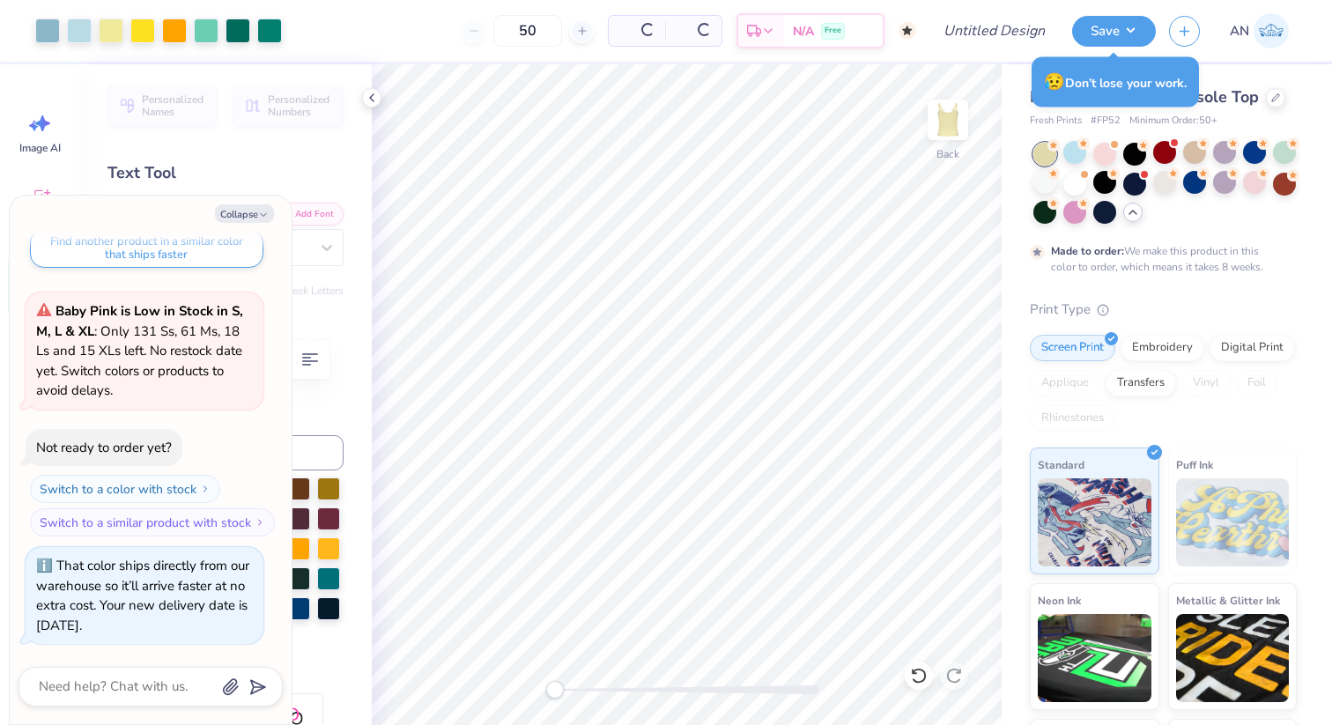
scroll to position [3093, 0]
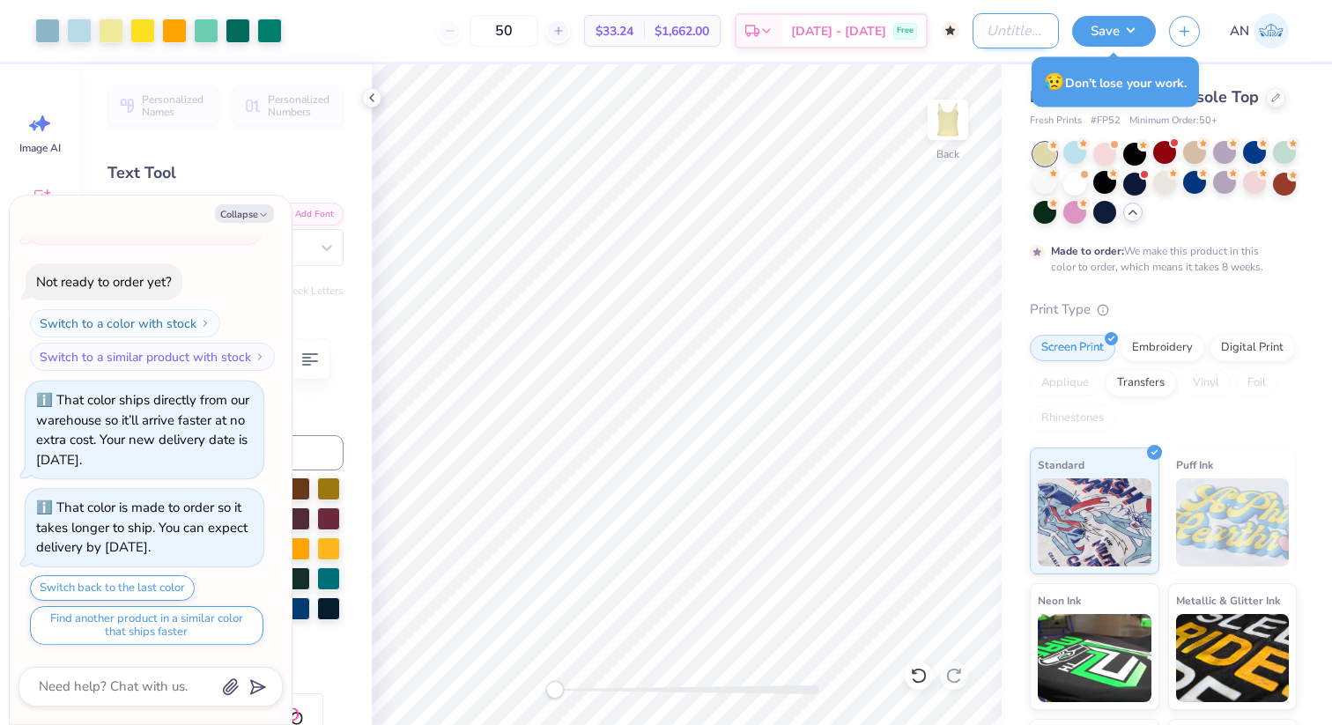
click at [1006, 20] on input "Design Title" at bounding box center [1015, 30] width 86 height 35
type textarea "x"
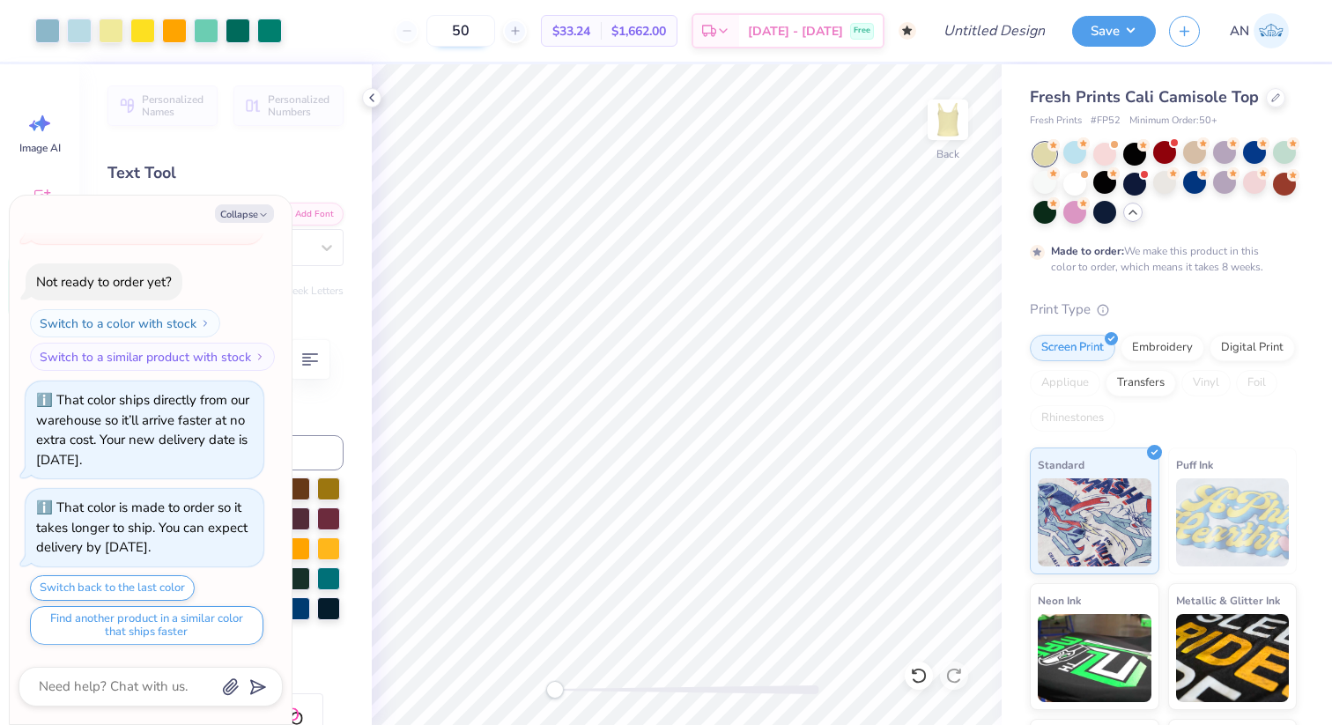
click at [495, 30] on input "50" at bounding box center [460, 31] width 69 height 32
type input "150"
type textarea "x"
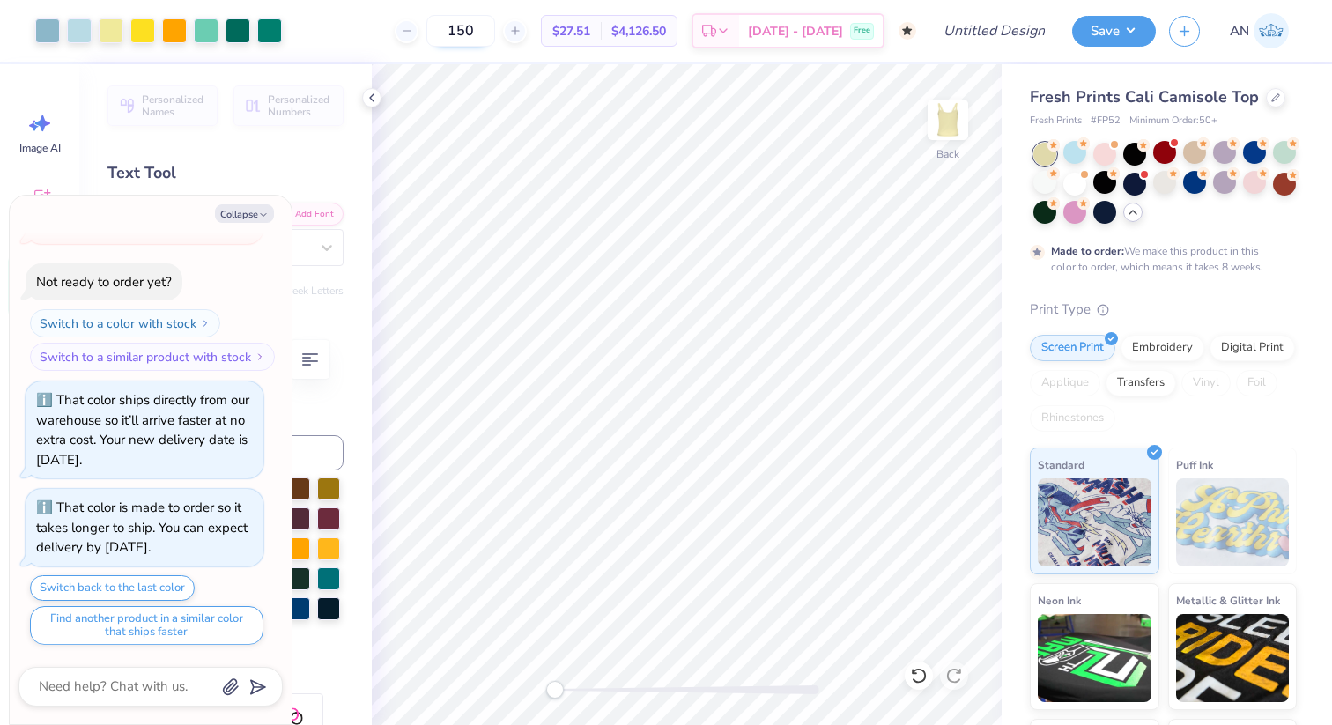
drag, startPoint x: 505, startPoint y: 33, endPoint x: 486, endPoint y: 33, distance: 18.5
click at [486, 33] on input "150" at bounding box center [460, 31] width 69 height 32
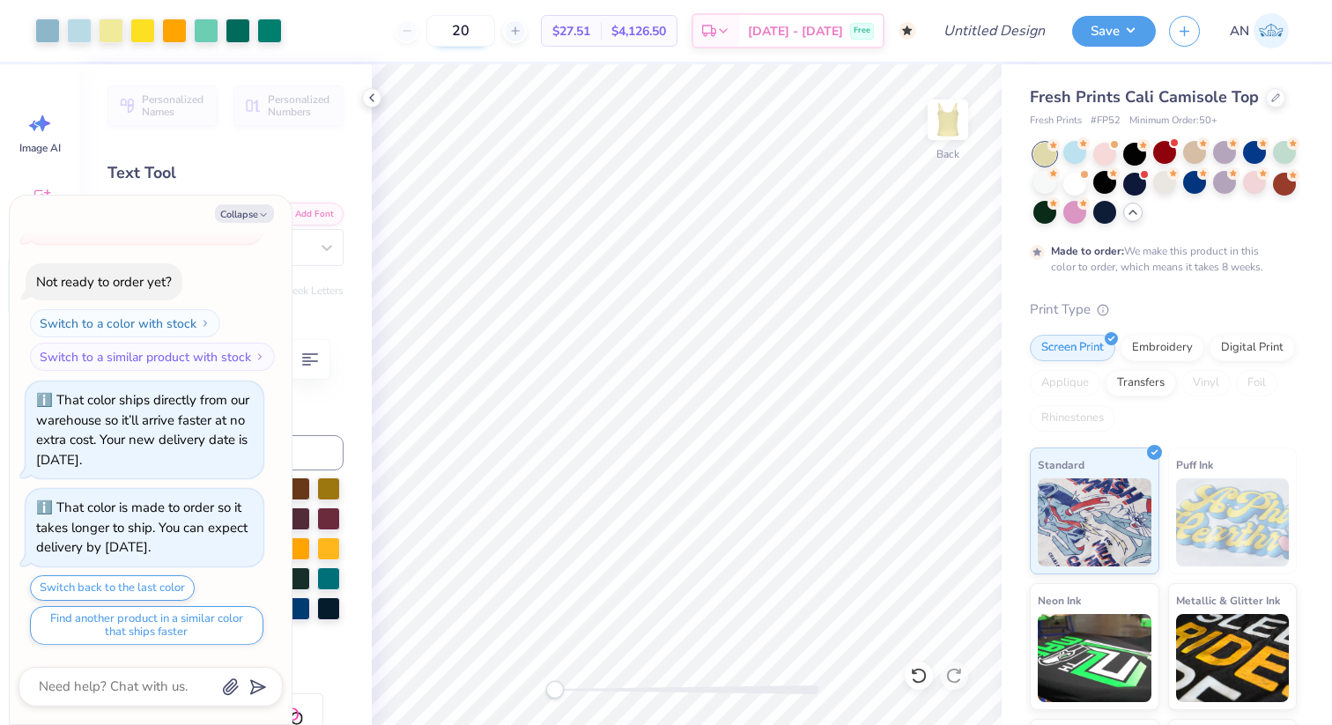
type input "200"
type textarea "x"
click at [486, 33] on input "200" at bounding box center [460, 31] width 69 height 32
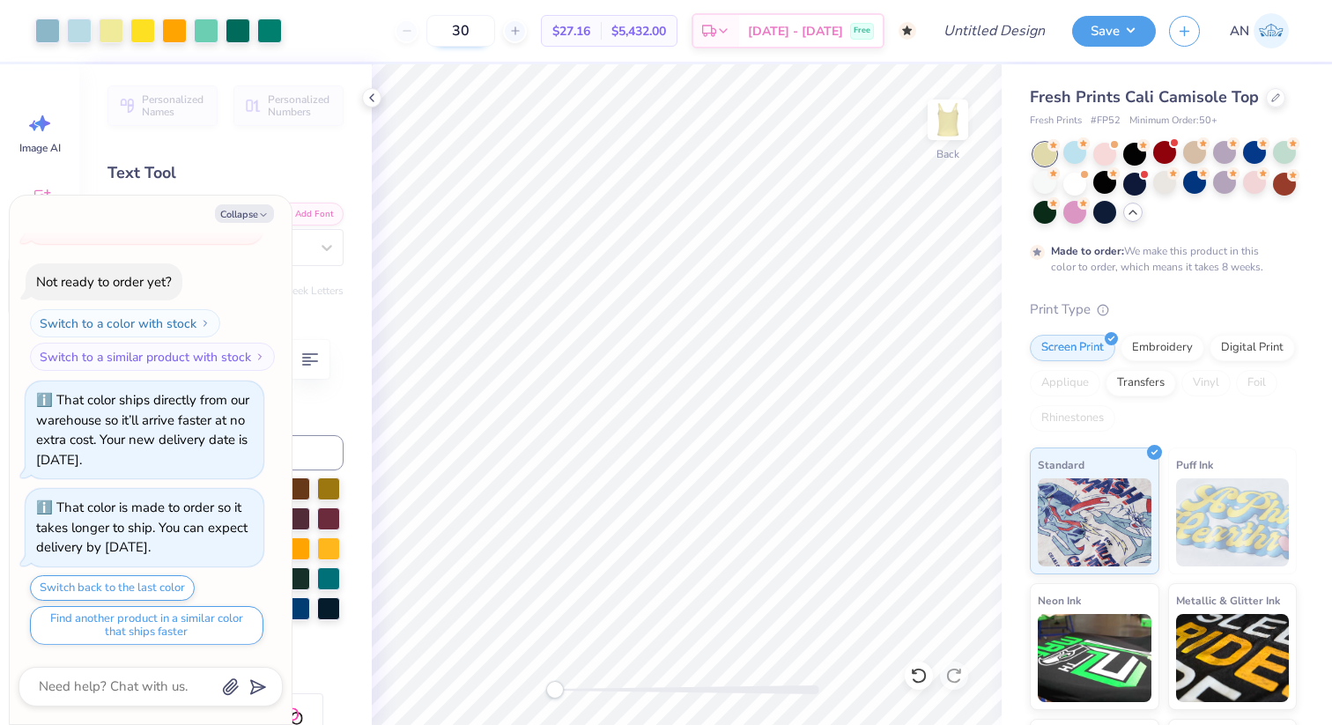
type input "300"
type textarea "x"
click at [489, 36] on input "300" at bounding box center [460, 31] width 69 height 32
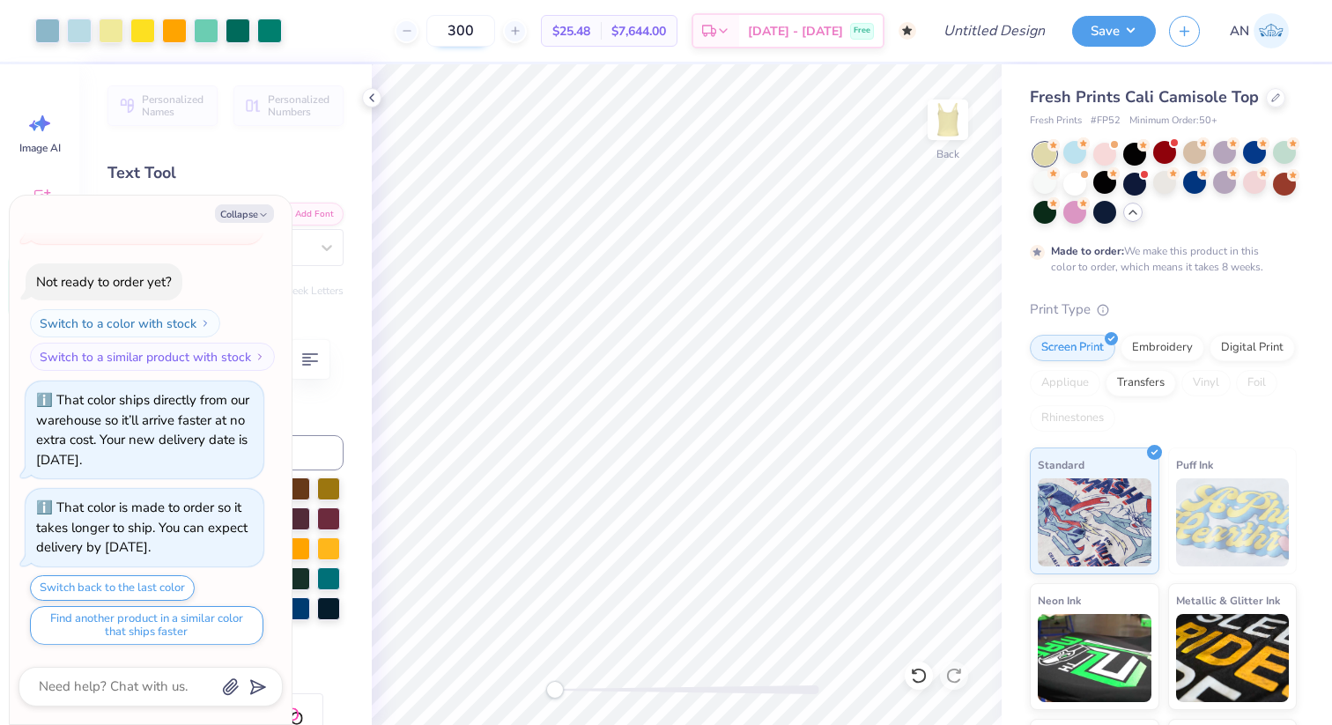
click at [489, 36] on input "300" at bounding box center [460, 31] width 69 height 32
drag, startPoint x: 512, startPoint y: 36, endPoint x: 482, endPoint y: 35, distance: 30.0
click at [482, 35] on input "300" at bounding box center [460, 31] width 69 height 32
drag, startPoint x: 482, startPoint y: 35, endPoint x: 522, endPoint y: 34, distance: 40.5
click at [495, 34] on input "300" at bounding box center [460, 31] width 69 height 32
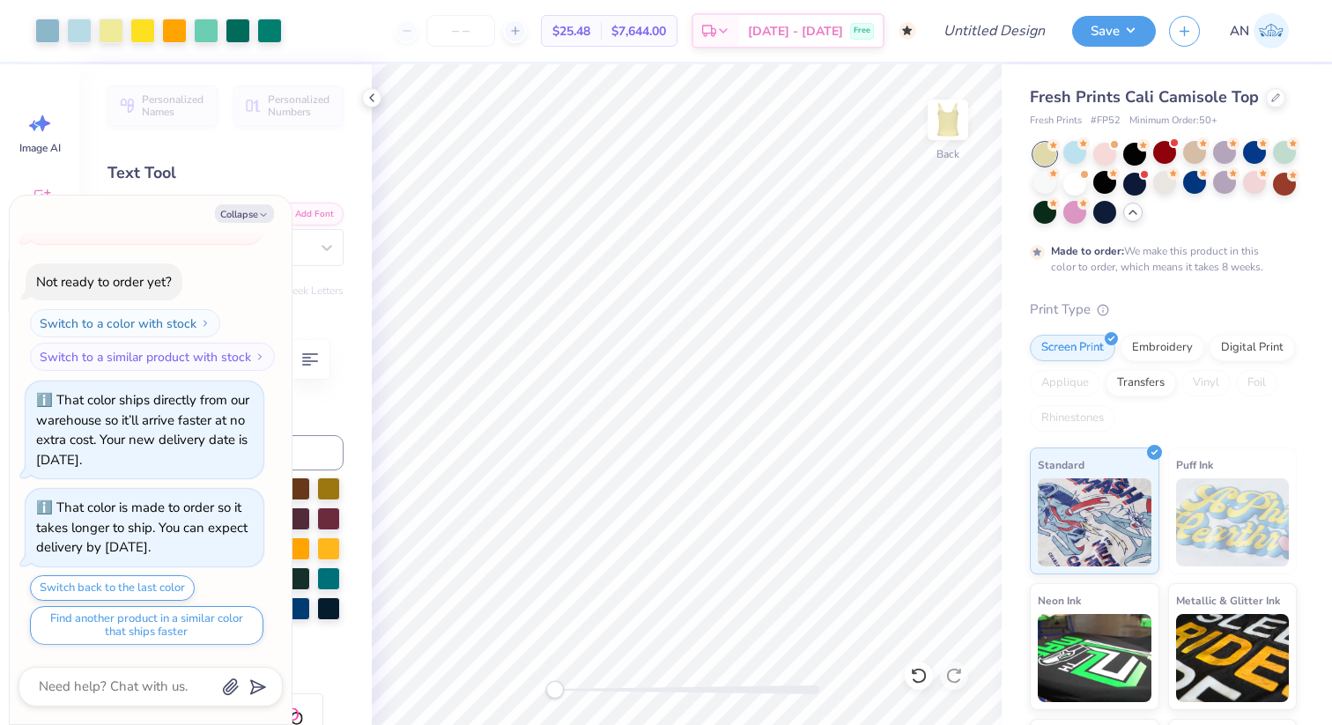
type textarea "x"
type input "400"
type textarea "x"
type input "4"
type textarea "x"
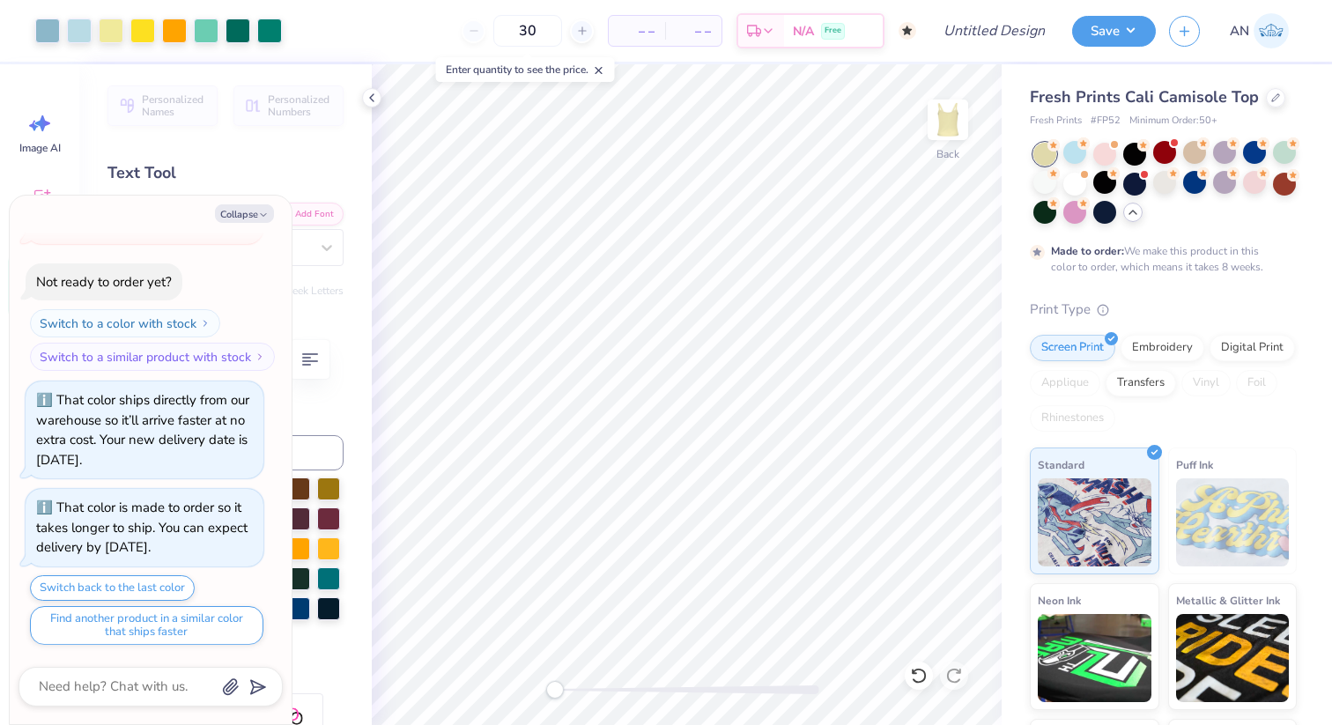
type input "300"
type textarea "x"
type input "3"
type input "4"
type textarea "x"
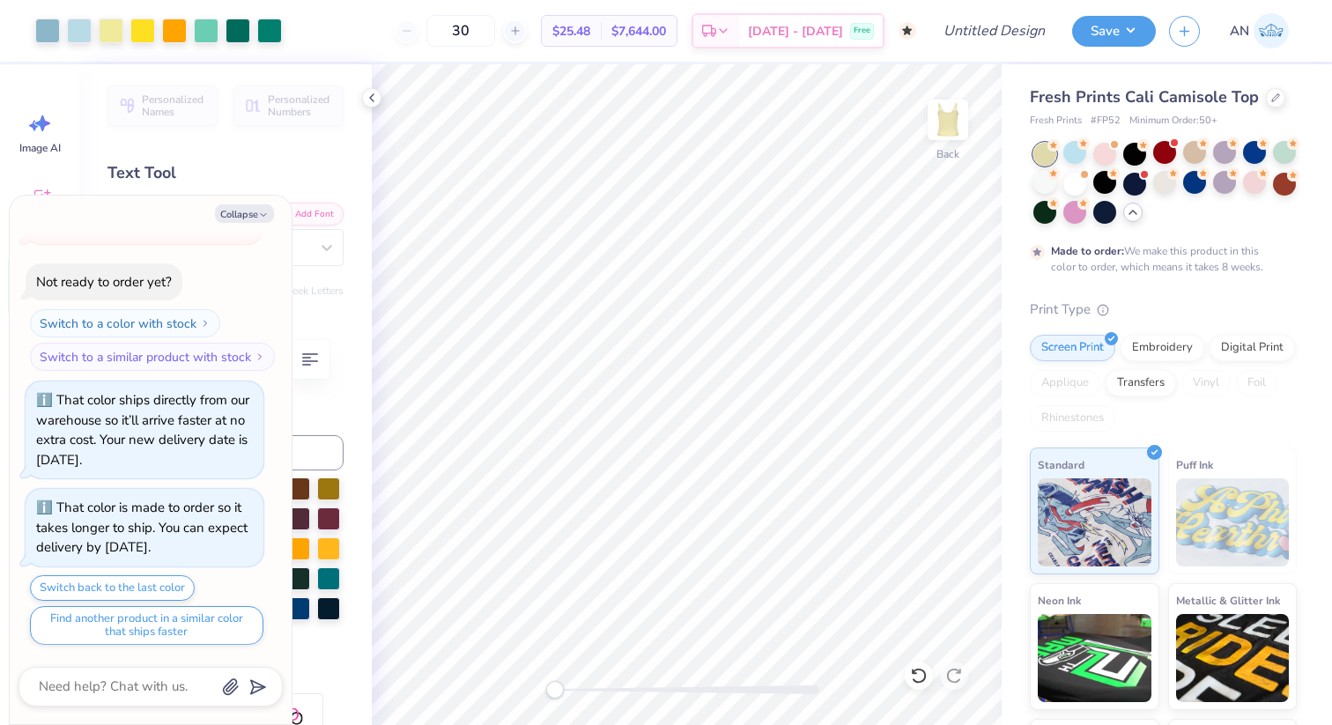
type input "300"
type textarea "x"
type input "3"
type textarea "x"
type input "3"
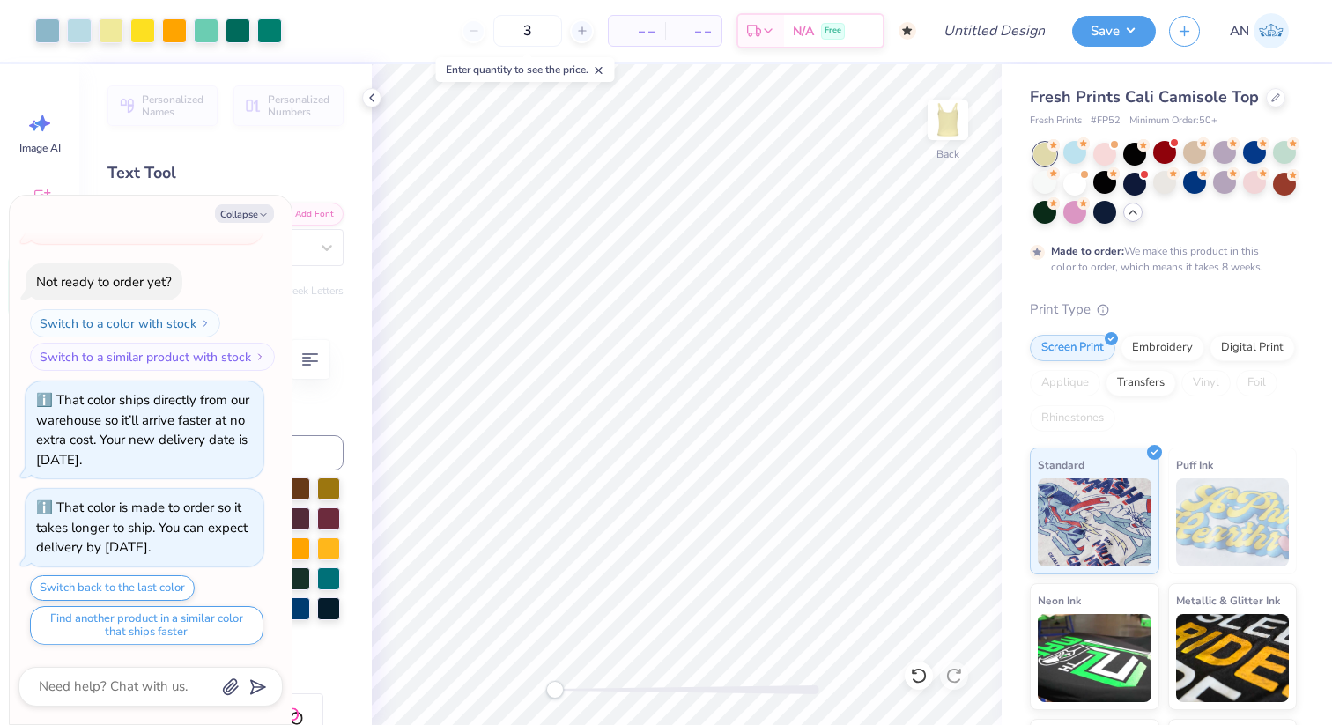
type textarea "x"
type input "250"
type textarea "x"
type input "250"
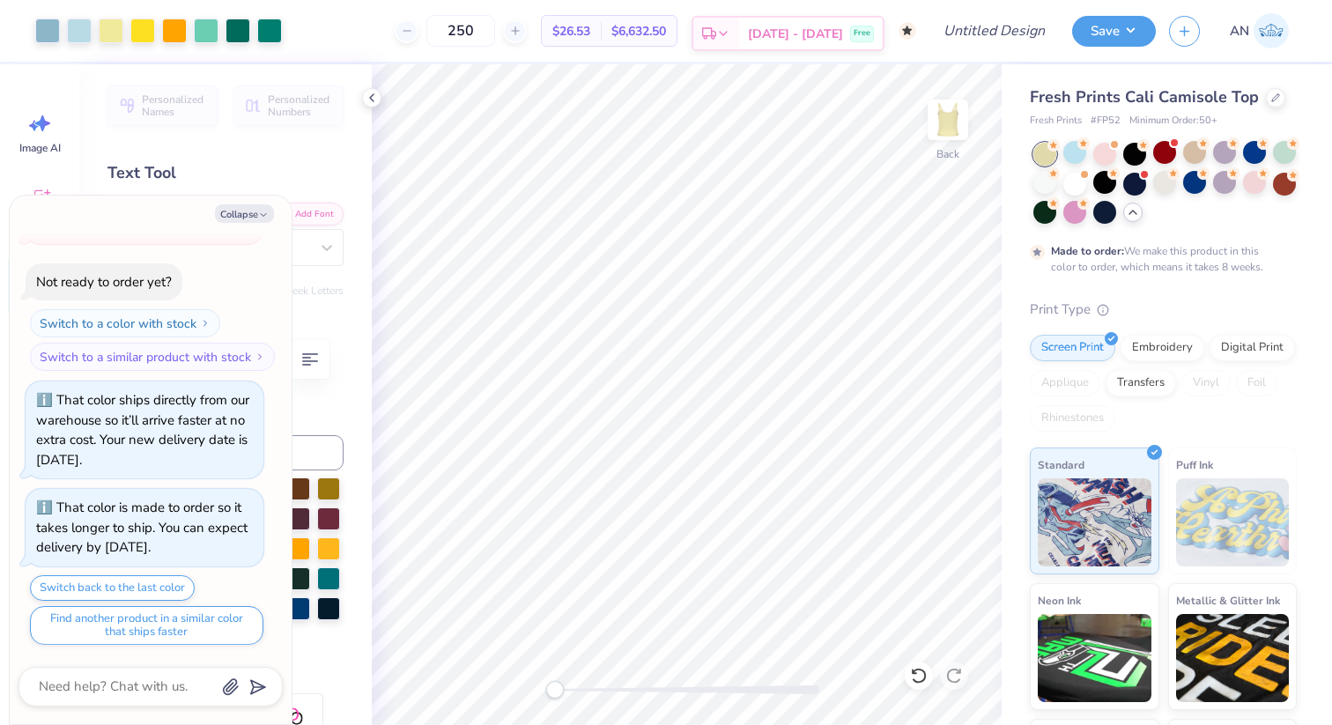
click at [814, 43] on div "[DATE] - [DATE] Free" at bounding box center [811, 34] width 144 height 32
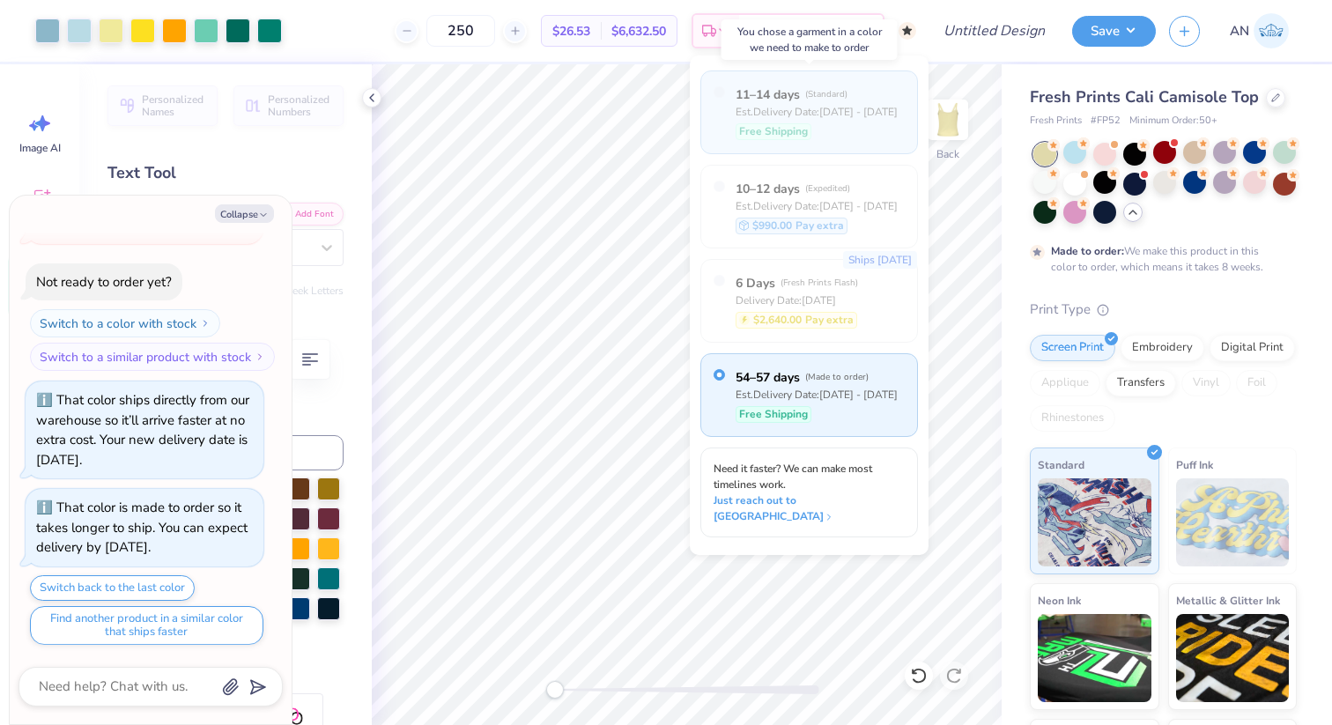
click at [838, 136] on div "Free Shipping" at bounding box center [816, 131] width 162 height 17
click at [834, 127] on div "Free Shipping" at bounding box center [816, 131] width 162 height 17
click at [839, 93] on span "( Standard )" at bounding box center [826, 94] width 42 height 12
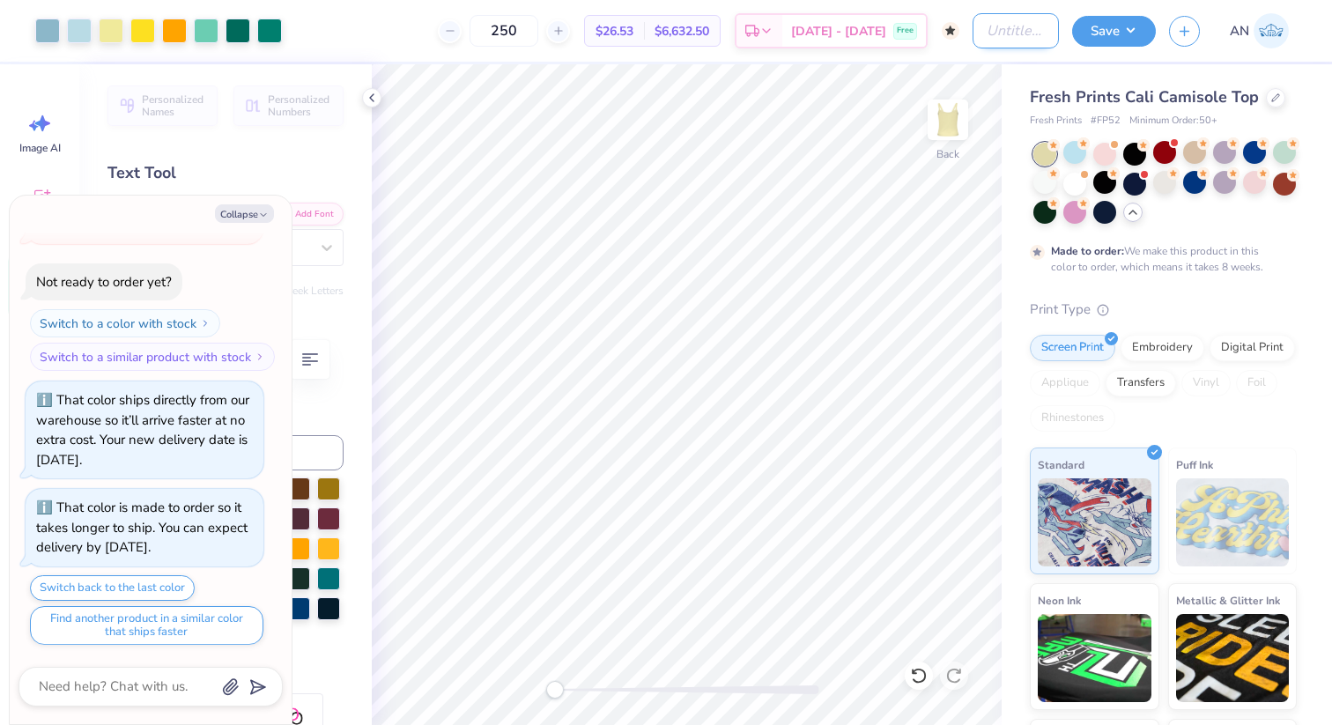
click at [989, 20] on input "Design Title" at bounding box center [1015, 30] width 86 height 35
type input "l"
type textarea "x"
type input "le"
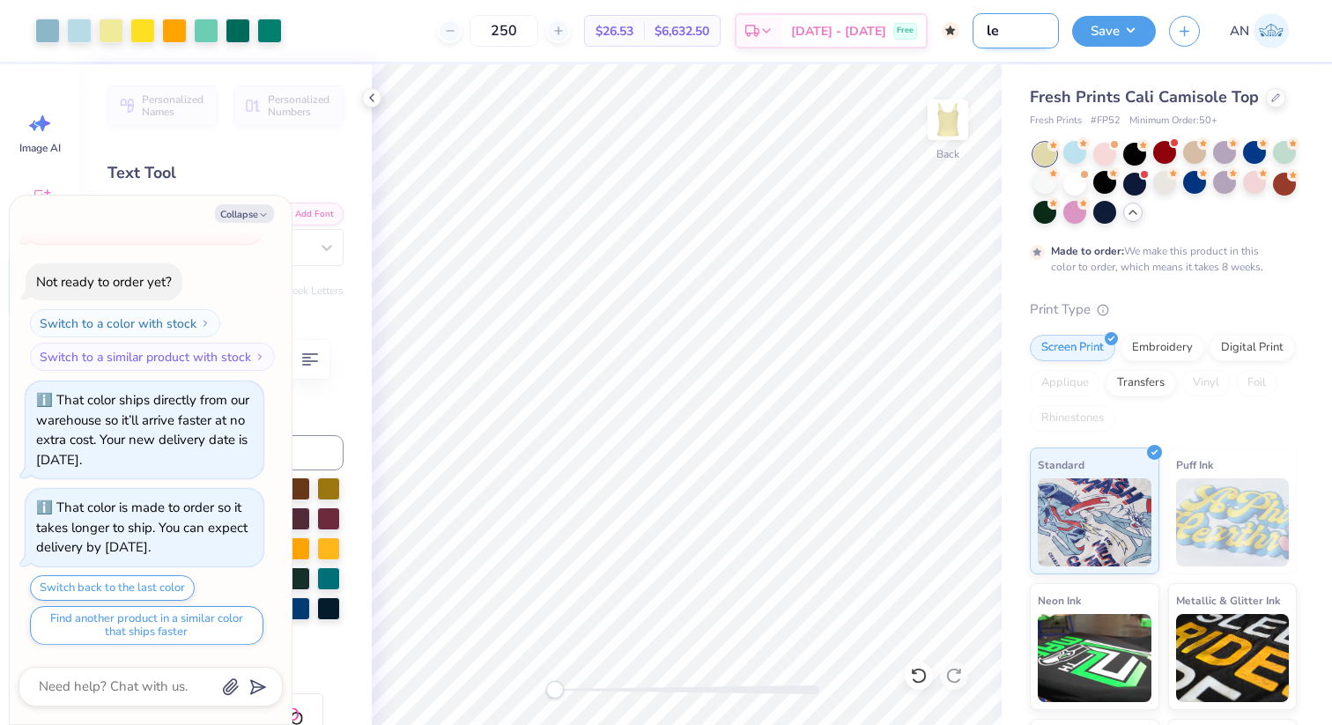
type textarea "x"
type input "lem"
type textarea "x"
type input "lemo"
type textarea "x"
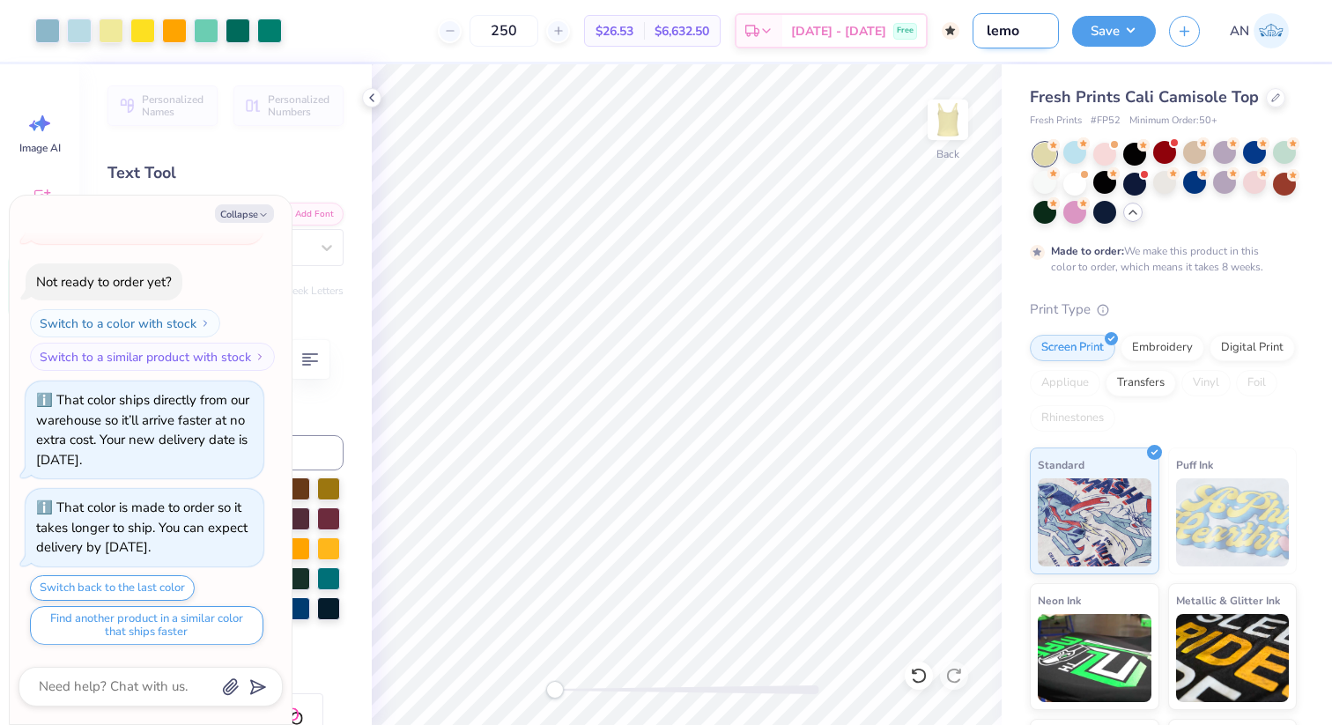
type input "lemom"
type textarea "x"
type input "lemomd"
type textarea "x"
type input "lemom"
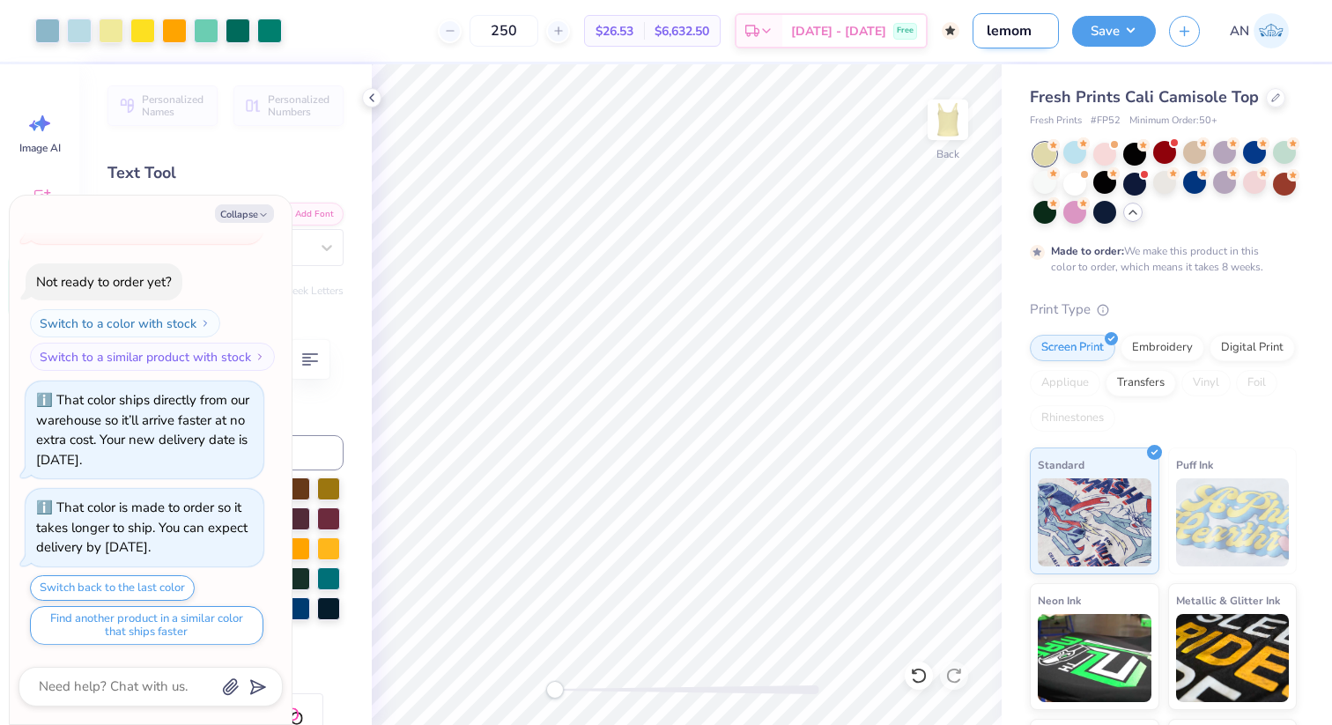
type textarea "x"
type input "lemo"
type textarea "x"
type input "lem"
type textarea "x"
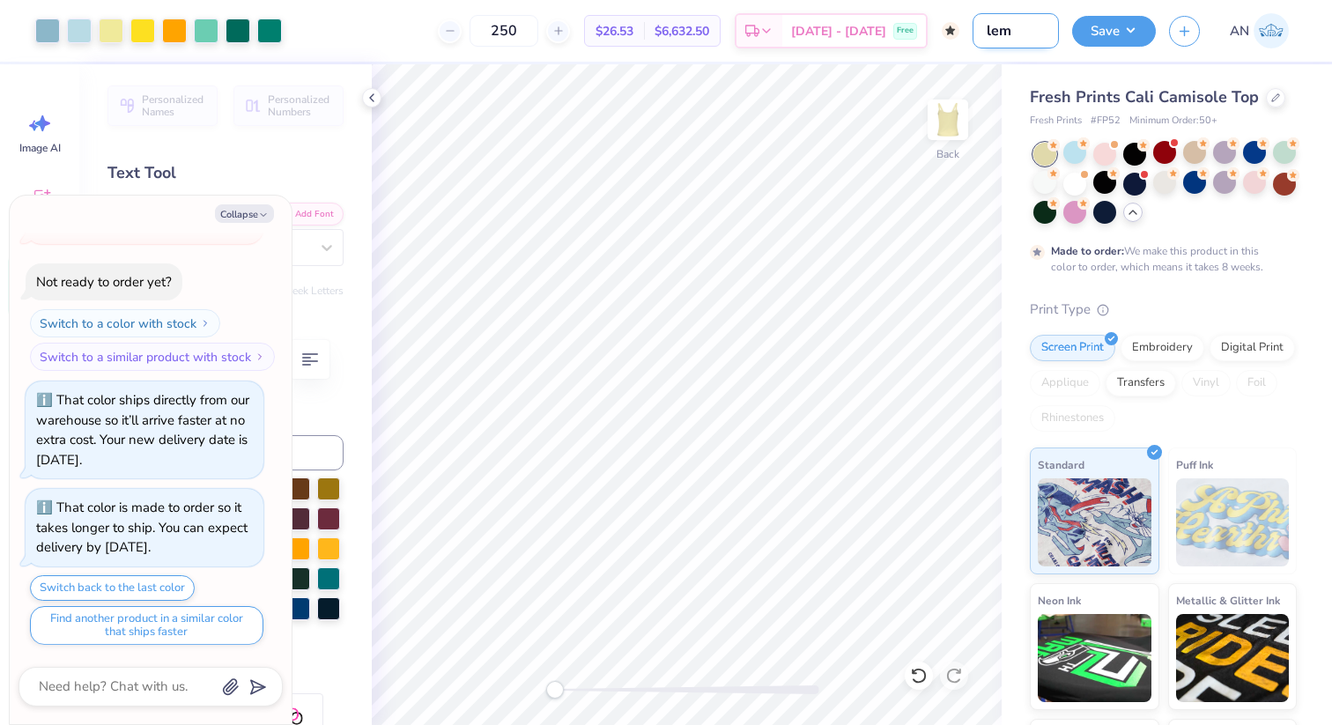
type input "lemo"
type textarea "x"
type input "lemon"
type textarea "x"
type input "[PERSON_NAME]"
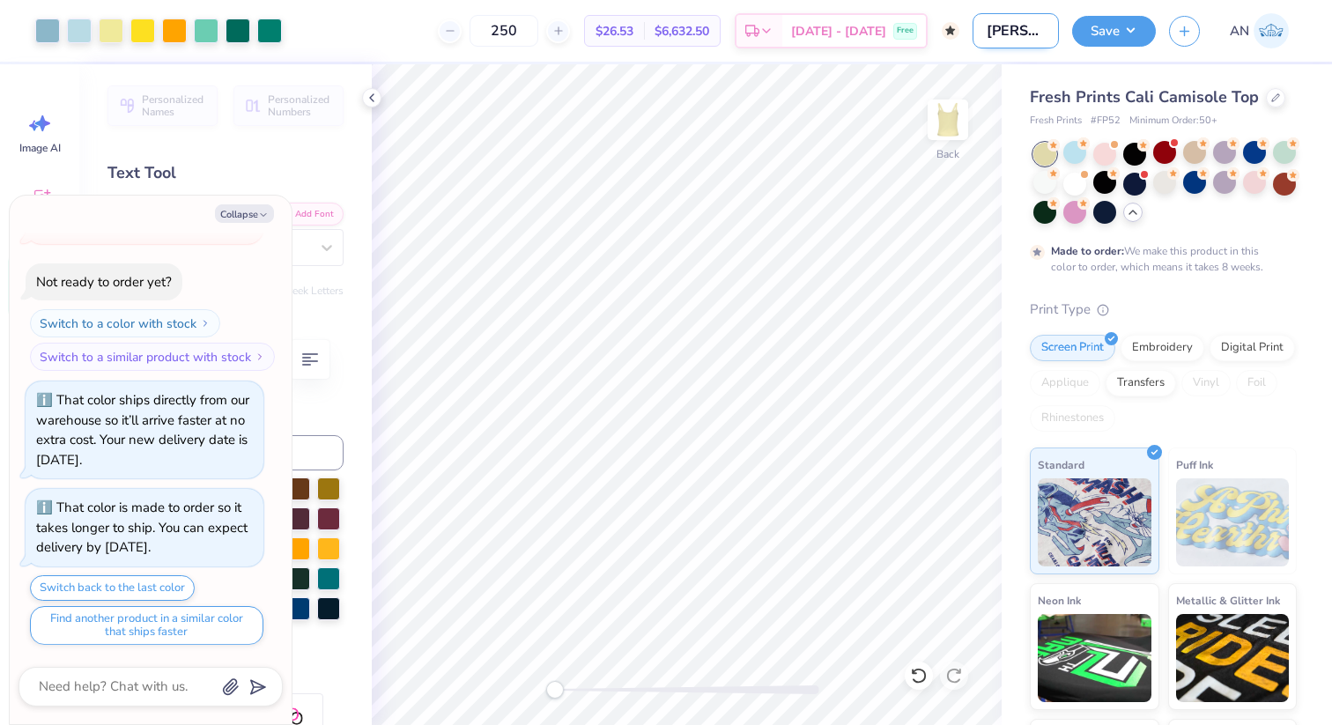
type textarea "x"
type input "lemon"
type textarea "x"
type input "lemona"
type textarea "x"
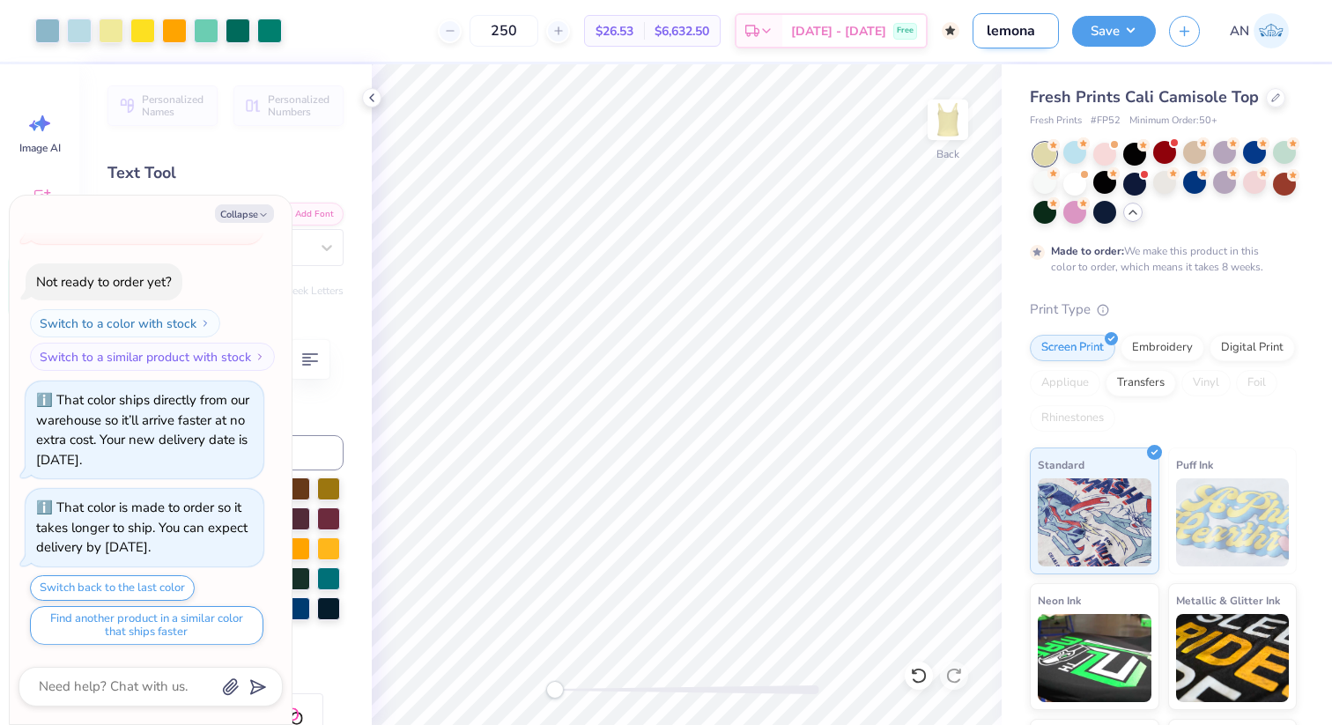
type input "lemonad"
type textarea "x"
type input "lemonade"
type textarea "x"
type input "lemonade"
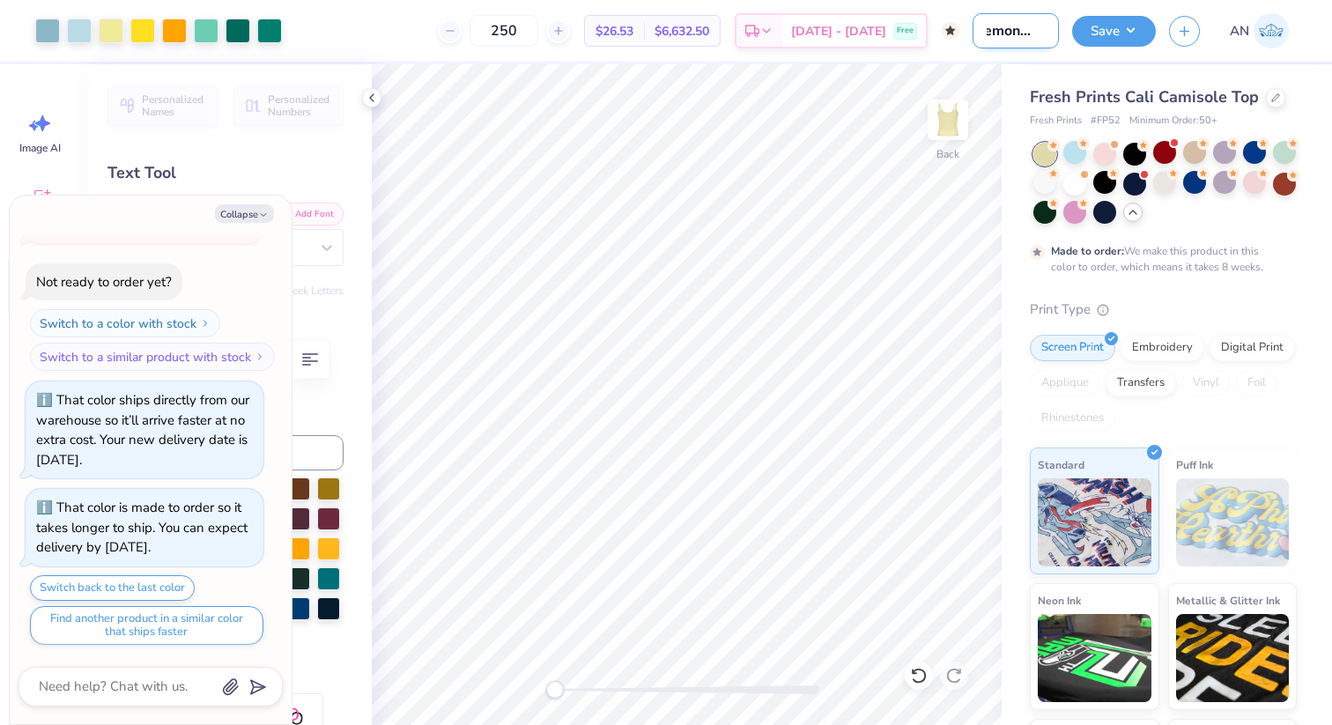
type textarea "x"
type input "lemonade f"
type textarea "x"
type input "lemonade fo"
type textarea "x"
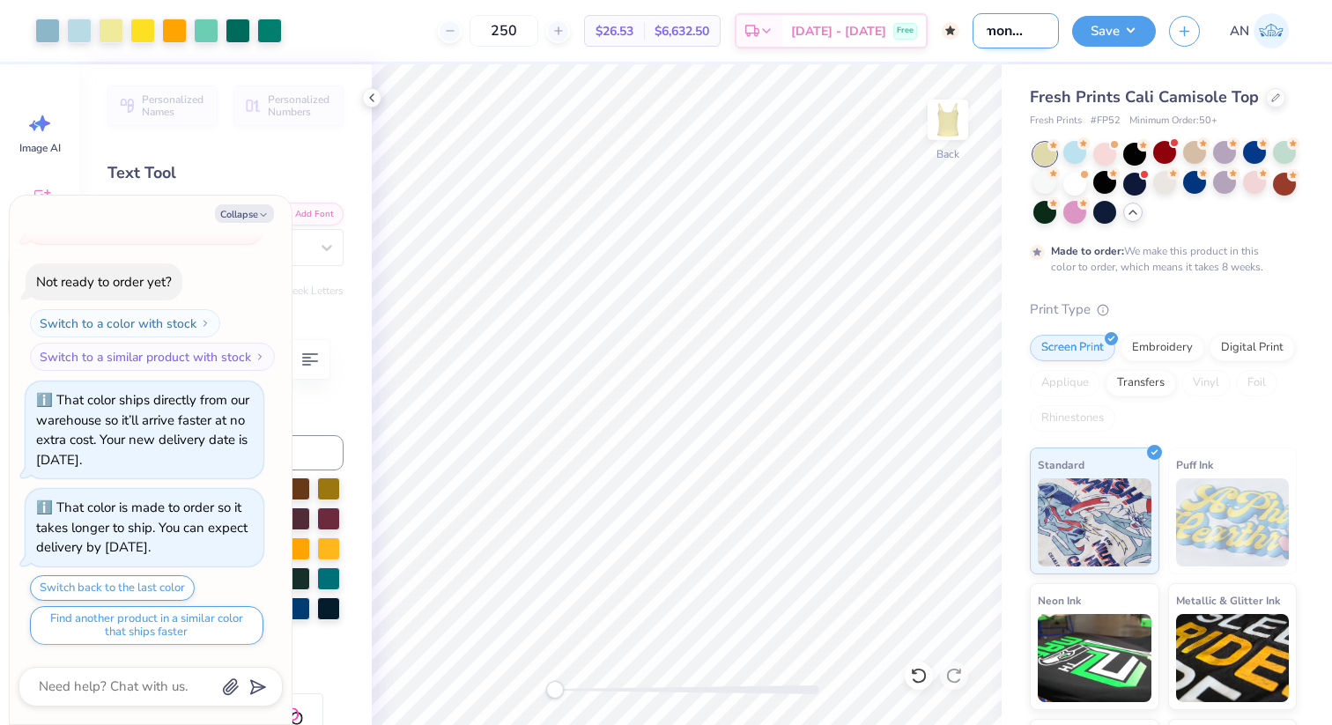
type input "lemonade for"
type textarea "x"
type input "lemonade for"
type textarea "x"
type input "lemonade for l"
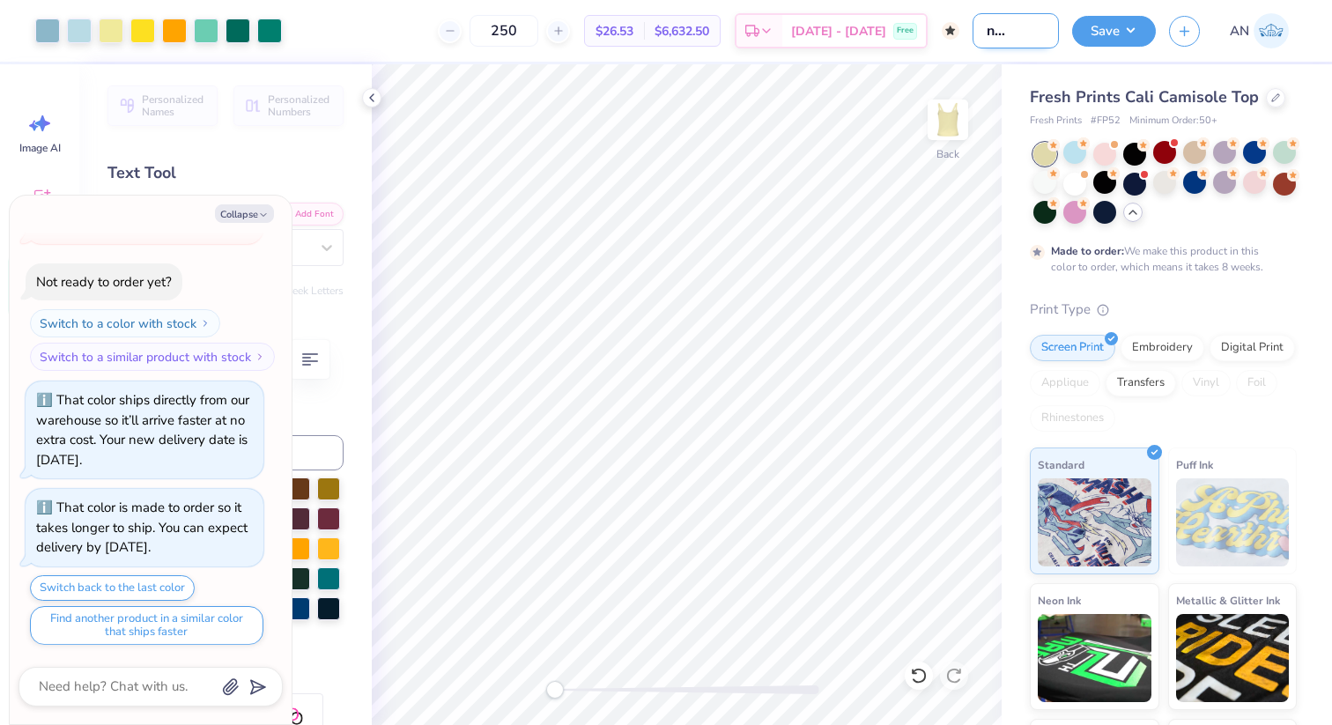
type textarea "x"
type input "lemonade for li"
type textarea "x"
type input "lemonade for lit"
type textarea "x"
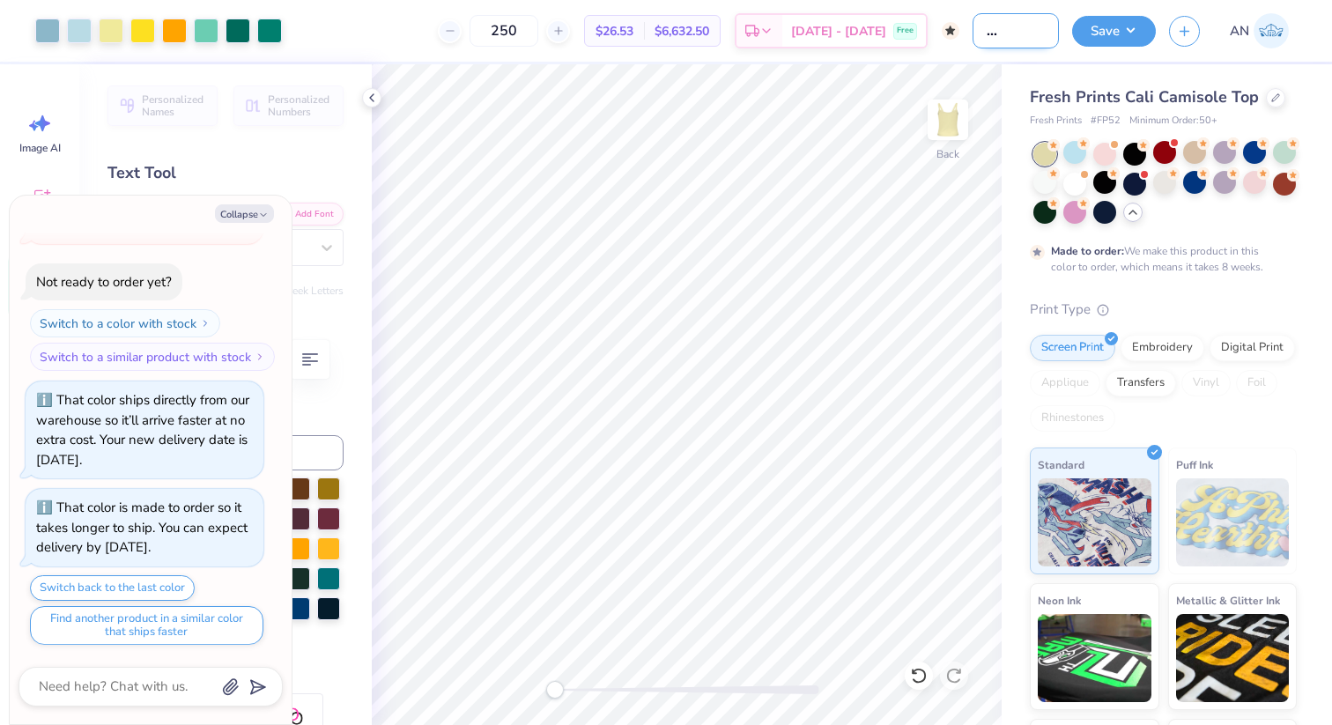
scroll to position [0, 46]
type input "lemonade for lite"
type textarea "x"
type input "lemonade for liter"
type textarea "x"
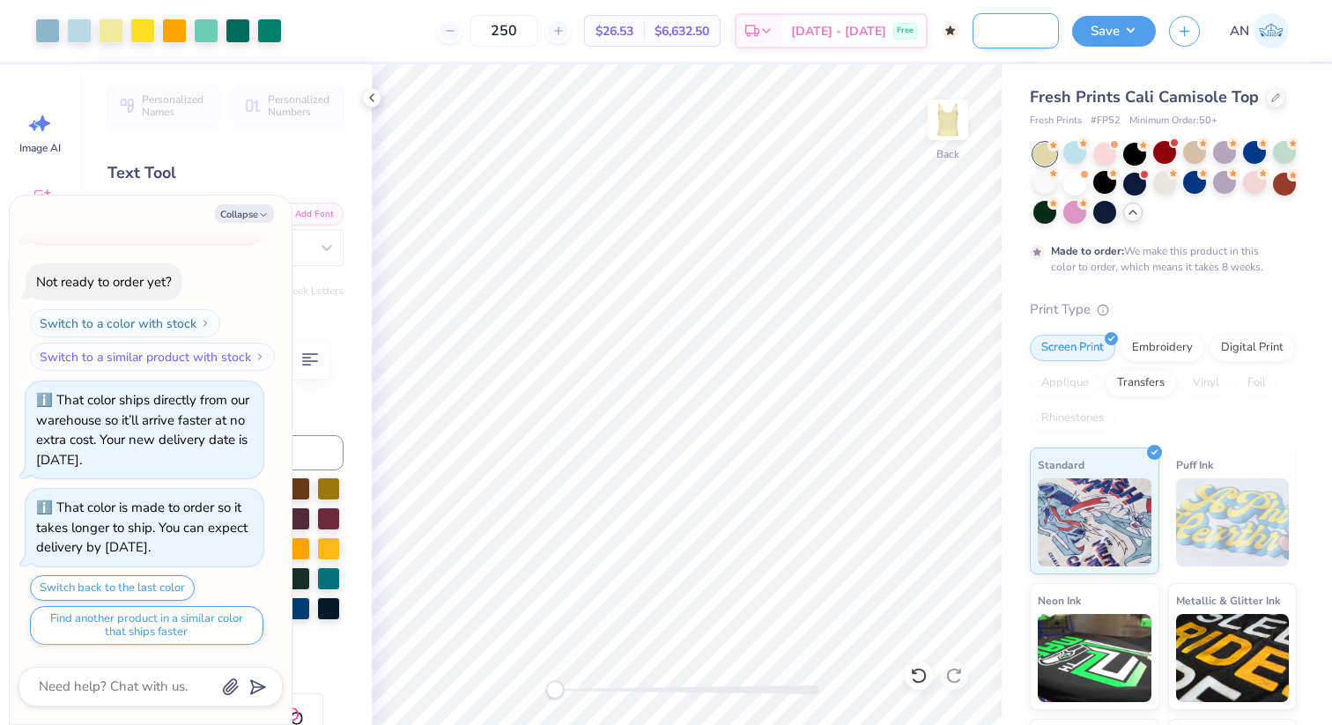
type input "lemonade for litera"
type textarea "x"
type input "lemonade for literac"
type textarea "x"
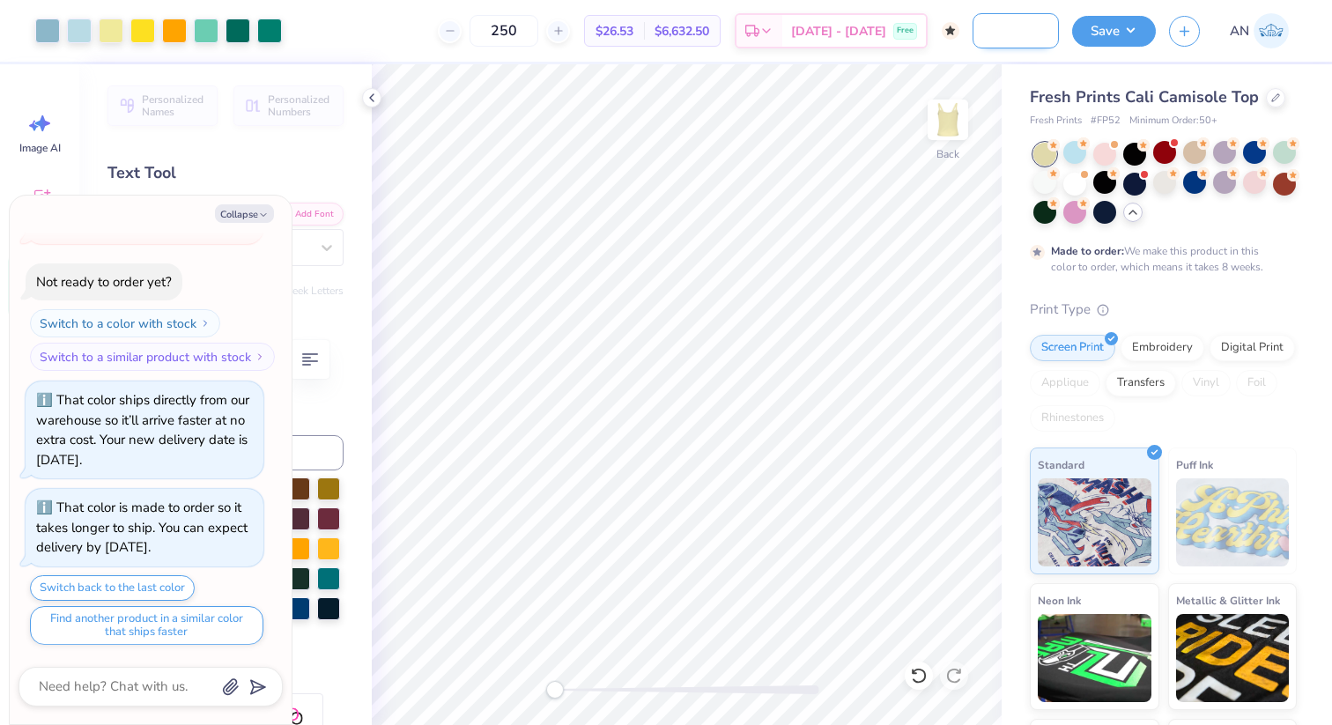
type input "lemonade for literacy"
type textarea "x"
type input "lemonade for literacy"
type textarea "x"
type input "lemonade for literacy"
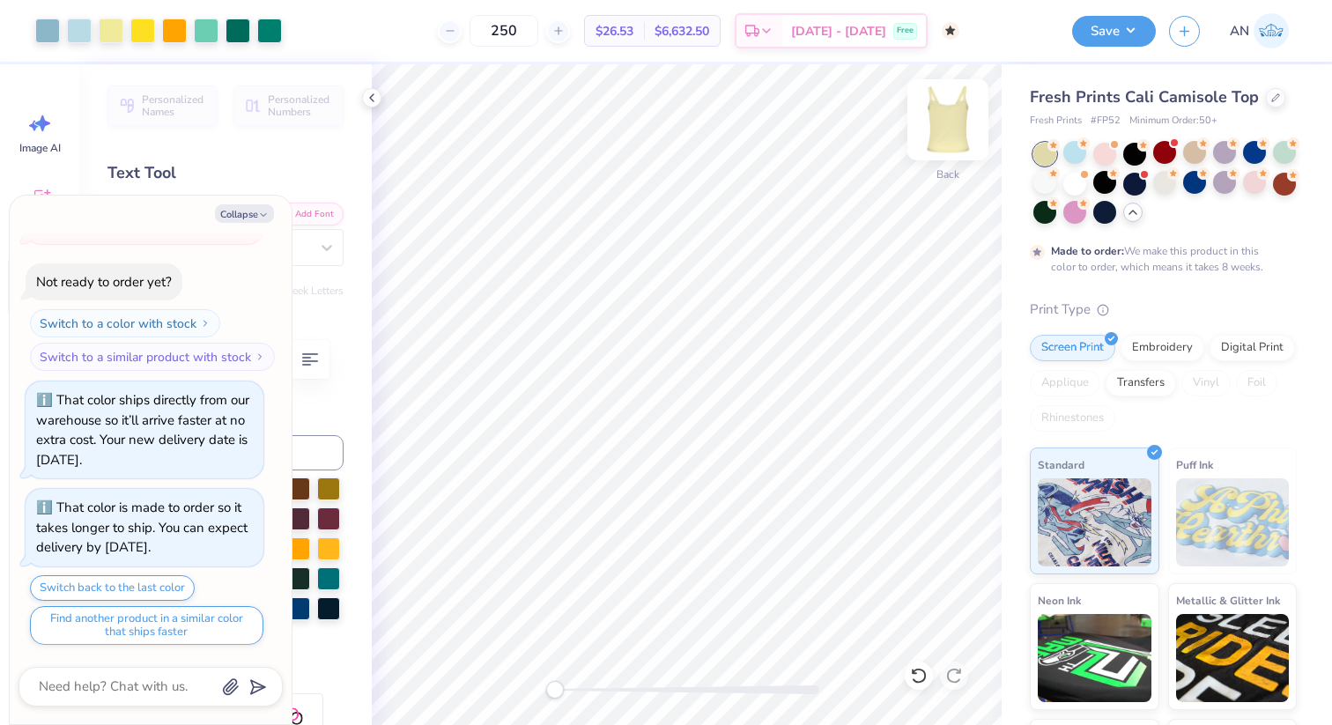
scroll to position [0, 0]
type textarea "x"
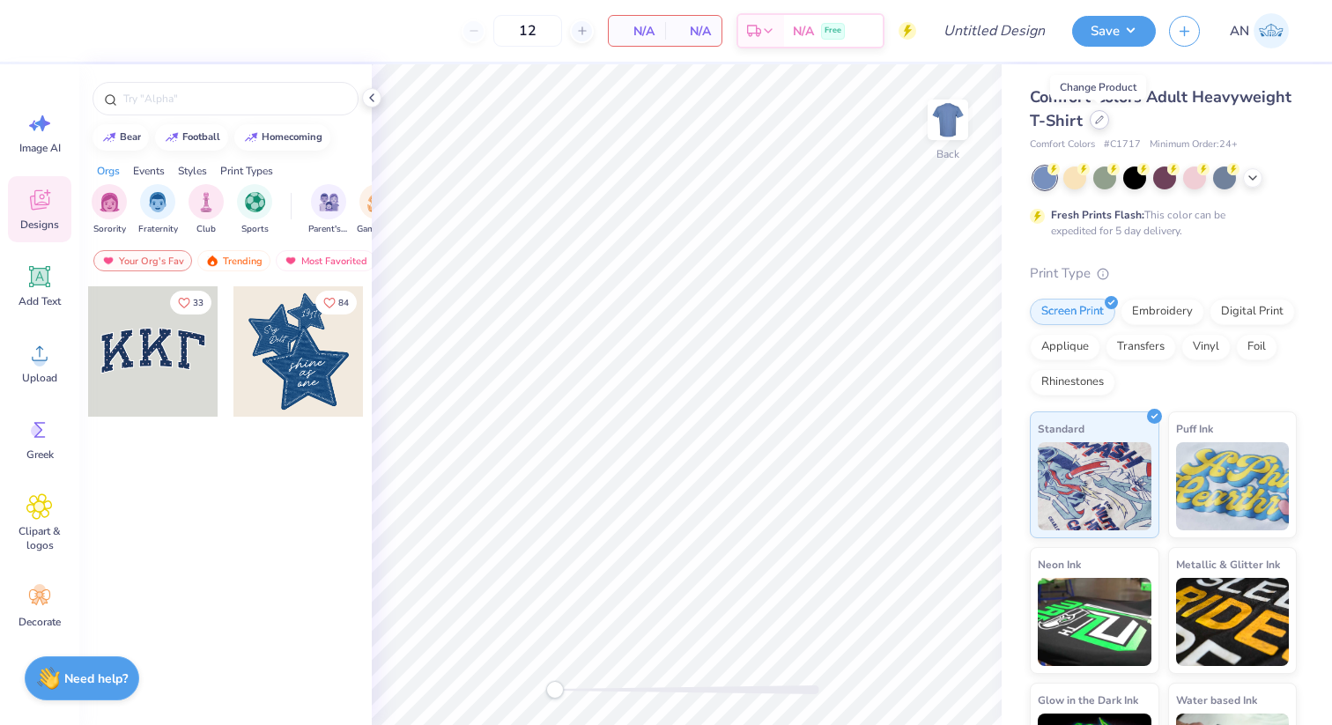
click at [1092, 125] on div at bounding box center [1098, 119] width 19 height 19
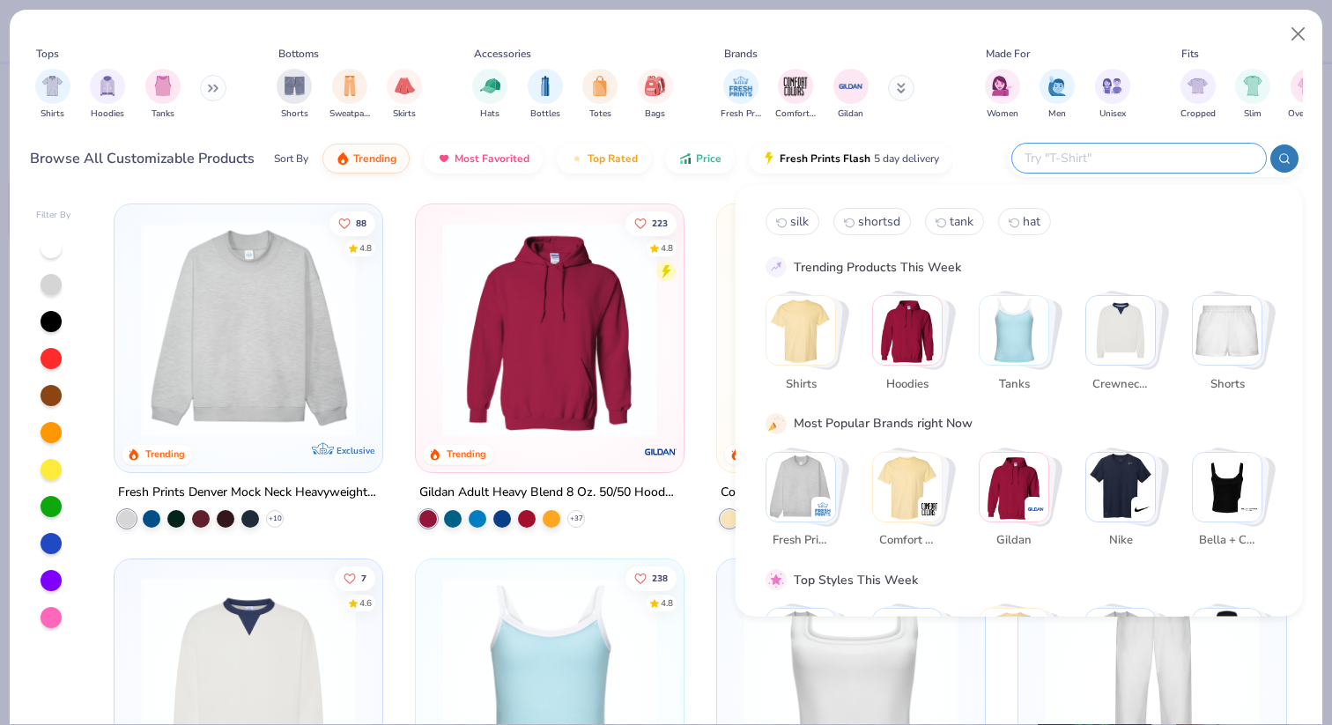
click at [1151, 151] on input "text" at bounding box center [1138, 158] width 231 height 20
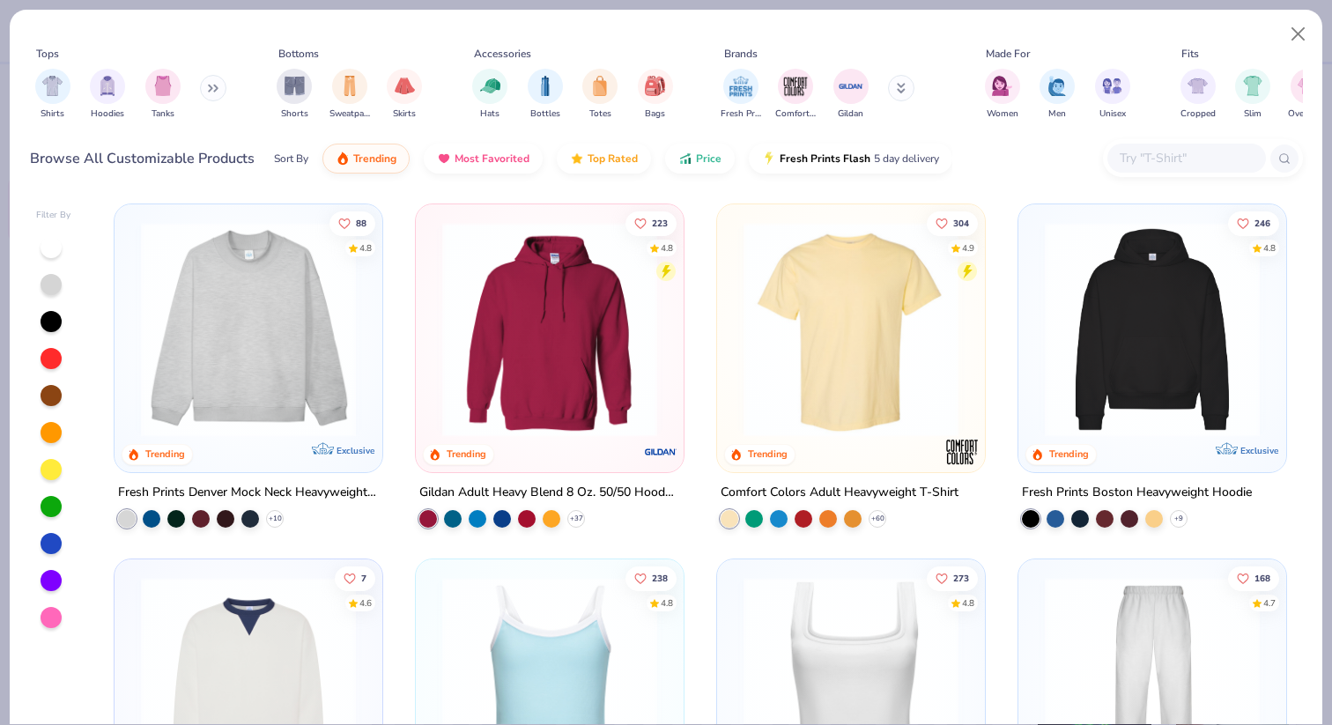
click at [703, 203] on div "88 4.8 Trending Exclusive Fresh Prints Denver Mock Neck Heavyweight Sweatshirt …" at bounding box center [700, 459] width 1205 height 529
click at [833, 291] on img at bounding box center [851, 329] width 233 height 215
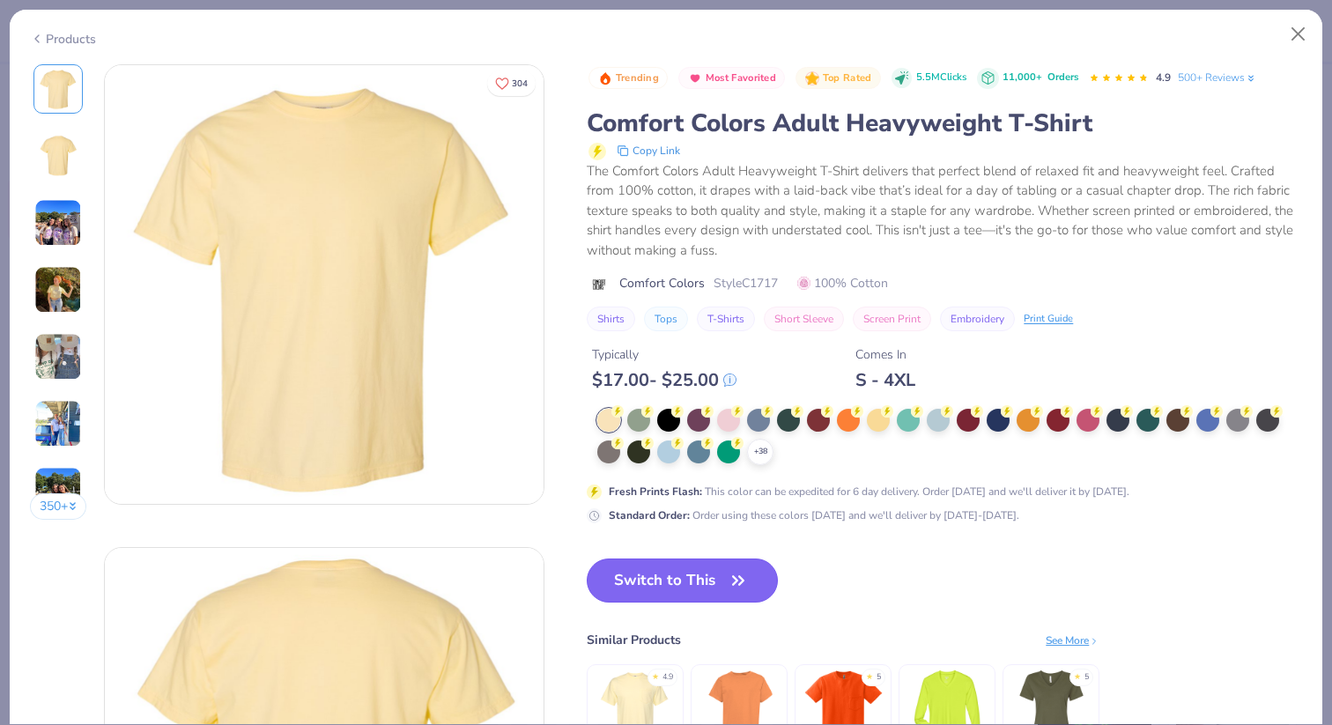
click at [667, 588] on button "Switch to This" at bounding box center [682, 580] width 191 height 44
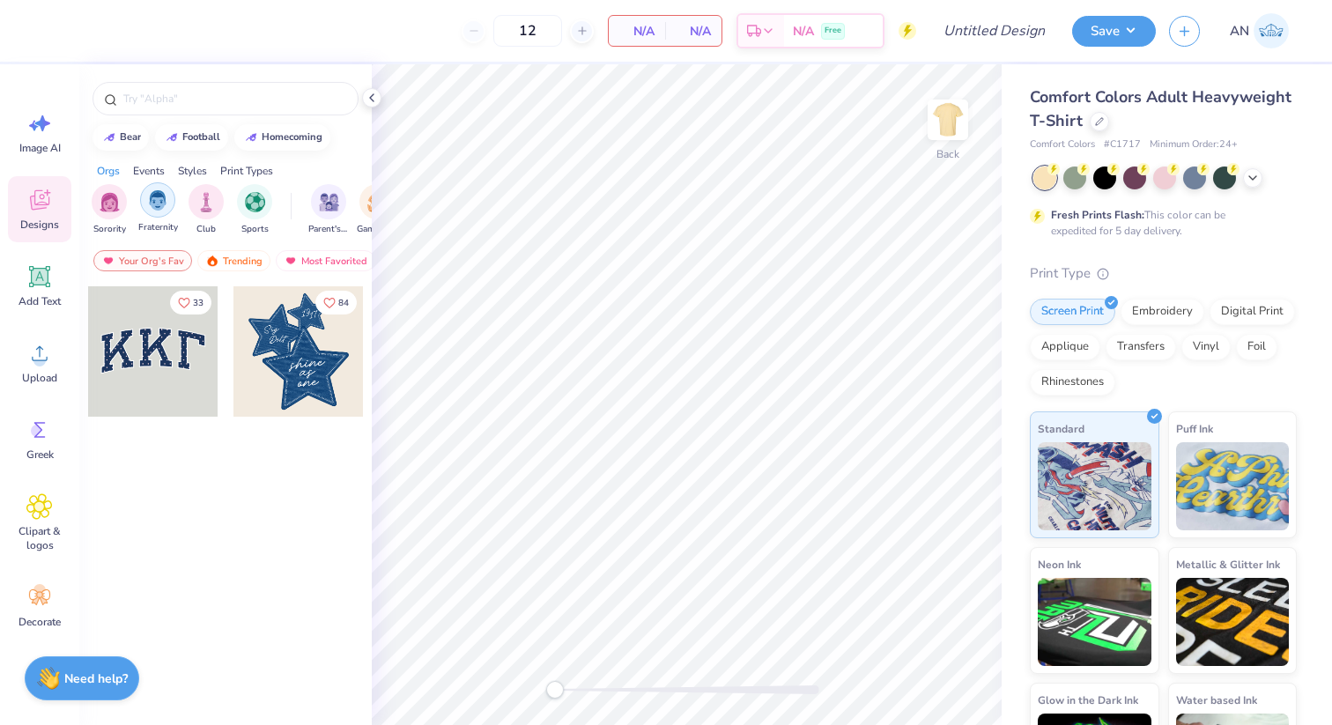
click at [160, 207] on img "filter for Fraternity" at bounding box center [157, 200] width 19 height 20
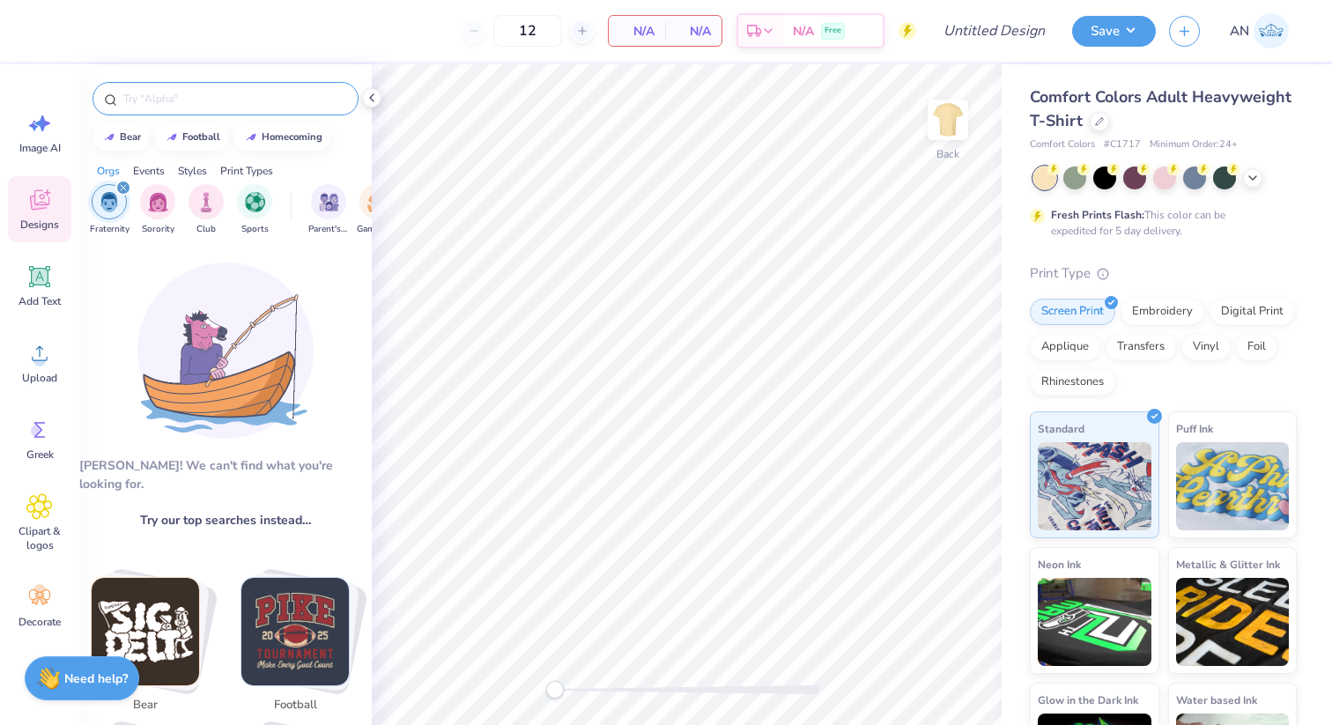
click at [228, 107] on div at bounding box center [225, 98] width 266 height 33
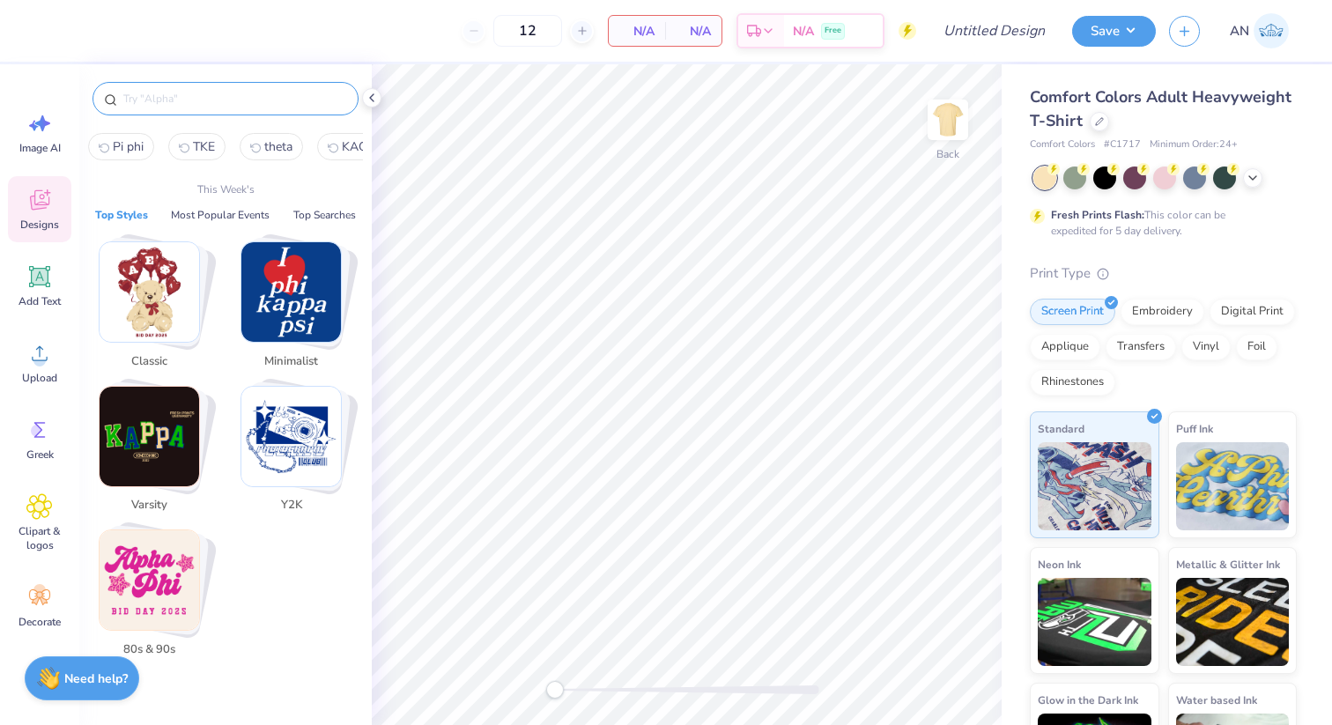
click at [218, 100] on input "text" at bounding box center [234, 99] width 225 height 18
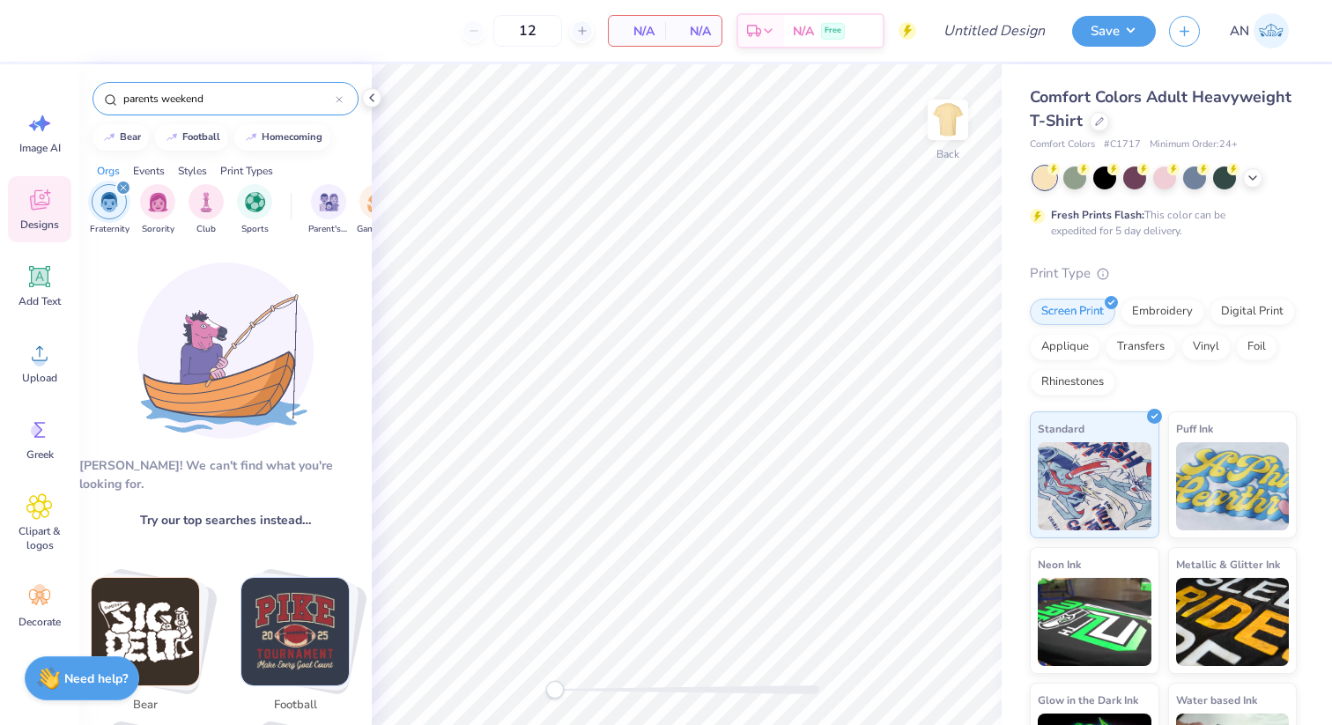
type input "parents weekend"
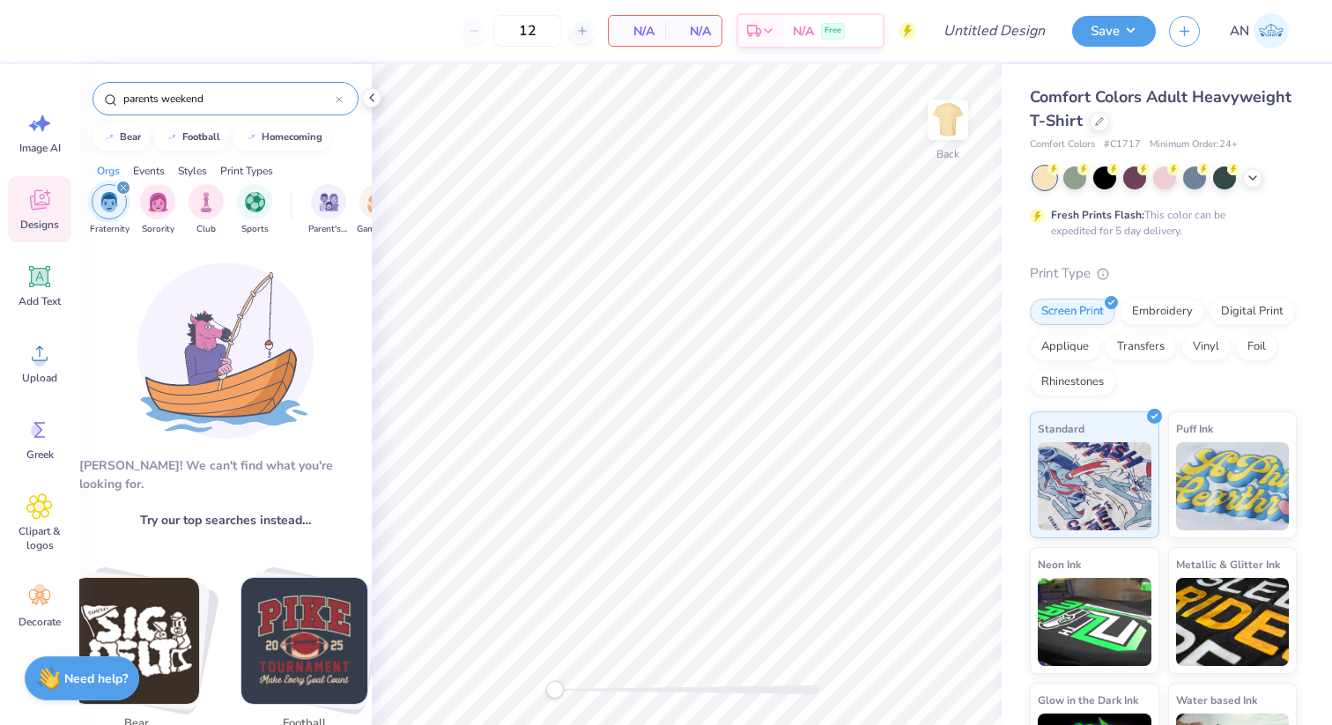
click at [197, 106] on input "parents weekend" at bounding box center [229, 99] width 214 height 18
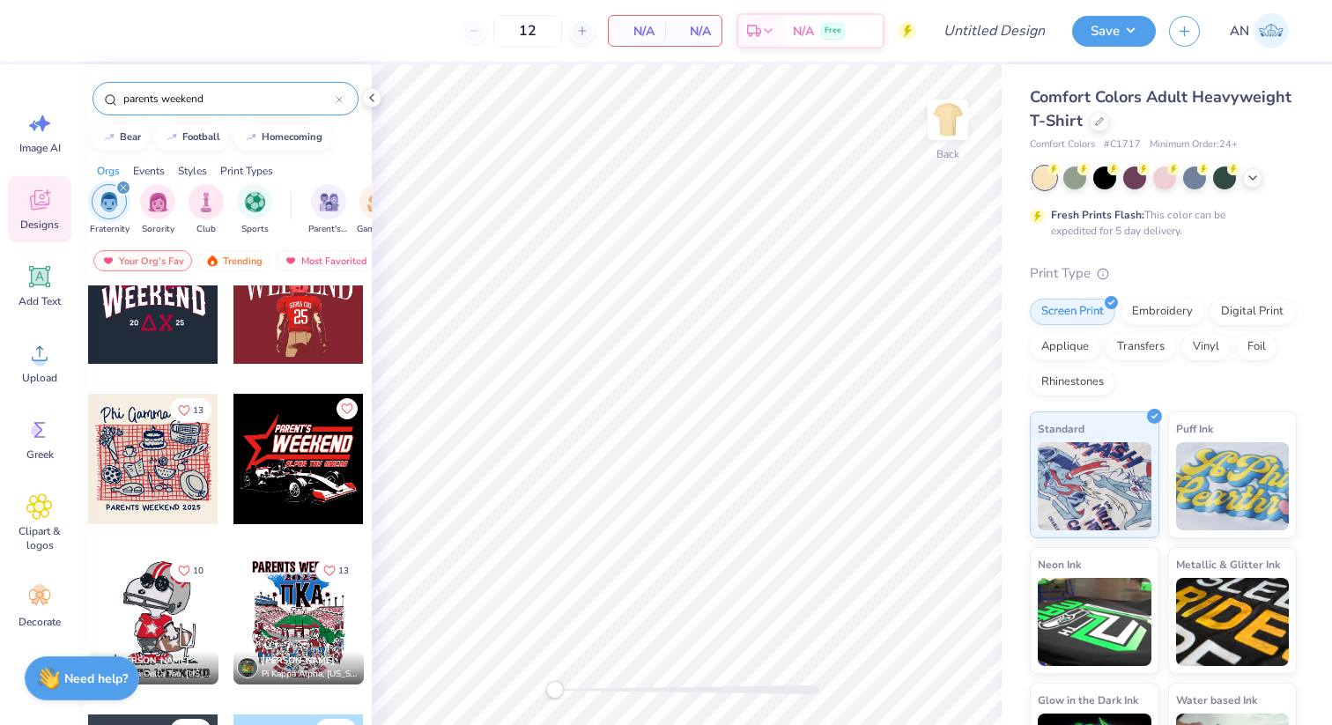
scroll to position [620, 0]
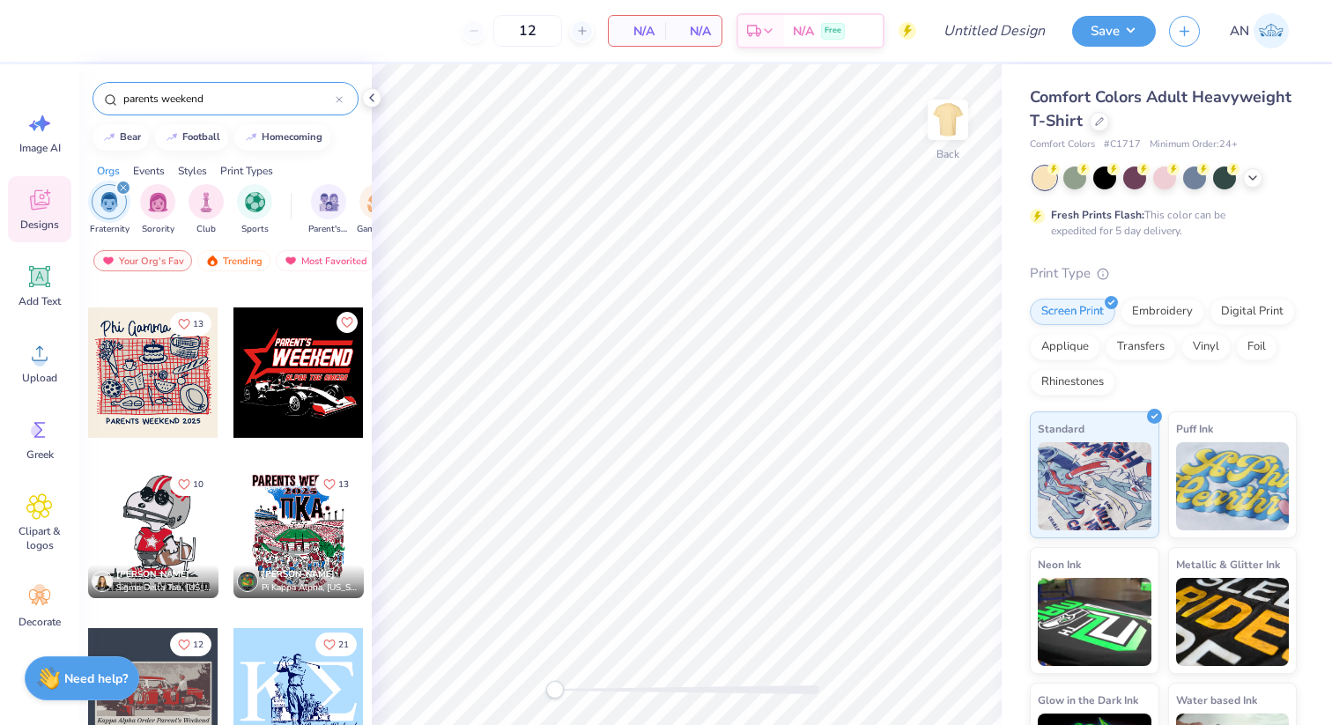
click at [308, 524] on div at bounding box center [298, 533] width 130 height 130
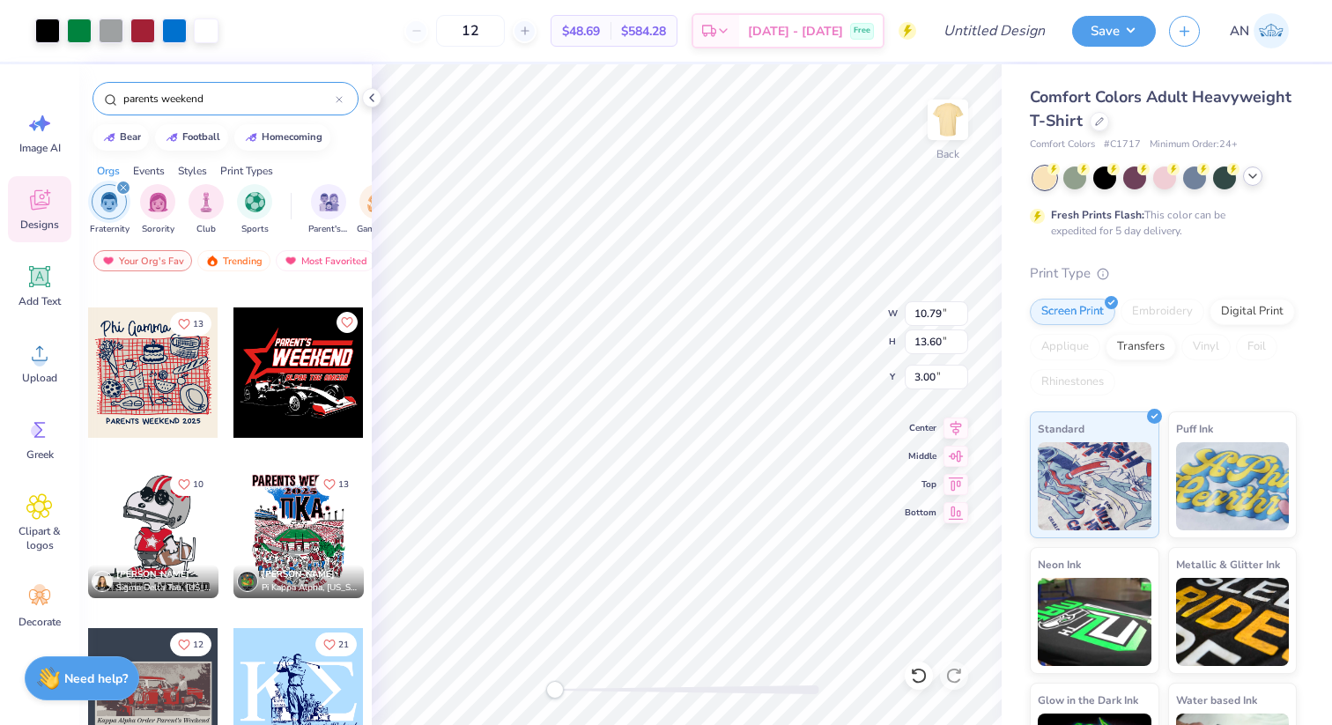
click at [1253, 175] on icon at bounding box center [1252, 176] width 14 height 14
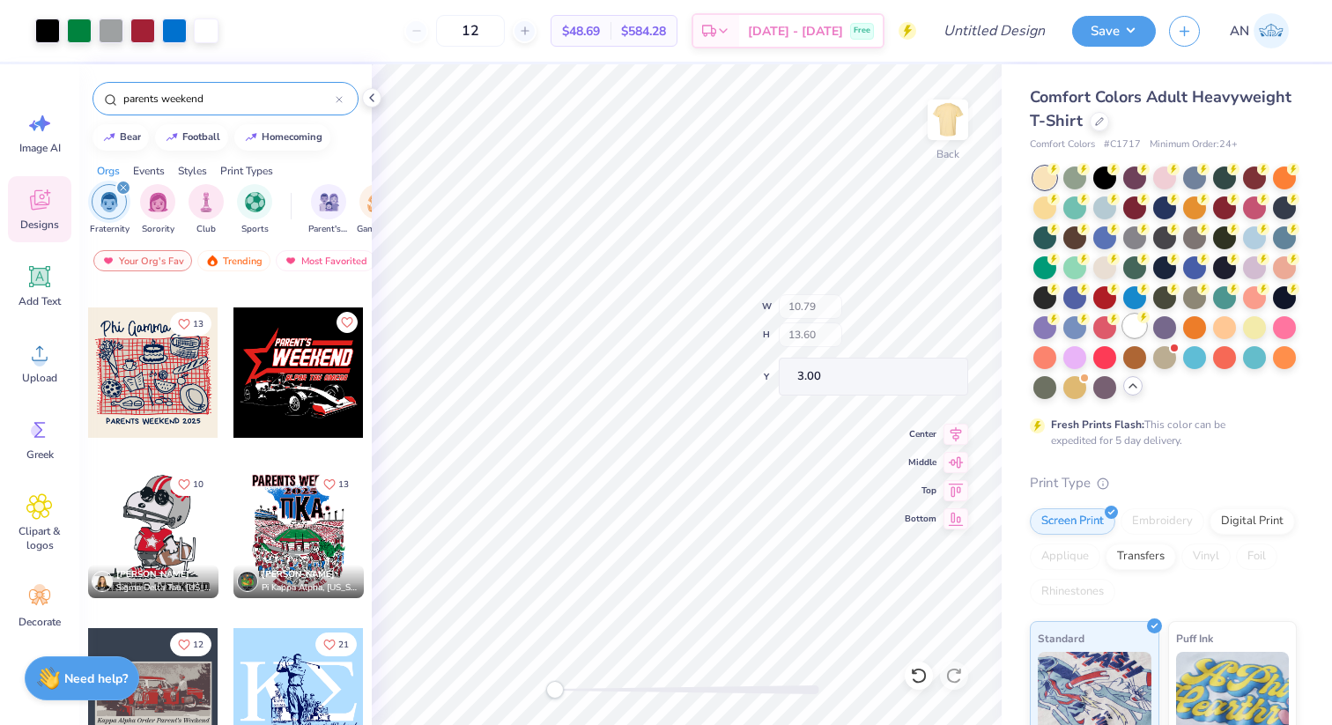
click at [1254, 178] on div at bounding box center [1254, 177] width 23 height 23
click at [1127, 325] on div at bounding box center [1134, 325] width 23 height 23
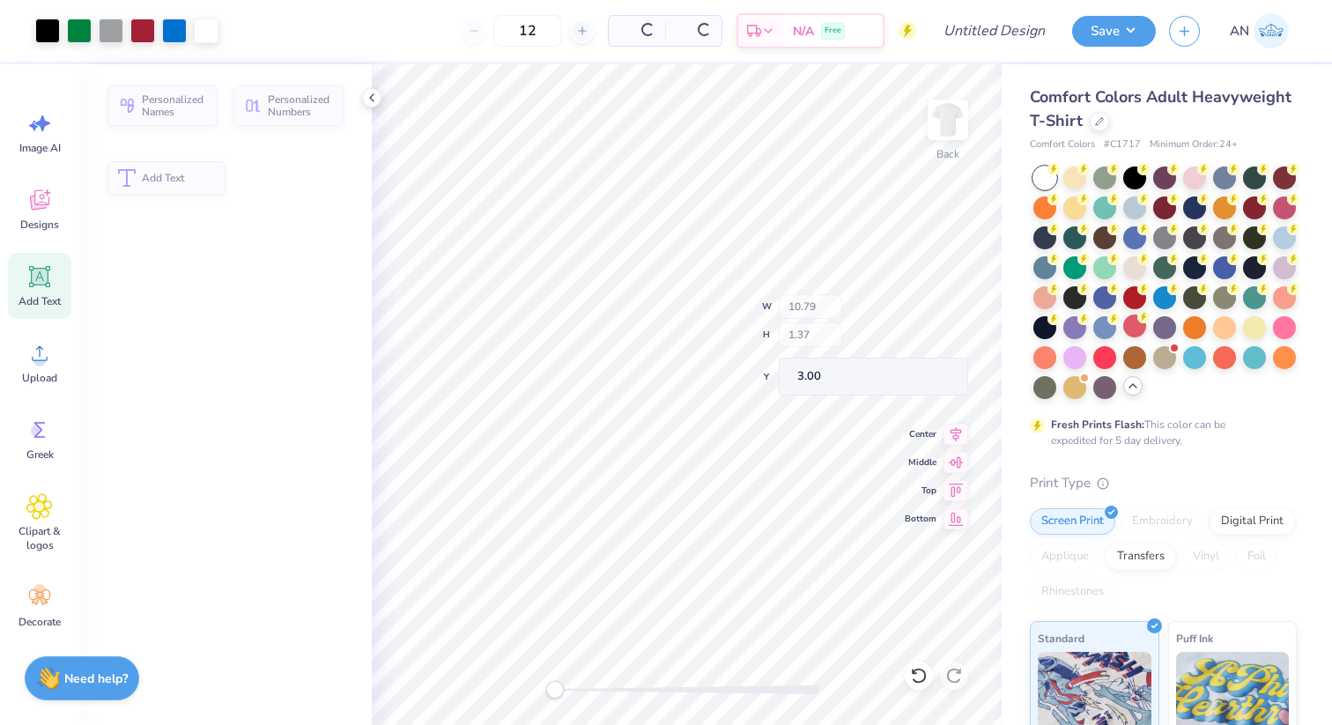
type input "1.37"
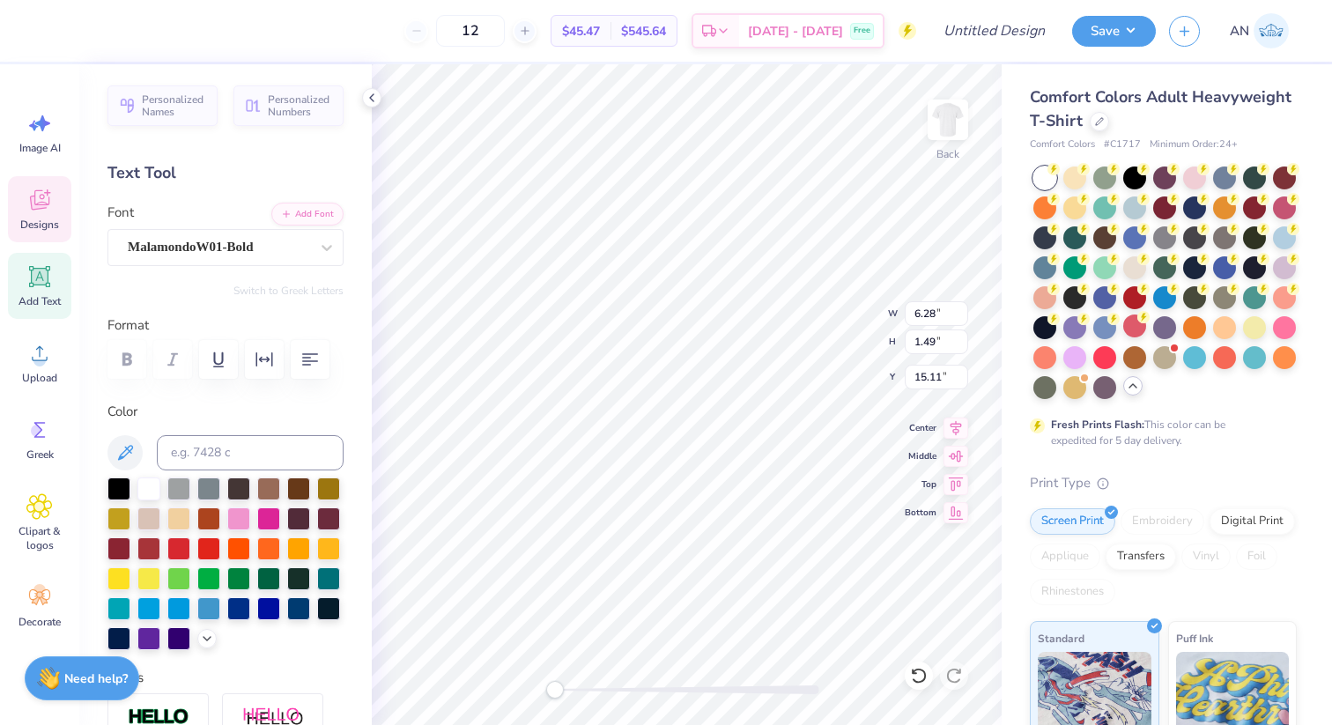
scroll to position [0, 3]
type textarea "San Diego state university"
type input "10.71"
type input "9.34"
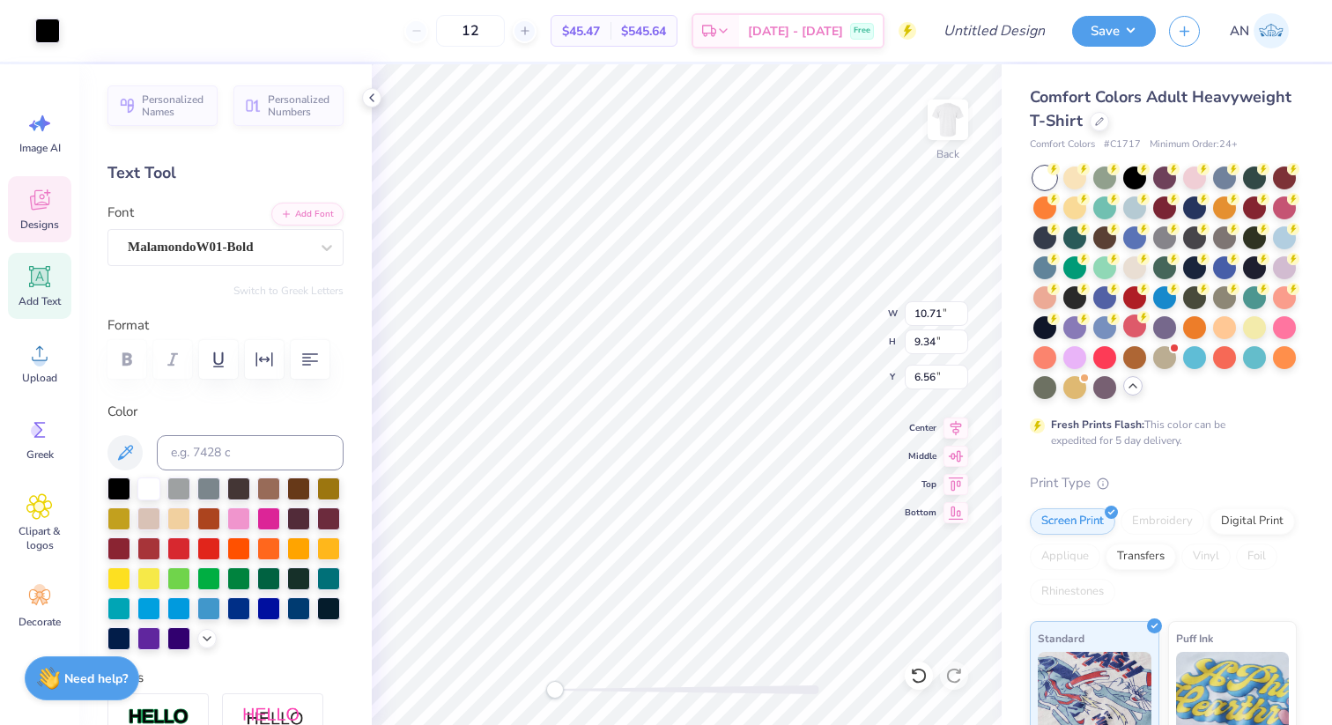
type input "6.56"
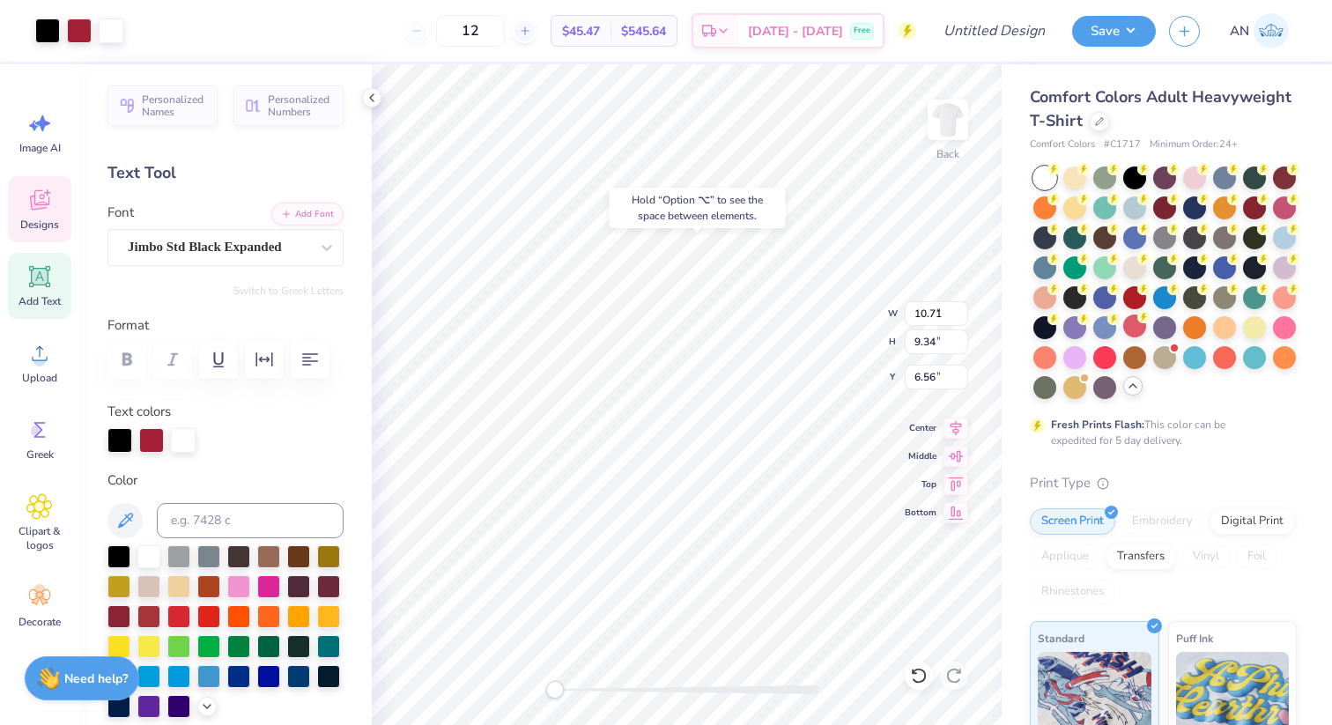
type input "3.95"
type input "0.84"
type input "4.49"
type input "10.79"
type input "13.55"
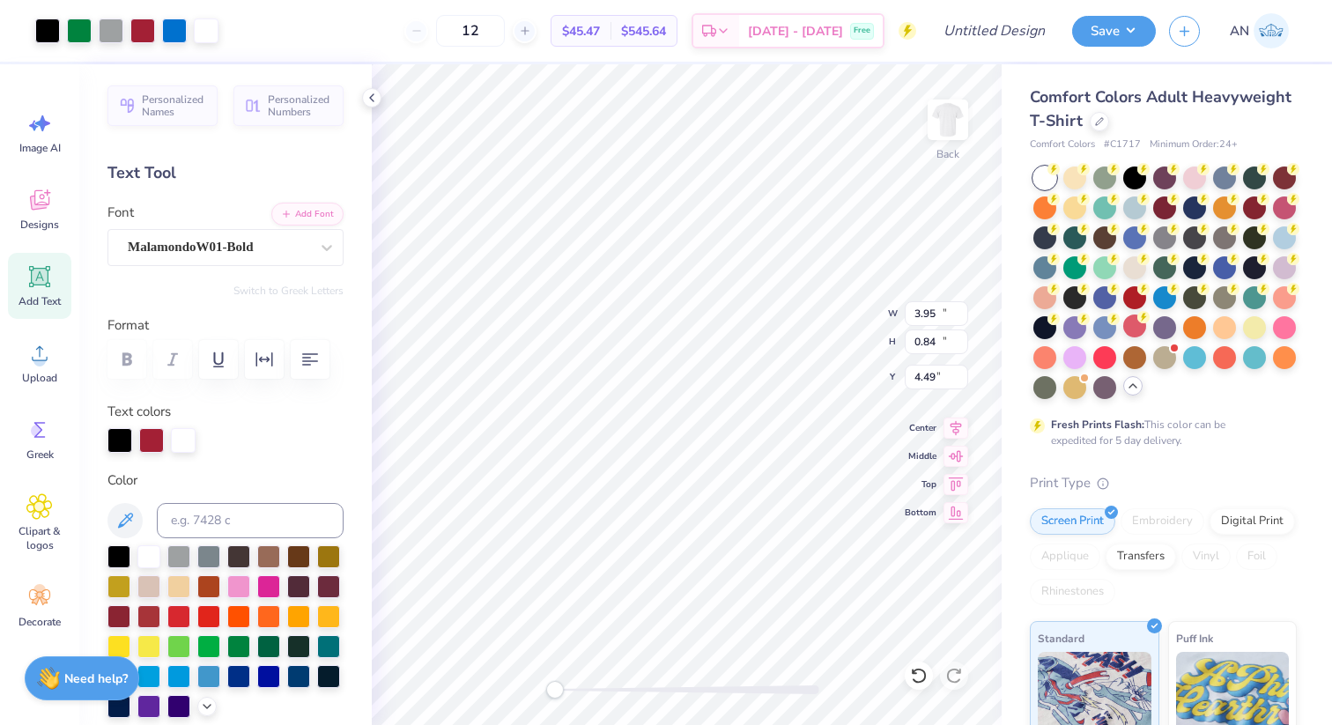
type input "3.00"
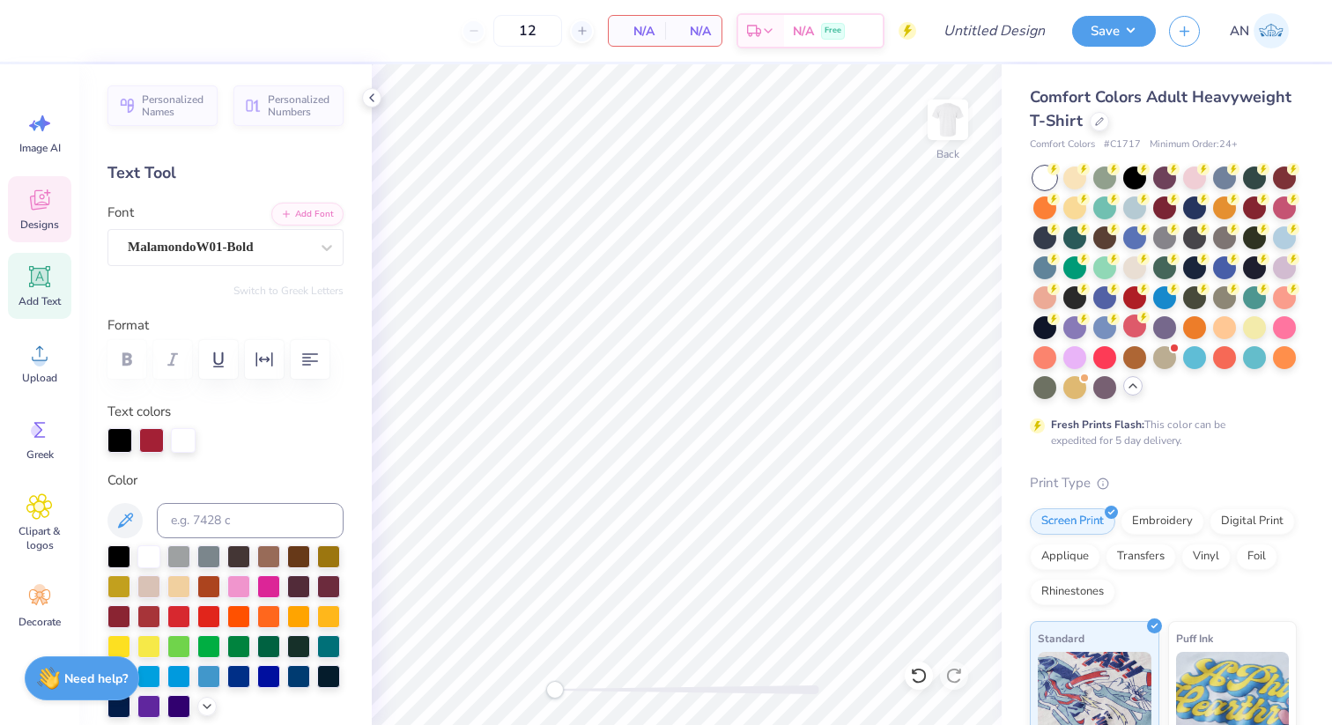
click at [35, 194] on icon at bounding box center [39, 200] width 26 height 26
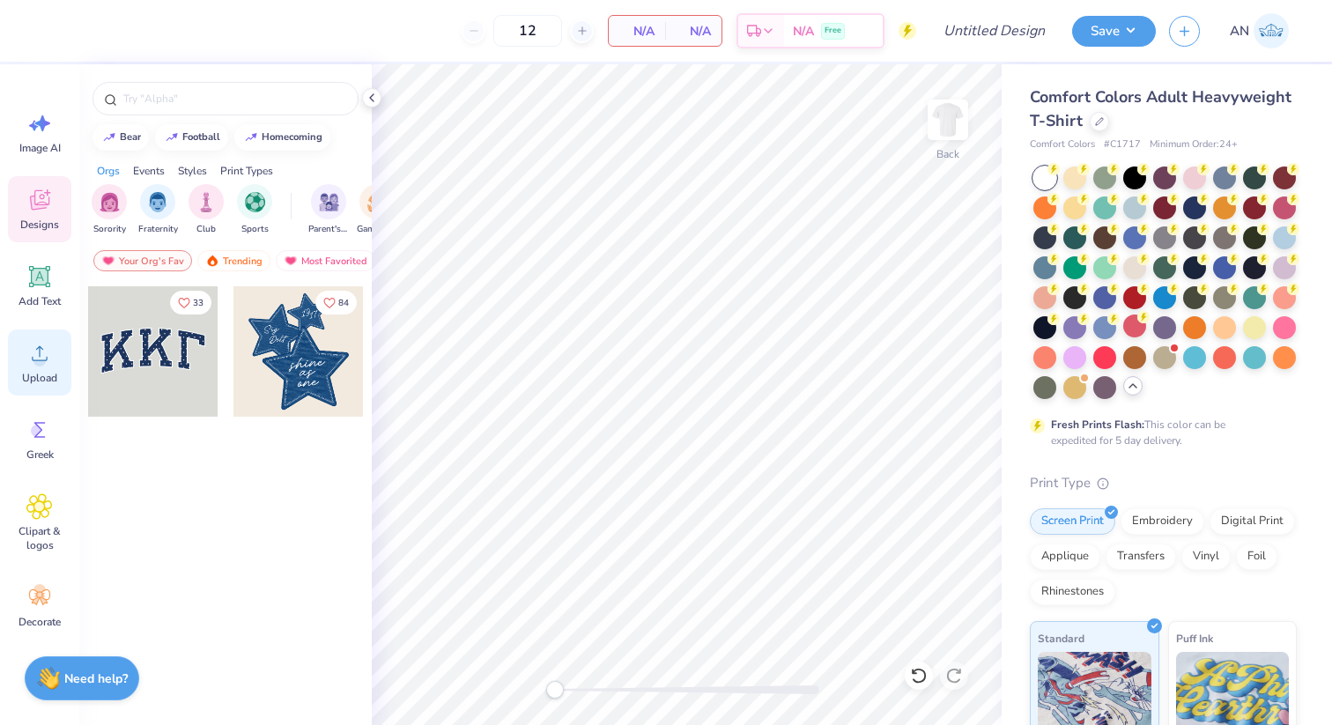
click at [48, 384] on span "Upload" at bounding box center [39, 378] width 35 height 14
